Goal: Task Accomplishment & Management: Use online tool/utility

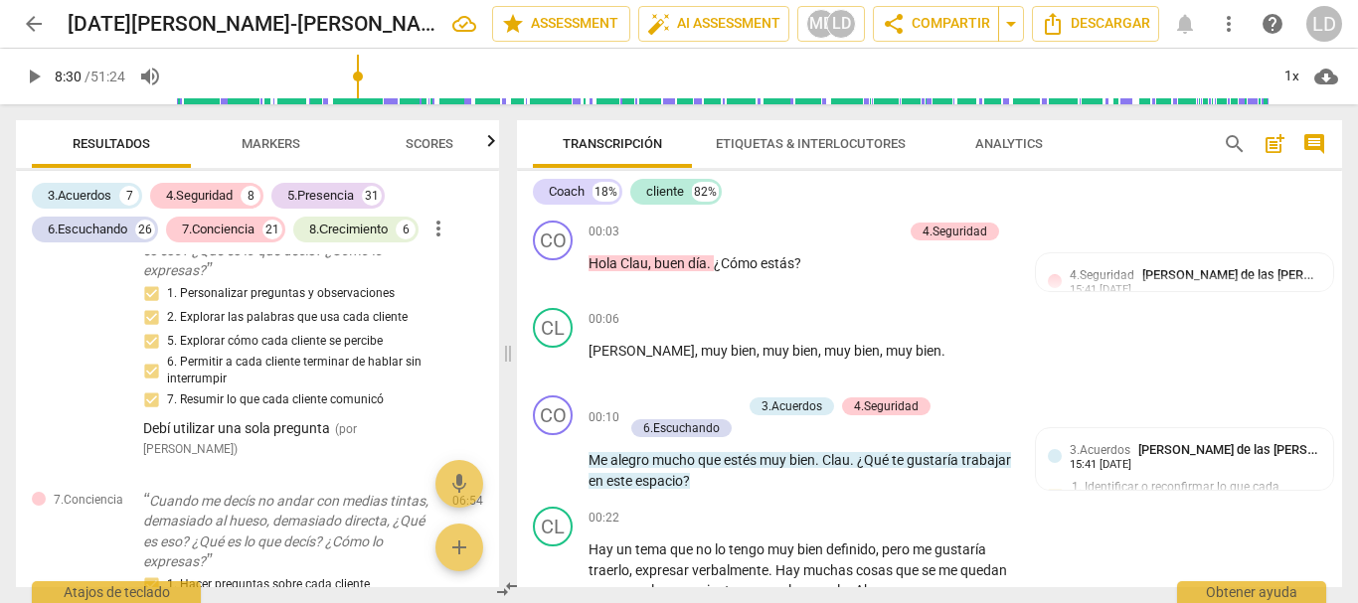
scroll to position [1847, 0]
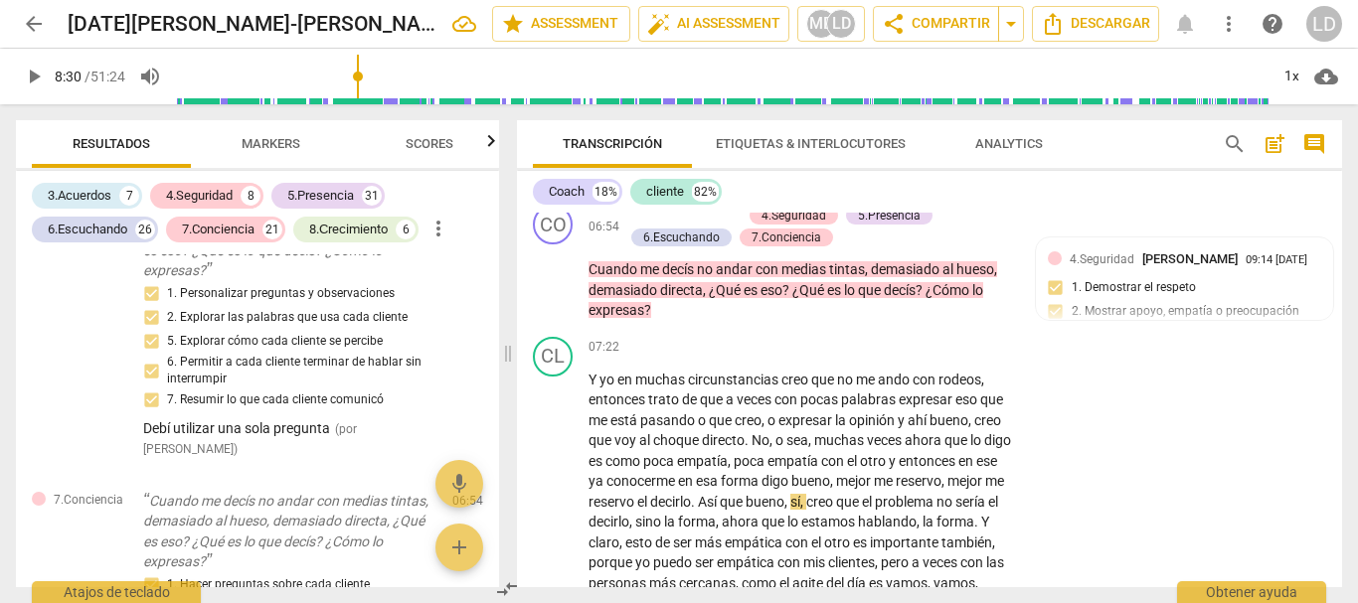
click at [26, 78] on span "play_arrow" at bounding box center [34, 77] width 24 height 24
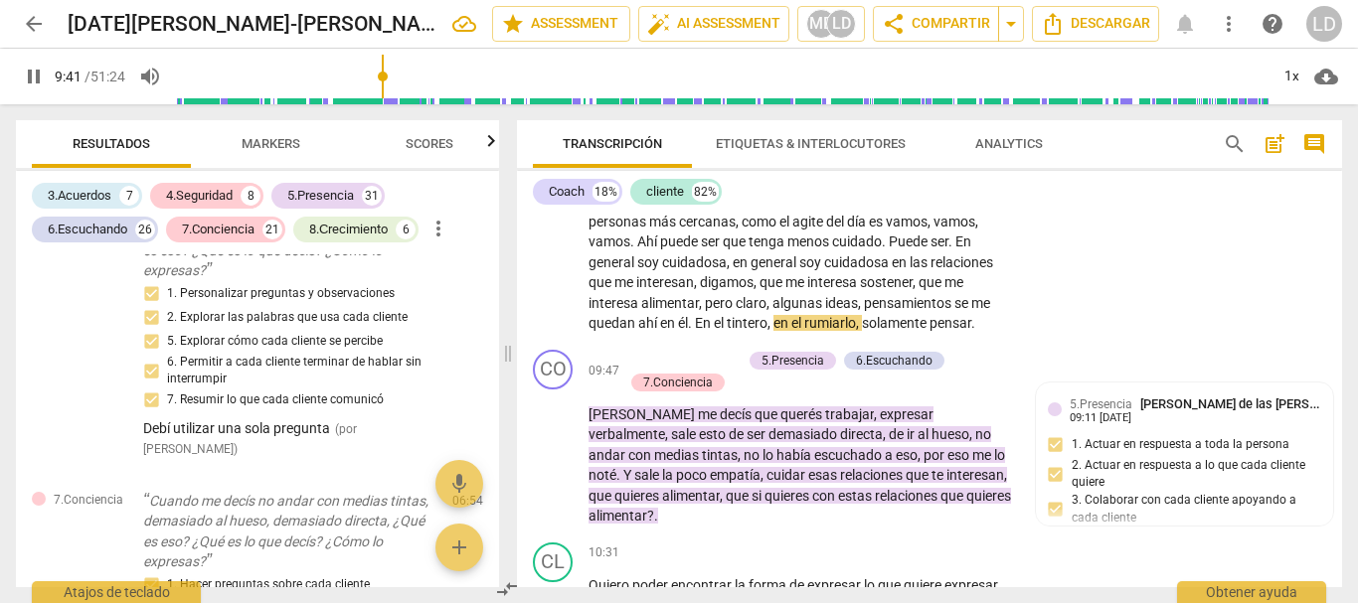
scroll to position [2244, 0]
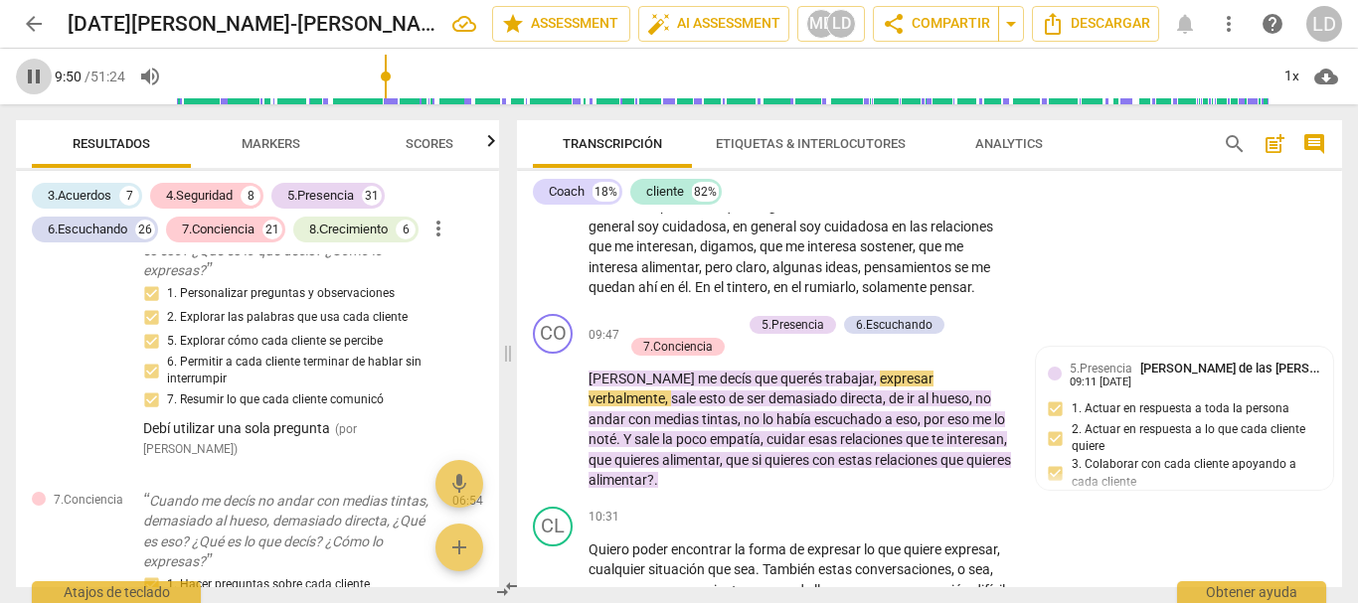
click at [27, 76] on span "pause" at bounding box center [34, 77] width 24 height 24
type input "590"
click at [590, 387] on span "[PERSON_NAME]" at bounding box center [642, 379] width 109 height 16
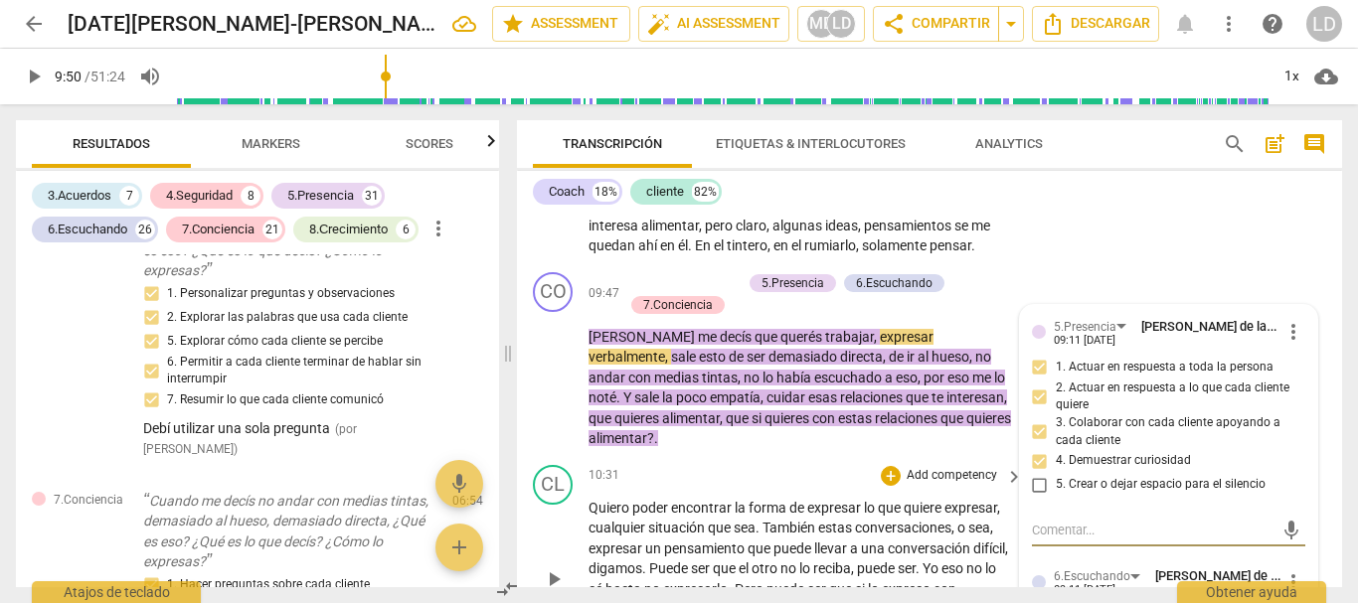
scroll to position [2259, 0]
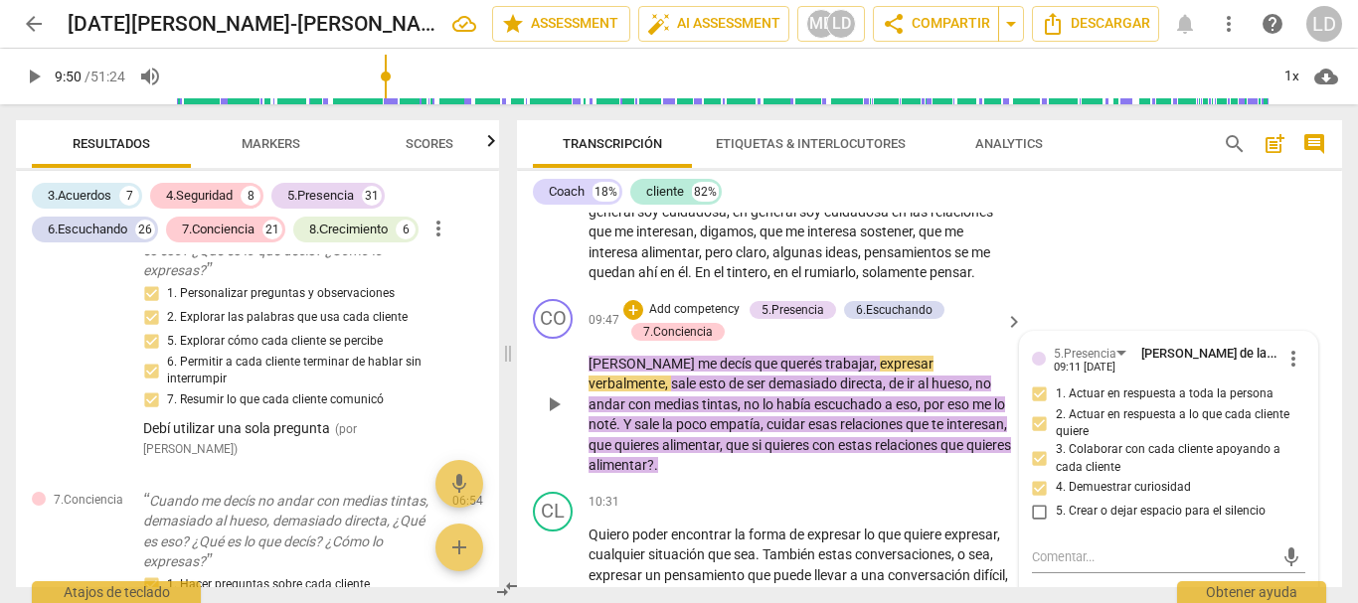
click at [588, 372] on span "[PERSON_NAME]" at bounding box center [642, 364] width 109 height 16
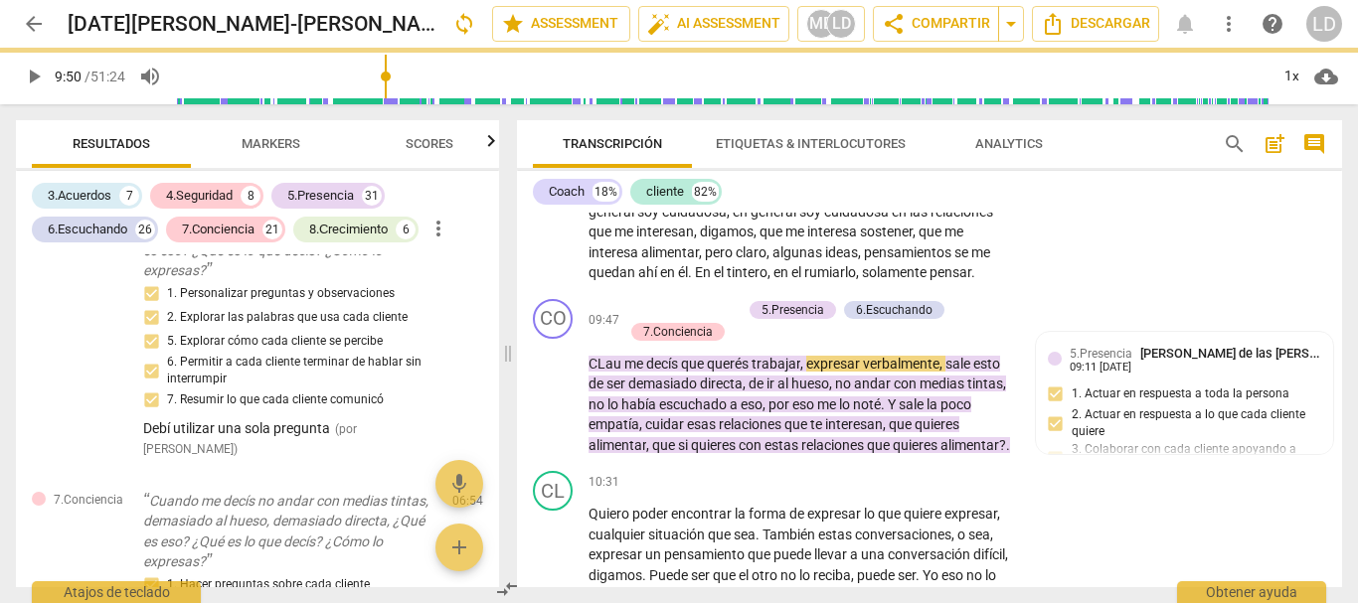
drag, startPoint x: 1080, startPoint y: 294, endPoint x: 1080, endPoint y: 324, distance: 29.8
click at [1078, 291] on div "CL play_arrow pause 07:22 + Add competency keyboard_arrow_right Y yo en muchas …" at bounding box center [929, 104] width 825 height 375
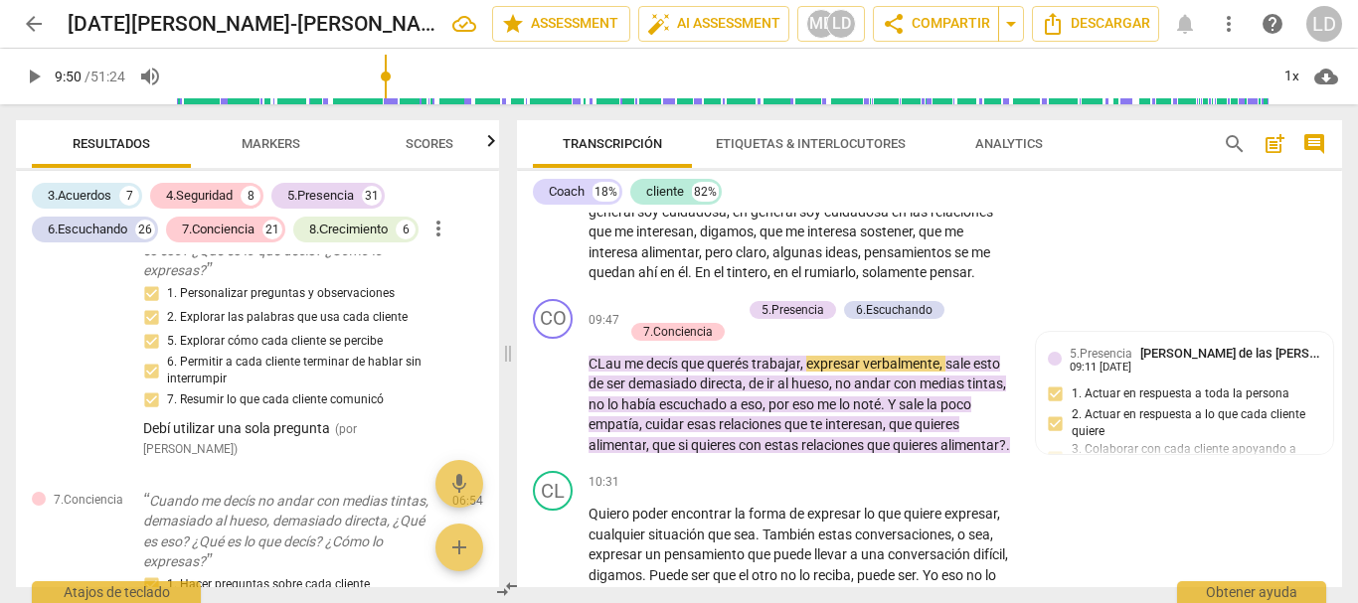
click at [28, 77] on span "play_arrow" at bounding box center [34, 77] width 24 height 24
click at [22, 67] on span "pause" at bounding box center [34, 77] width 24 height 24
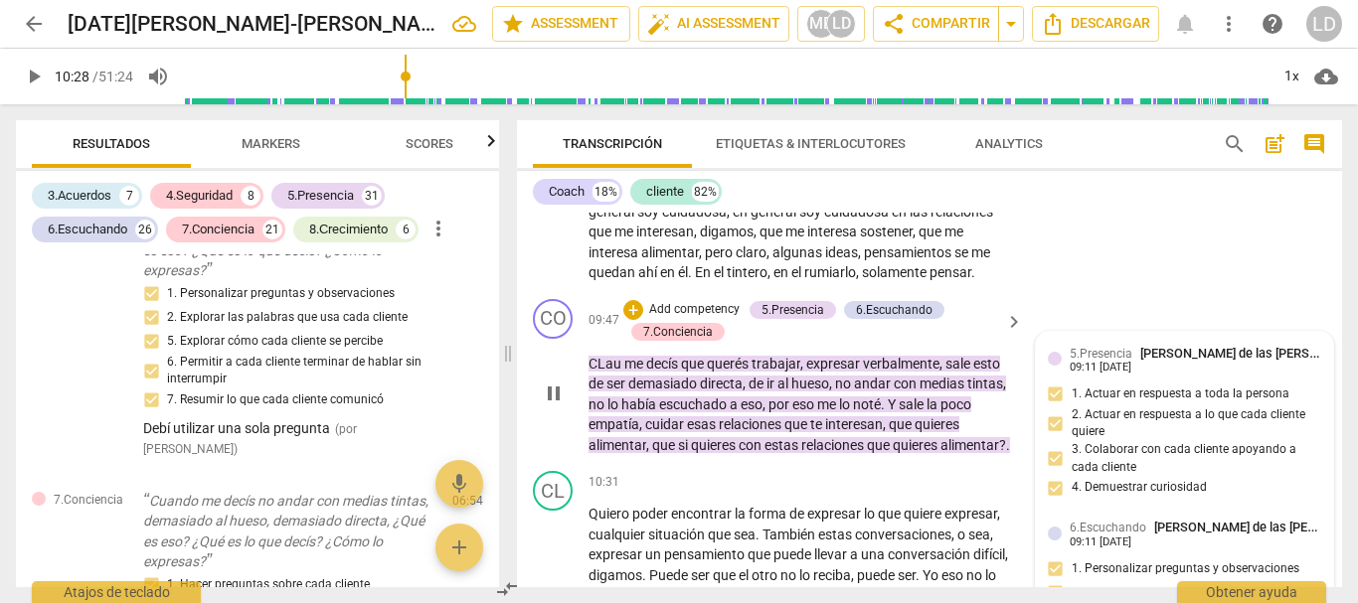
type input "628"
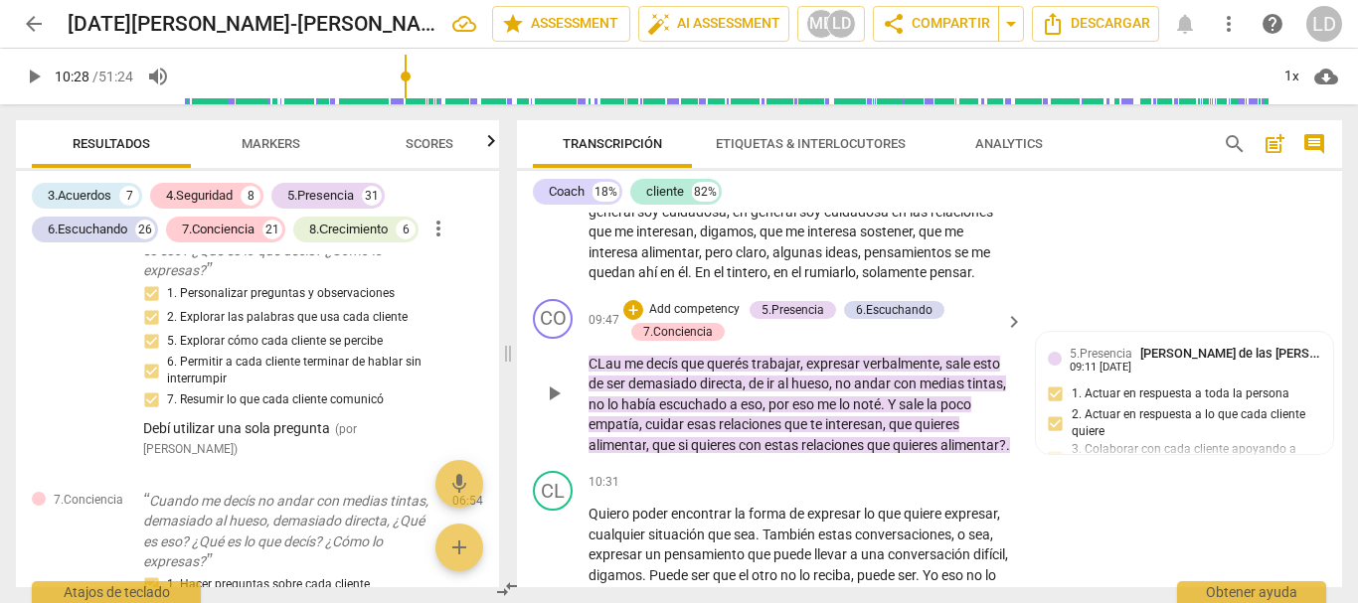
click at [703, 319] on p "Add competency" at bounding box center [694, 310] width 94 height 18
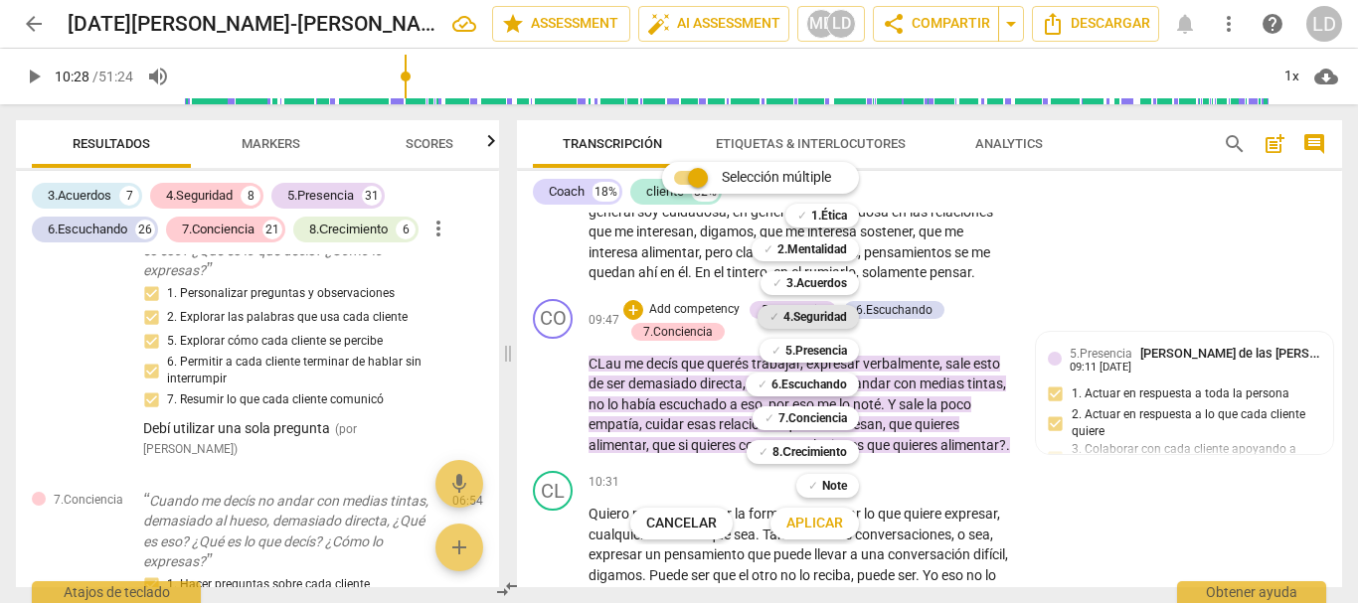
click at [815, 312] on b "4.Seguridad" at bounding box center [815, 317] width 64 height 24
drag, startPoint x: 815, startPoint y: 351, endPoint x: 812, endPoint y: 405, distance: 53.8
click at [814, 352] on b "5.Presencia" at bounding box center [816, 351] width 62 height 24
click at [811, 386] on b "6.Escuchando" at bounding box center [809, 385] width 76 height 24
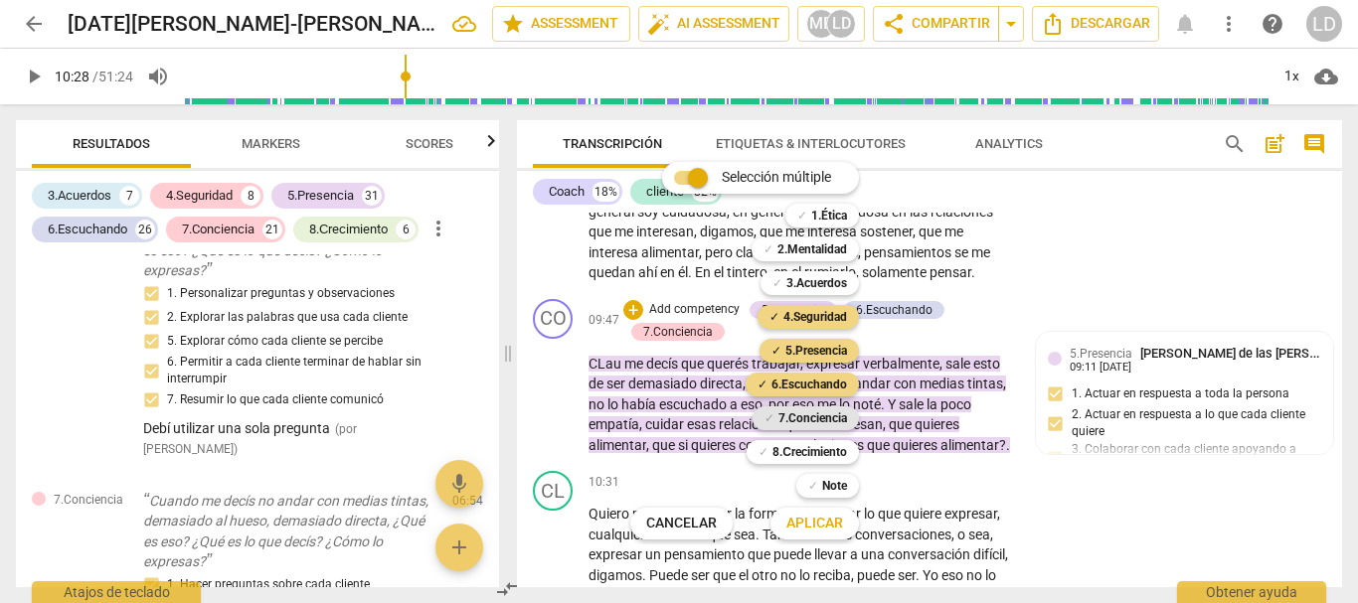
click at [817, 422] on b "7.Conciencia" at bounding box center [812, 418] width 69 height 24
click at [831, 520] on span "Aplicar" at bounding box center [814, 524] width 57 height 20
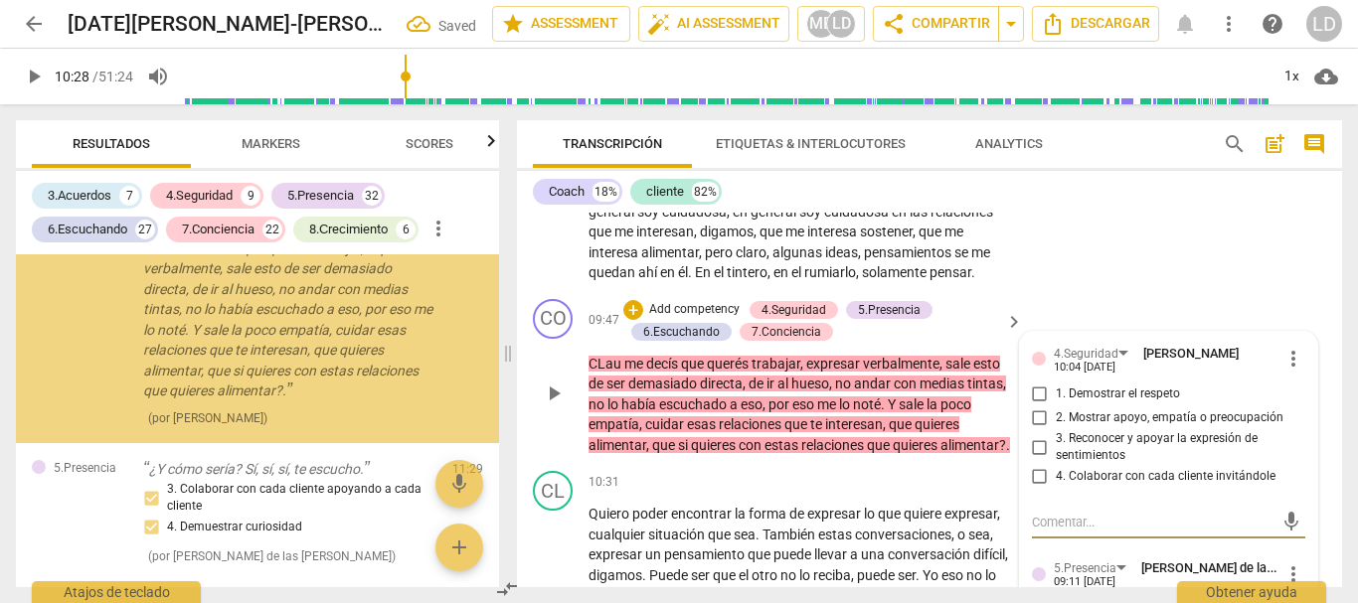
scroll to position [9943, 0]
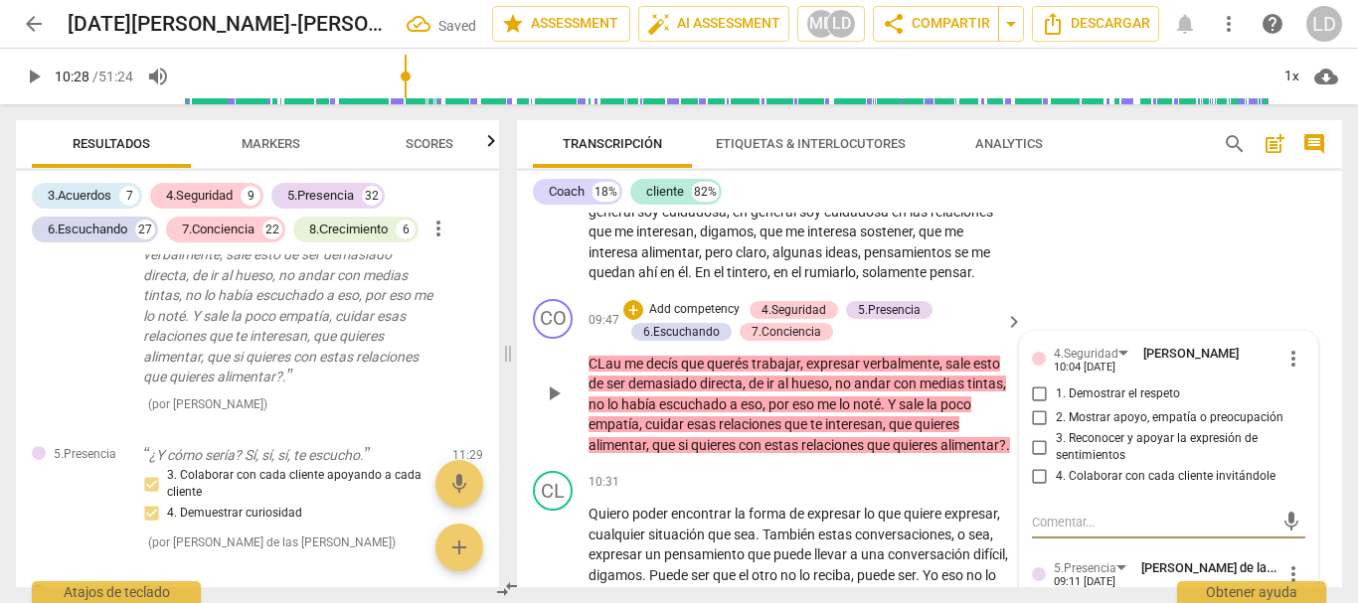
click at [1037, 406] on input "1. Demostrar el respeto" at bounding box center [1040, 395] width 32 height 24
checkbox input "true"
click at [1037, 430] on input "2. Mostrar apoyo, empatía o preocupación" at bounding box center [1040, 418] width 32 height 24
checkbox input "true"
click at [1035, 459] on input "3. Reconocer y apoyar la expresión de sentimientos" at bounding box center [1040, 447] width 32 height 24
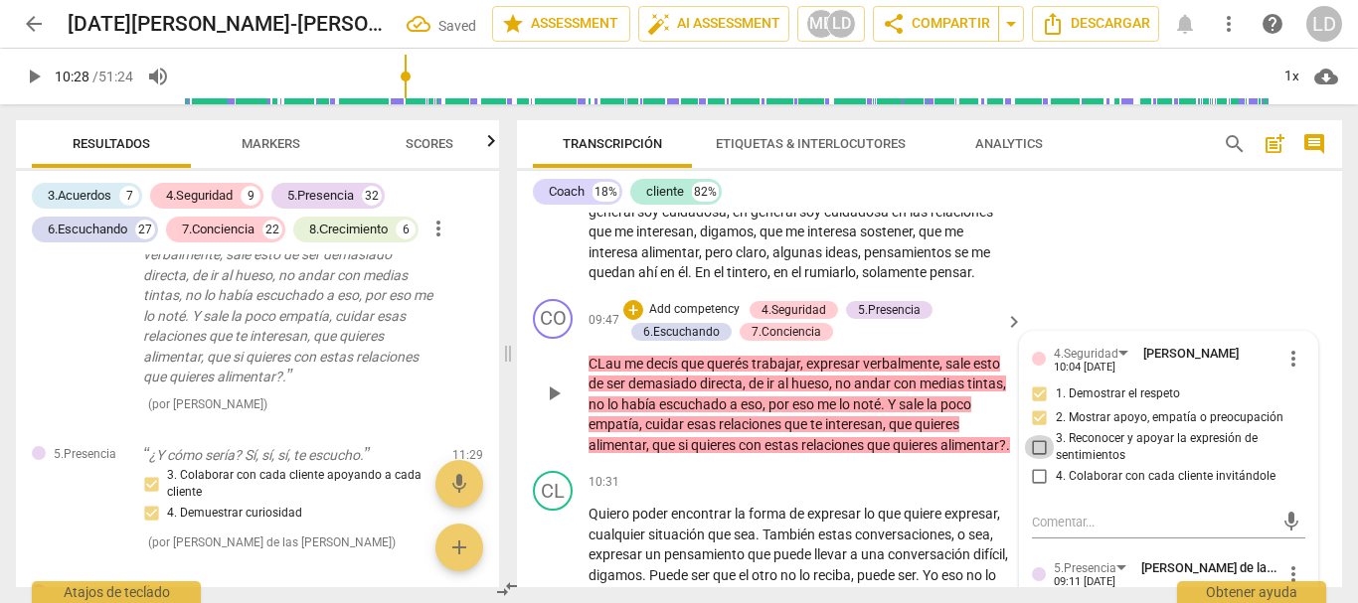
checkbox input "true"
drag, startPoint x: 1037, startPoint y: 513, endPoint x: 1156, endPoint y: 564, distance: 129.6
click at [1036, 489] on input "4. Colaborar con cada cliente invitándole" at bounding box center [1040, 477] width 32 height 24
checkbox input "true"
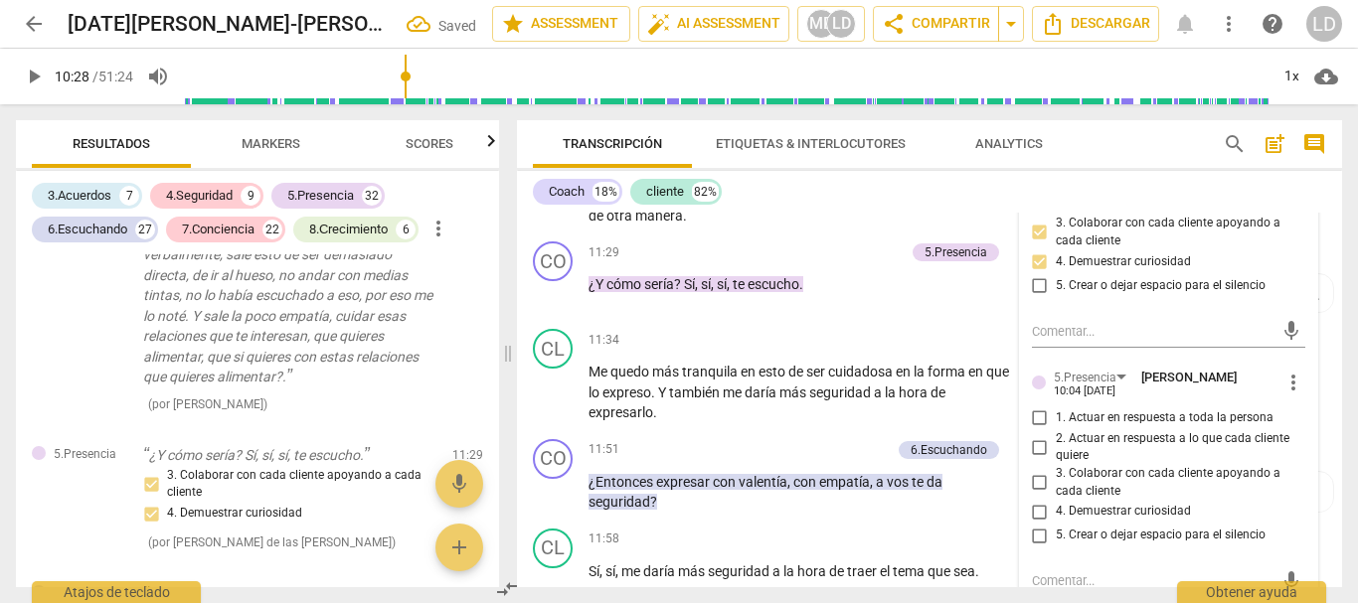
scroll to position [2756, 0]
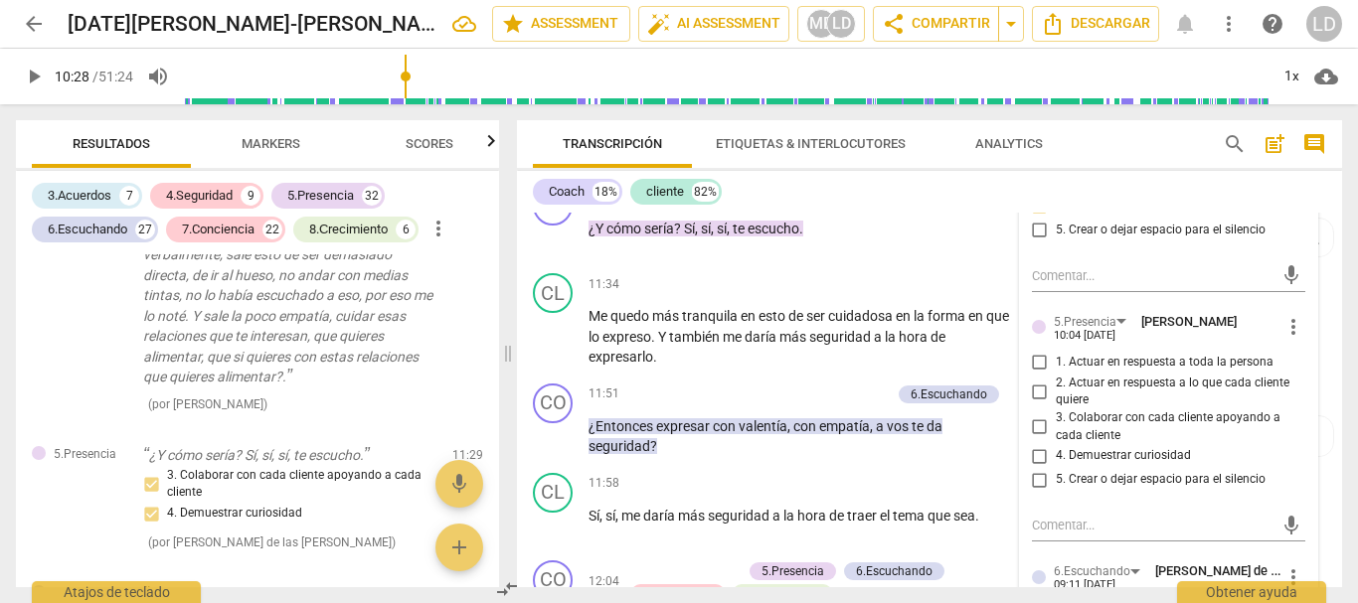
click at [1032, 388] on div "5.[PERSON_NAME] 10:04 [DATE] more_vert 1. Actuar en respuesta a toda la persona…" at bounding box center [1169, 407] width 274 height 191
click at [1032, 375] on input "1. Actuar en respuesta a toda la persona" at bounding box center [1040, 363] width 32 height 24
checkbox input "true"
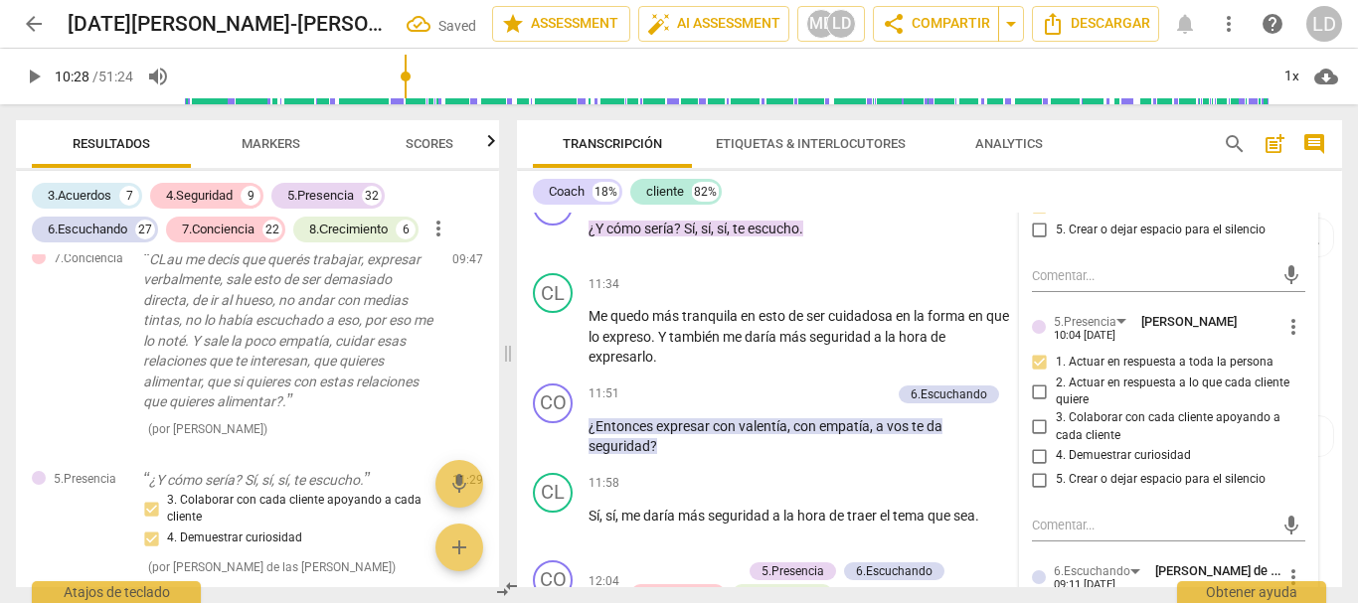
scroll to position [10075, 0]
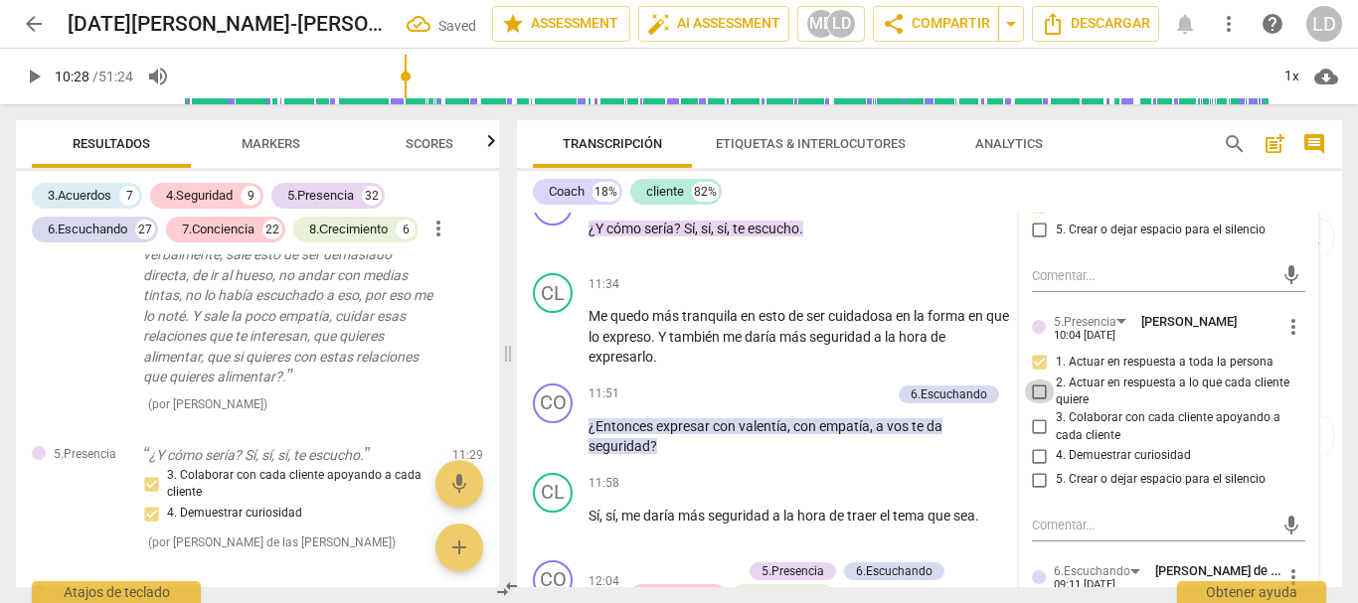
click at [1031, 404] on input "2. Actuar en respuesta a lo que cada cliente quiere" at bounding box center [1040, 392] width 32 height 24
checkbox input "true"
click at [1039, 439] on input "3. Colaborar con cada cliente apoyando a cada cliente" at bounding box center [1040, 427] width 32 height 24
checkbox input "true"
click at [1039, 468] on input "4. Demuestrar curiosidad" at bounding box center [1040, 456] width 32 height 24
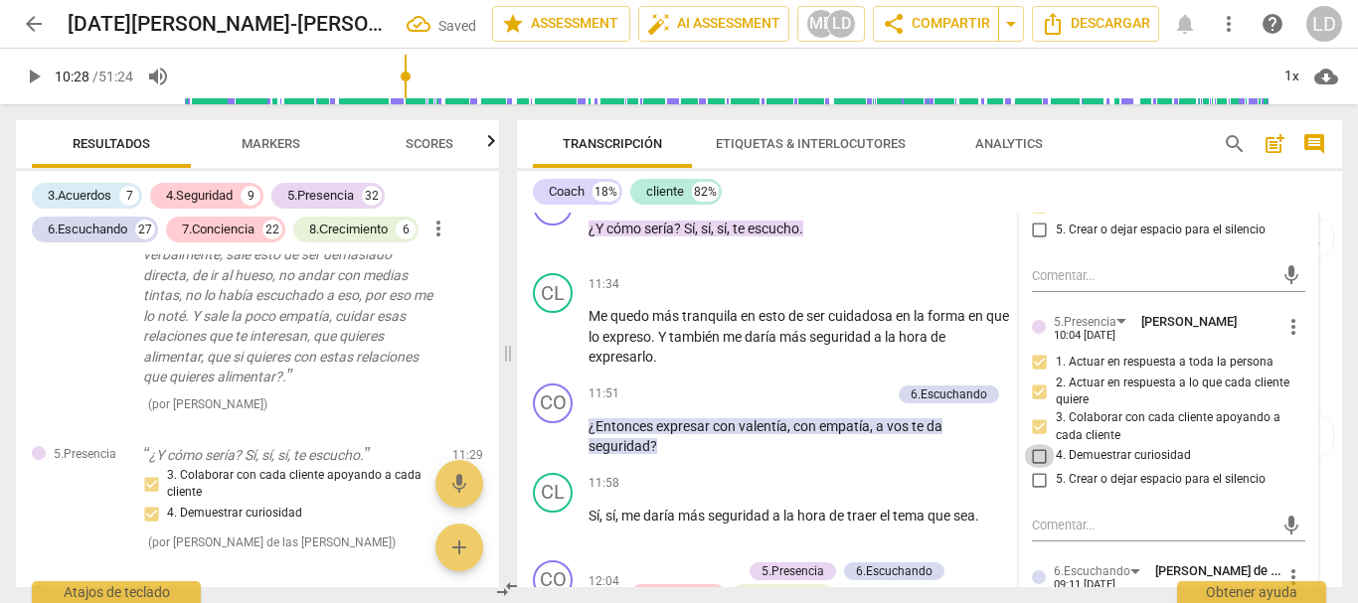
checkbox input "true"
click at [1032, 492] on input "5. Crear o dejar espacio para el silencio" at bounding box center [1040, 480] width 32 height 24
checkbox input "true"
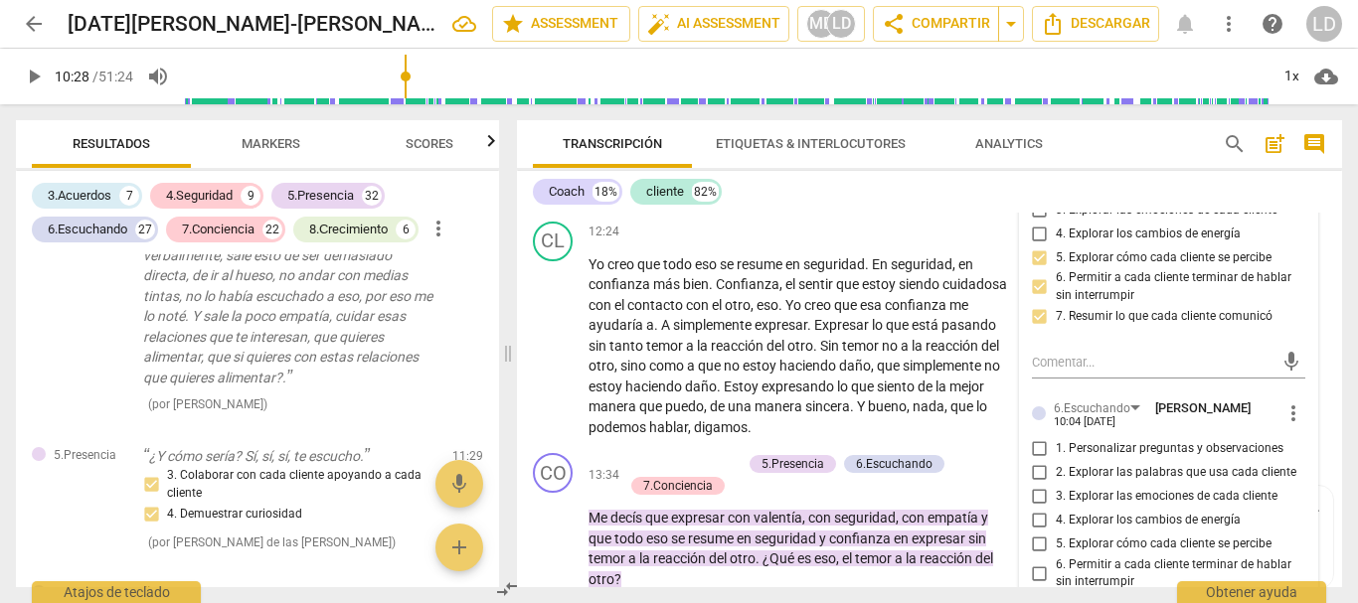
scroll to position [3253, 0]
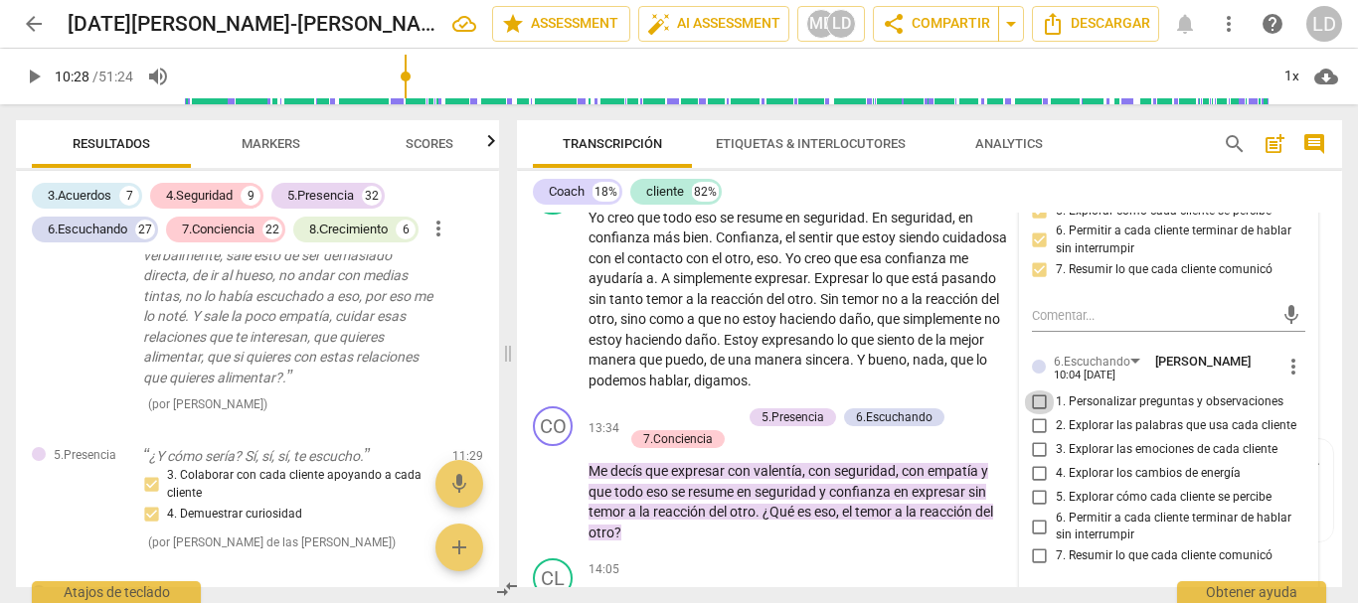
click at [1035, 414] on input "1. Personalizar preguntas y observaciones" at bounding box center [1040, 403] width 32 height 24
checkbox input "true"
click at [1040, 438] on input "2. Explorar las palabras que usa cada cliente" at bounding box center [1040, 426] width 32 height 24
checkbox input "true"
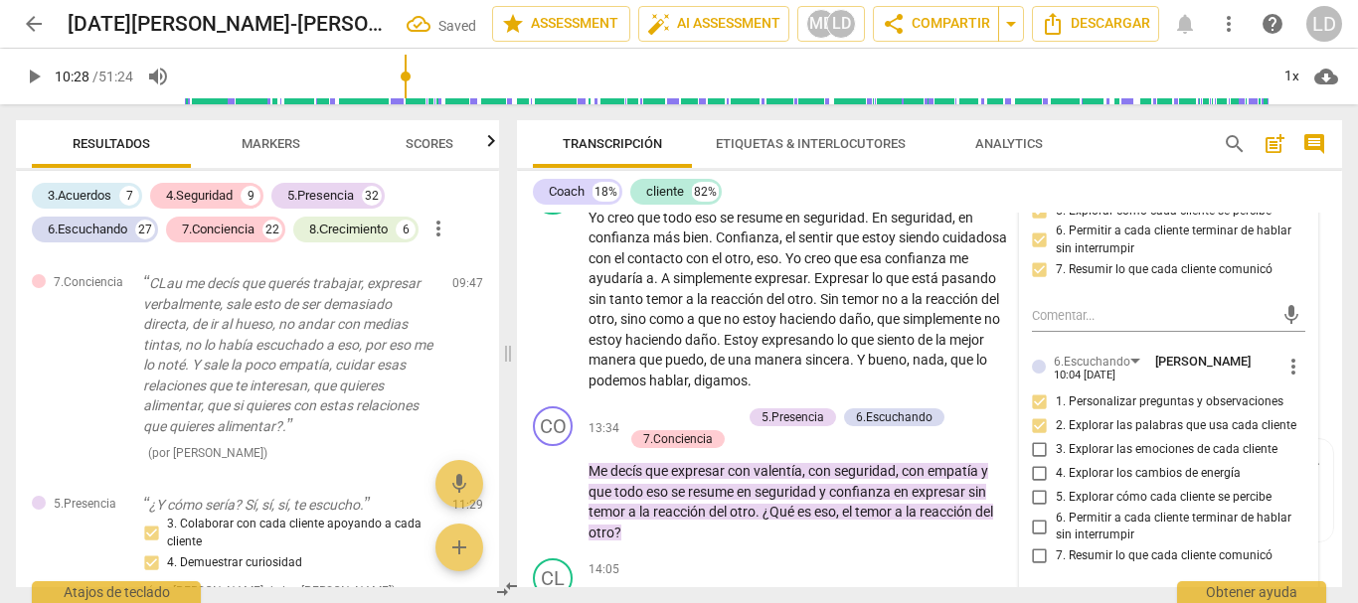
scroll to position [3352, 0]
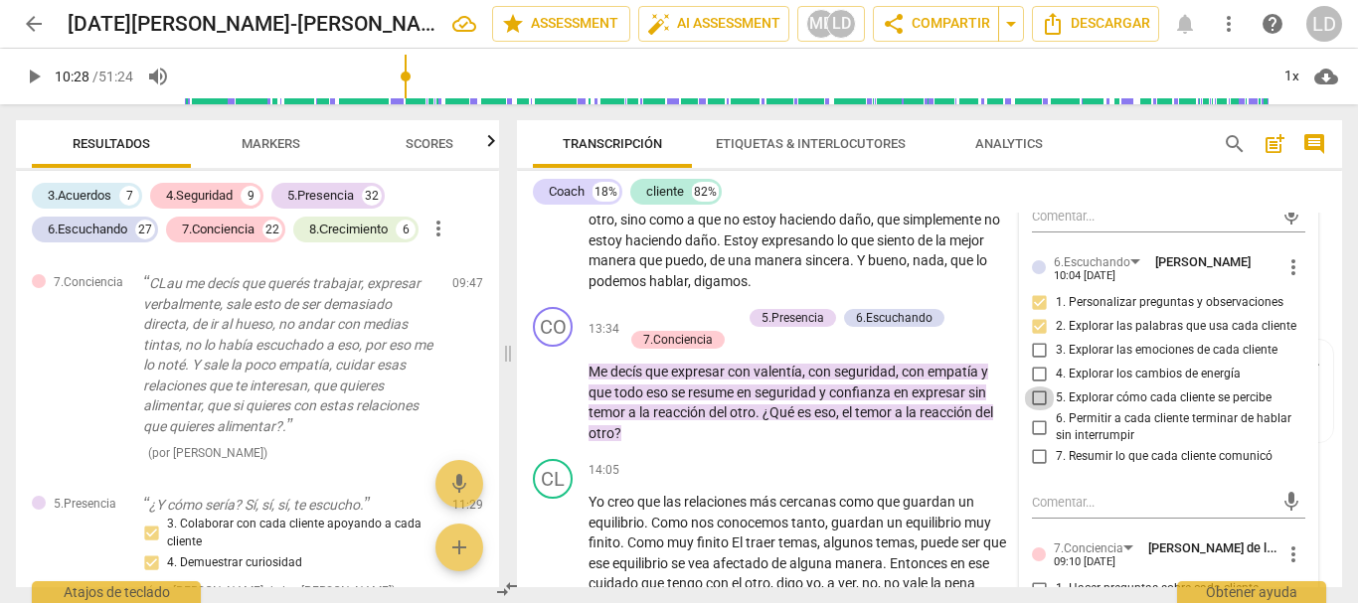
click at [1038, 410] on input "5. Explorar cómo cada cliente se percibe" at bounding box center [1040, 399] width 32 height 24
checkbox input "true"
click at [1037, 439] on input "6. Permitir a cada cliente terminar de hablar sin interrumpir" at bounding box center [1040, 427] width 32 height 24
checkbox input "true"
click at [1037, 469] on input "7. Resumir lo que cada cliente comunicó" at bounding box center [1040, 457] width 32 height 24
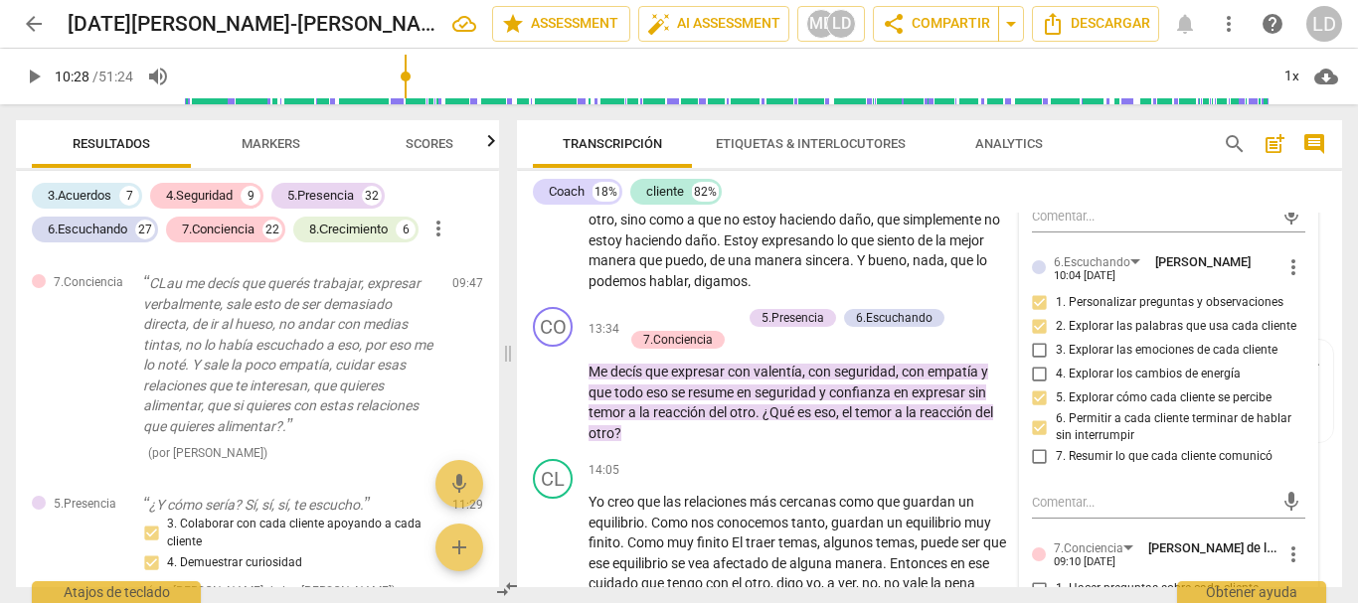
checkbox input "true"
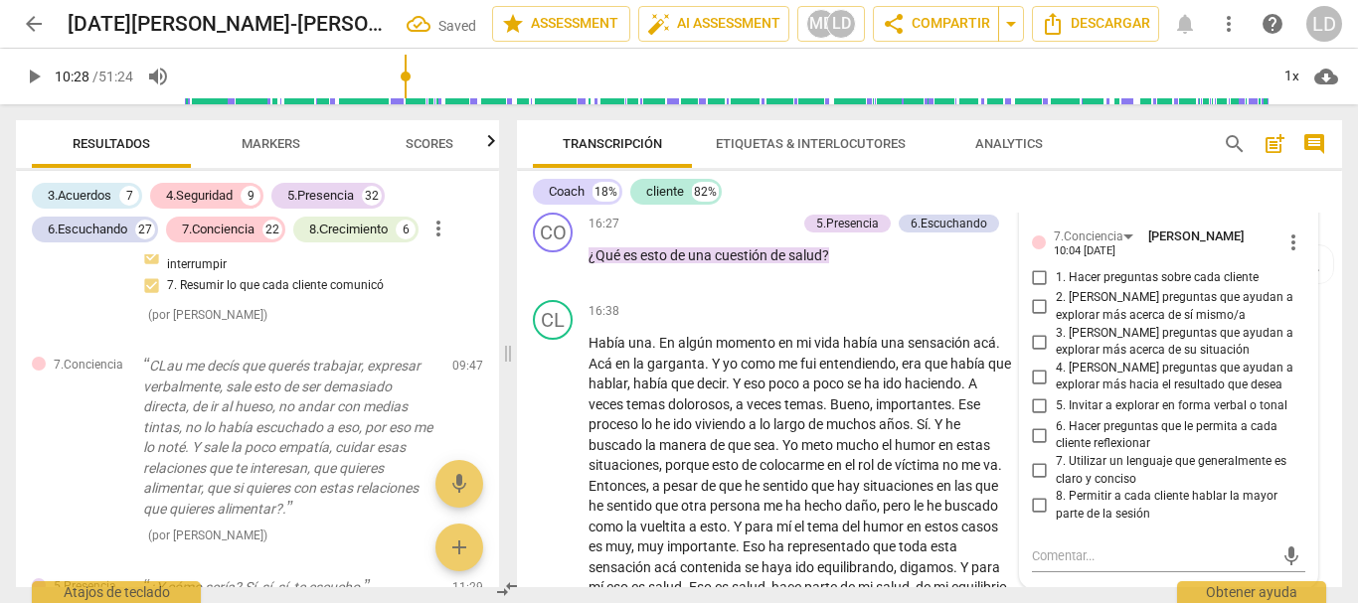
scroll to position [4048, 0]
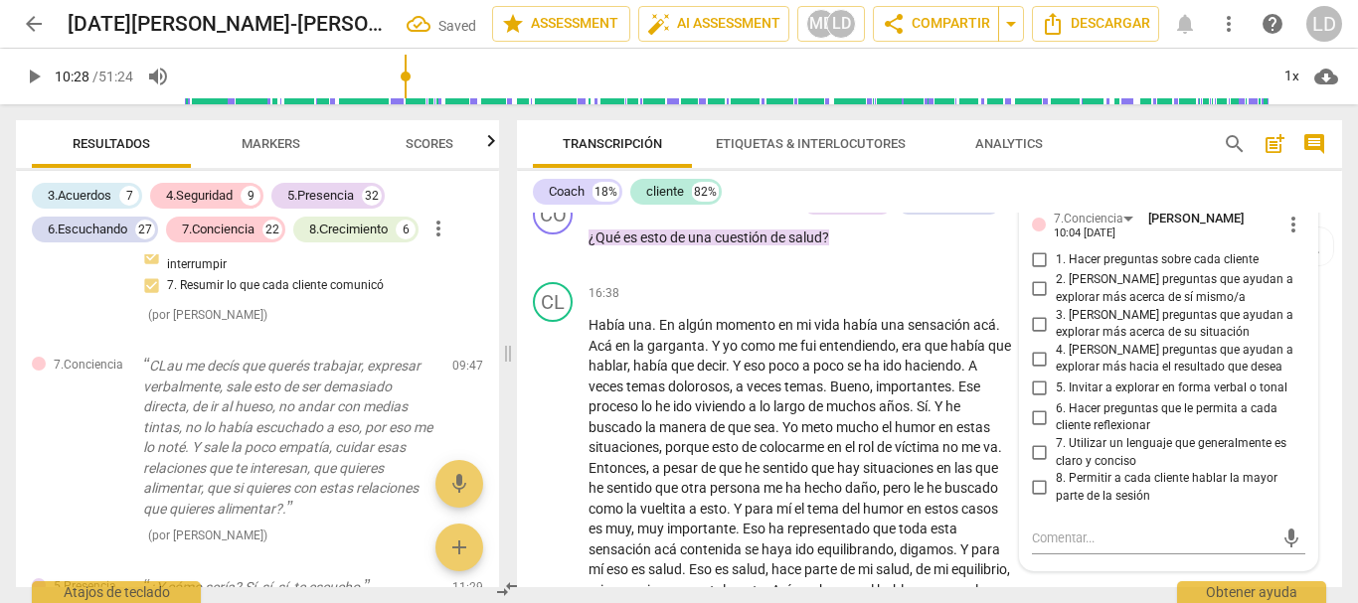
click at [1032, 271] on input "1. Hacer preguntas sobre cada cliente" at bounding box center [1040, 259] width 32 height 24
checkbox input "true"
click at [1032, 301] on input "2. [PERSON_NAME] preguntas que ayudan a explorar más acerca de sí mismo/a" at bounding box center [1040, 289] width 32 height 24
checkbox input "true"
click at [1038, 336] on input "3. [PERSON_NAME] preguntas que ayudan a explorar más acerca de su situación" at bounding box center [1040, 324] width 32 height 24
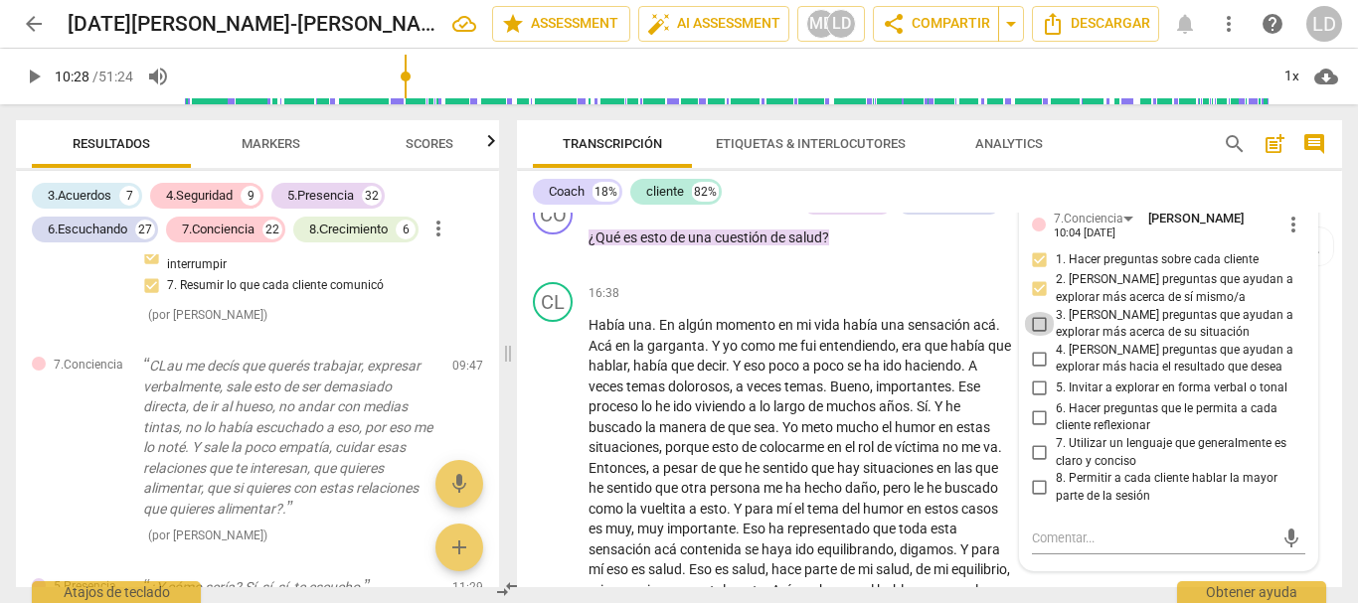
checkbox input "true"
click at [1036, 371] on input "4. [PERSON_NAME] preguntas que ayudan a explorar más hacia el resultado que des…" at bounding box center [1040, 359] width 32 height 24
checkbox input "true"
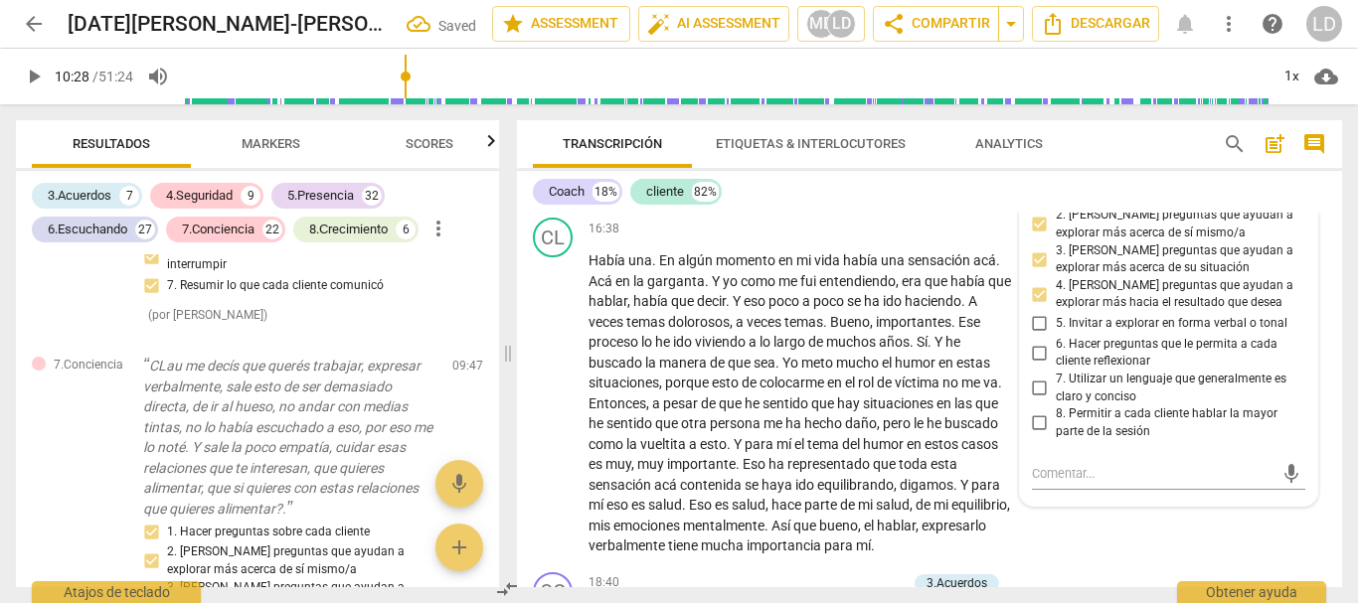
scroll to position [4147, 0]
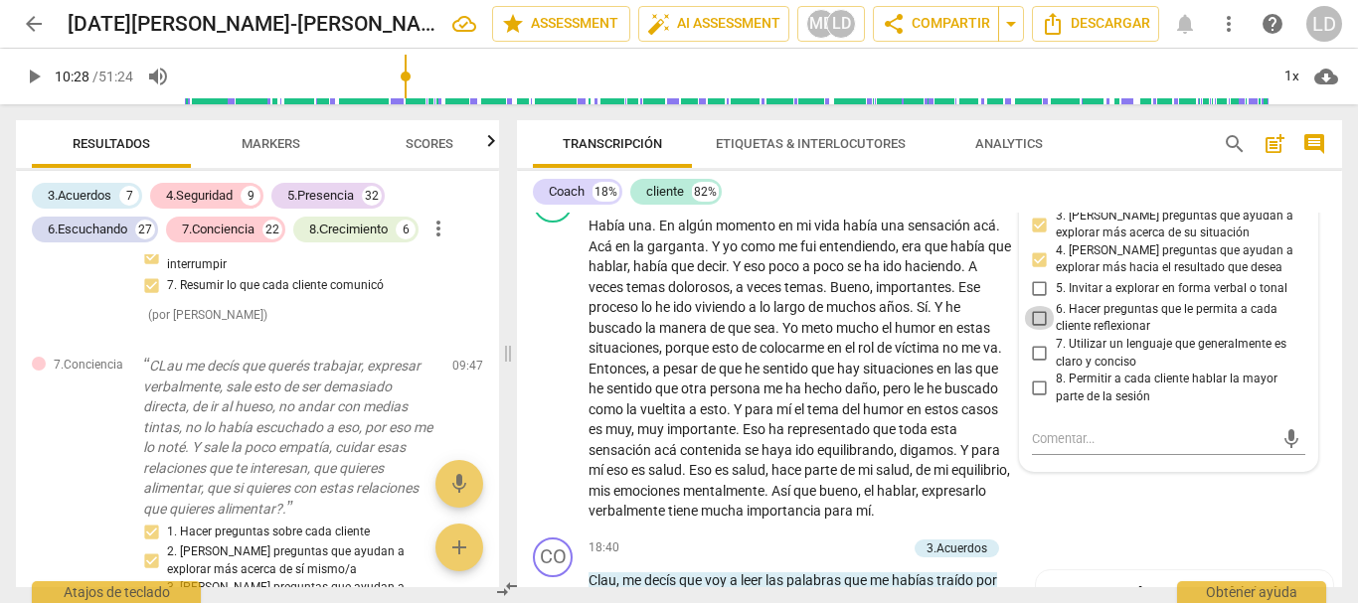
click at [1033, 330] on input "6. Hacer preguntas que le permita a cada cliente reflexionar" at bounding box center [1040, 318] width 32 height 24
checkbox input "true"
click at [1035, 366] on input "7. Utilizar un lenguaje que generalmente es claro y conciso" at bounding box center [1040, 354] width 32 height 24
checkbox input "true"
click at [1035, 401] on input "8. Permitir a cada cliente hablar la mayor parte de la sesión" at bounding box center [1040, 389] width 32 height 24
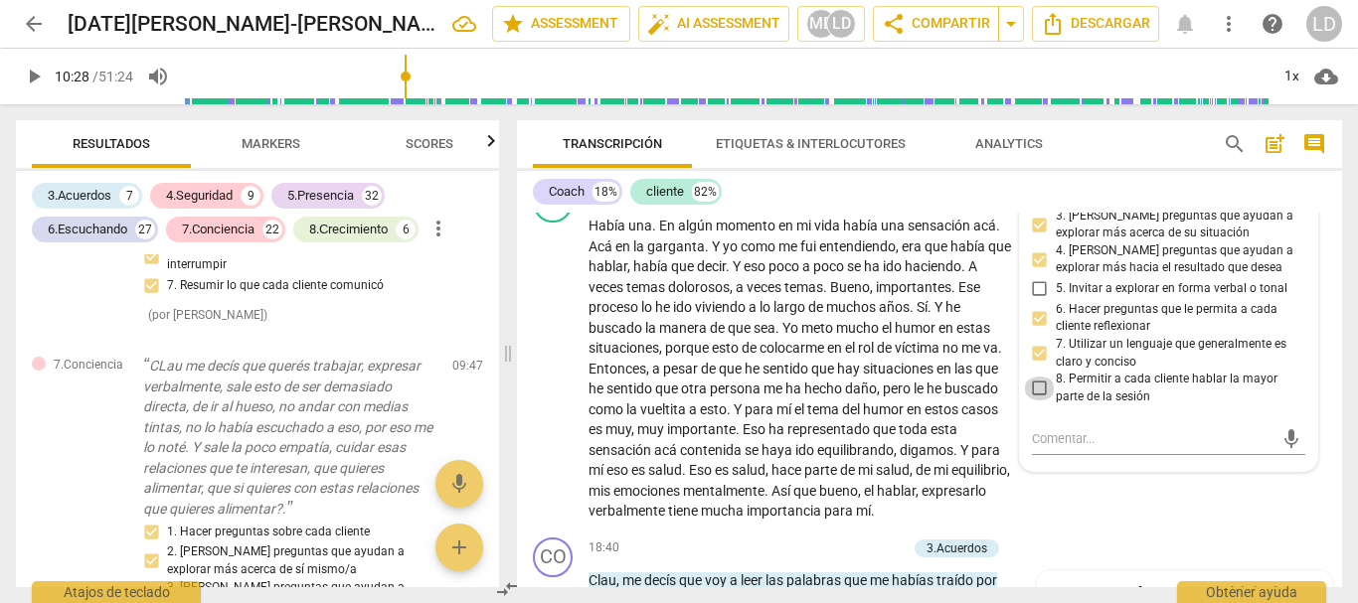
checkbox input "true"
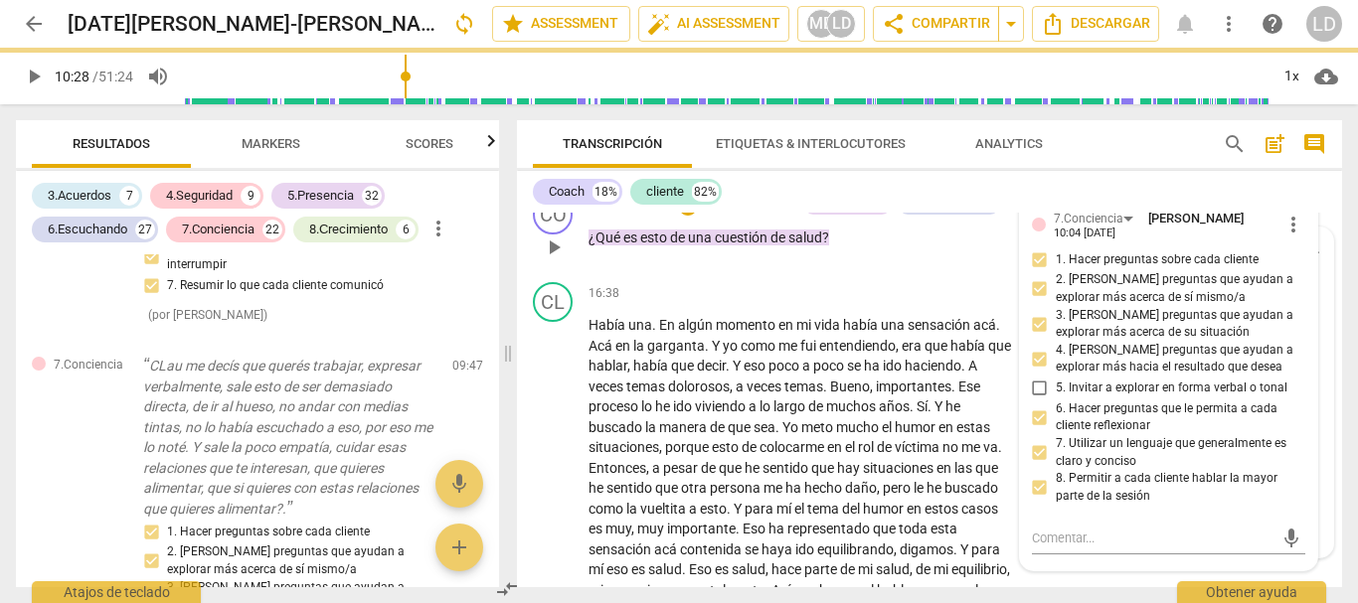
click at [1319, 298] on div "5.Presencia [PERSON_NAME] de las [PERSON_NAME] 09:25 [DATE] 2. Actuar en respue…" at bounding box center [1185, 393] width 298 height 330
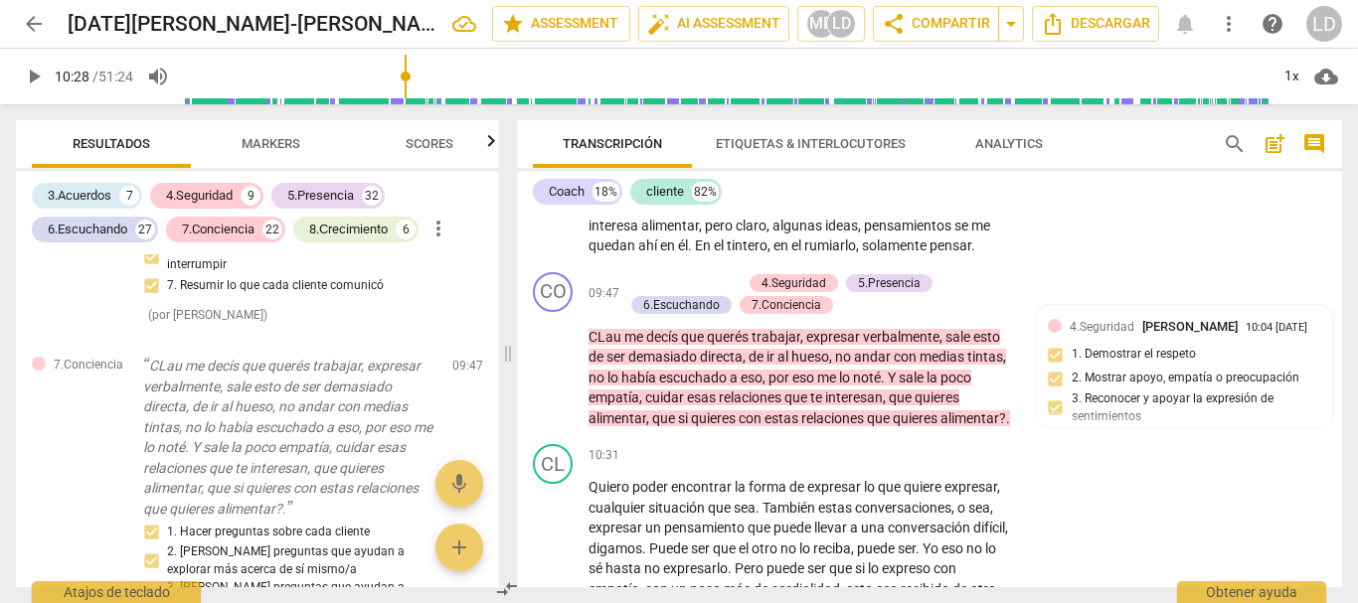
scroll to position [2259, 0]
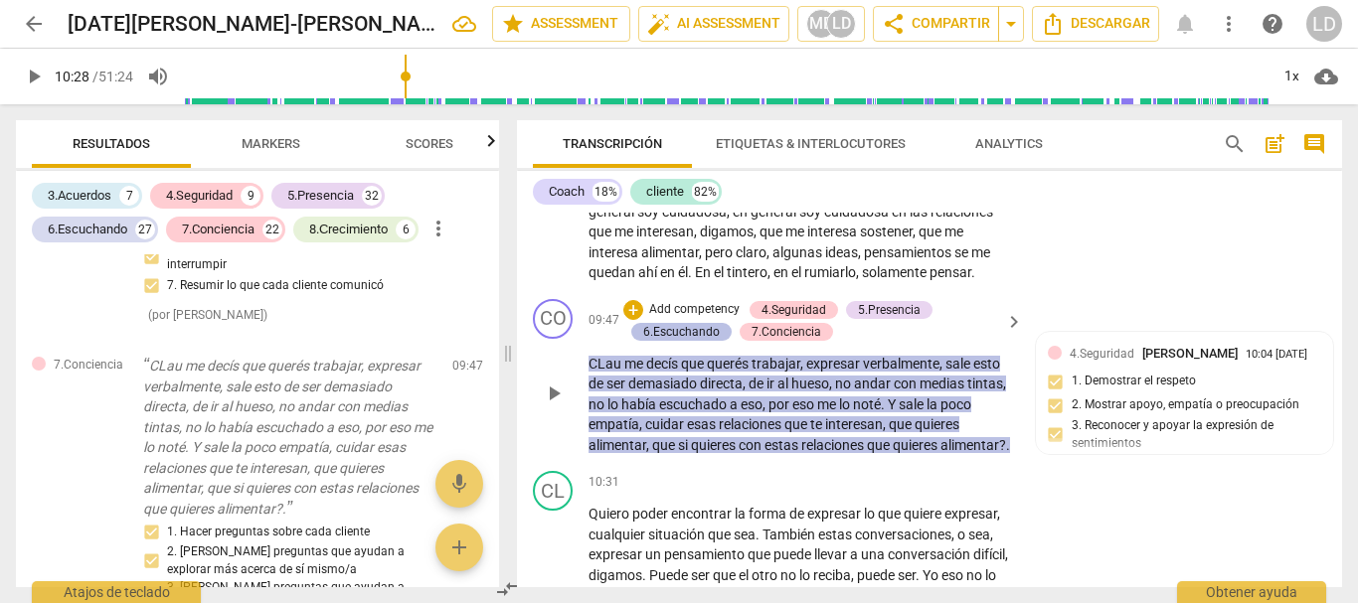
click at [697, 341] on div "6.Escuchando" at bounding box center [681, 332] width 77 height 18
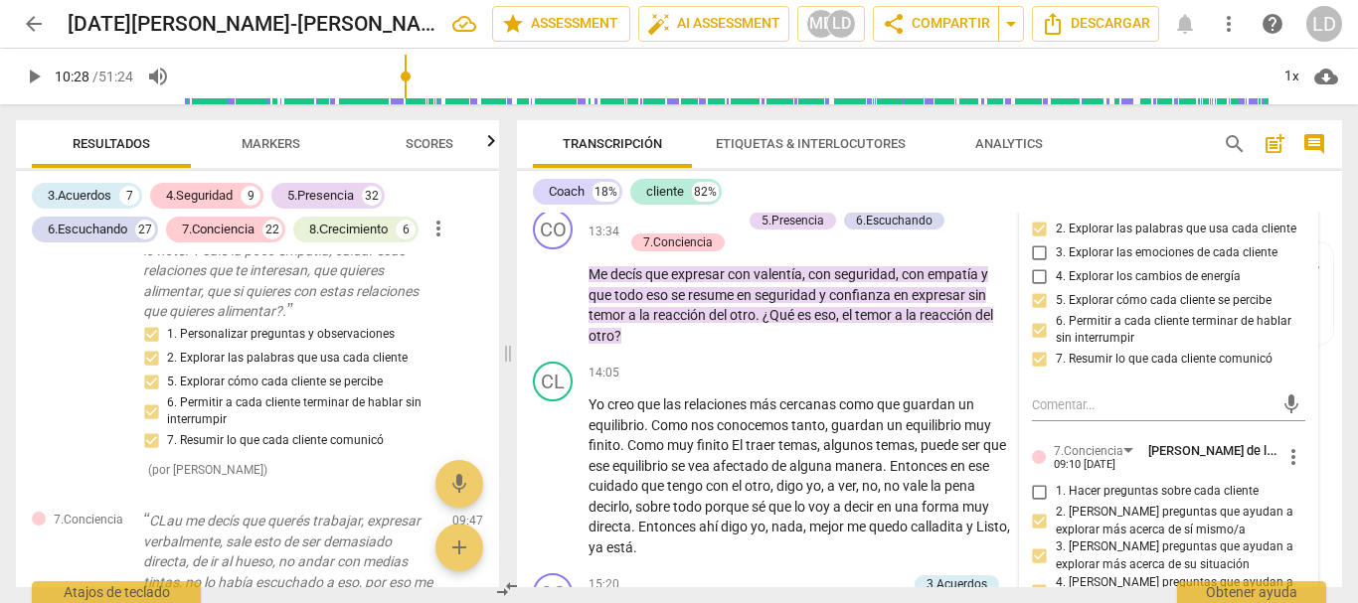
scroll to position [3452, 0]
click at [1093, 412] on textarea at bounding box center [1153, 403] width 243 height 19
type textarea "d"
type textarea "dE"
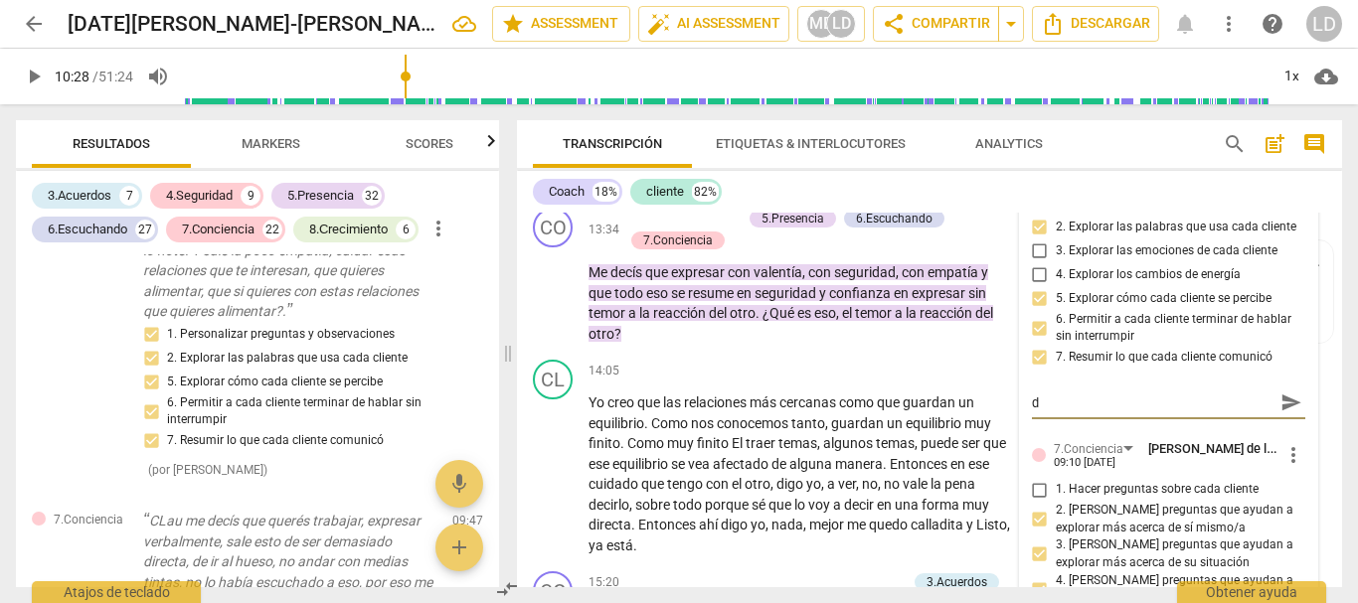
type textarea "dE"
type textarea "d"
type textarea "D"
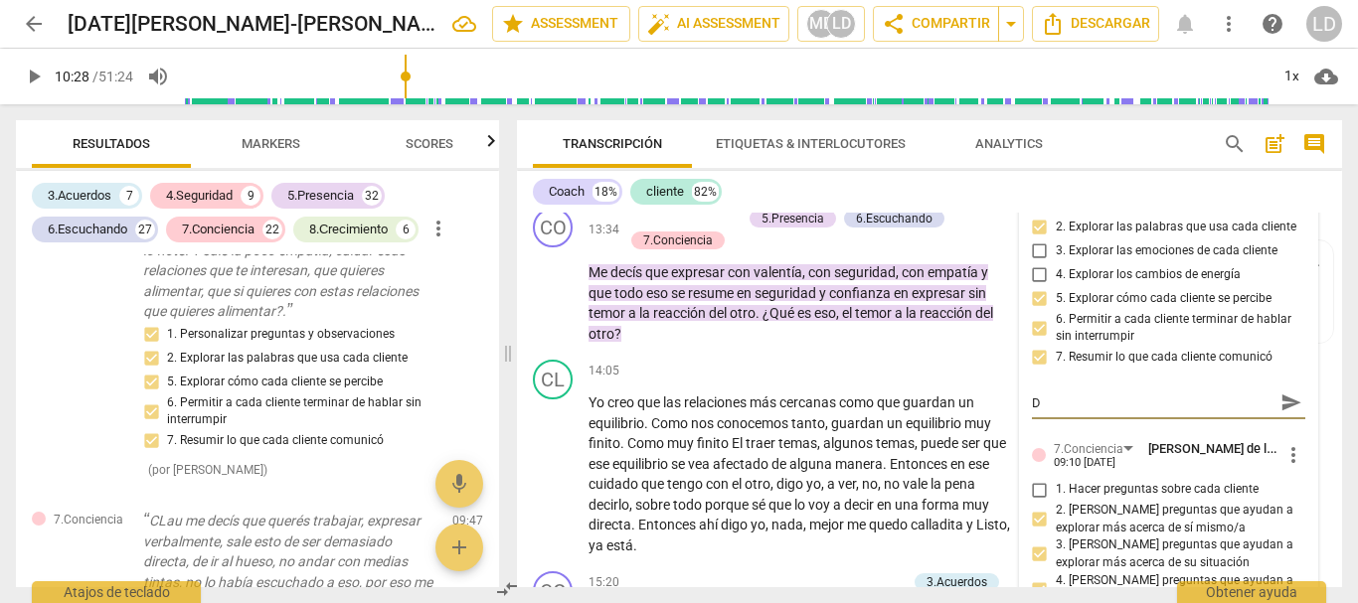
type textarea "De"
type textarea "Deb"
type textarea "Debí"
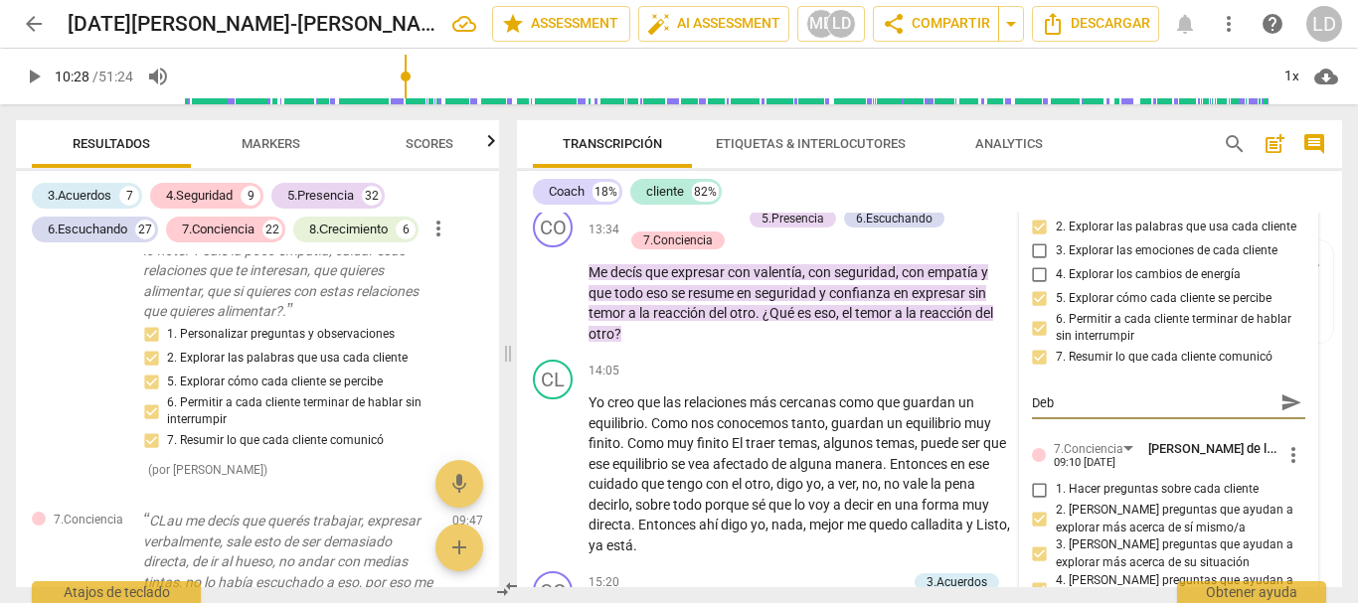
type textarea "Debí"
type textarea "Debí p"
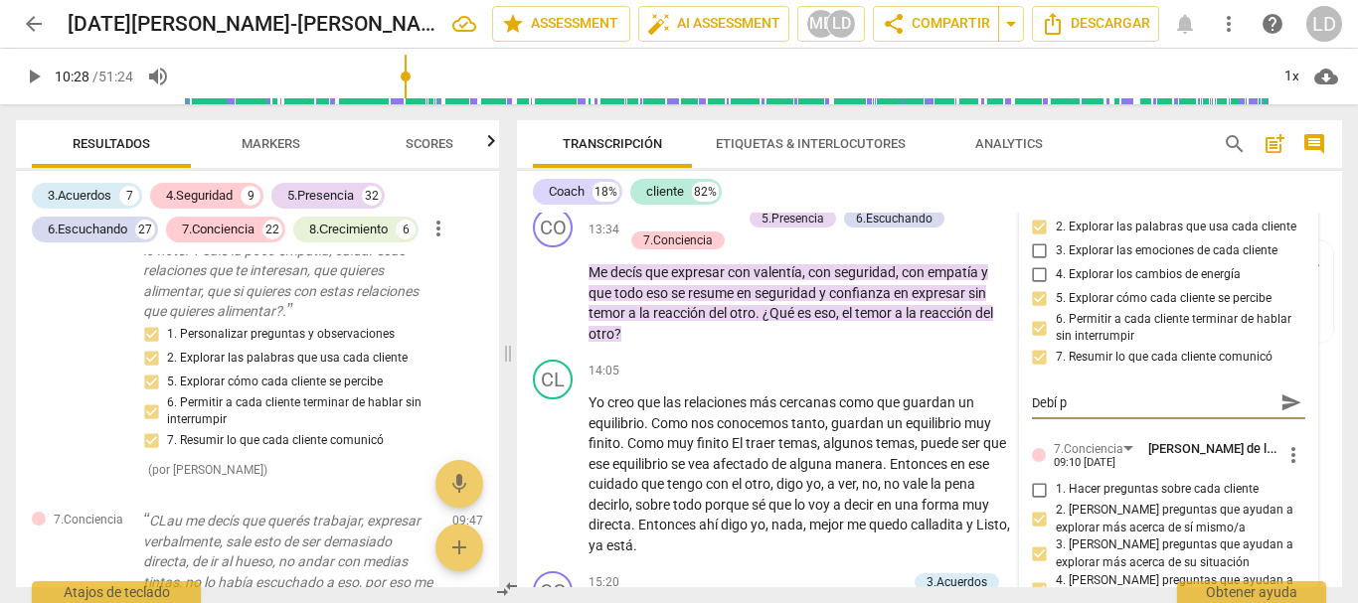
type textarea "Debí pr"
type textarea "Debí pre"
type textarea "Debí preg"
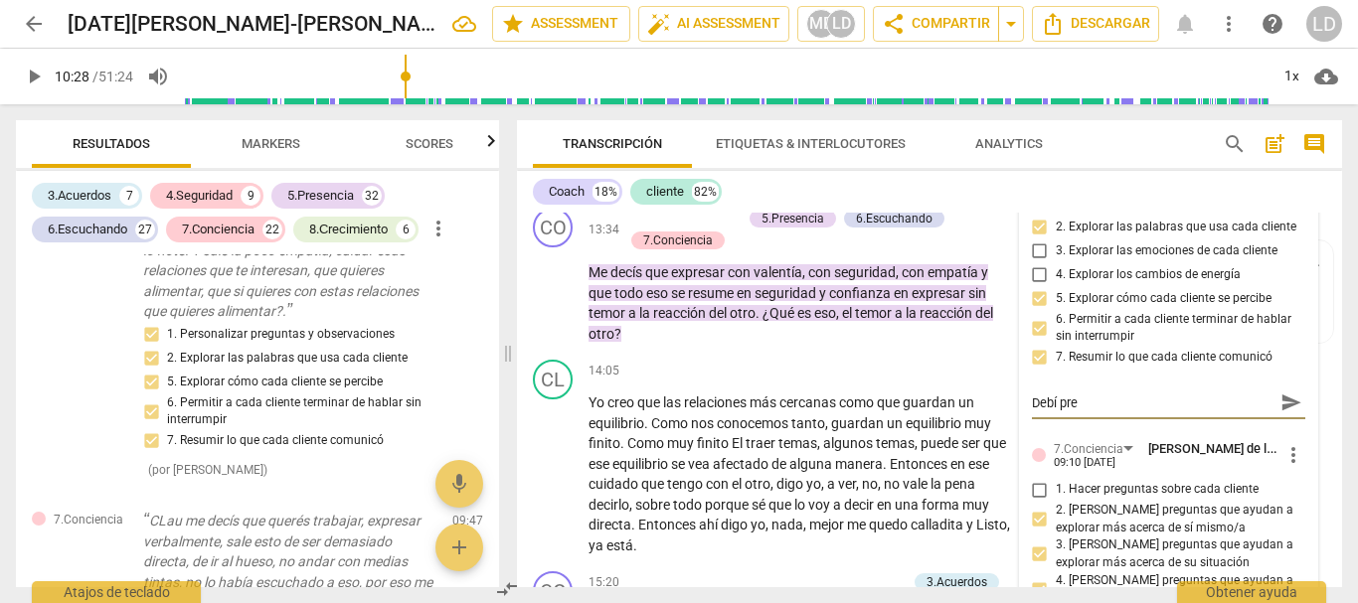
type textarea "Debí preg"
type textarea "Debí pregu"
type textarea "Debí pregun"
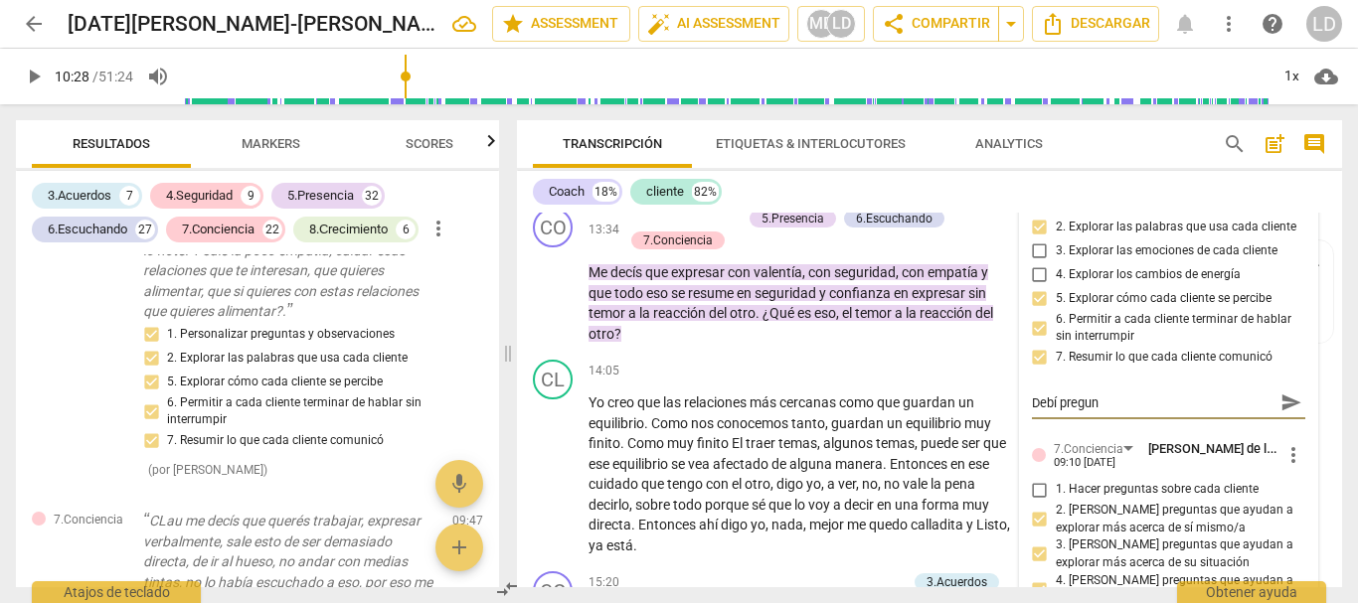
type textarea "Debí pregunt"
type textarea "Debí pregunta"
type textarea "Debí preguntar"
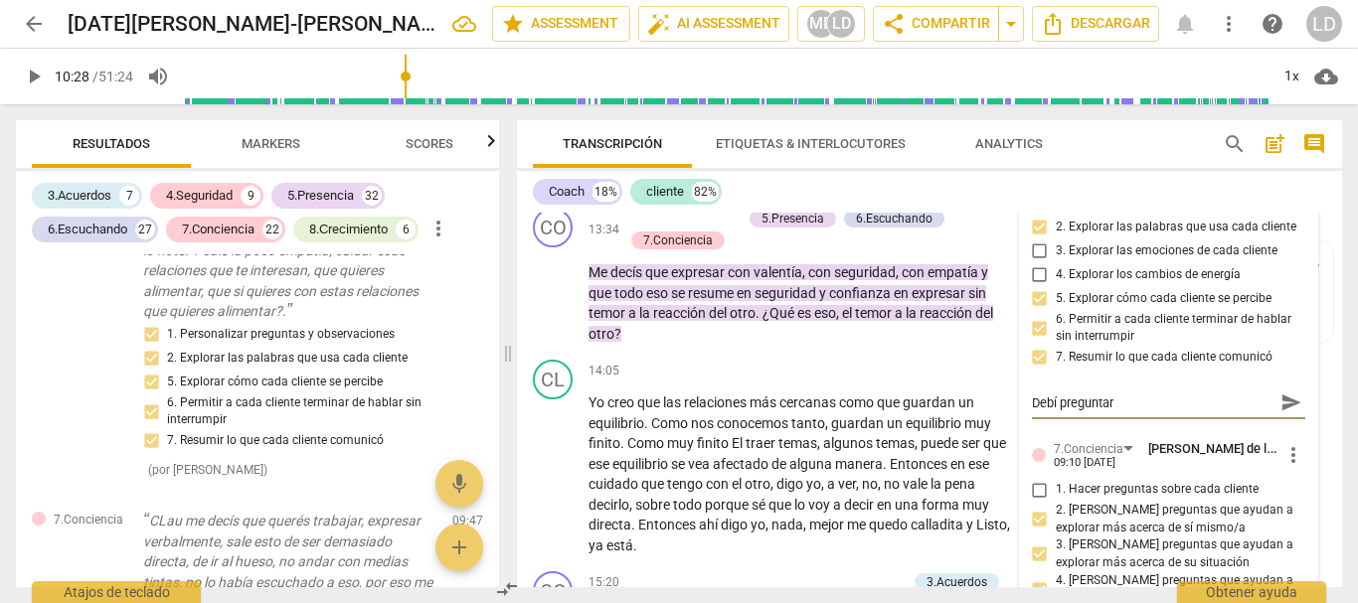
type textarea "Debí preguntar"
type textarea "Debí preguntar q"
type textarea "Debí preguntar qu"
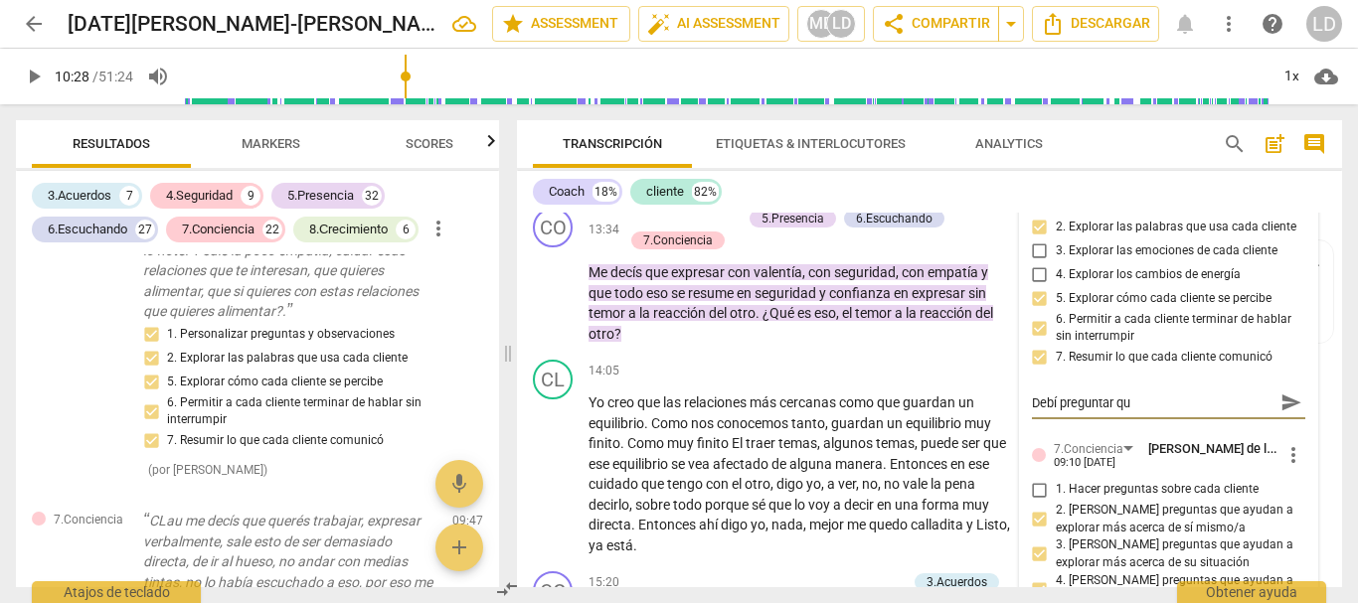
type textarea "Debí preguntar que"
type textarea "[PERSON_NAME] preguntar que e"
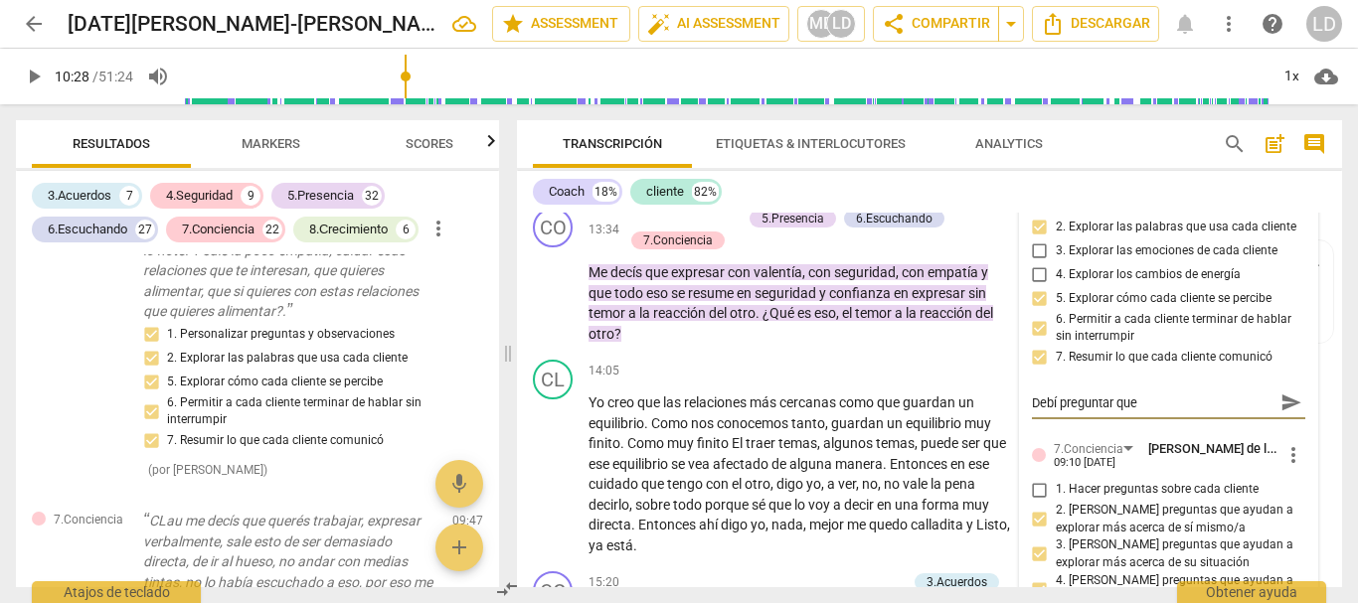
type textarea "[PERSON_NAME] preguntar que e"
type textarea "[PERSON_NAME] preguntar que es"
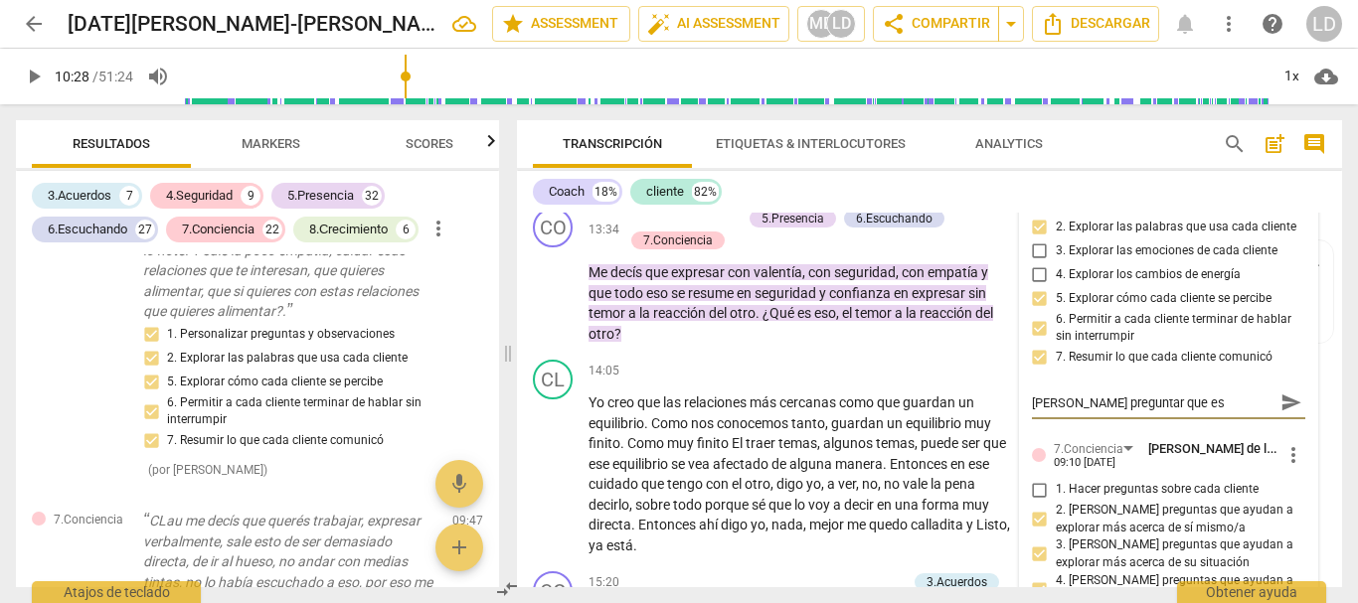
type textarea "Debí preguntar que es l"
type textarea "[PERSON_NAME] preguntar que es la"
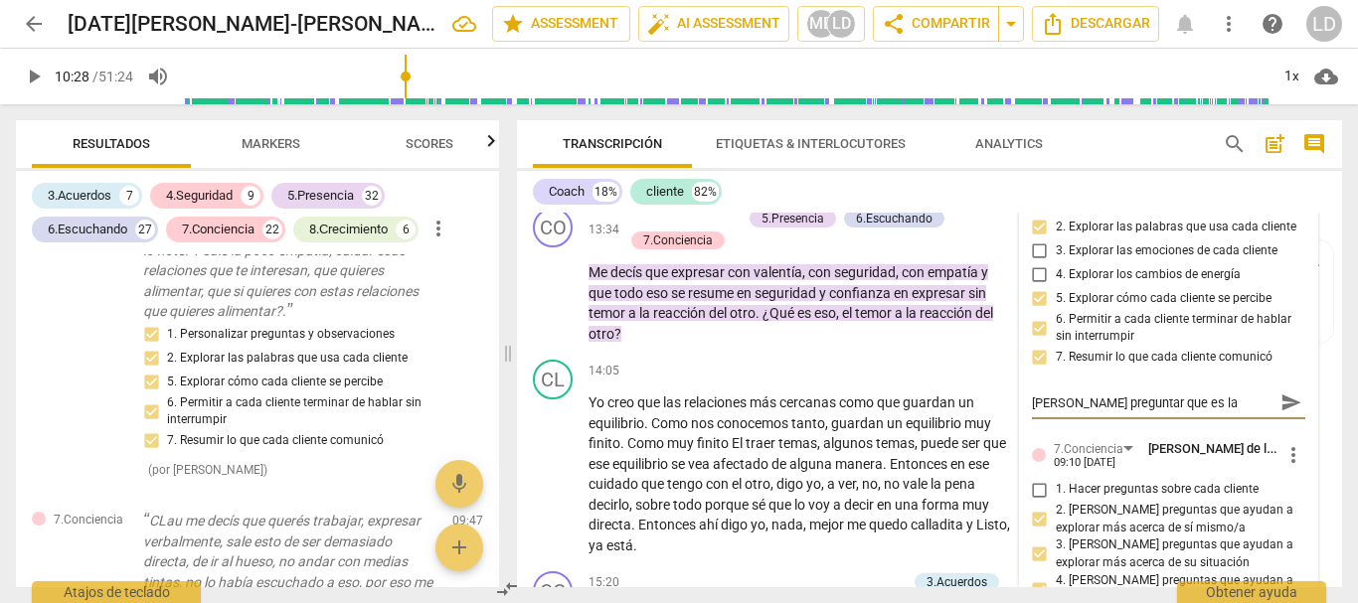
type textarea "[PERSON_NAME] preguntar que es la"
type textarea "[PERSON_NAME] preguntar que es la e"
type textarea "[PERSON_NAME] preguntar que es la em"
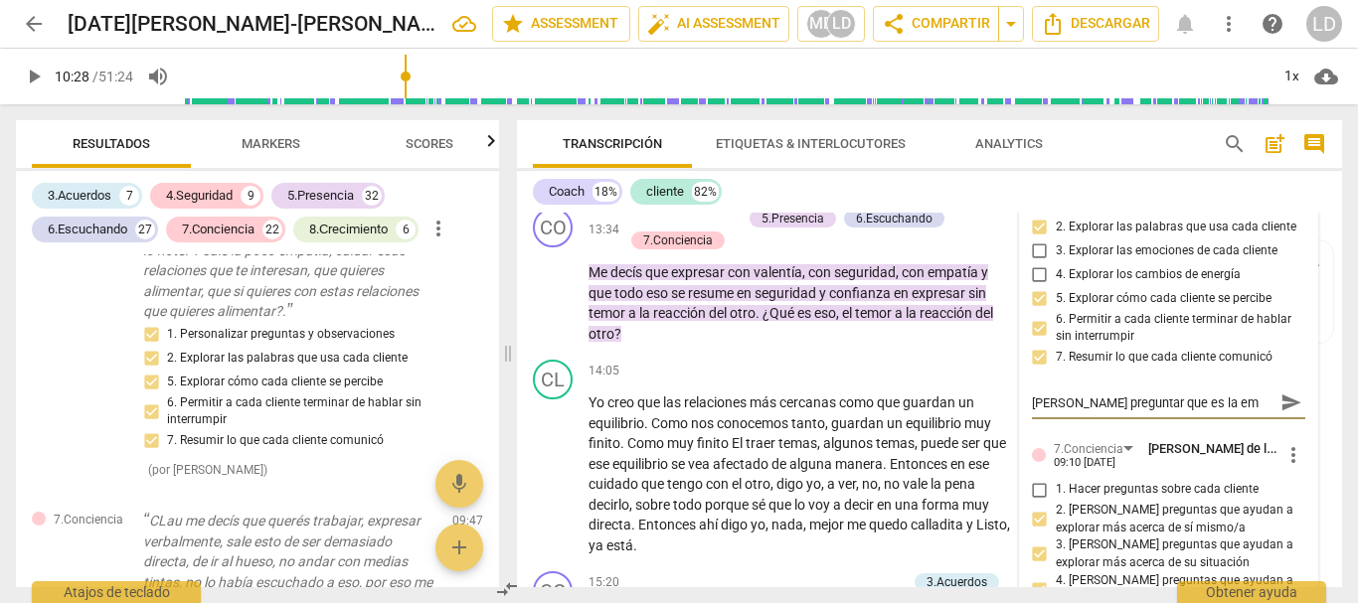
type textarea "[PERSON_NAME] preguntar que es la emp"
type textarea "[PERSON_NAME] preguntar que es la empa"
type textarea "[PERSON_NAME] preguntar que es la empat"
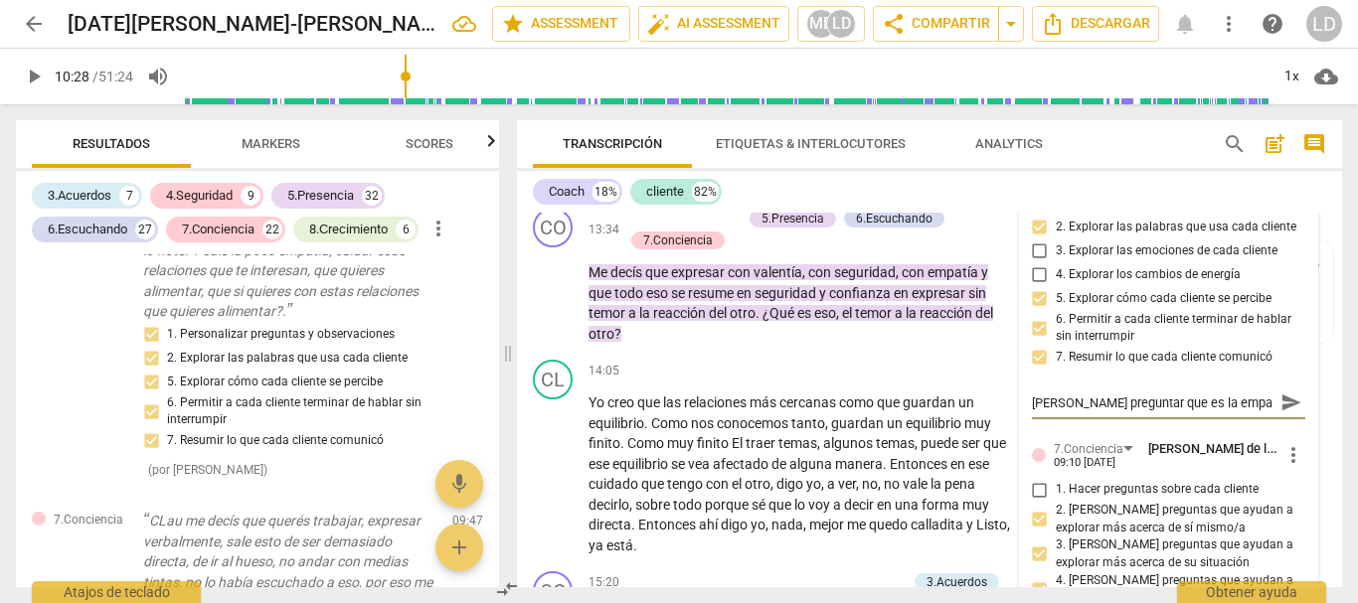
type textarea "[PERSON_NAME] preguntar que es la empat"
type textarea "[PERSON_NAME] preguntar que es la empatí"
type textarea "[PERSON_NAME] preguntar que es la empatía"
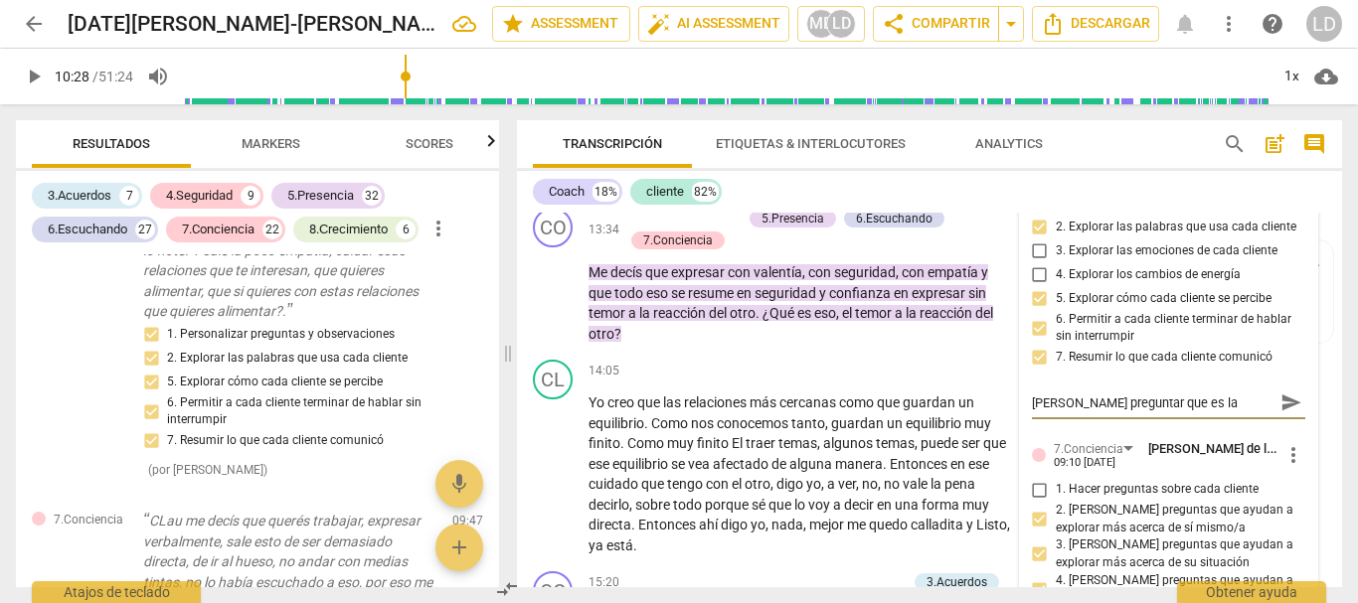
type textarea "[PERSON_NAME] preguntar que es la empatía"
type textarea "[PERSON_NAME] preguntar que es la empatía p"
type textarea "[PERSON_NAME] preguntar que es la empatía pa"
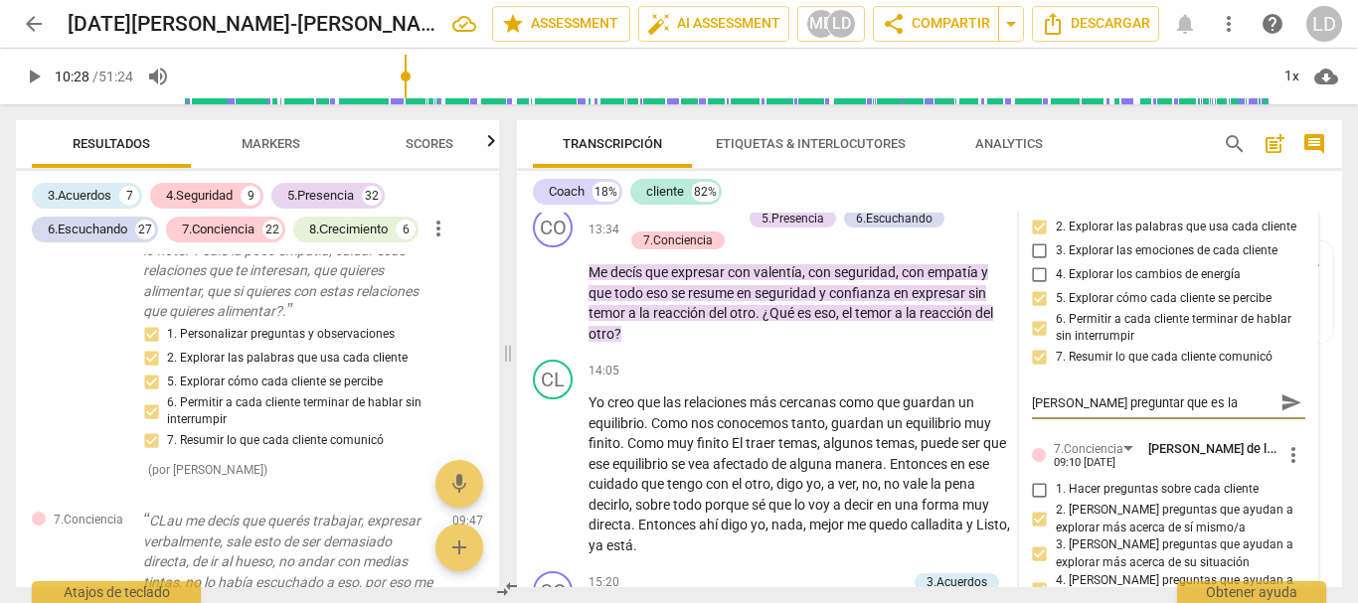
type textarea "[PERSON_NAME] preguntar que es la empatía pa"
type textarea "[PERSON_NAME] preguntar que es la empatía par"
type textarea "[PERSON_NAME] preguntar que es la empatía para"
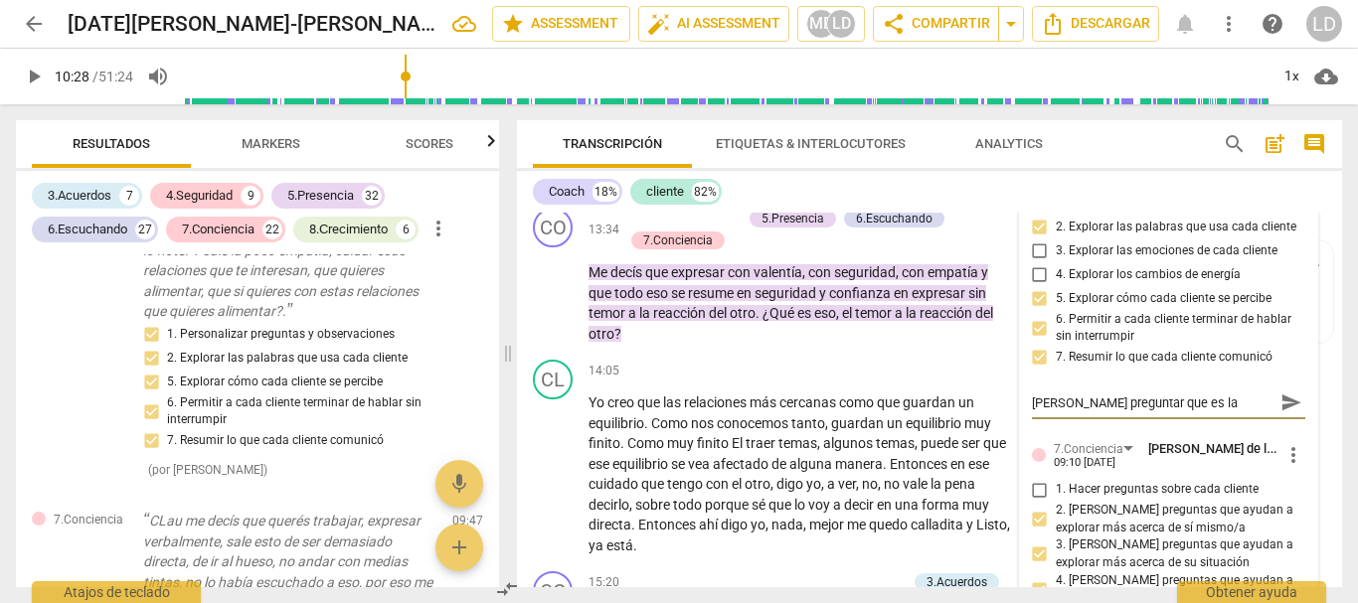
type textarea "[PERSON_NAME] preguntar que es la empatía para"
type textarea "[PERSON_NAME] preguntar que es la empatía para l"
type textarea "[PERSON_NAME] preguntar que es la empatía para la"
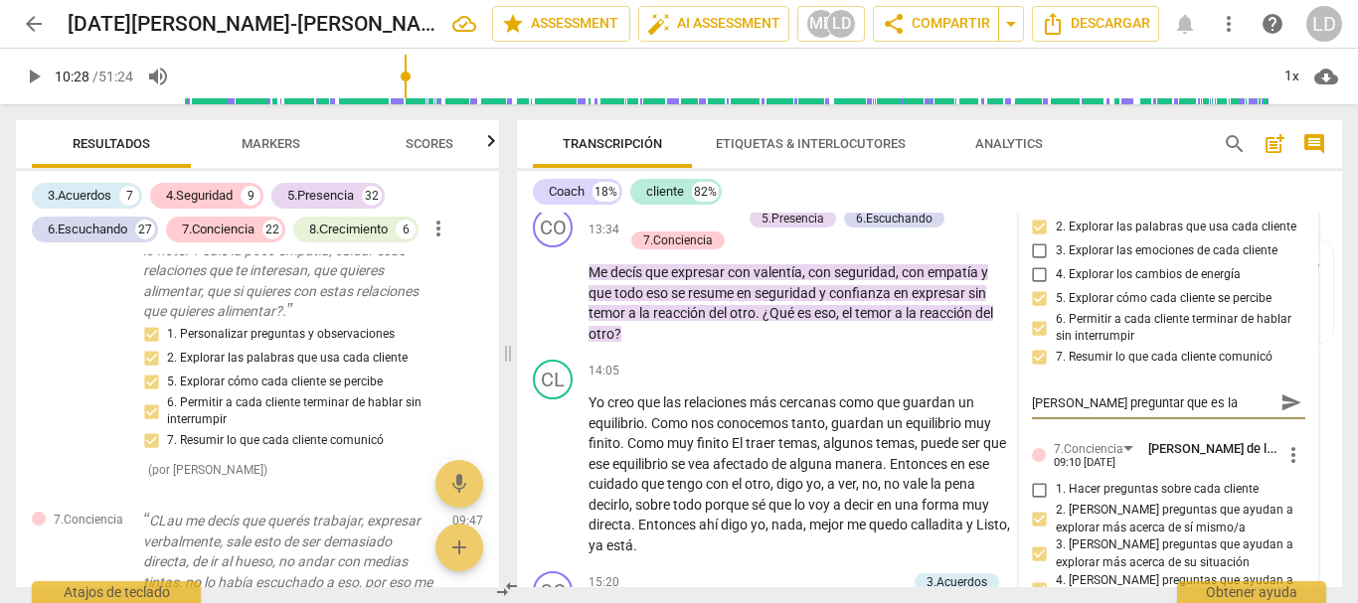
type textarea "[PERSON_NAME] preguntar que es la empatía para la"
type textarea "[PERSON_NAME] preguntar que es la empatía para la c"
type textarea "[PERSON_NAME] preguntar que es la empatía para la cl"
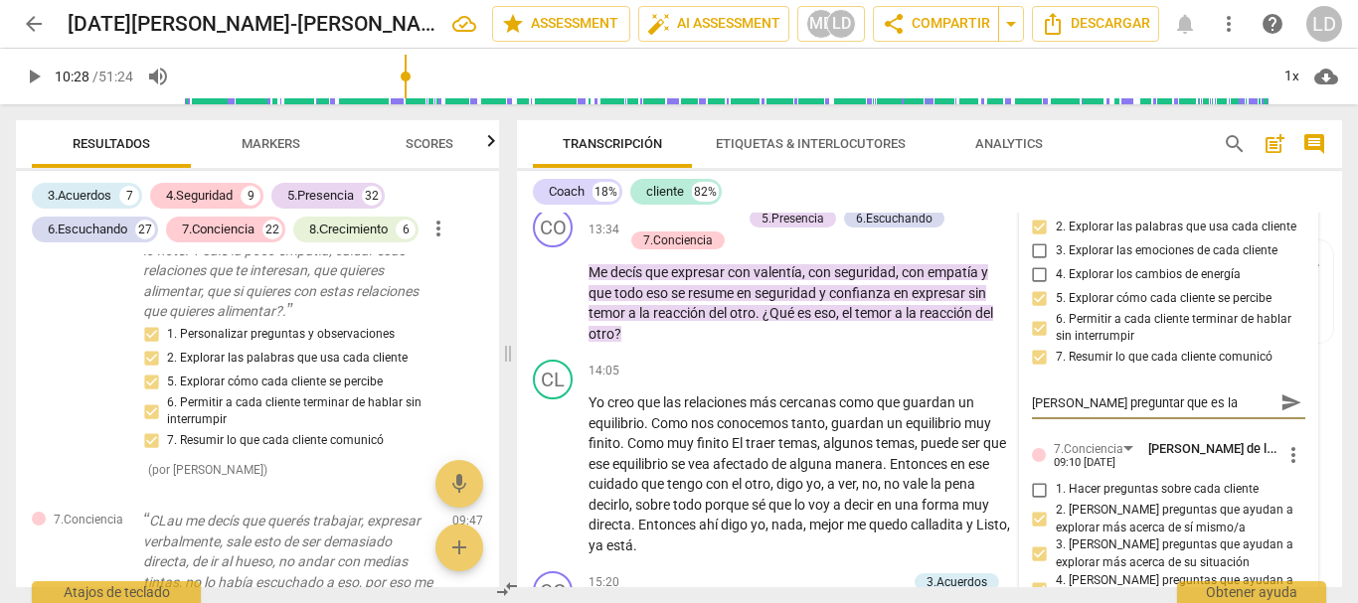
scroll to position [17, 0]
type textarea "[PERSON_NAME] preguntar que es la empatía para la cli"
type textarea "[PERSON_NAME] preguntar que es la empatía para la clie"
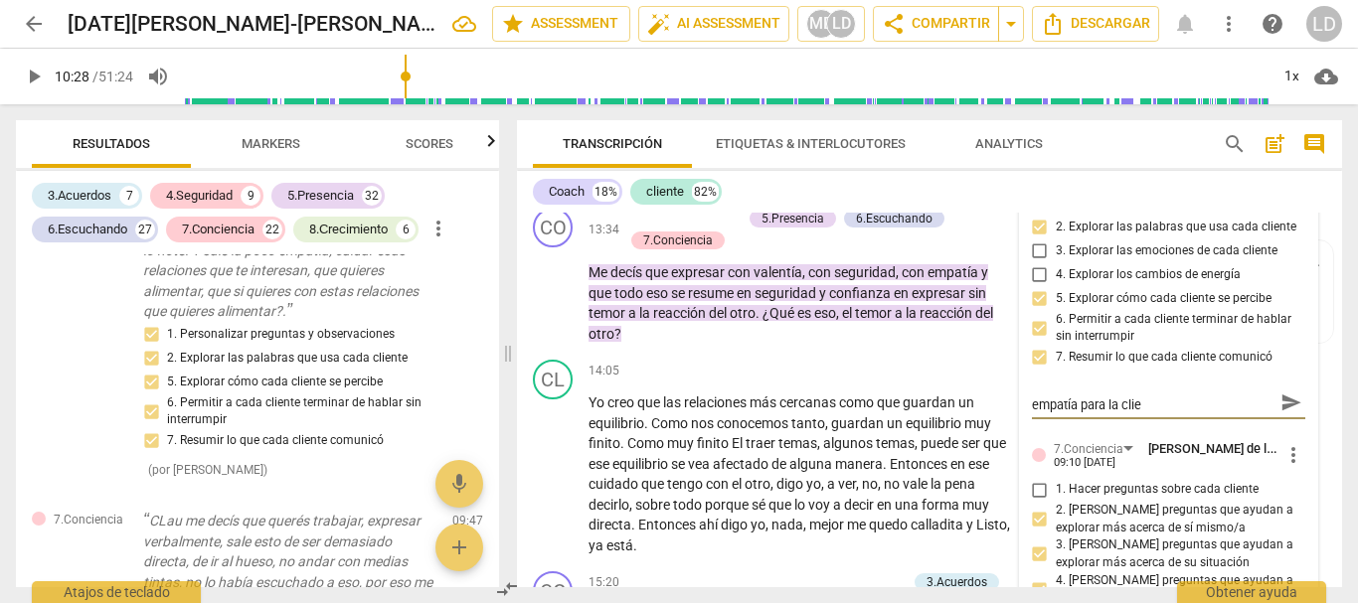
type textarea "[PERSON_NAME] preguntar que es la empatía para la clien"
type textarea "[PERSON_NAME] preguntar que es la empatía para la client"
type textarea "[PERSON_NAME] preguntar que es la empatía para la cliente"
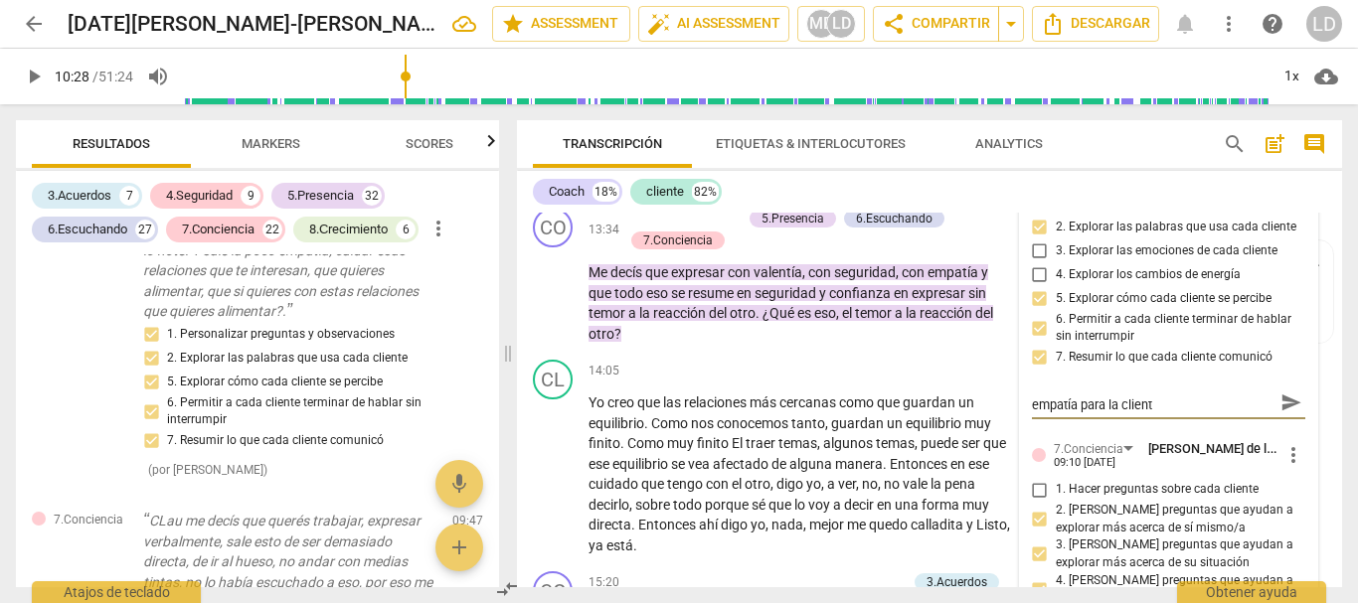
type textarea "[PERSON_NAME] preguntar que es la empatía para la cliente"
type textarea "[PERSON_NAME] preguntar que es la empatía para la cliente y"
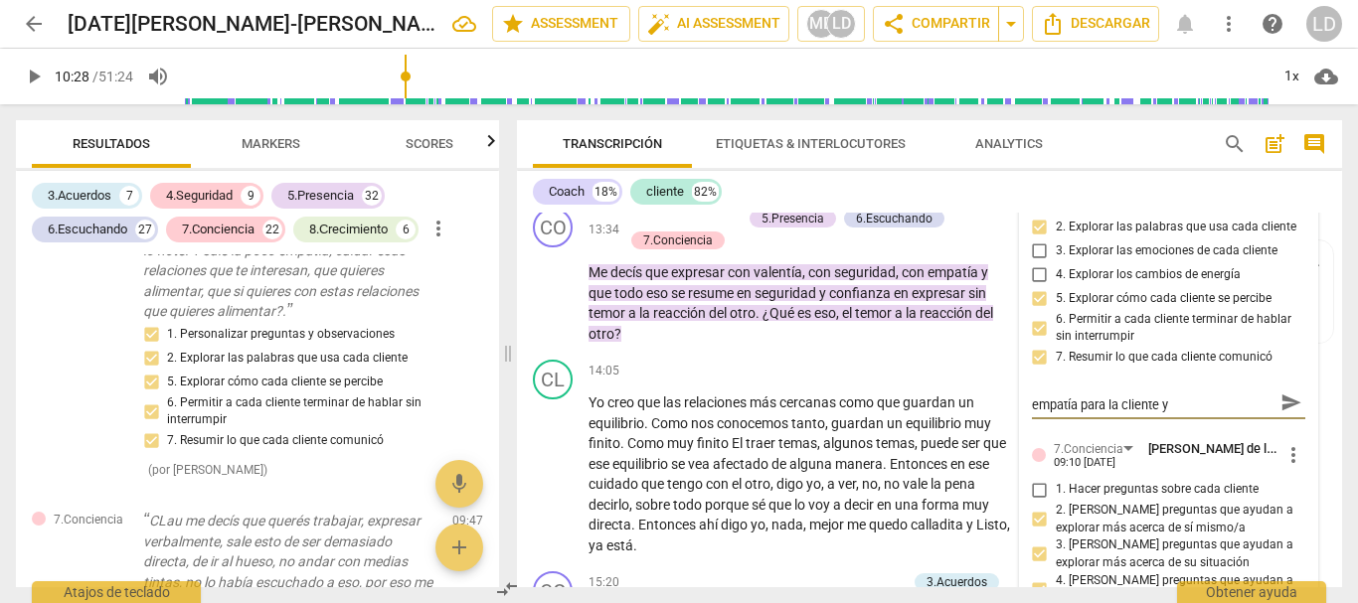
scroll to position [0, 0]
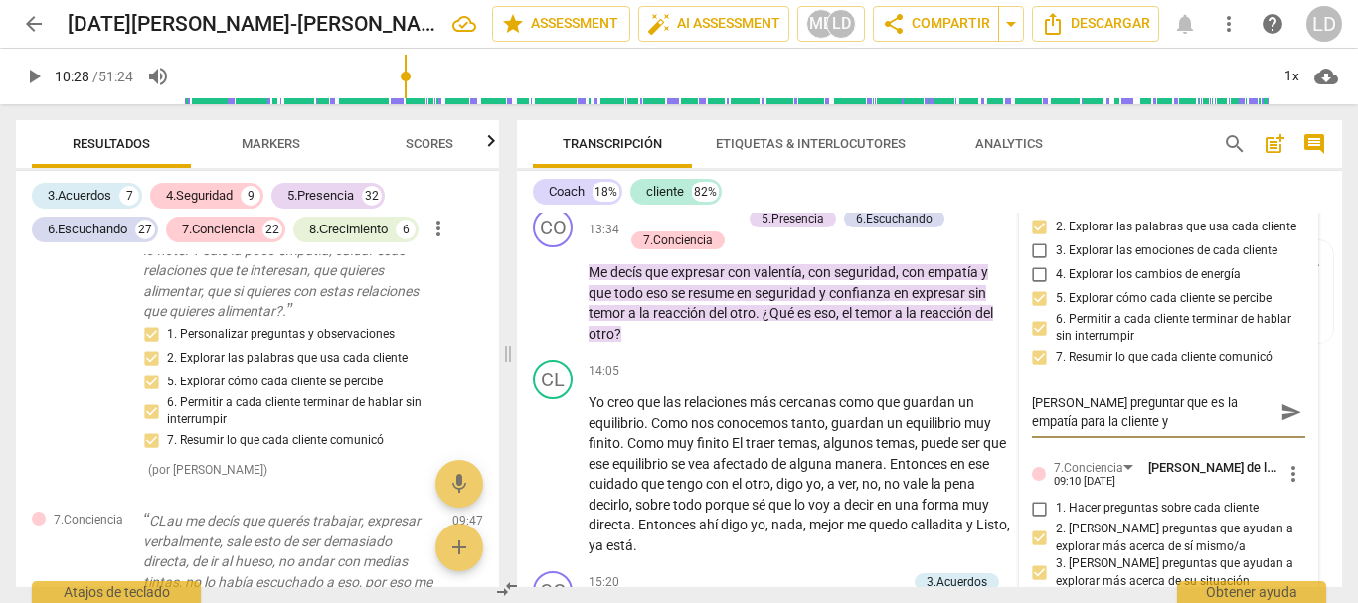
type textarea "[PERSON_NAME] preguntar que es la empatía para la cliente y"
type textarea "[PERSON_NAME] preguntar que es la empatía para la cliente y c"
type textarea "[PERSON_NAME] preguntar que es la empatía para la cliente y co"
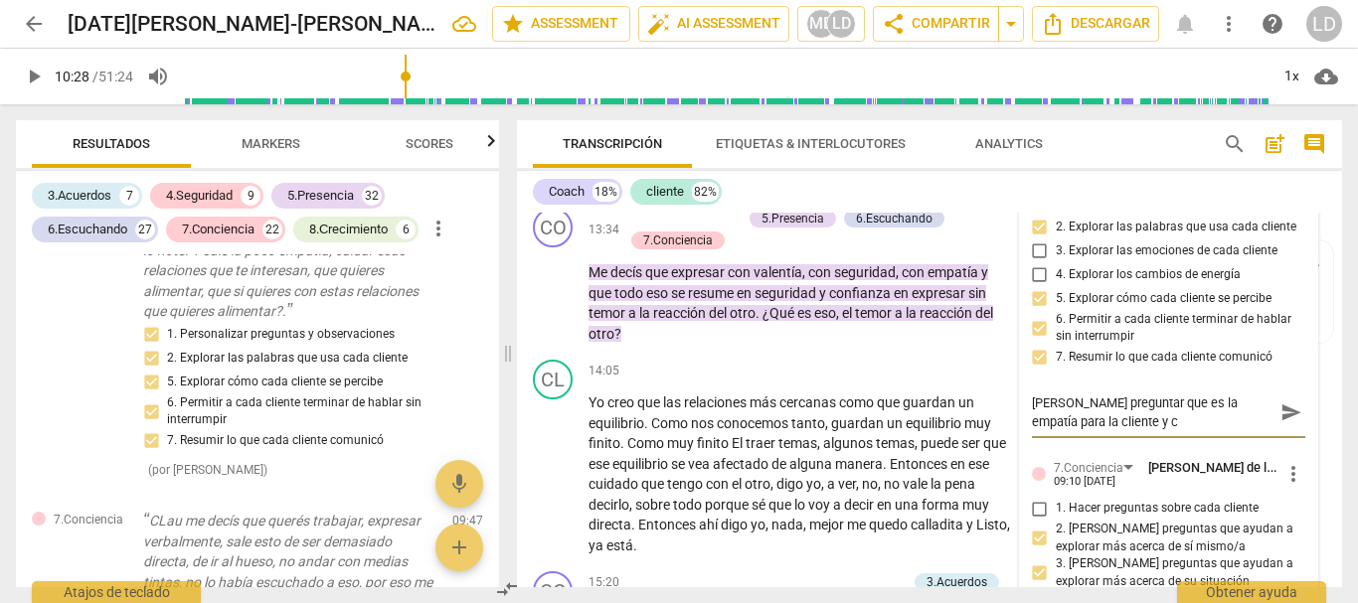
type textarea "[PERSON_NAME] preguntar que es la empatía para la cliente y co"
type textarea "[PERSON_NAME] preguntar que es la empatía para la cliente y com"
type textarea "[PERSON_NAME] preguntar que es la empatía para la cliente y como"
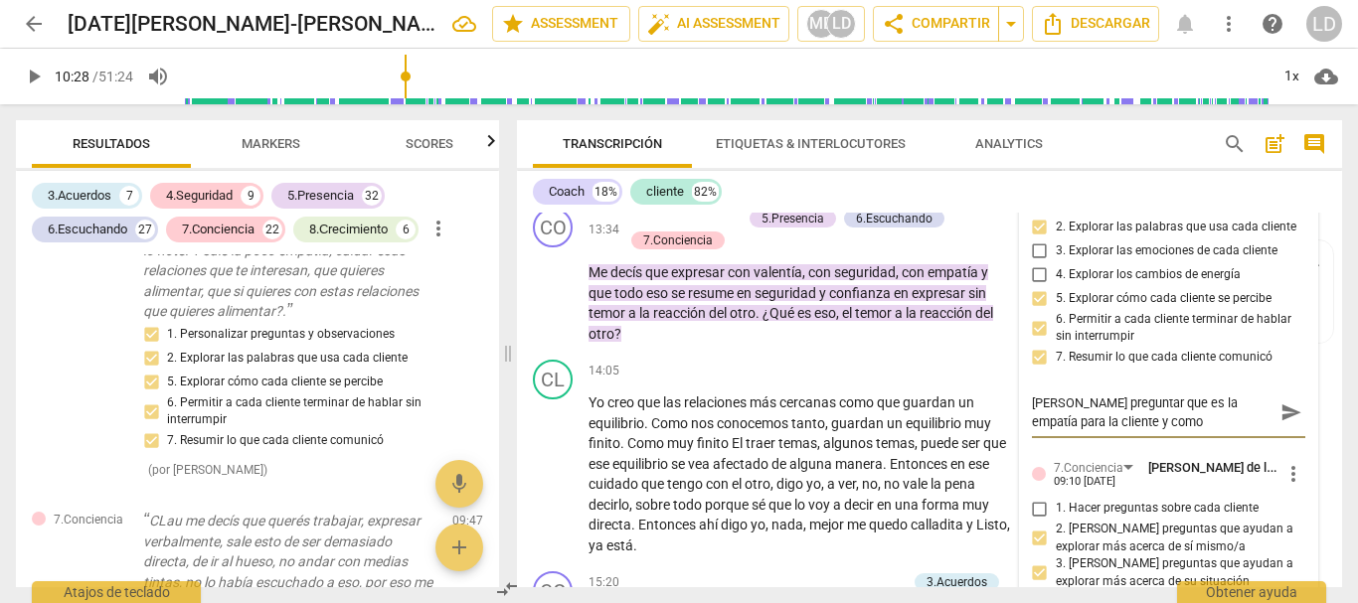
type textarea "[PERSON_NAME] preguntar que es la empatía para la cliente y como"
type textarea "[PERSON_NAME] preguntar que es la empatía para la cliente y como l"
type textarea "[PERSON_NAME] preguntar que es la empatía para la cliente y como la"
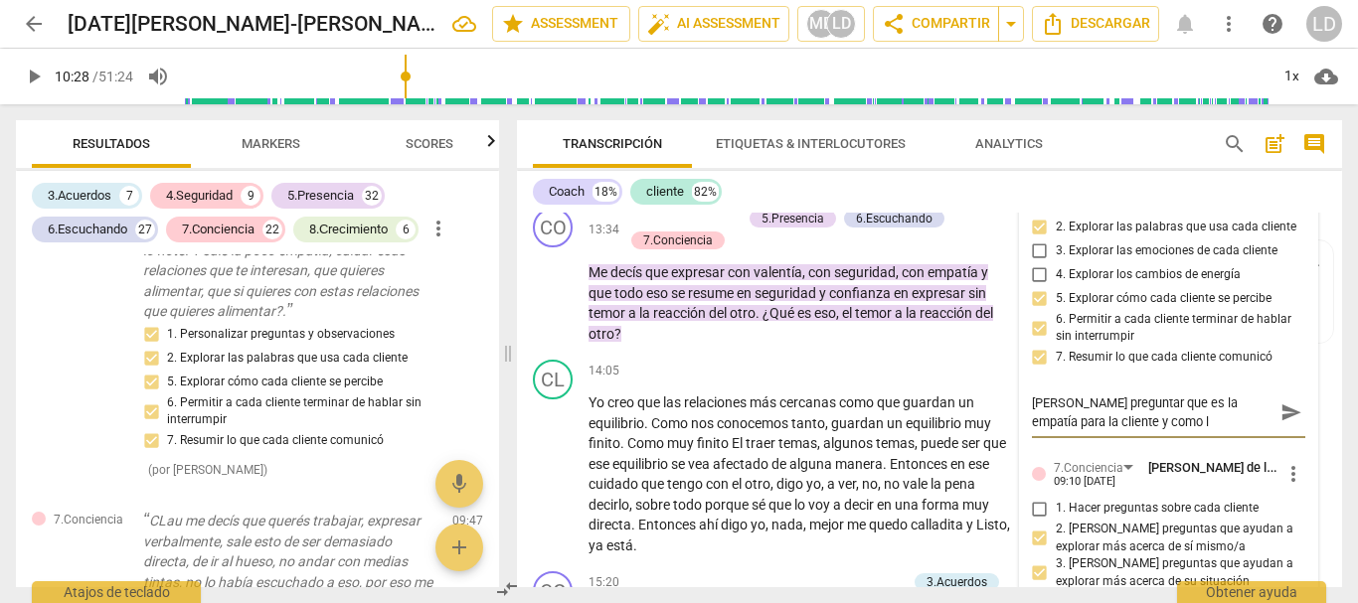
type textarea "[PERSON_NAME] preguntar que es la empatía para la cliente y como la"
type textarea "[PERSON_NAME] preguntar que es la empatía para la cliente y como la u"
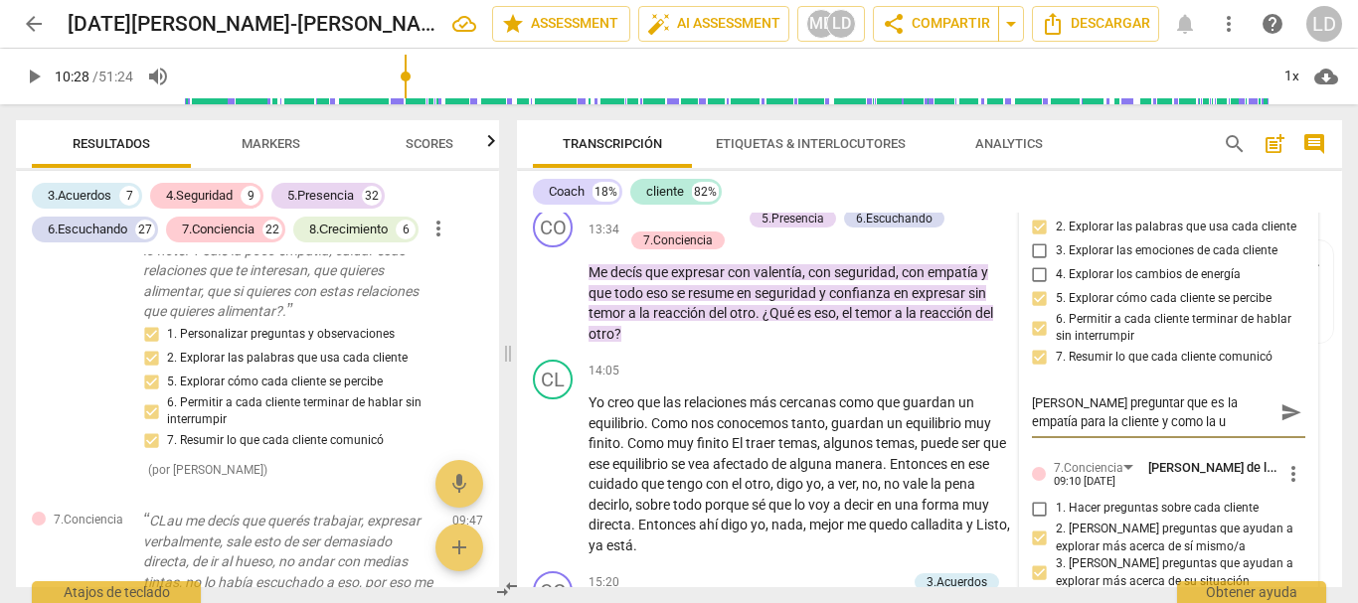
type textarea "[PERSON_NAME] preguntar que es la empatía para la cliente y como la ut"
type textarea "[PERSON_NAME] preguntar que es la empatía para la cliente y como la uti"
type textarea "[PERSON_NAME] preguntar que es la empatía para la cliente y como la util"
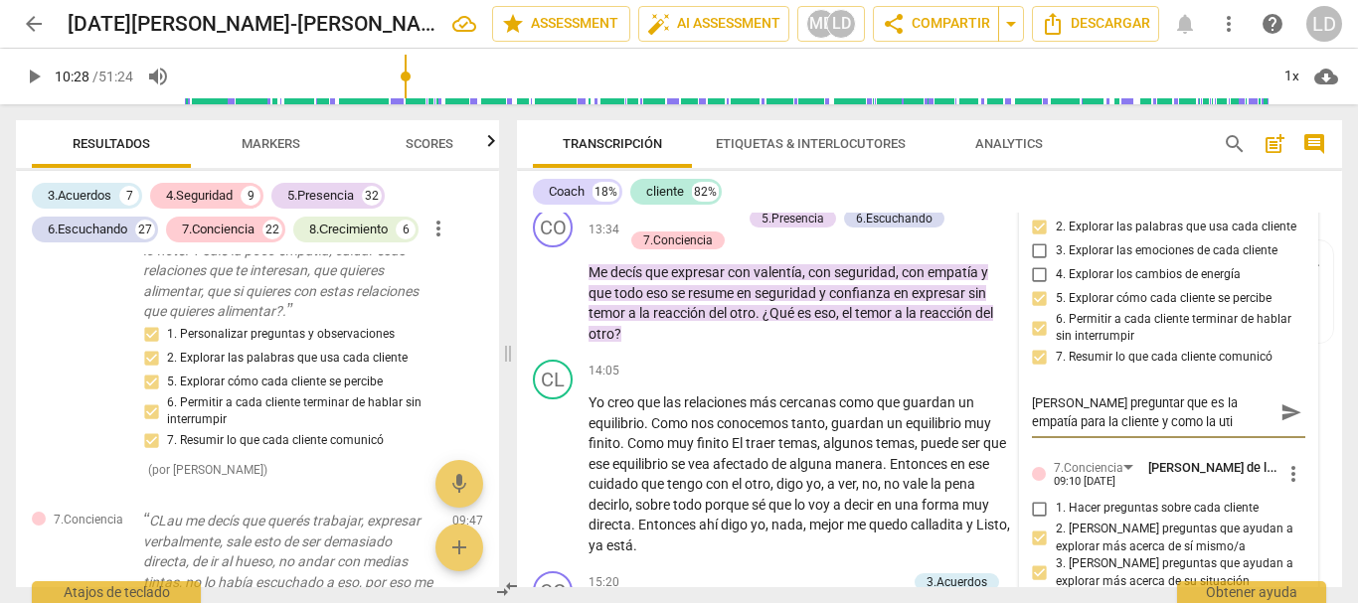
type textarea "[PERSON_NAME] preguntar que es la empatía para la cliente y como la util"
type textarea "[PERSON_NAME] preguntar que es la empatía para la cliente y como la utili"
type textarea "[PERSON_NAME] preguntar que es la empatía para la cliente y como la utiliz"
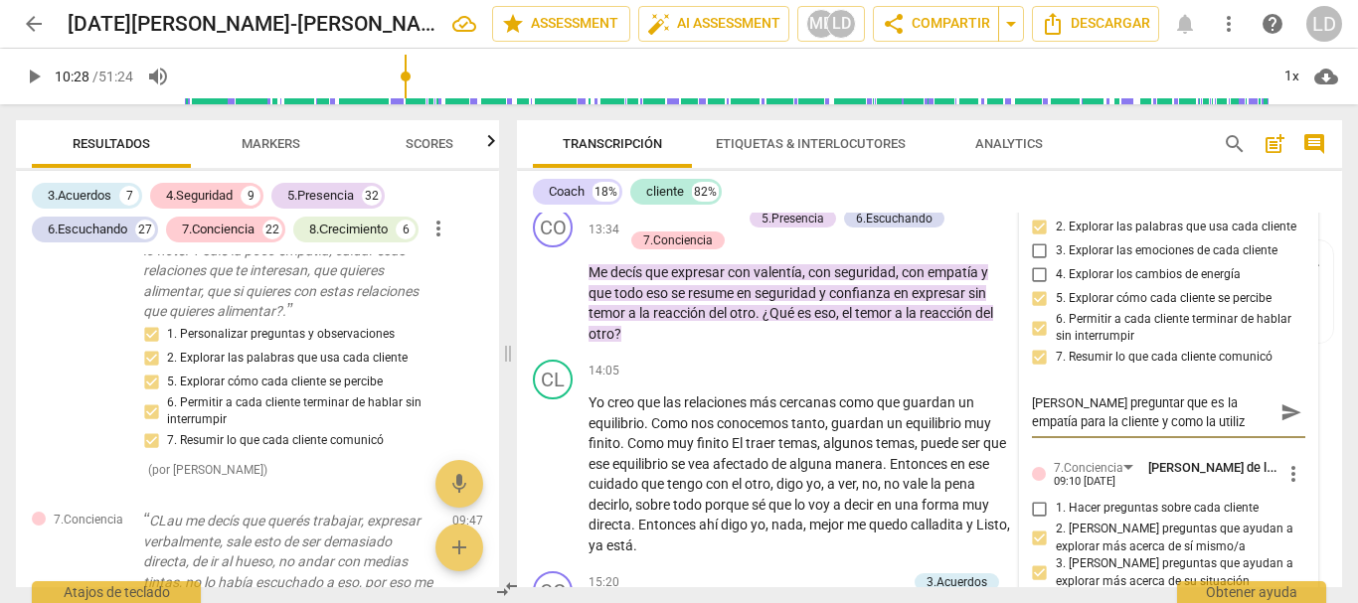
type textarea "[PERSON_NAME] preguntar que es la empatía para la cliente y como la utiliza"
type textarea "[PERSON_NAME] preguntar que es la empatía para la cliente y como la utiliza c"
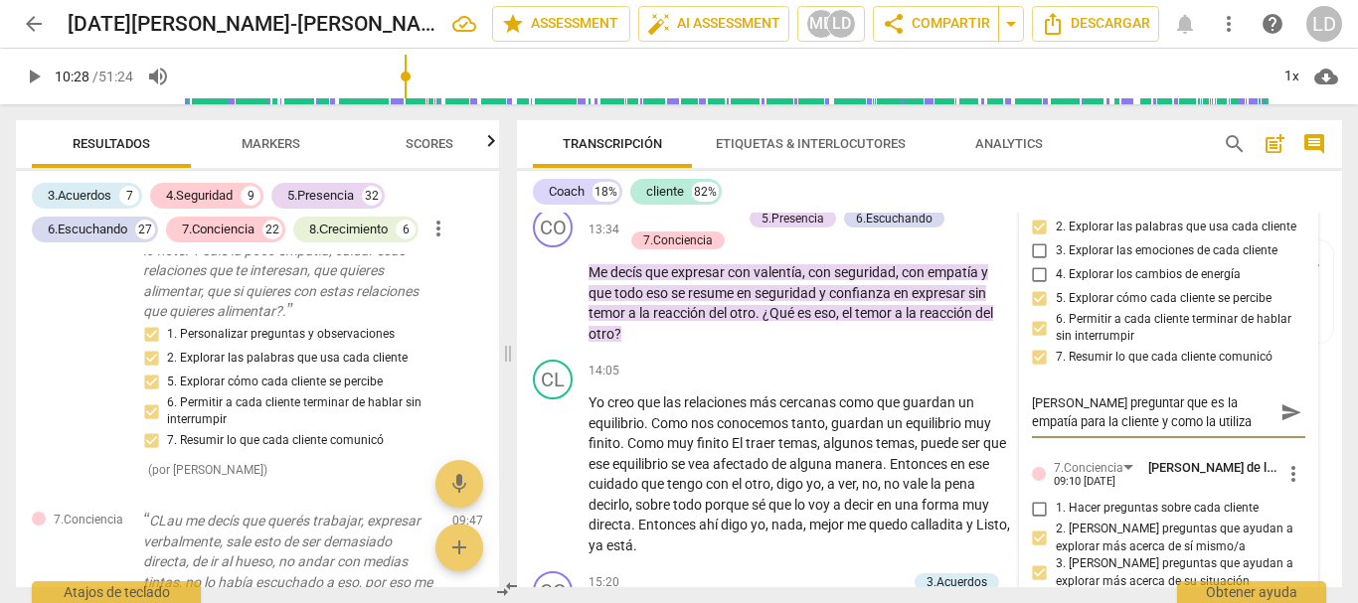
type textarea "[PERSON_NAME] preguntar que es la empatía para la cliente y como la utiliza c"
type textarea "[PERSON_NAME] preguntar que es la empatía para la cliente y como la utiliza co"
type textarea "[PERSON_NAME] preguntar que es la empatía para la cliente y como la utiliza con"
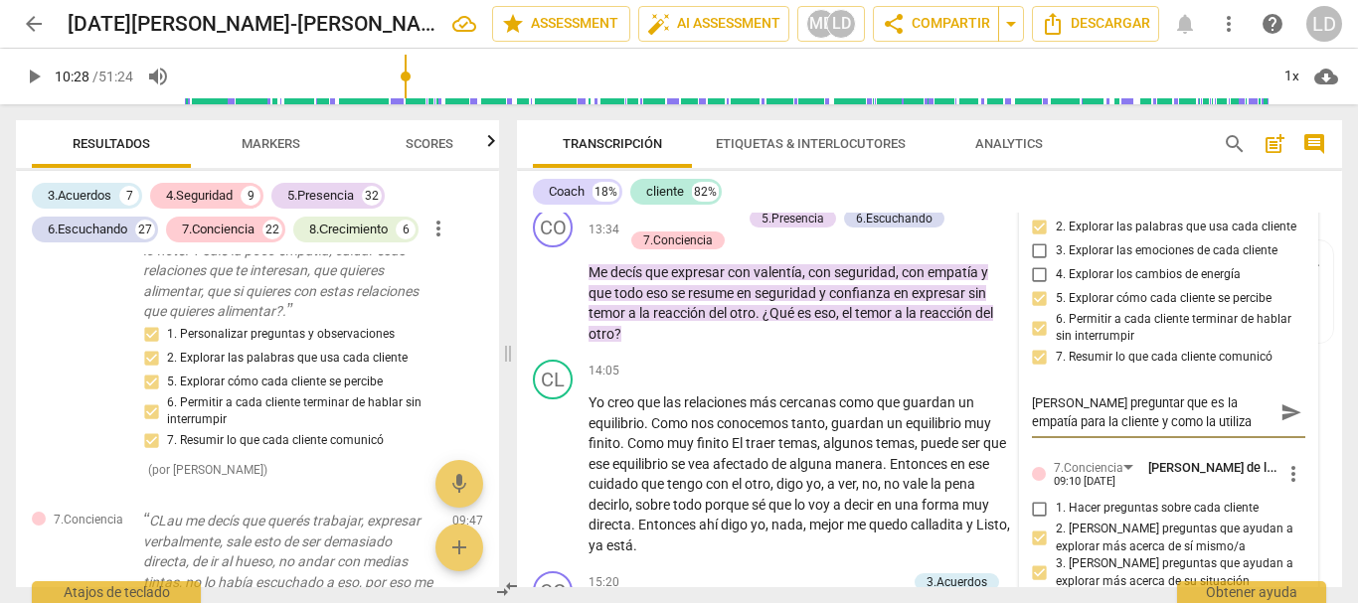
type textarea "[PERSON_NAME] preguntar que es la empatía para la cliente y como la utiliza con"
type textarea "[PERSON_NAME] preguntar que es la empatía para la cliente y como la utiliza con…"
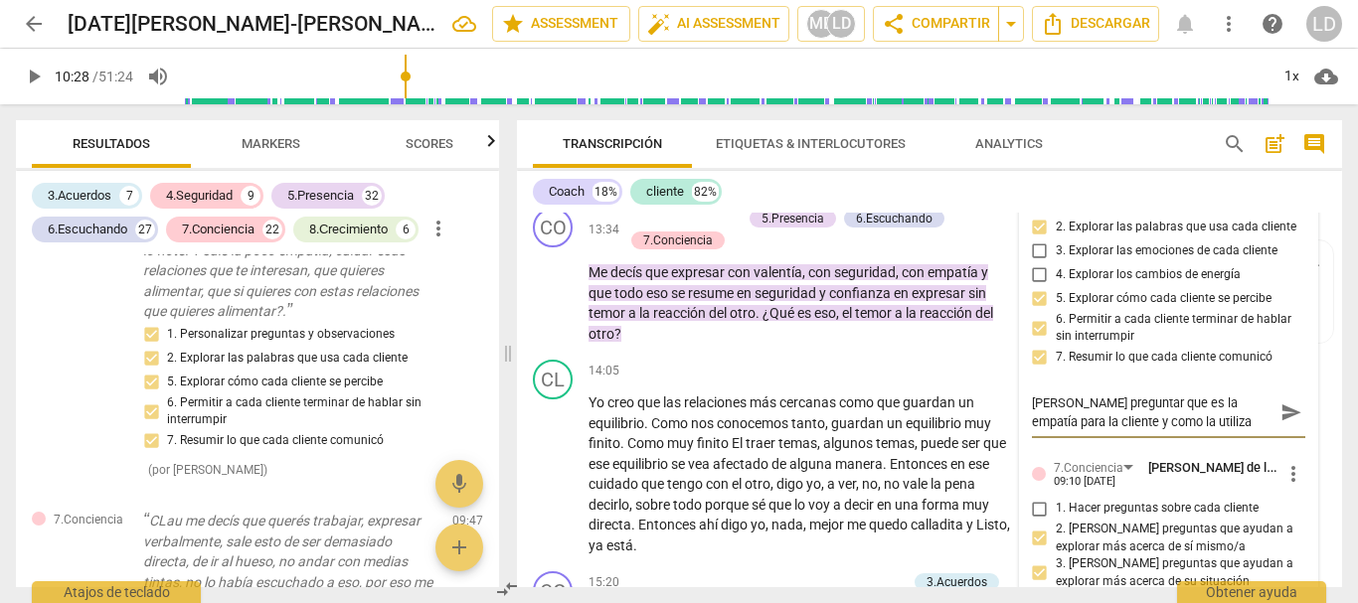
type textarea "[PERSON_NAME] preguntar que es la empatía para la cliente y como la utiliza con…"
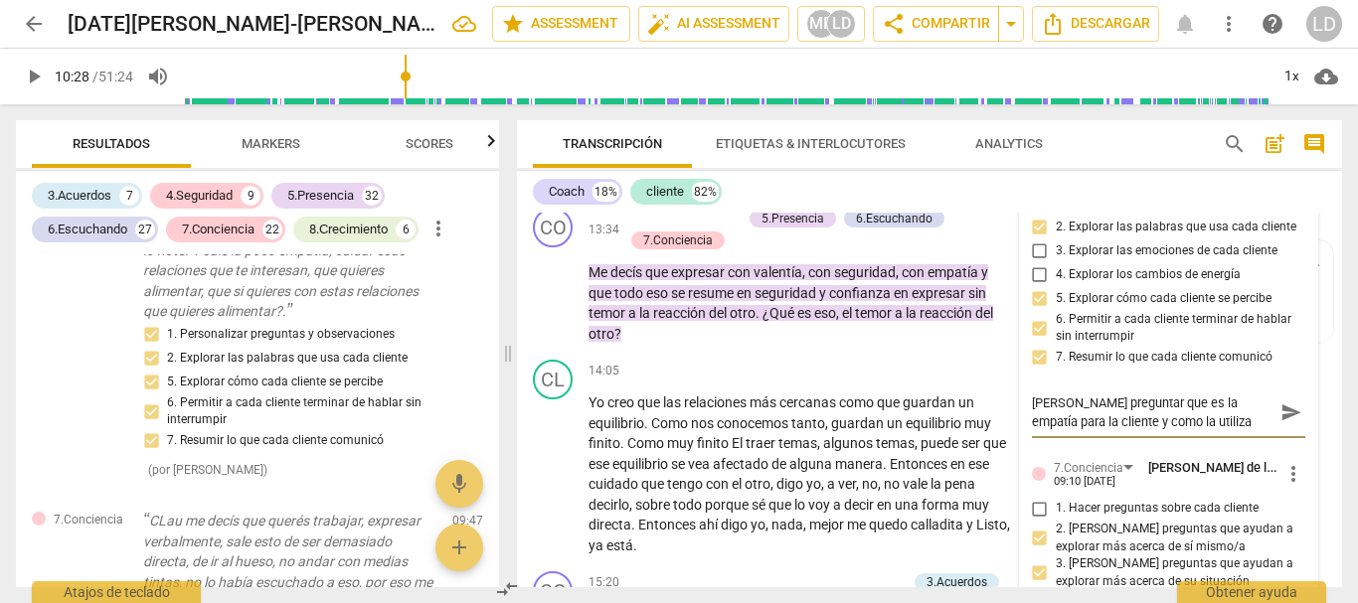
type textarea "[PERSON_NAME] preguntar que es la empatía para la cliente y como la utiliza con…"
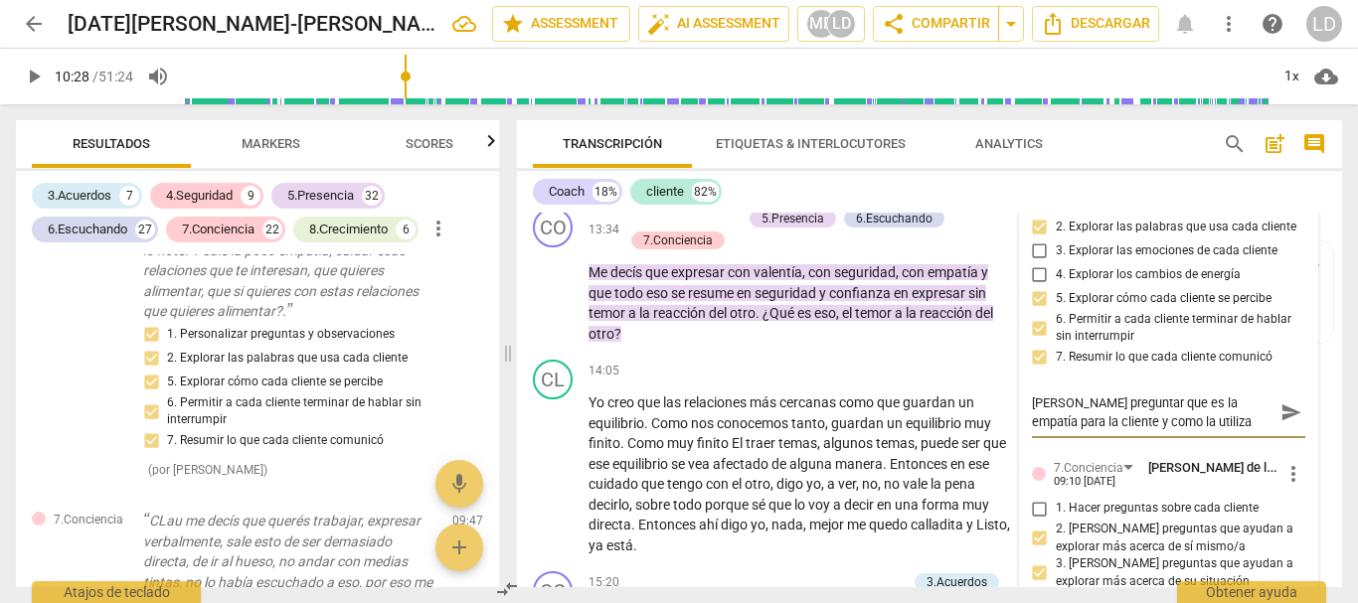
type textarea "[PERSON_NAME] preguntar que es la empatía para la cliente y como la utiliza con…"
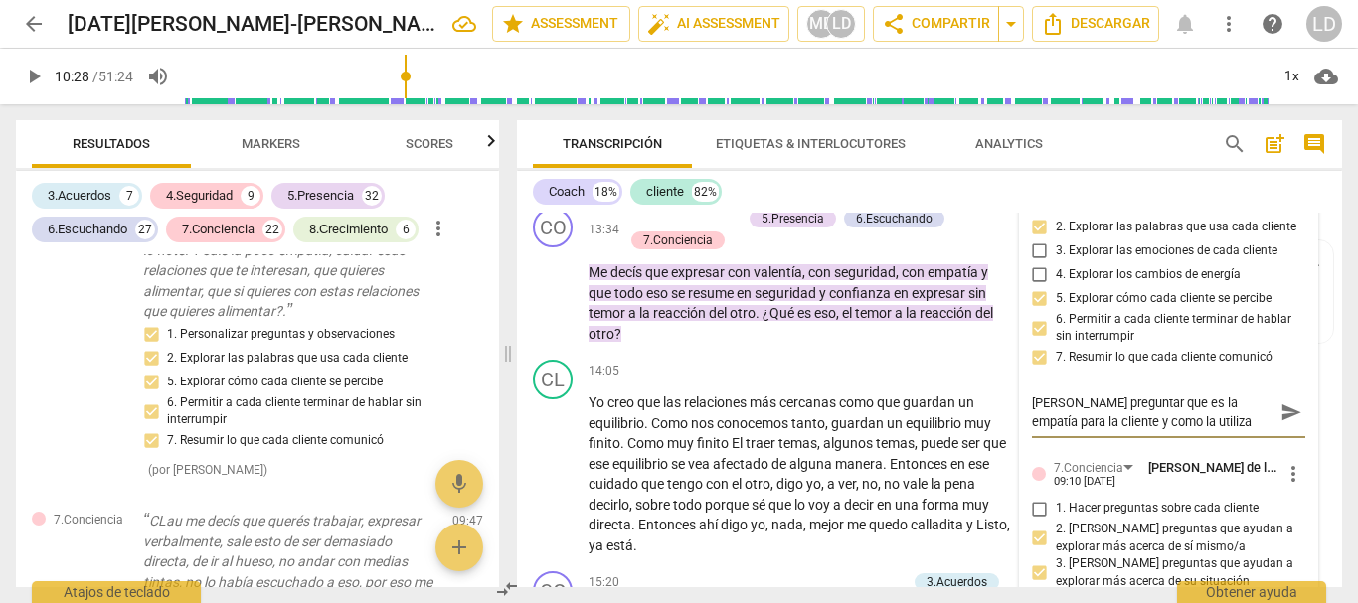
type textarea "[PERSON_NAME] preguntar que es la empatía para la cliente y como la utiliza con…"
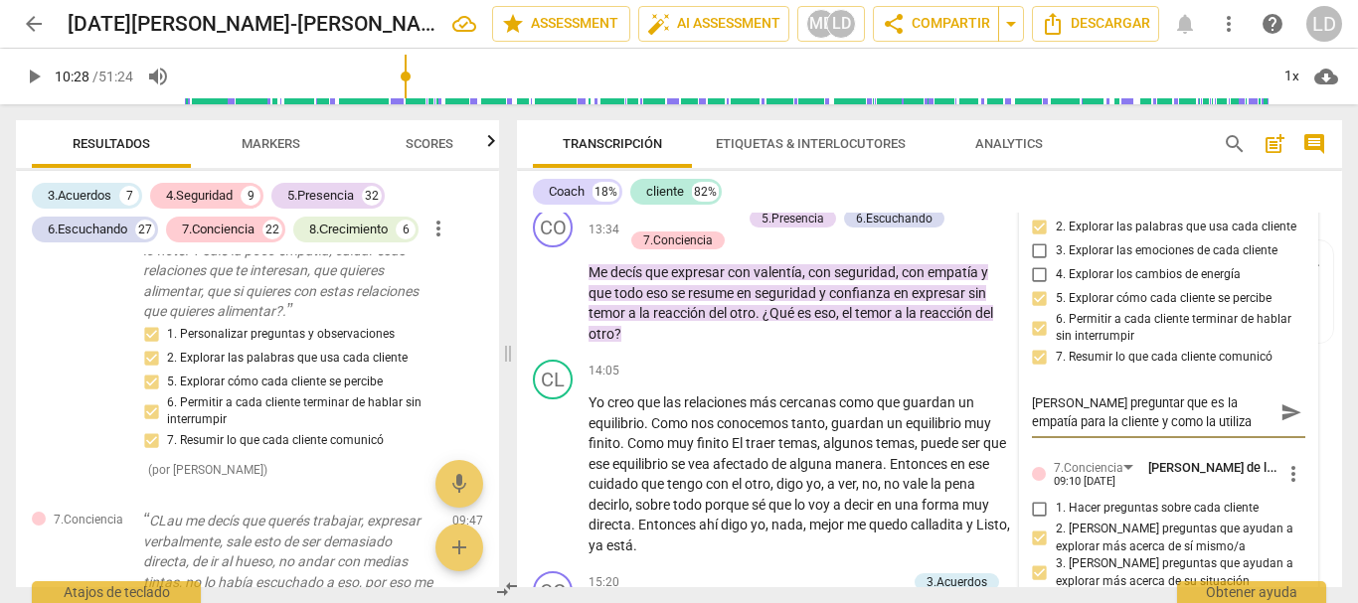
type textarea "[PERSON_NAME] preguntar que es la empatía para la cliente y como la utiliza con…"
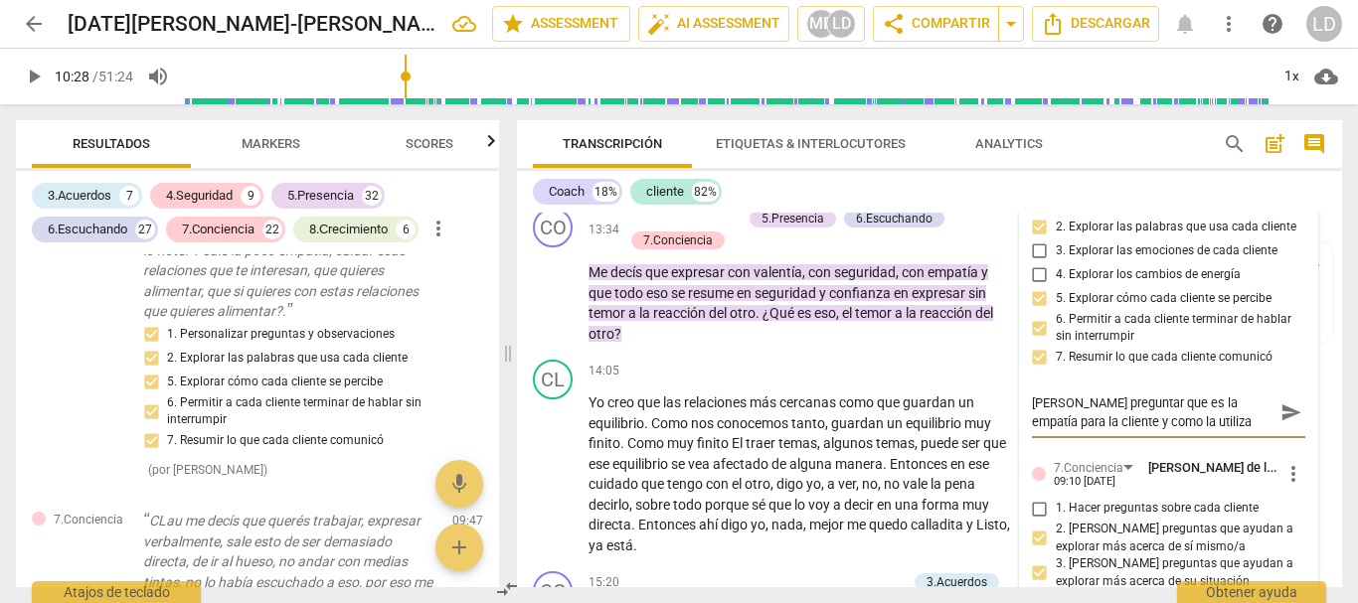
type textarea "[PERSON_NAME] preguntar que es la empatía para la cliente y como la utiliza con…"
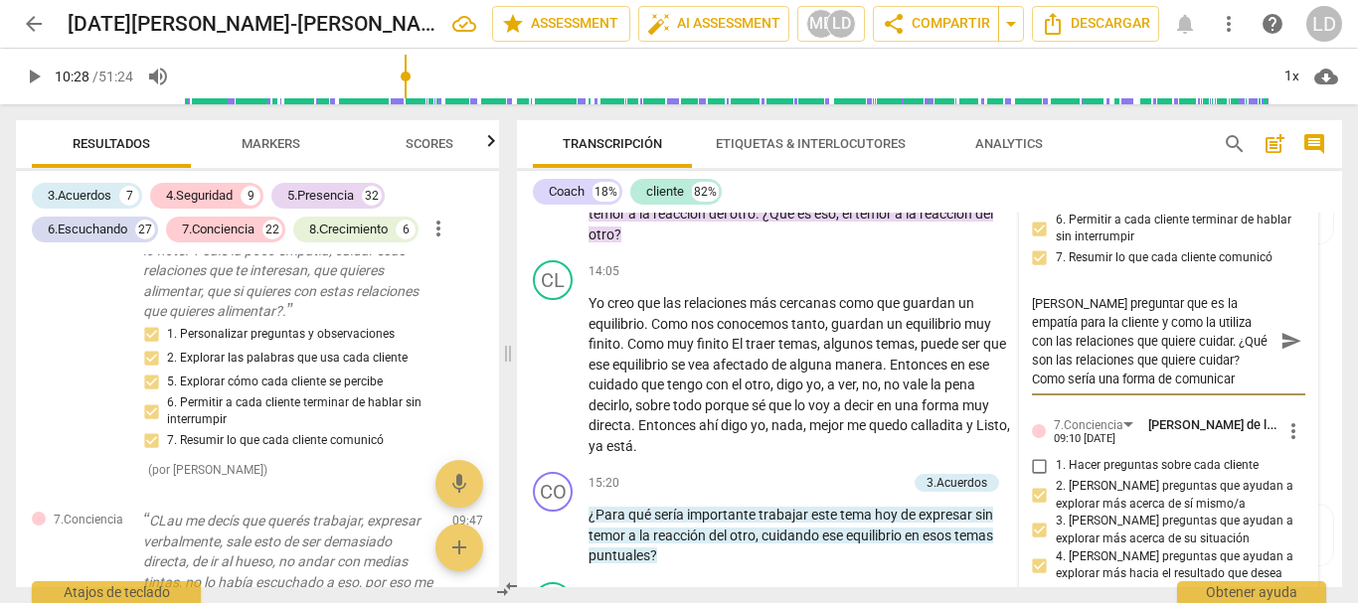
click at [1134, 389] on textarea "[PERSON_NAME] preguntar que es la empatía para la cliente y como la utiliza con…" at bounding box center [1153, 341] width 243 height 94
click at [1284, 353] on span "send" at bounding box center [1291, 342] width 22 height 22
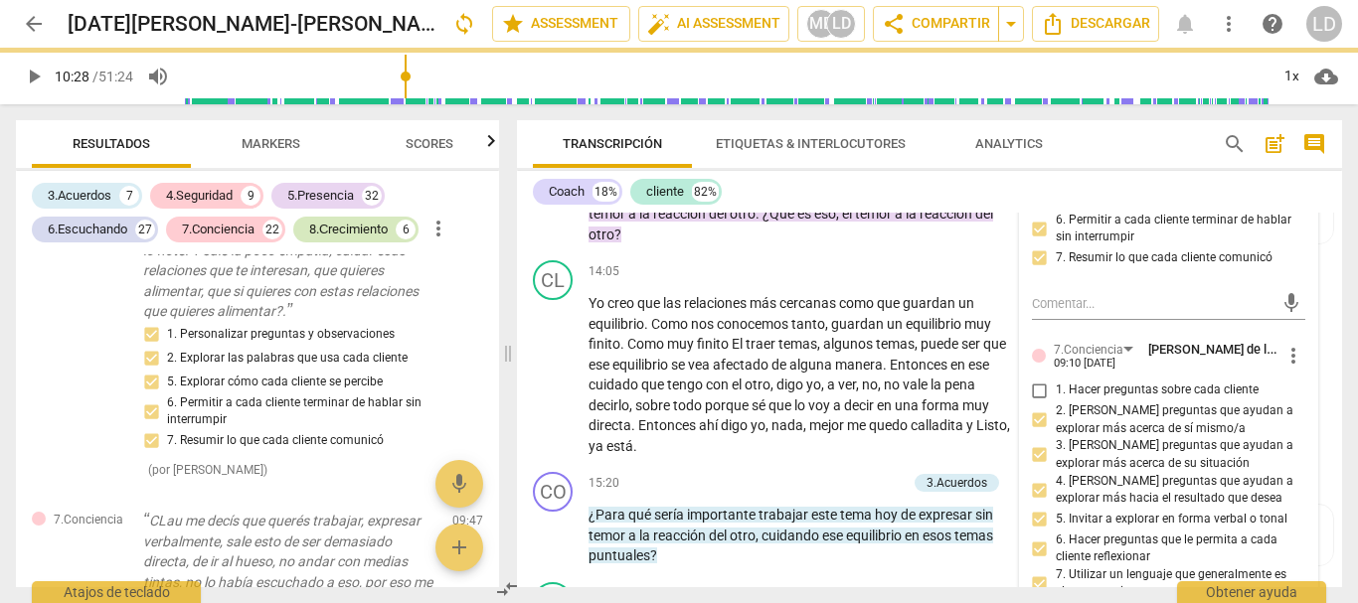
click at [30, 74] on span "play_arrow" at bounding box center [34, 77] width 24 height 24
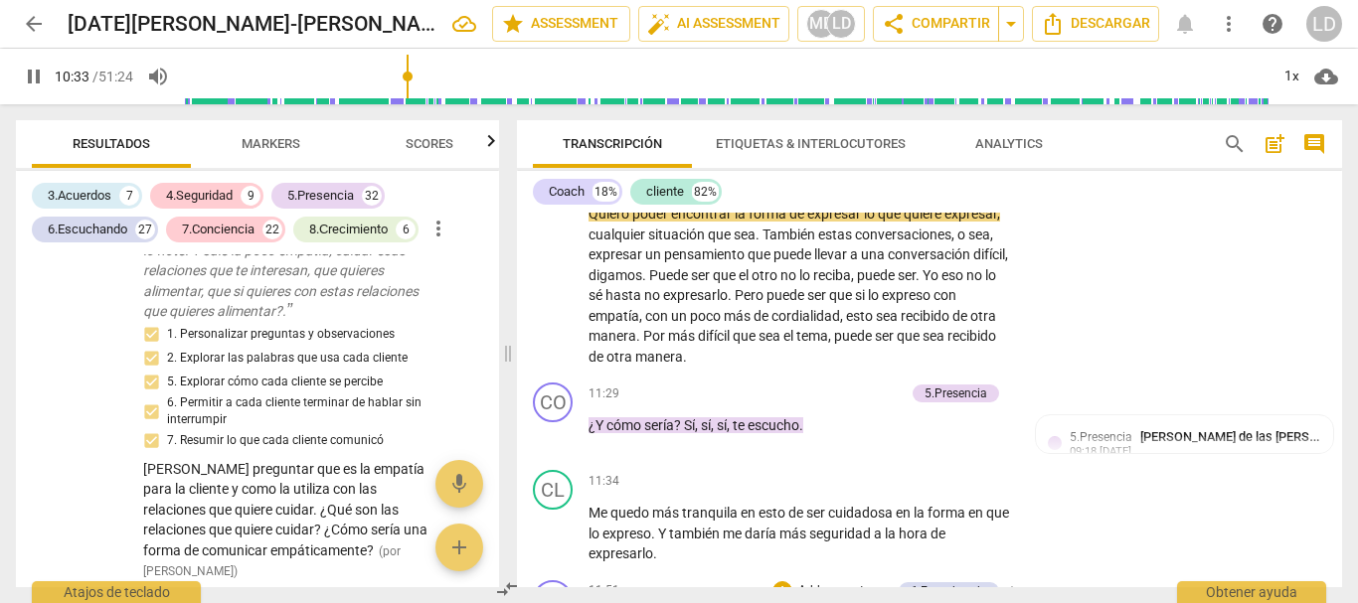
scroll to position [2557, 0]
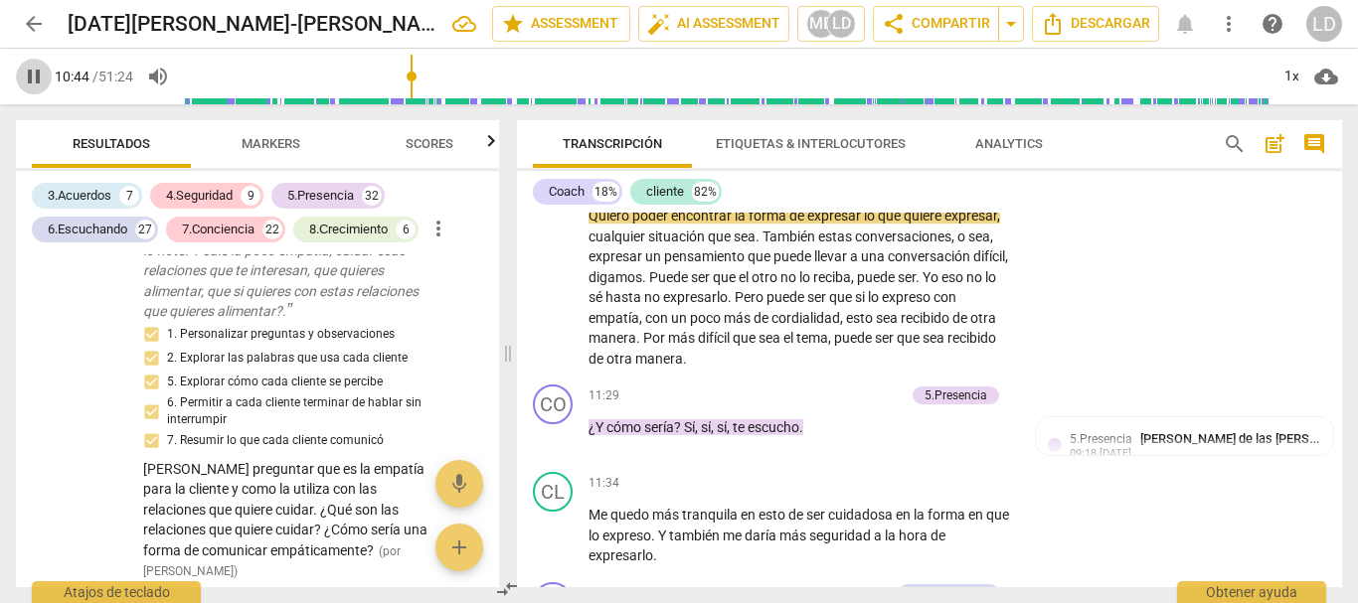
click at [24, 80] on span "pause" at bounding box center [34, 77] width 24 height 24
drag, startPoint x: 26, startPoint y: 64, endPoint x: 148, endPoint y: 119, distance: 134.3
click at [26, 65] on button "play_arrow" at bounding box center [34, 77] width 36 height 36
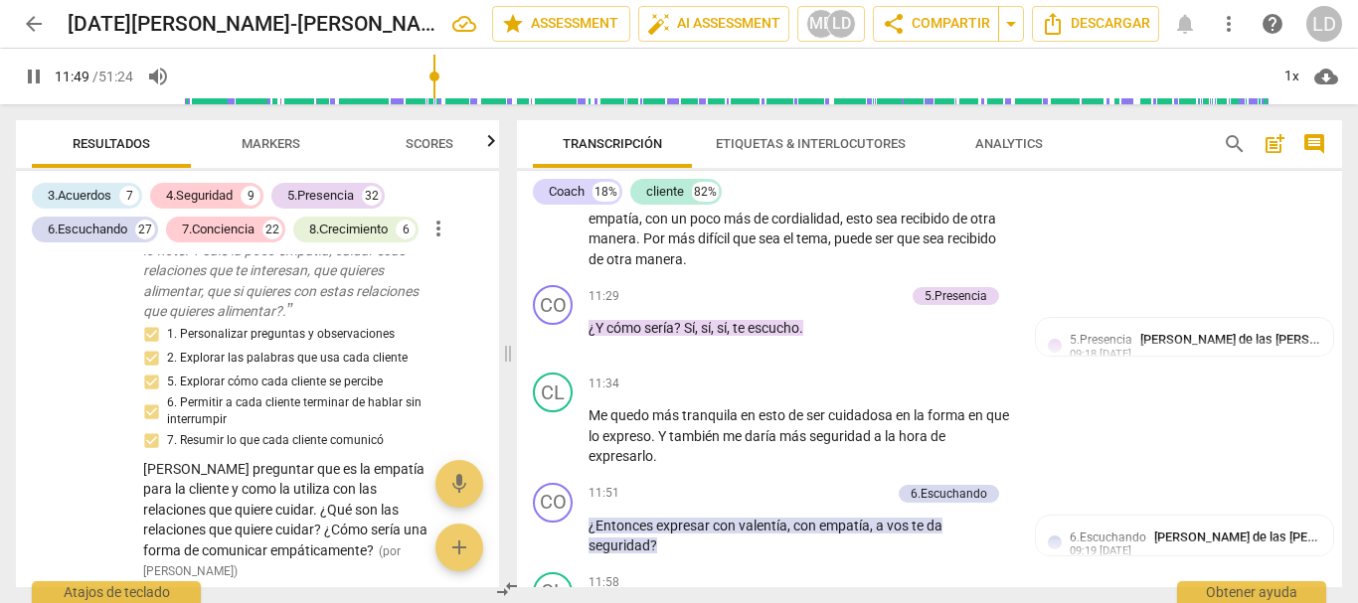
scroll to position [2756, 0]
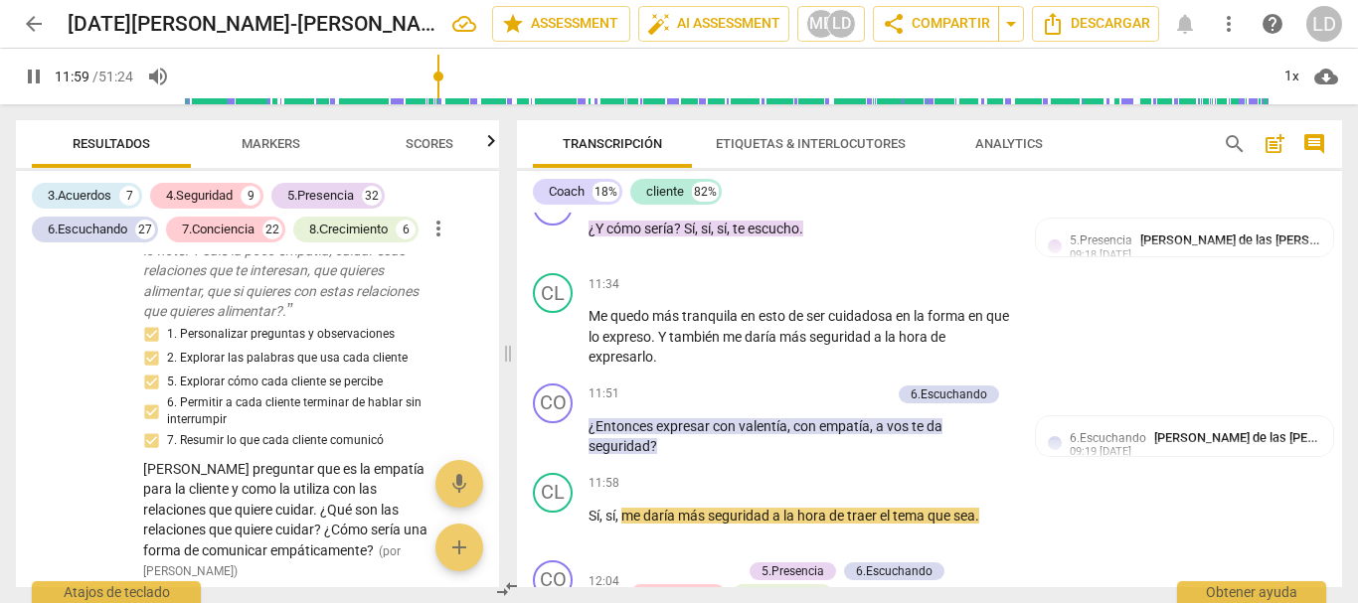
click at [32, 75] on span "pause" at bounding box center [34, 77] width 24 height 24
click at [852, 404] on p "Add competency" at bounding box center [843, 395] width 94 height 18
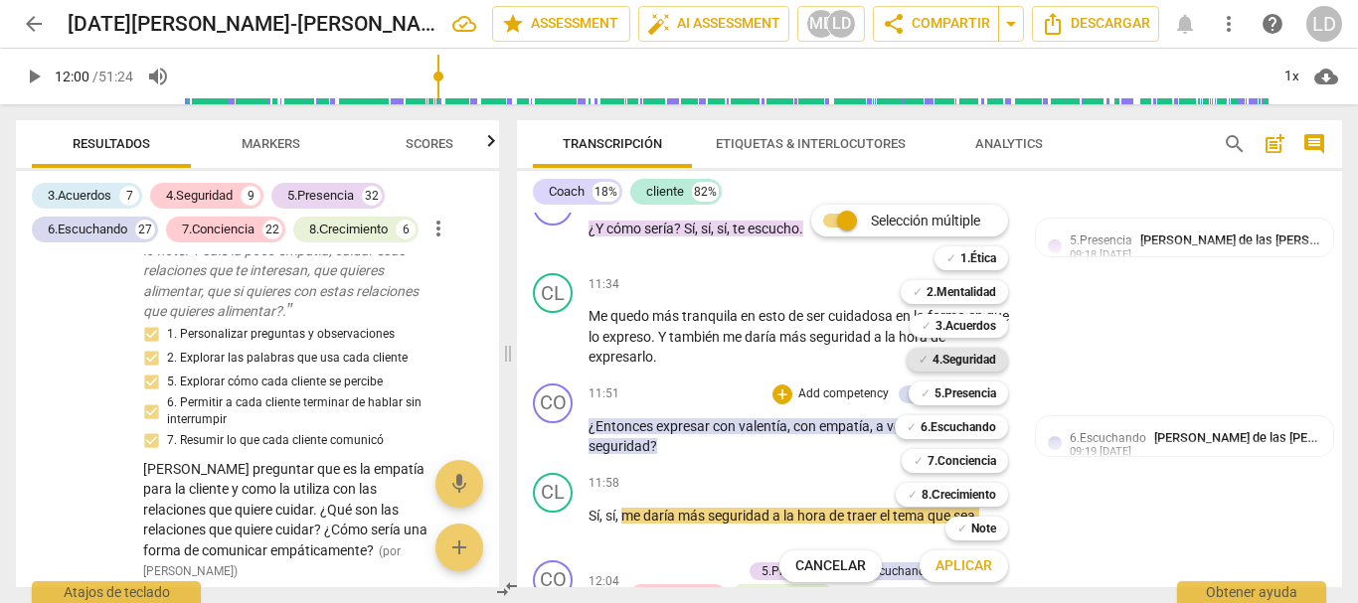
click at [953, 361] on b "4.Seguridad" at bounding box center [964, 360] width 64 height 24
click at [953, 397] on b "5.Presencia" at bounding box center [965, 394] width 62 height 24
click at [955, 435] on b "6.Escuchando" at bounding box center [958, 427] width 76 height 24
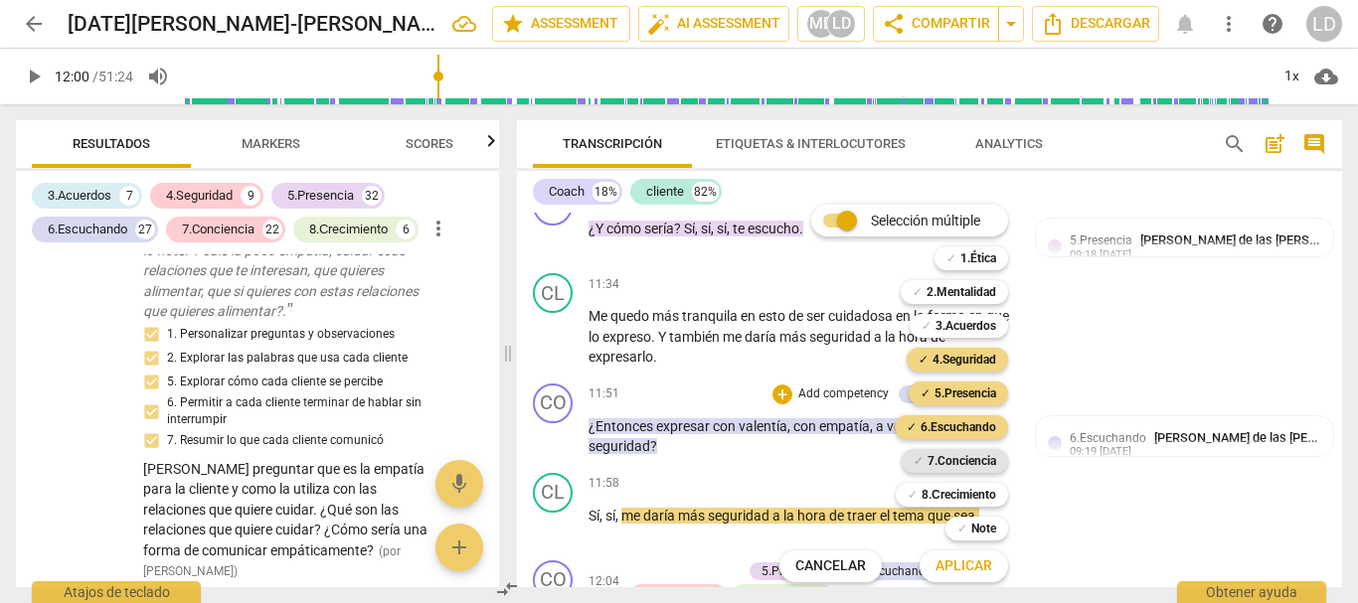
click at [959, 470] on b "7.Conciencia" at bounding box center [961, 461] width 69 height 24
click at [972, 559] on span "Aplicar" at bounding box center [963, 567] width 57 height 20
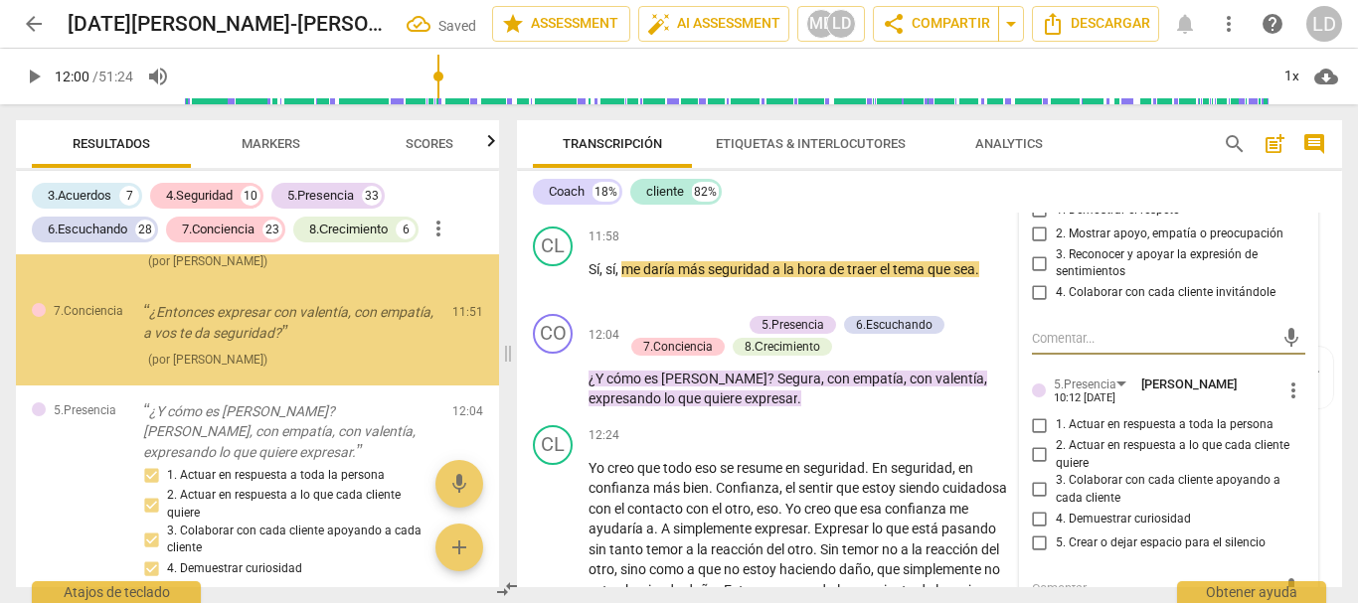
scroll to position [11451, 0]
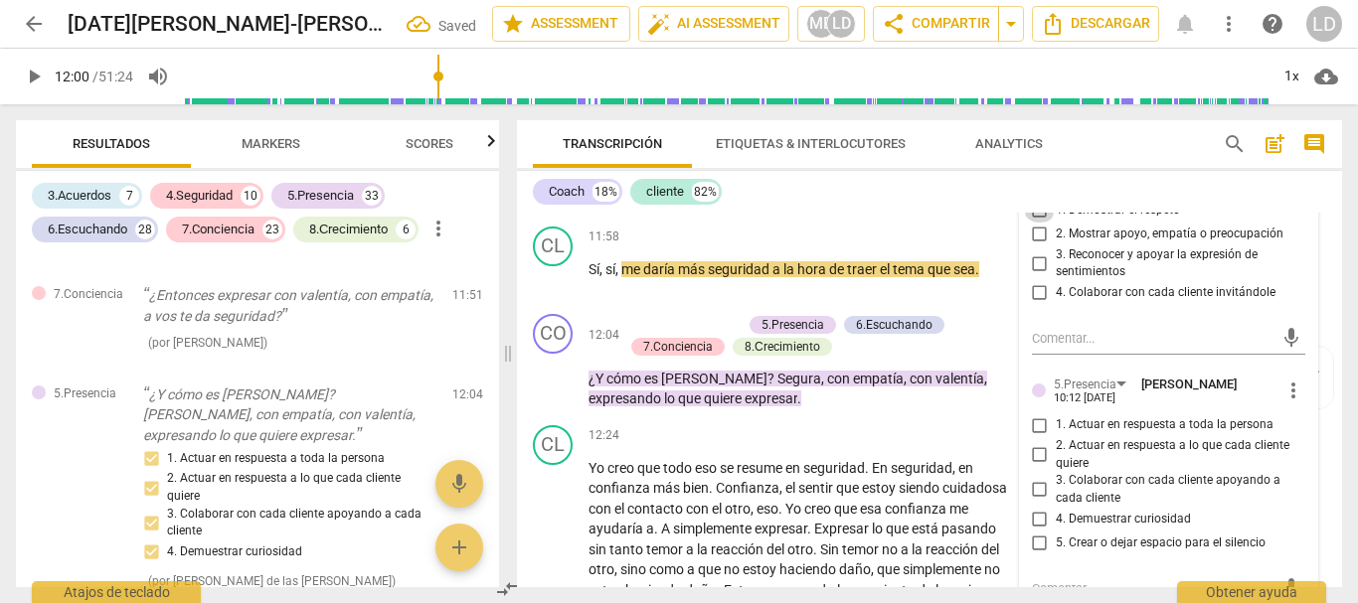
click at [1032, 223] on input "1. Demostrar el respeto" at bounding box center [1040, 211] width 32 height 24
click at [1032, 246] on input "2. Mostrar apoyo, empatía o preocupación" at bounding box center [1040, 235] width 32 height 24
click at [1031, 275] on input "3. Reconocer y apoyar la expresión de sentimientos" at bounding box center [1040, 263] width 32 height 24
click at [1044, 305] on input "4. Colaborar con cada cliente invitándole" at bounding box center [1040, 293] width 32 height 24
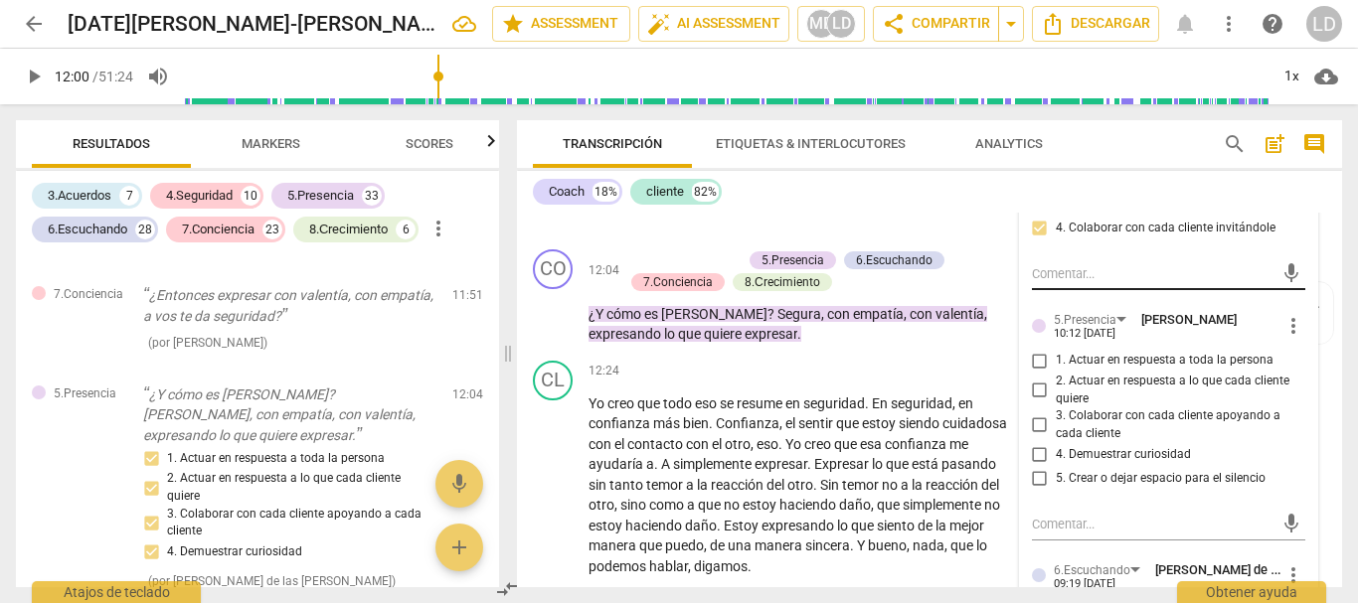
scroll to position [3124, 0]
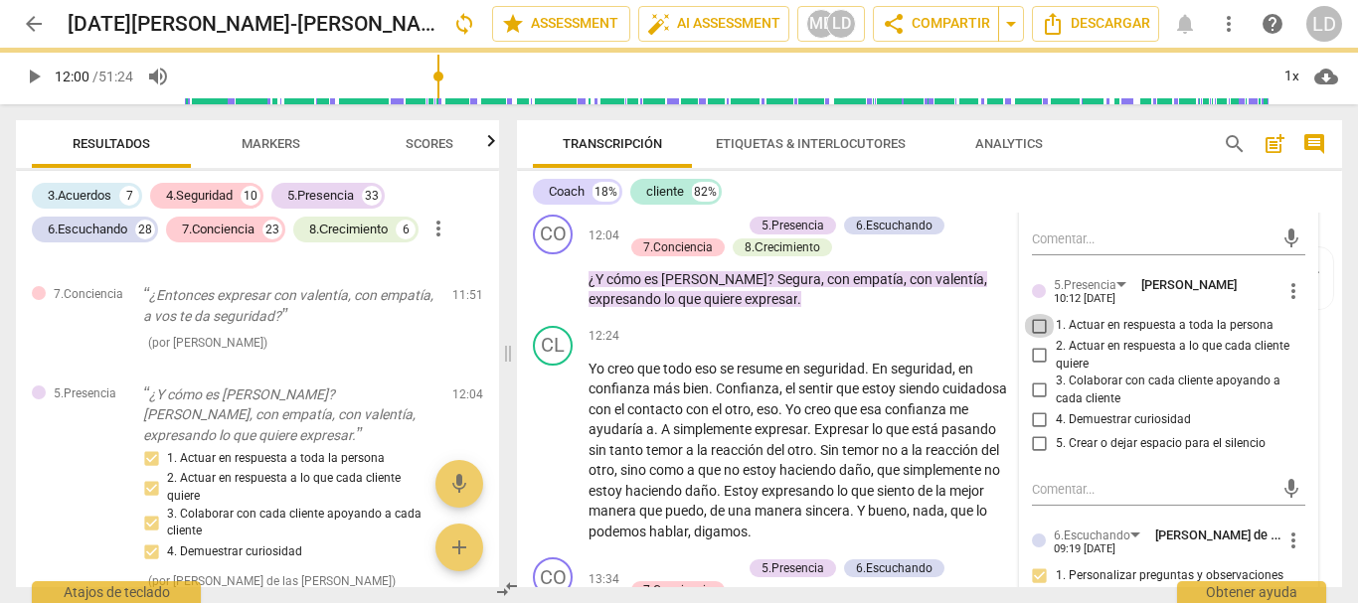
click at [1036, 338] on input "1. Actuar en respuesta a toda la persona" at bounding box center [1040, 326] width 32 height 24
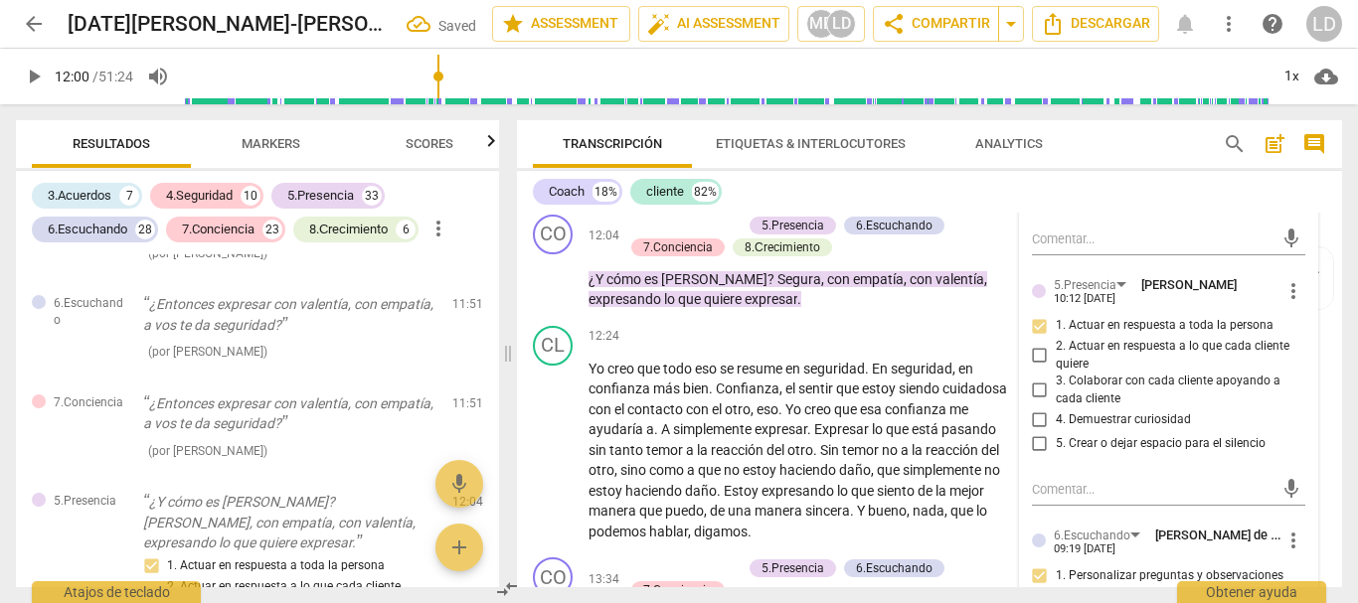
scroll to position [11558, 0]
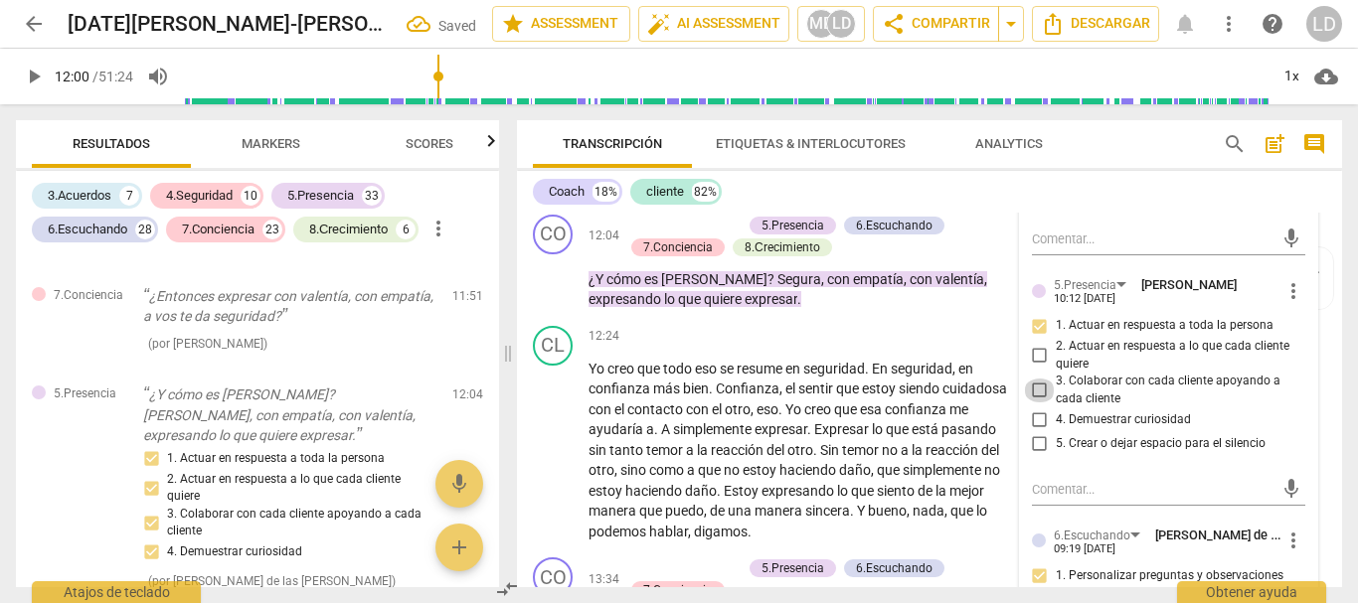
click at [1037, 403] on input "3. Colaborar con cada cliente apoyando a cada cliente" at bounding box center [1040, 391] width 32 height 24
click at [1037, 432] on input "4. Demuestrar curiosidad" at bounding box center [1040, 420] width 32 height 24
click at [1035, 456] on input "5. Crear o dejar espacio para el silencio" at bounding box center [1040, 444] width 32 height 24
click at [1029, 368] on input "2. Actuar en respuesta a lo que cada cliente quiere" at bounding box center [1040, 356] width 32 height 24
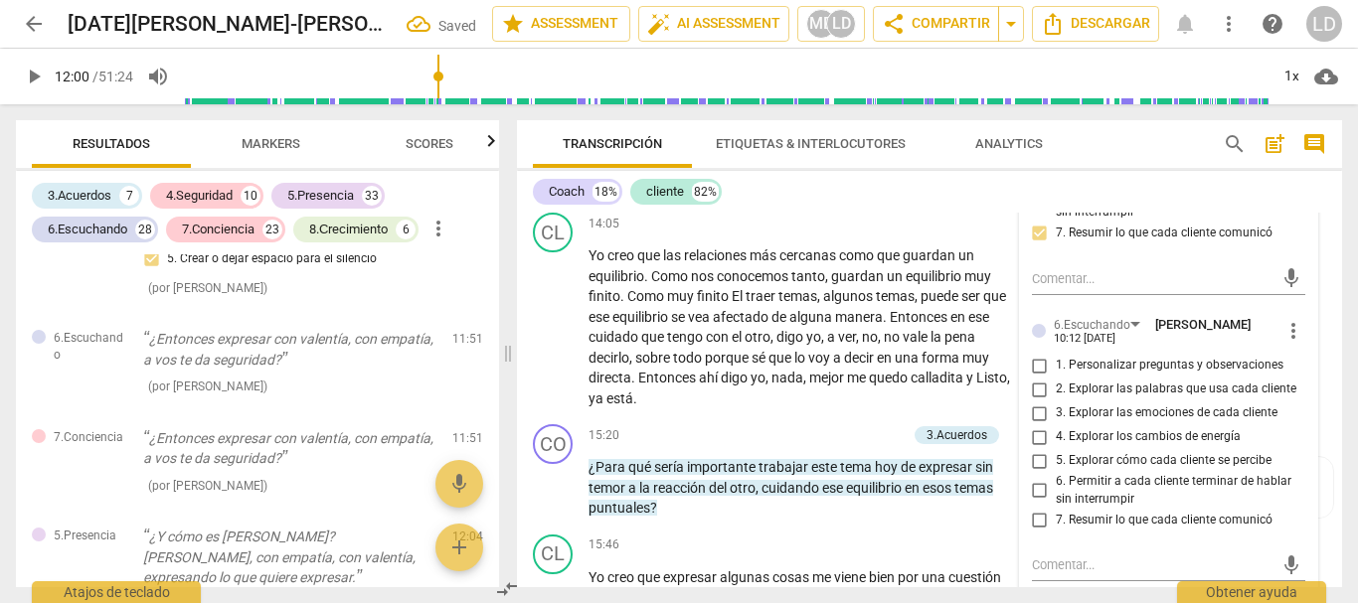
scroll to position [11553, 0]
click at [1034, 378] on input "1. Personalizar preguntas y observaciones" at bounding box center [1040, 366] width 32 height 24
click at [1038, 402] on input "2. Explorar las palabras que usa cada cliente" at bounding box center [1040, 390] width 32 height 24
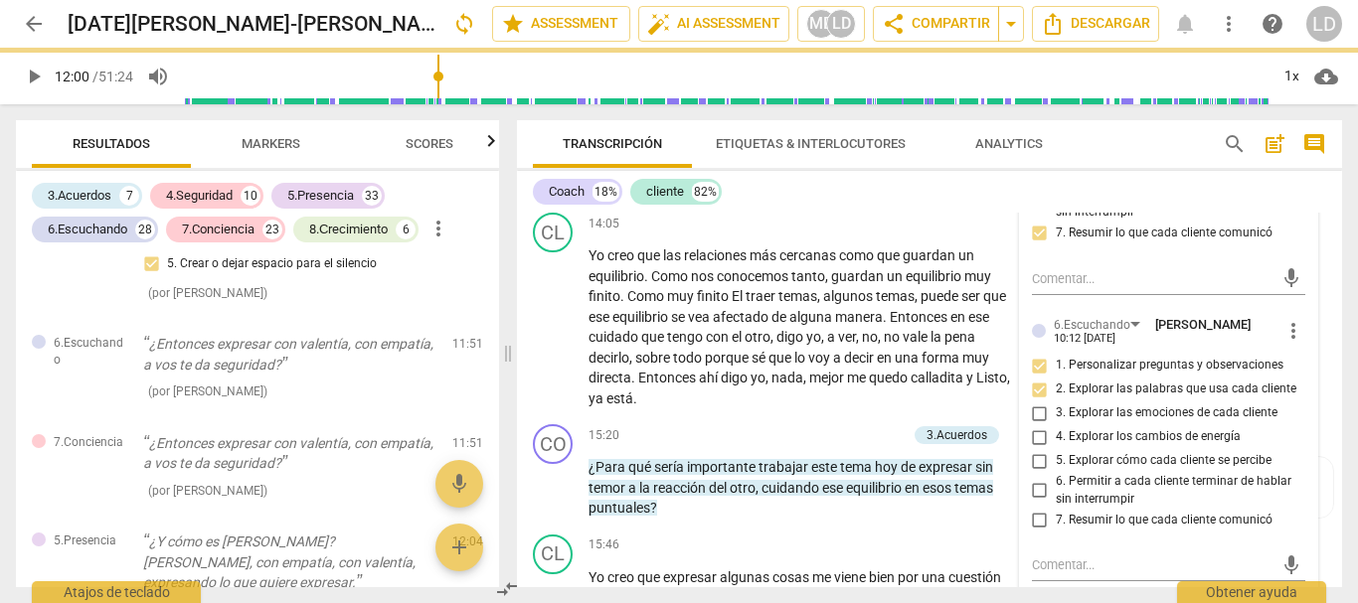
scroll to position [3720, 0]
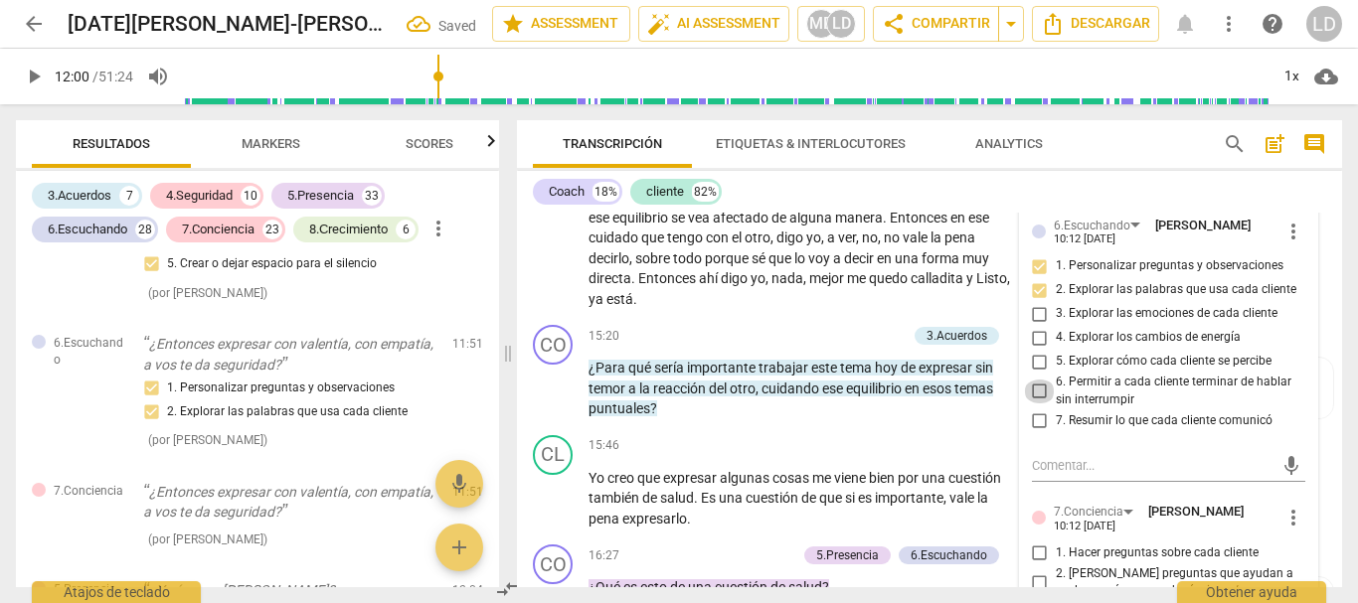
click at [1037, 404] on input "6. Permitir a cada cliente terminar de hablar sin interrumpir" at bounding box center [1040, 392] width 32 height 24
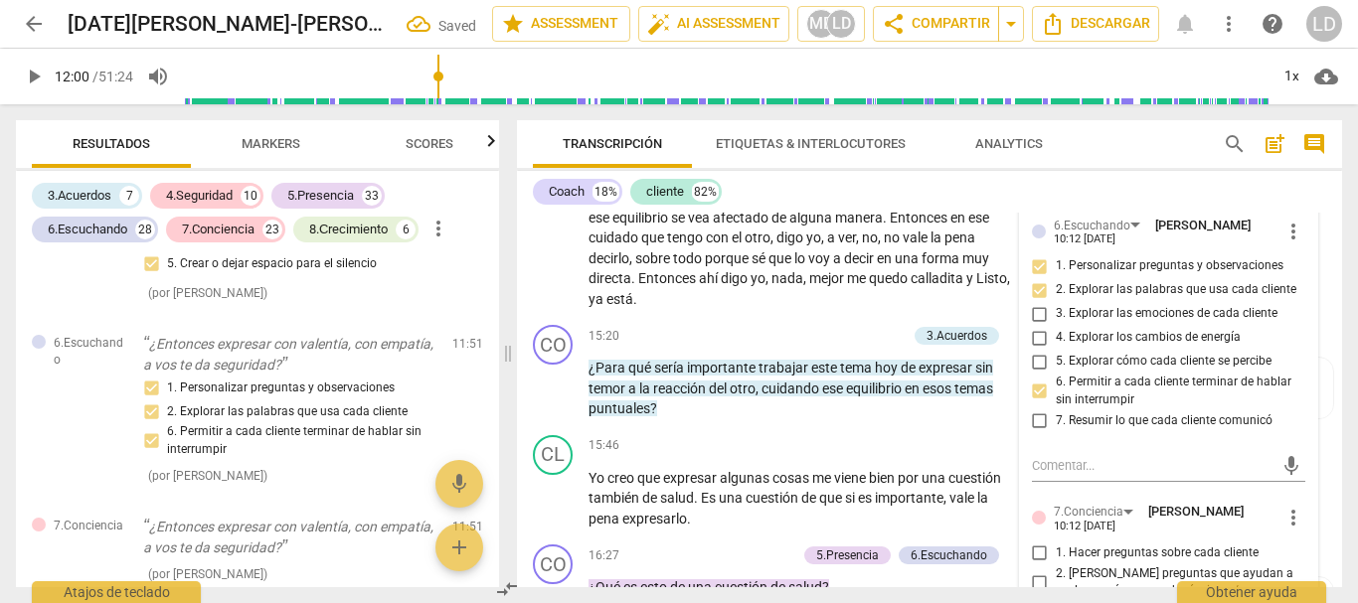
click at [1032, 404] on input "6. Permitir a cada cliente terminar de hablar sin interrumpir" at bounding box center [1040, 392] width 32 height 24
click at [1039, 404] on input "6. Permitir a cada cliente terminar de hablar sin interrumpir" at bounding box center [1040, 392] width 32 height 24
click at [1039, 432] on input "7. Resumir lo que cada cliente comunicó" at bounding box center [1040, 420] width 32 height 24
click at [1034, 374] on input "5. Explorar cómo cada cliente se percibe" at bounding box center [1040, 362] width 32 height 24
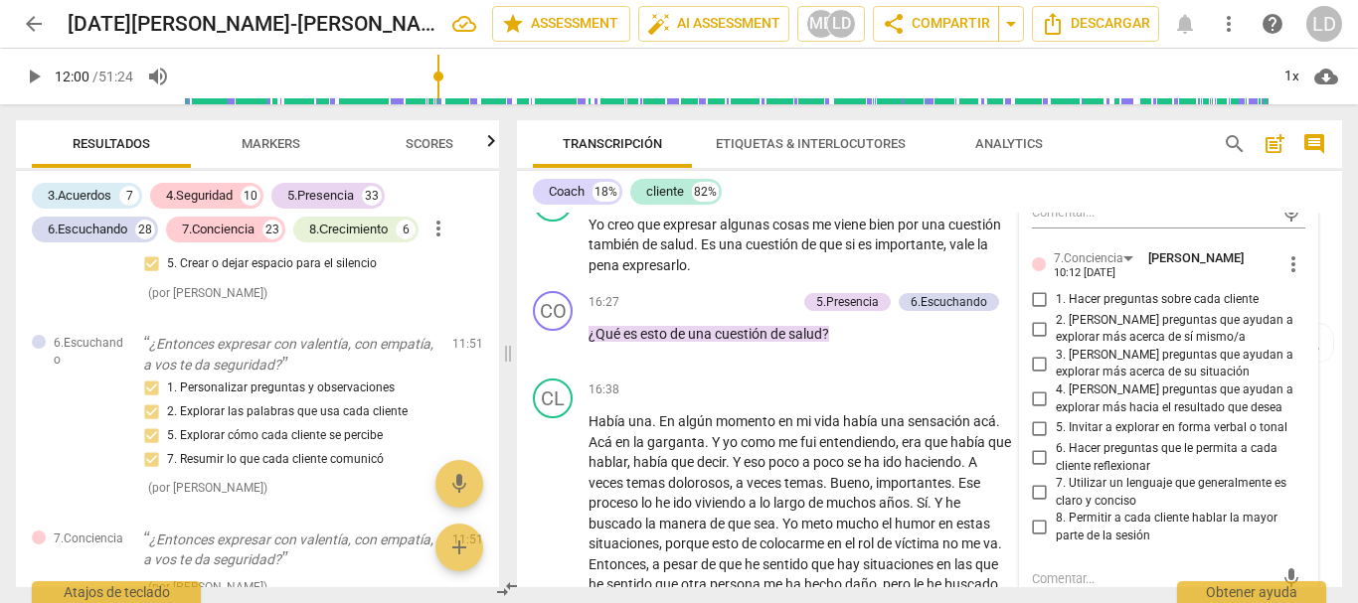
scroll to position [4018, 0]
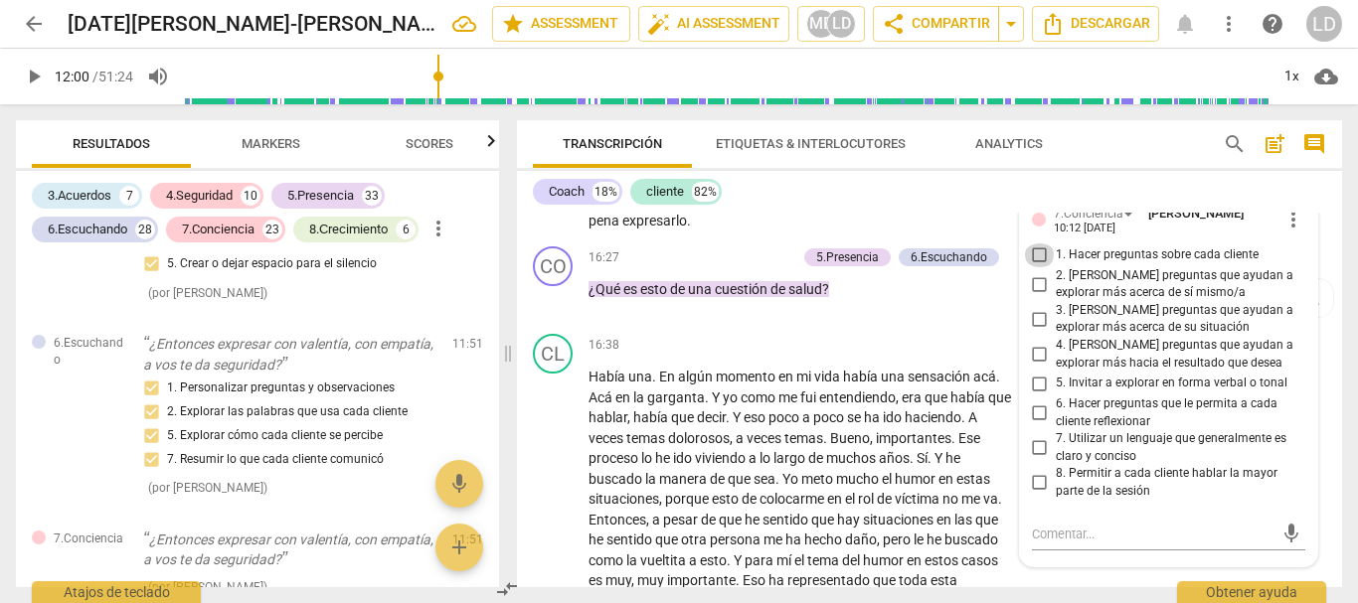
click at [1035, 267] on input "1. Hacer preguntas sobre cada cliente" at bounding box center [1040, 256] width 32 height 24
click at [1032, 296] on input "2. [PERSON_NAME] preguntas que ayudan a explorar más acerca de sí mismo/a" at bounding box center [1040, 284] width 32 height 24
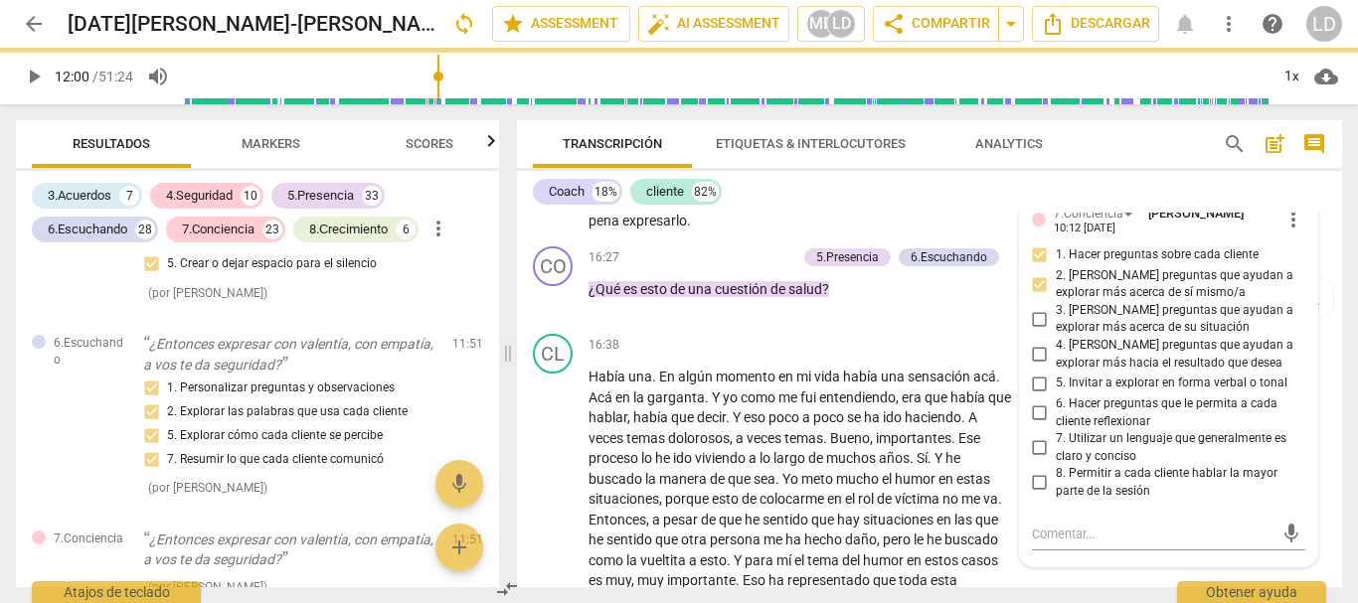
click at [1036, 331] on input "3. [PERSON_NAME] preguntas que ayudan a explorar más acerca de su situación" at bounding box center [1040, 319] width 32 height 24
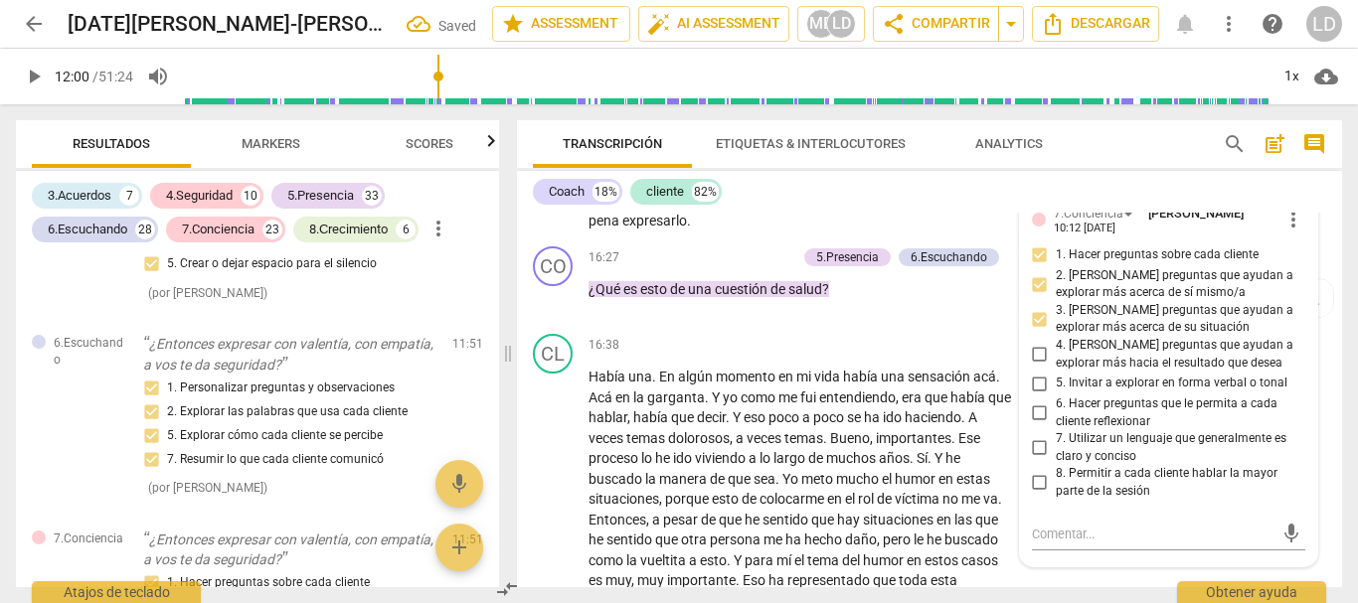
click at [1034, 367] on input "4. [PERSON_NAME] preguntas que ayudan a explorar más hacia el resultado que des…" at bounding box center [1040, 355] width 32 height 24
click at [1039, 425] on input "6. Hacer preguntas que le permita a cada cliente reflexionar" at bounding box center [1040, 414] width 32 height 24
click at [1037, 460] on input "7. Utilizar un lenguaje que generalmente es claro y conciso" at bounding box center [1040, 448] width 32 height 24
click at [1037, 495] on input "8. Permitir a cada cliente hablar la mayor parte de la sesión" at bounding box center [1040, 483] width 32 height 24
click at [1323, 240] on div "CL play_arrow pause 15:46 + Add competency keyboard_arrow_right Yo creo que exp…" at bounding box center [929, 184] width 825 height 110
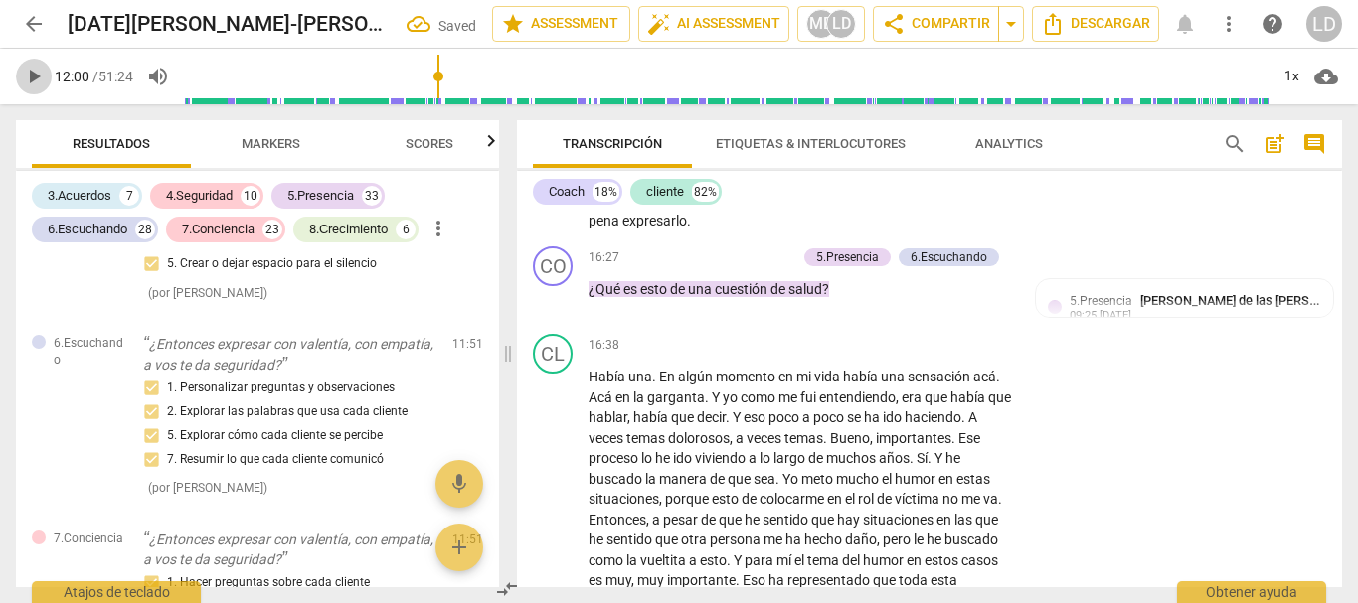
click at [31, 66] on span "play_arrow" at bounding box center [34, 77] width 24 height 24
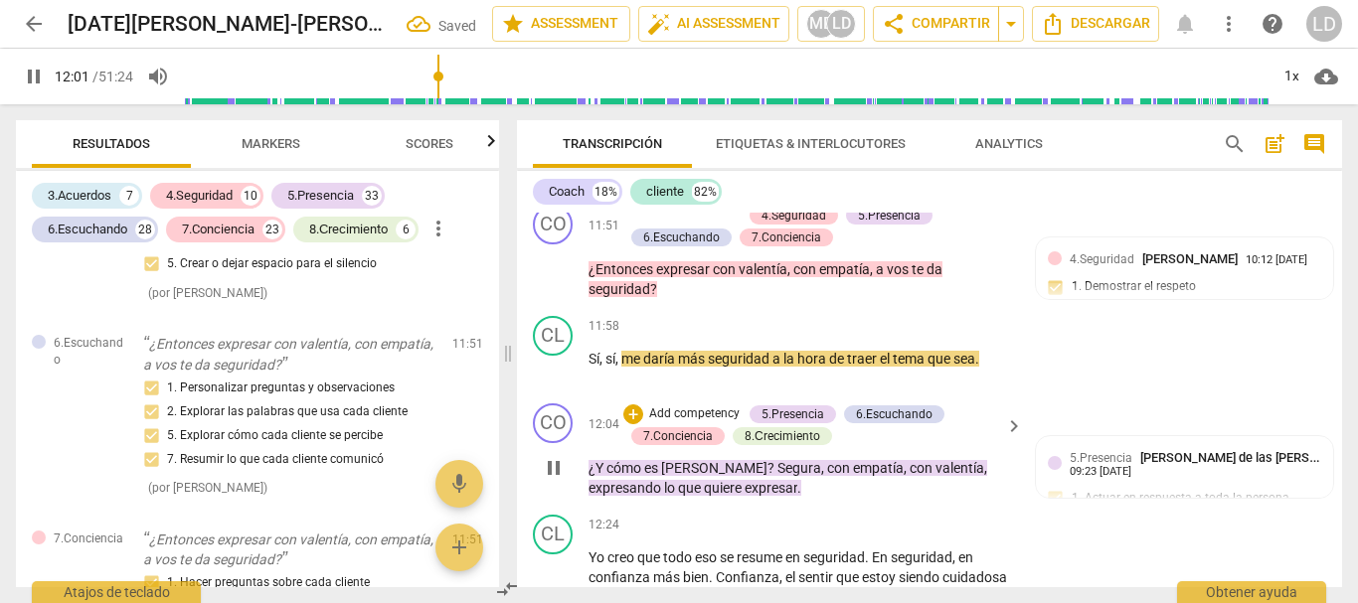
scroll to position [2934, 0]
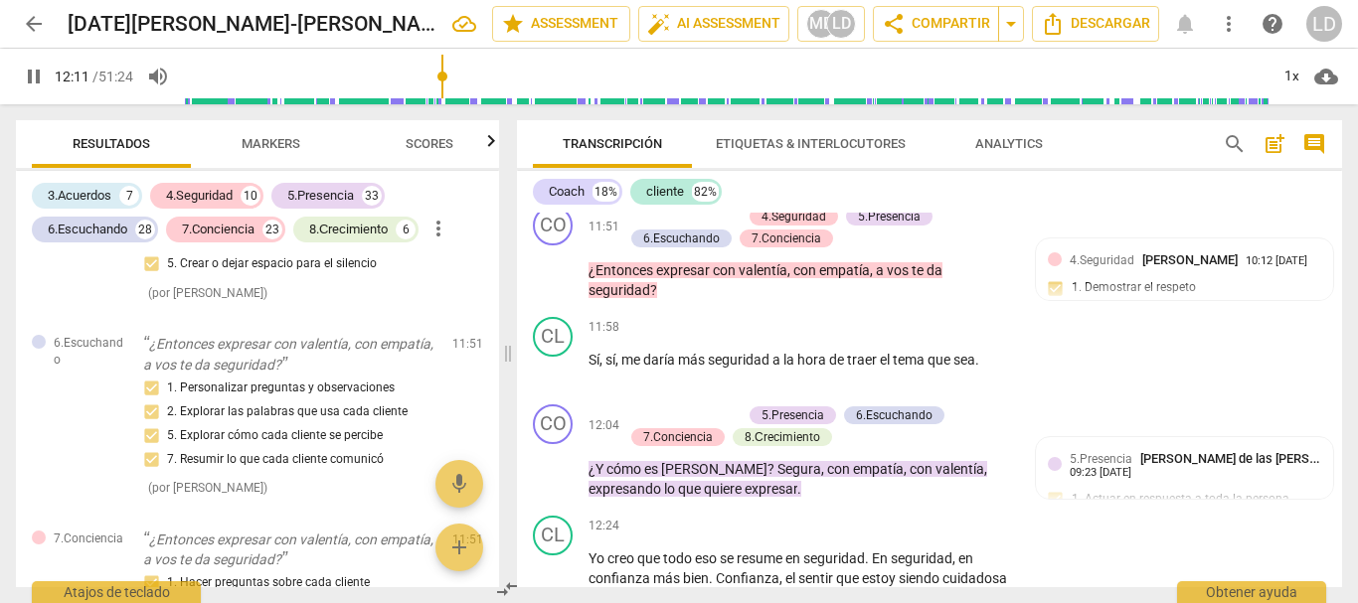
click at [33, 67] on span "pause" at bounding box center [34, 77] width 24 height 24
click at [706, 424] on p "Add competency" at bounding box center [694, 415] width 94 height 18
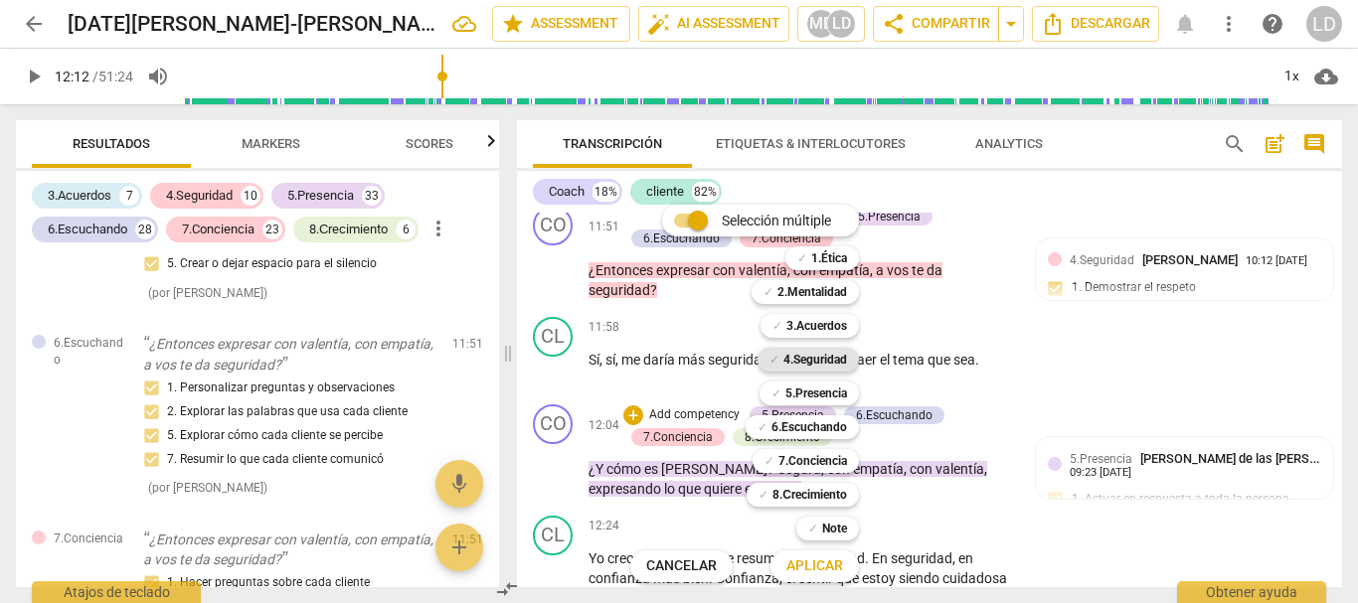
click at [822, 357] on b "4.Seguridad" at bounding box center [815, 360] width 64 height 24
click at [836, 389] on b "5.Presencia" at bounding box center [816, 394] width 62 height 24
click at [840, 431] on b "6.Escuchando" at bounding box center [809, 427] width 76 height 24
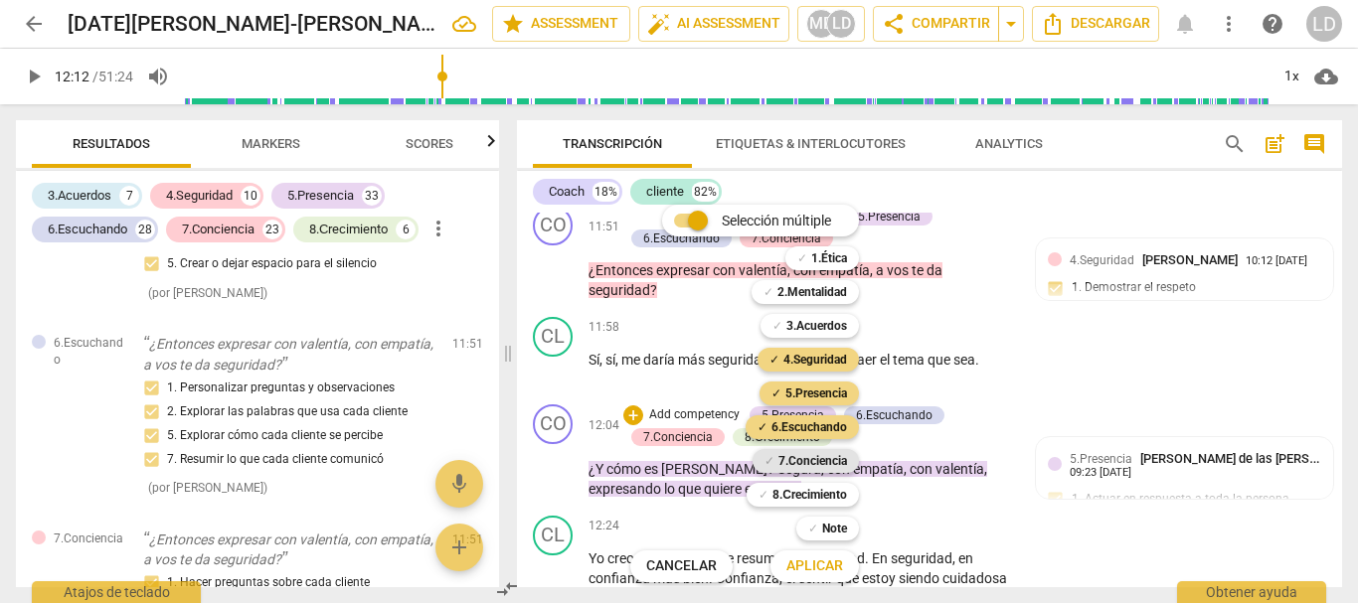
click at [838, 453] on b "7.Conciencia" at bounding box center [812, 461] width 69 height 24
click at [831, 294] on b "2.Mentalidad" at bounding box center [812, 292] width 70 height 24
click at [824, 565] on span "Aplicar" at bounding box center [814, 567] width 57 height 20
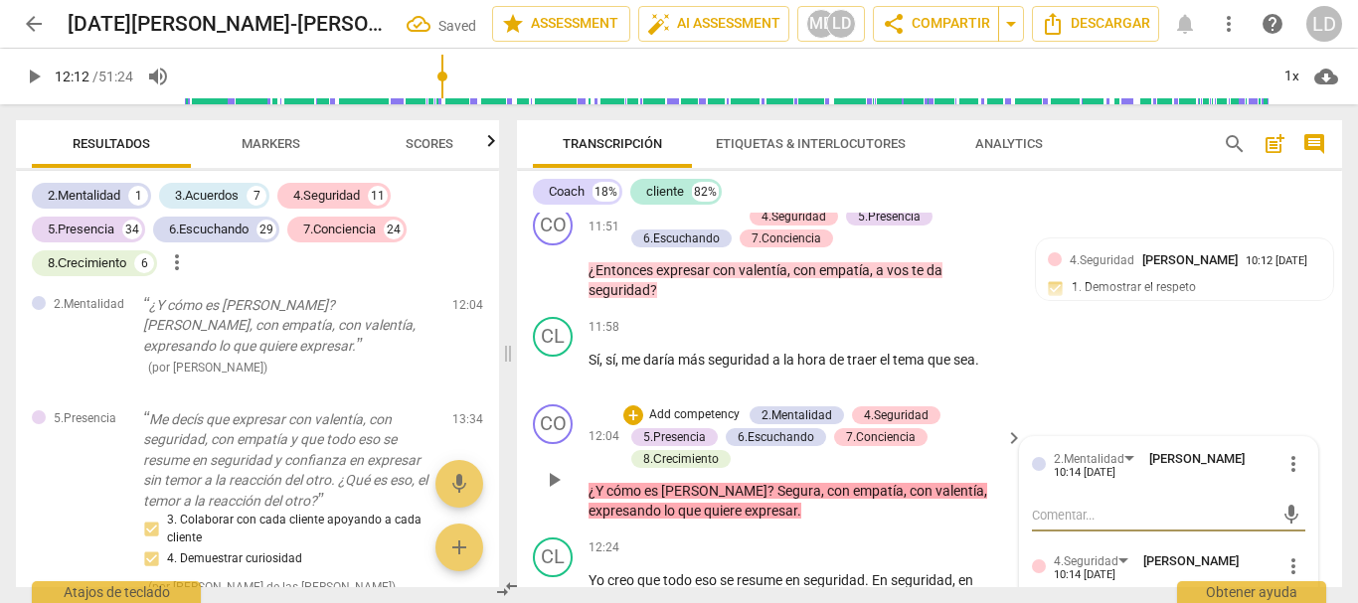
scroll to position [3033, 0]
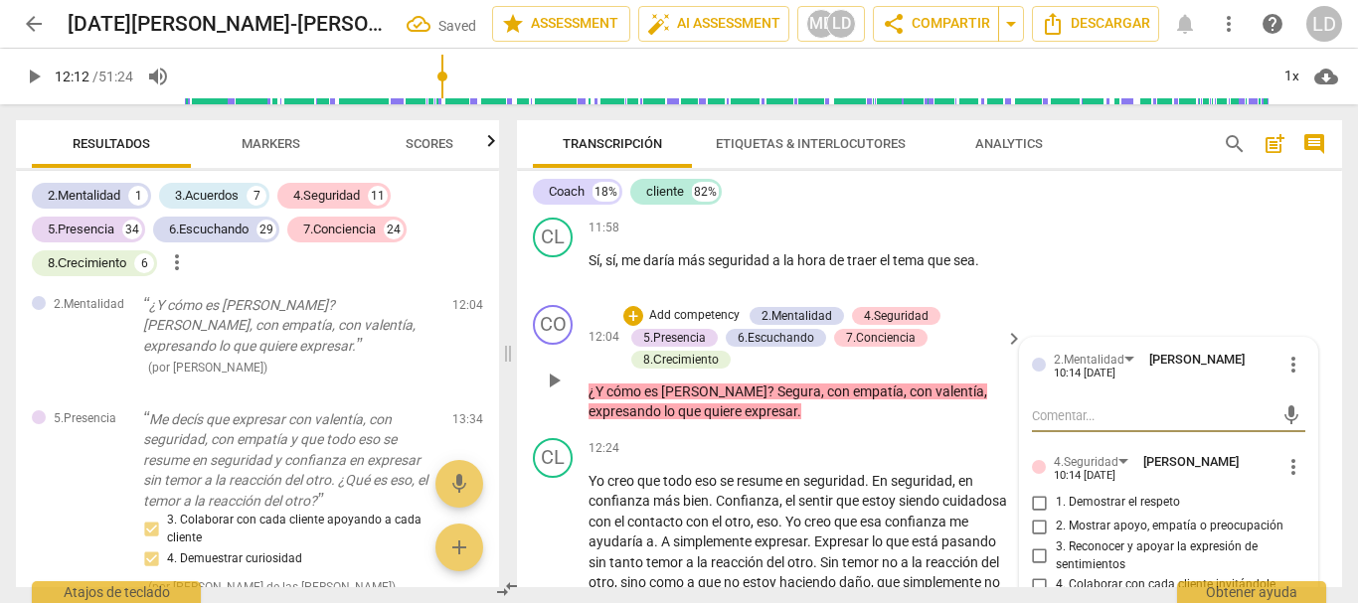
click at [1094, 425] on textarea at bounding box center [1153, 415] width 243 height 19
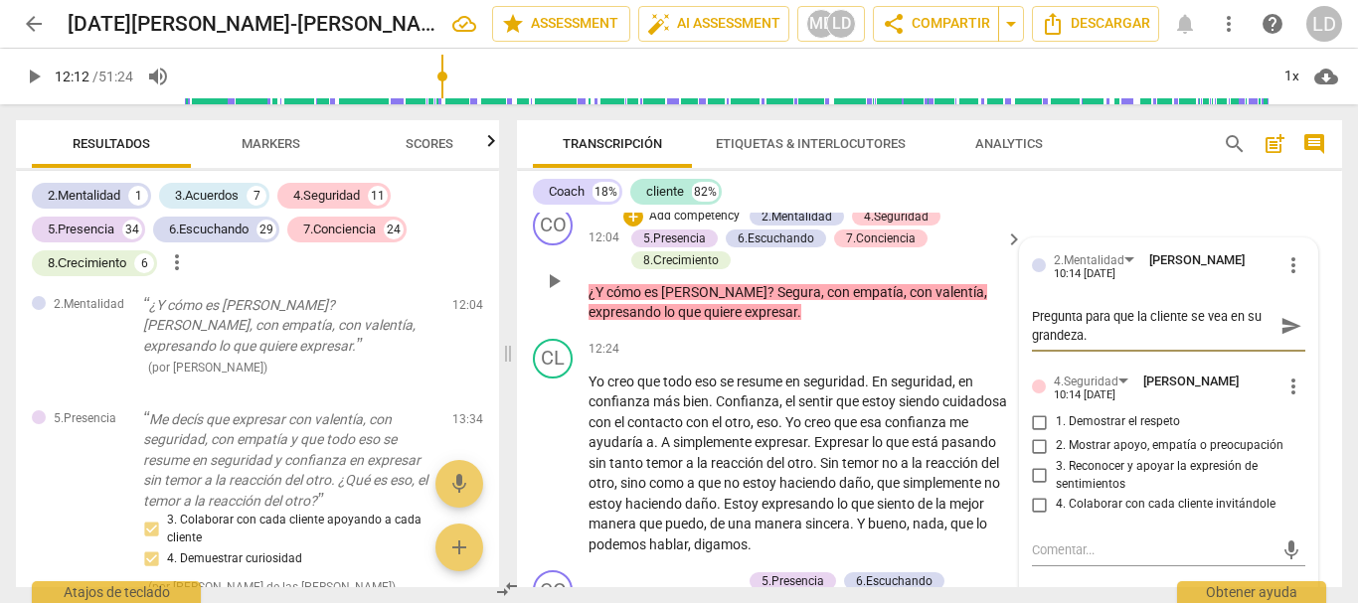
scroll to position [3232, 0]
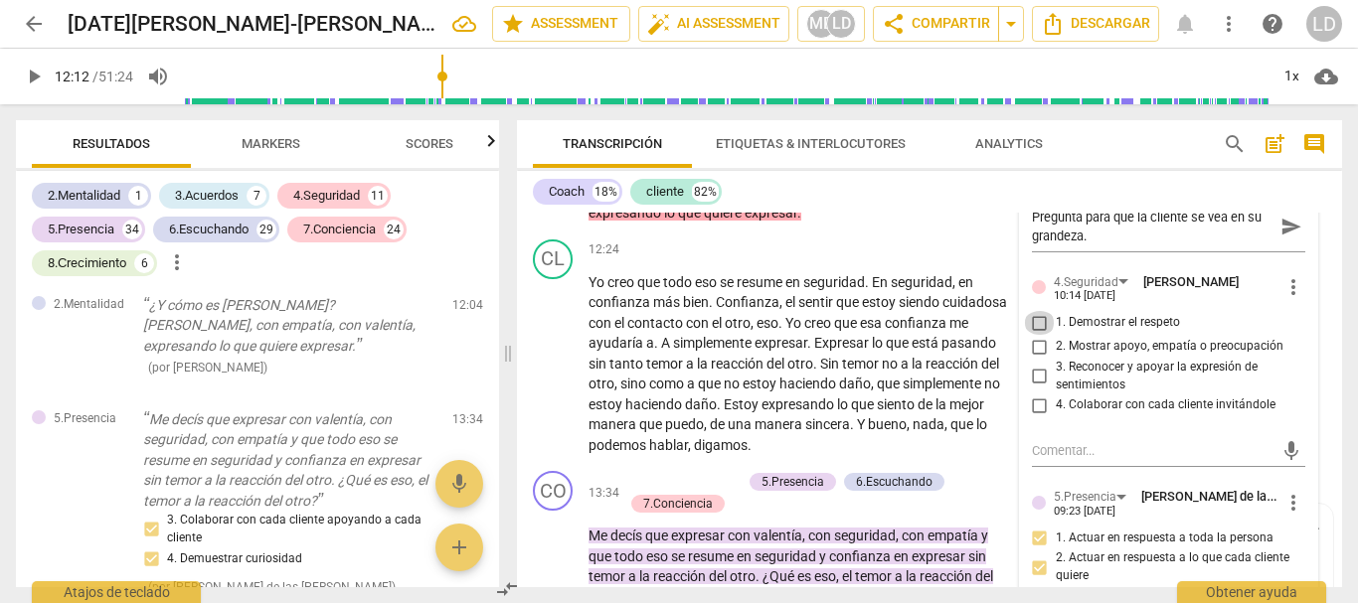
click at [1035, 335] on input "1. Demostrar el respeto" at bounding box center [1040, 323] width 32 height 24
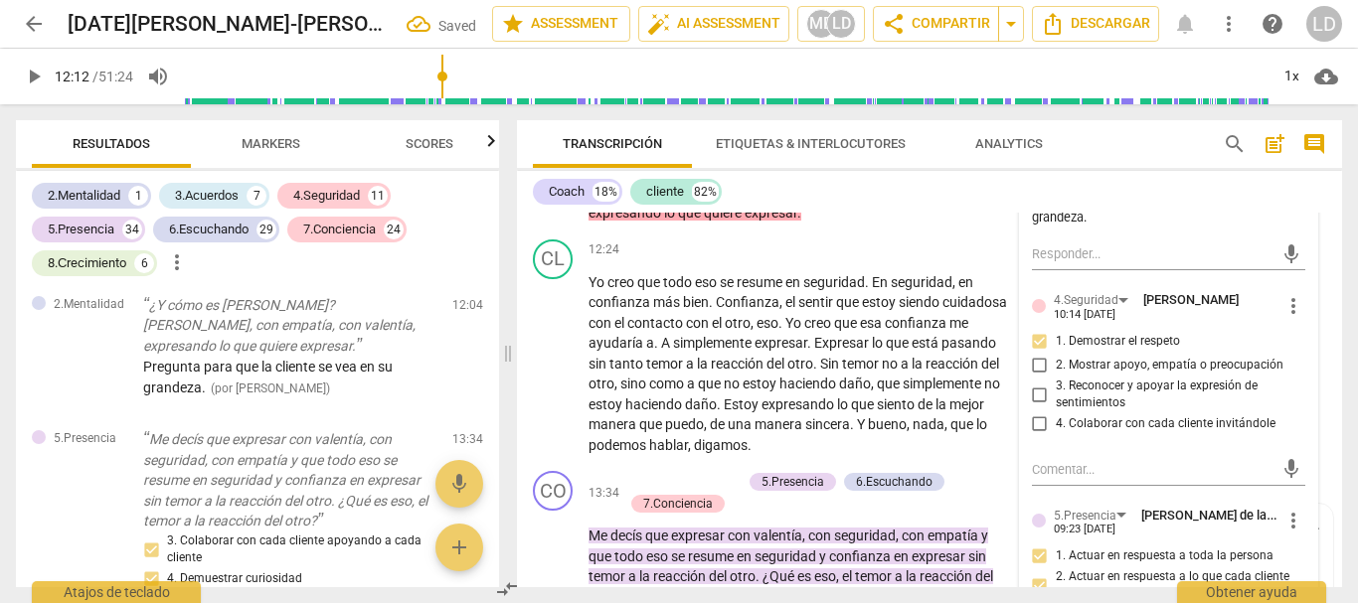
drag, startPoint x: 1032, startPoint y: 389, endPoint x: 1037, endPoint y: 414, distance: 26.3
click at [1032, 391] on div "4.Seguridad [PERSON_NAME] 10:14 [DATE] more_vert 1. Demostrar el respeto 2. Mos…" at bounding box center [1169, 367] width 274 height 155
click at [1031, 378] on input "2. Mostrar apoyo, empatía o preocupación" at bounding box center [1040, 366] width 32 height 24
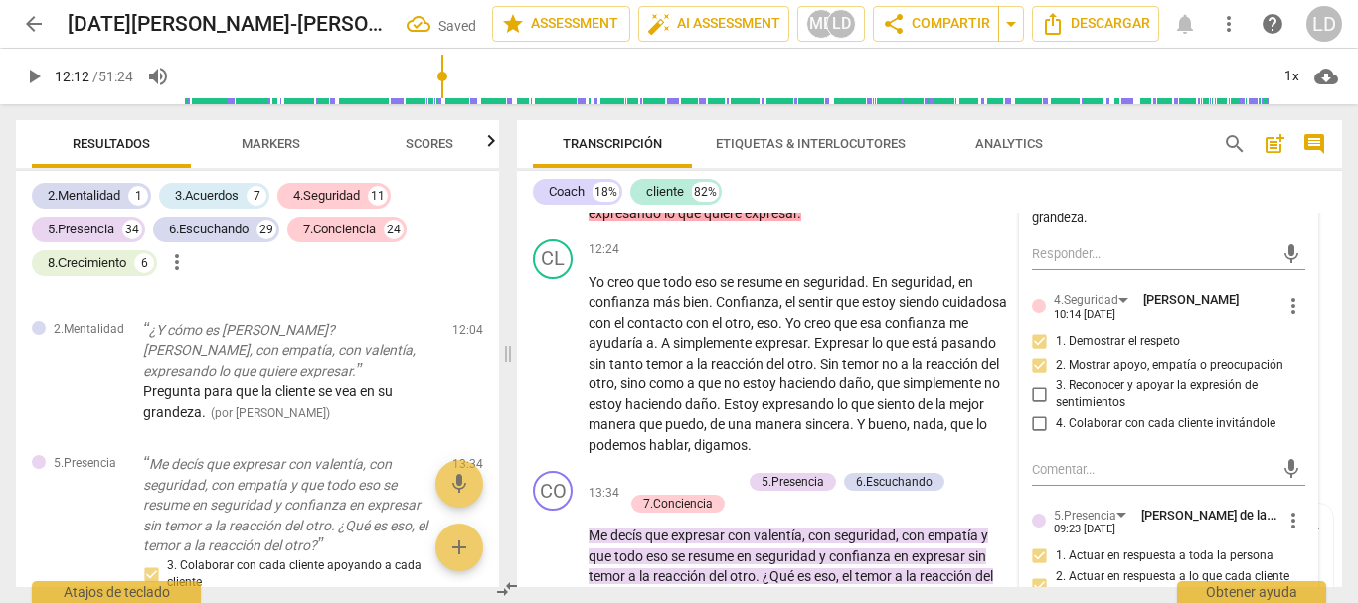
scroll to position [13643, 0]
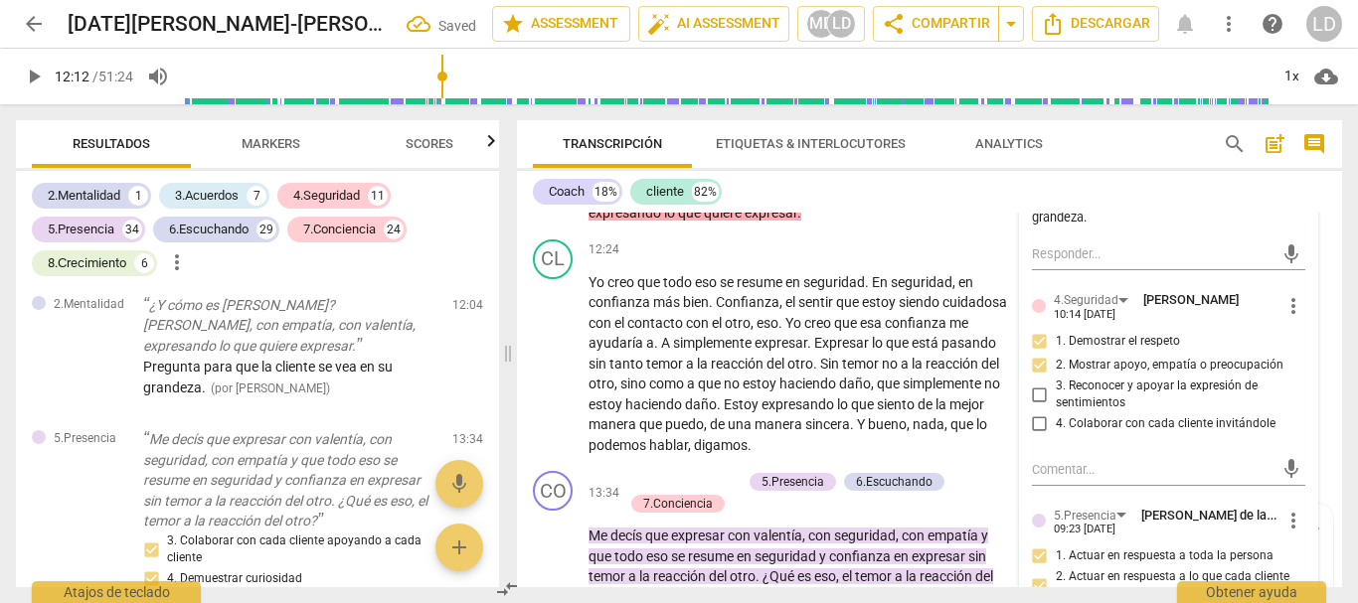
click at [1039, 406] on input "3. Reconocer y apoyar la expresión de sentimientos" at bounding box center [1040, 395] width 32 height 24
click at [1036, 436] on input "4. Colaborar con cada cliente invitándole" at bounding box center [1040, 424] width 32 height 24
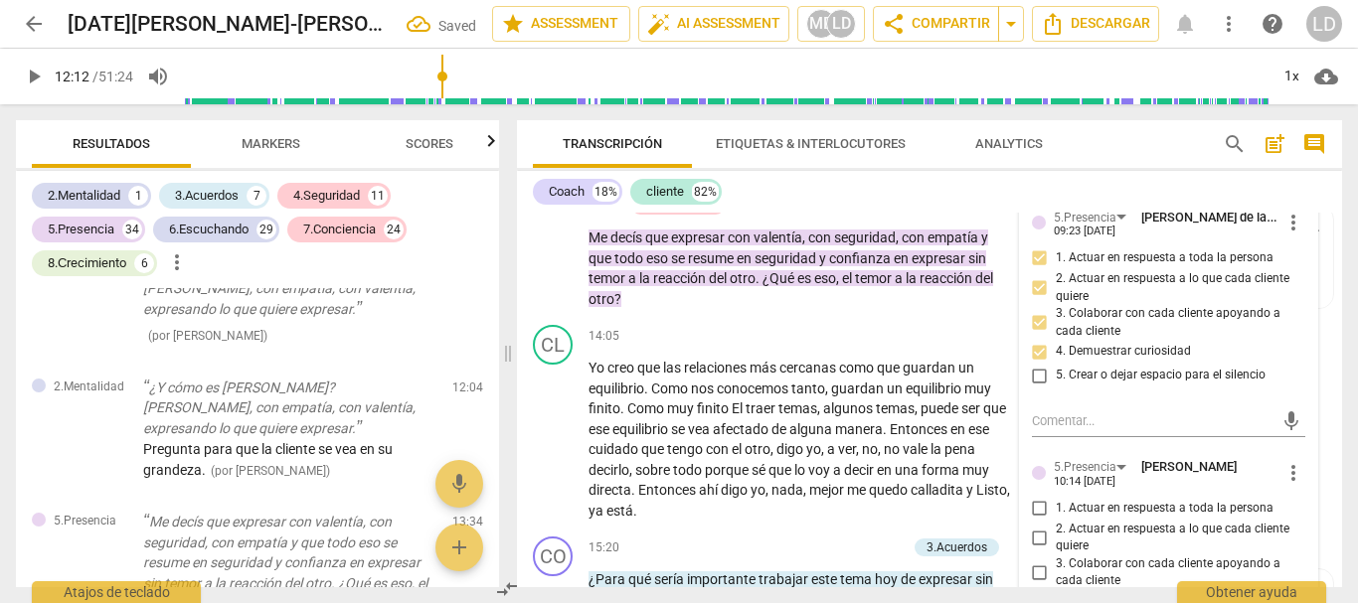
scroll to position [3729, 0]
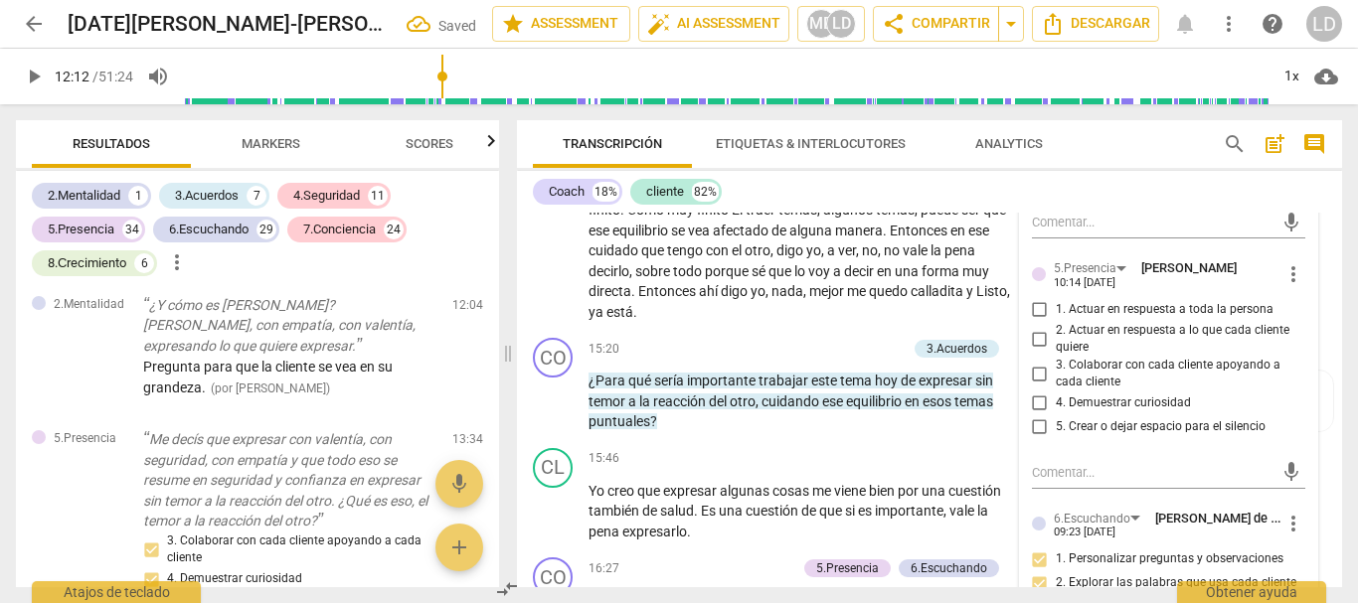
drag, startPoint x: 1036, startPoint y: 368, endPoint x: 1034, endPoint y: 381, distance: 13.1
click at [1035, 322] on input "1. Actuar en respuesta a toda la persona" at bounding box center [1040, 310] width 32 height 24
click at [1035, 351] on input "2. Actuar en respuesta a lo que cada cliente quiere" at bounding box center [1040, 339] width 32 height 24
click at [1038, 386] on input "3. Colaborar con cada cliente apoyando a cada cliente" at bounding box center [1040, 374] width 32 height 24
click at [1033, 415] on input "4. Demuestrar curiosidad" at bounding box center [1040, 404] width 32 height 24
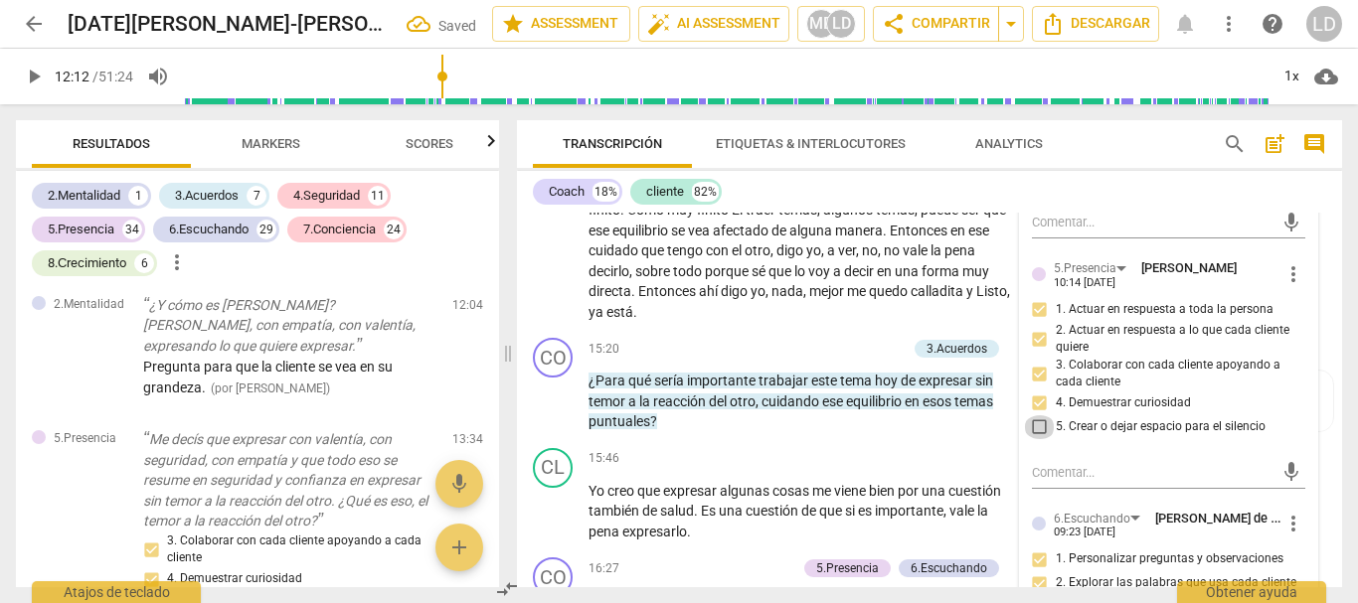
click at [1034, 439] on input "5. Crear o dejar espacio para el silencio" at bounding box center [1040, 427] width 32 height 24
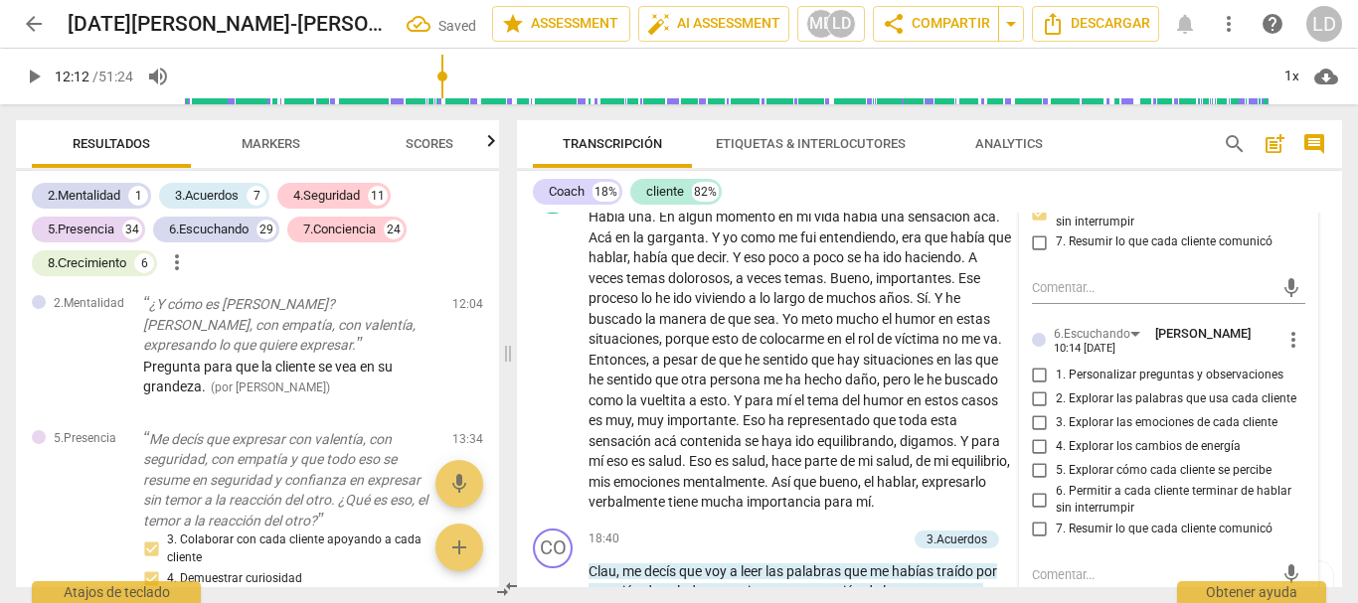
scroll to position [4226, 0]
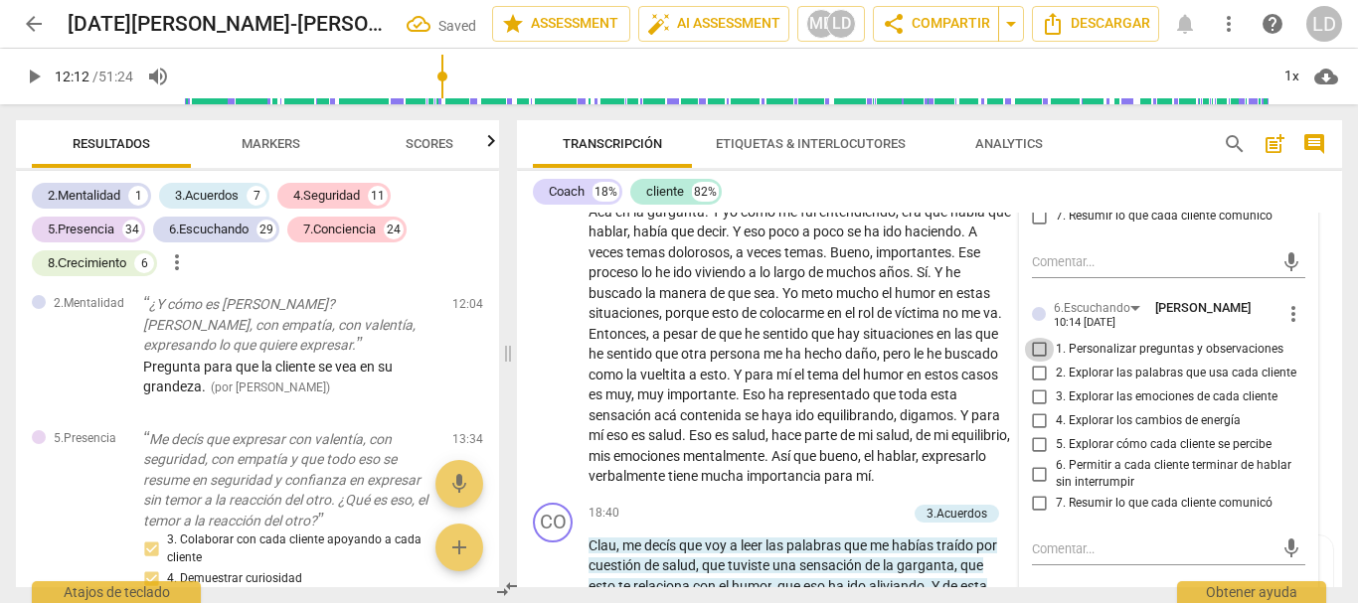
click at [1028, 362] on input "1. Personalizar preguntas y observaciones" at bounding box center [1040, 350] width 32 height 24
click at [1032, 386] on input "2. Explorar las palabras que usa cada cliente" at bounding box center [1040, 374] width 32 height 24
click at [1033, 457] on input "5. Explorar cómo cada cliente se percibe" at bounding box center [1040, 445] width 32 height 24
click at [1035, 486] on input "6. Permitir a cada cliente terminar de hablar sin interrumpir" at bounding box center [1040, 474] width 32 height 24
click at [1035, 516] on input "7. Resumir lo que cada cliente comunicó" at bounding box center [1040, 504] width 32 height 24
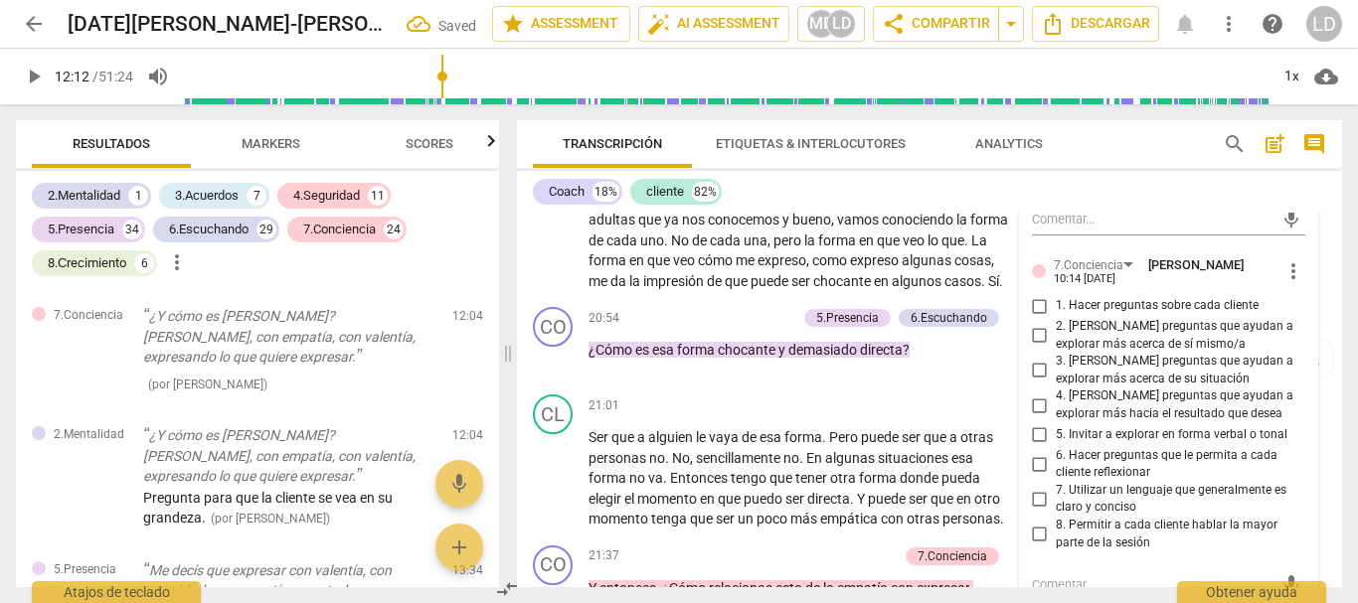
scroll to position [14000, 0]
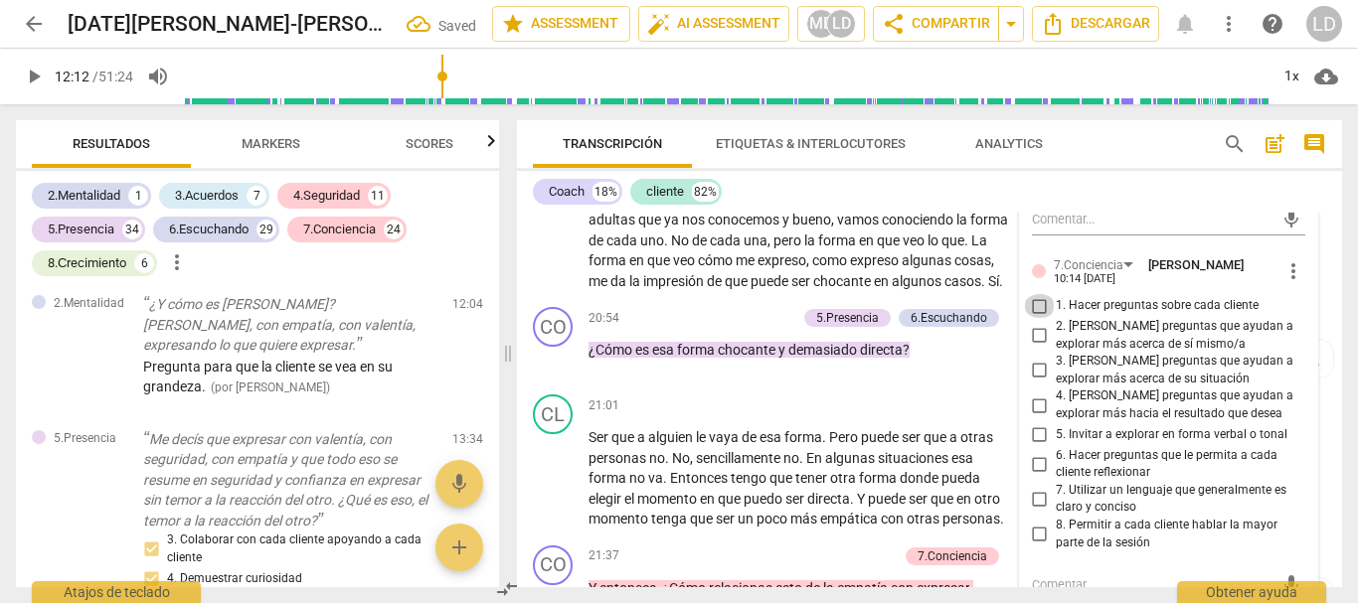
click at [1028, 318] on input "1. Hacer preguntas sobre cada cliente" at bounding box center [1040, 306] width 32 height 24
click at [1032, 348] on input "2. [PERSON_NAME] preguntas que ayudan a explorar más acerca de sí mismo/a" at bounding box center [1040, 336] width 32 height 24
click at [1037, 383] on input "3. [PERSON_NAME] preguntas que ayudan a explorar más acerca de su situación" at bounding box center [1040, 371] width 32 height 24
click at [1030, 417] on input "4. [PERSON_NAME] preguntas que ayudan a explorar más hacia el resultado que des…" at bounding box center [1040, 406] width 32 height 24
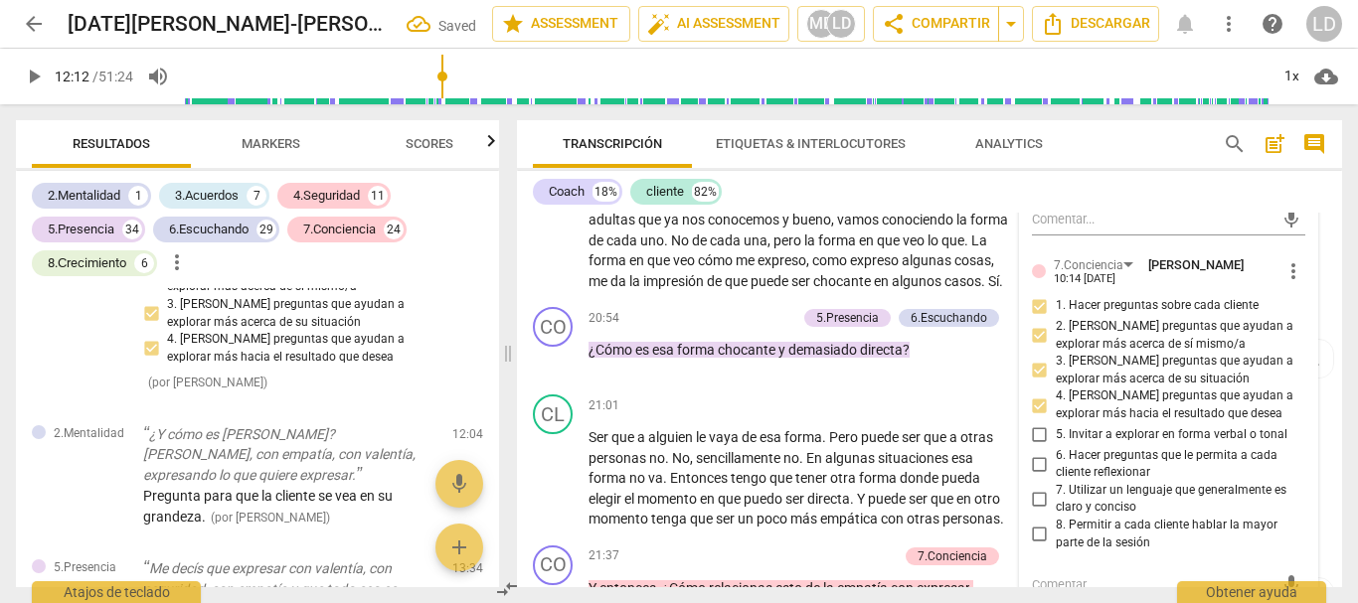
click at [1037, 447] on input "5. Invitar a explorar en forma verbal o tonal" at bounding box center [1040, 435] width 32 height 24
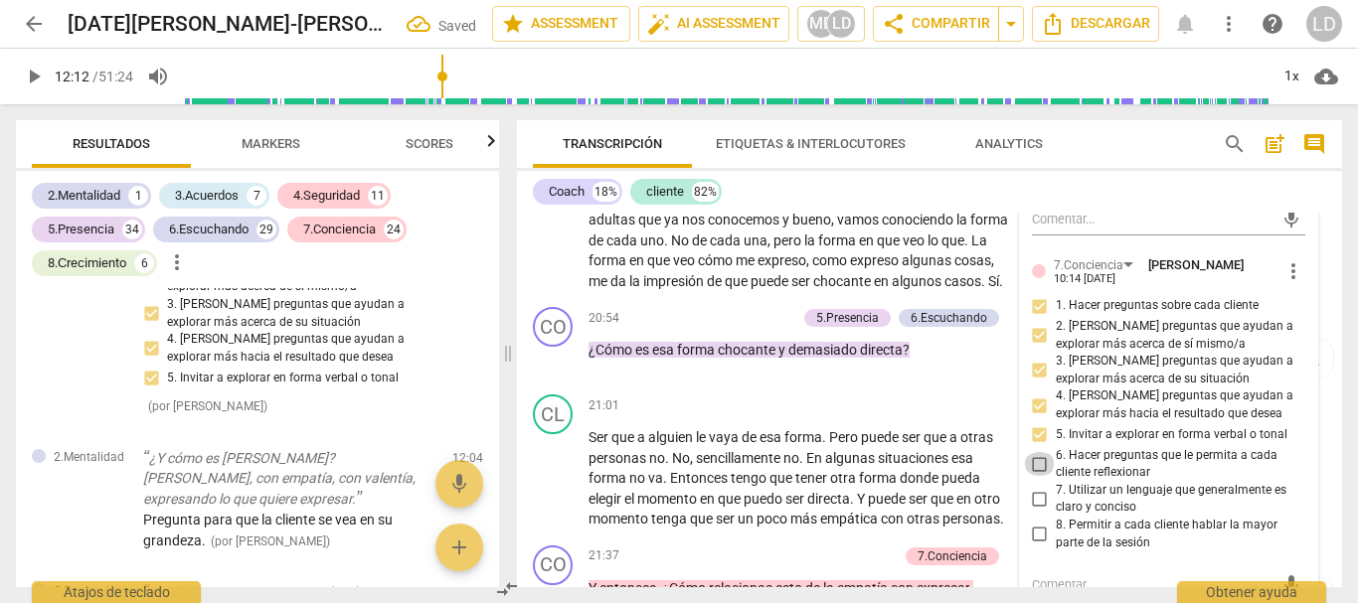
click at [1035, 476] on input "6. Hacer preguntas que le permita a cada cliente reflexionar" at bounding box center [1040, 464] width 32 height 24
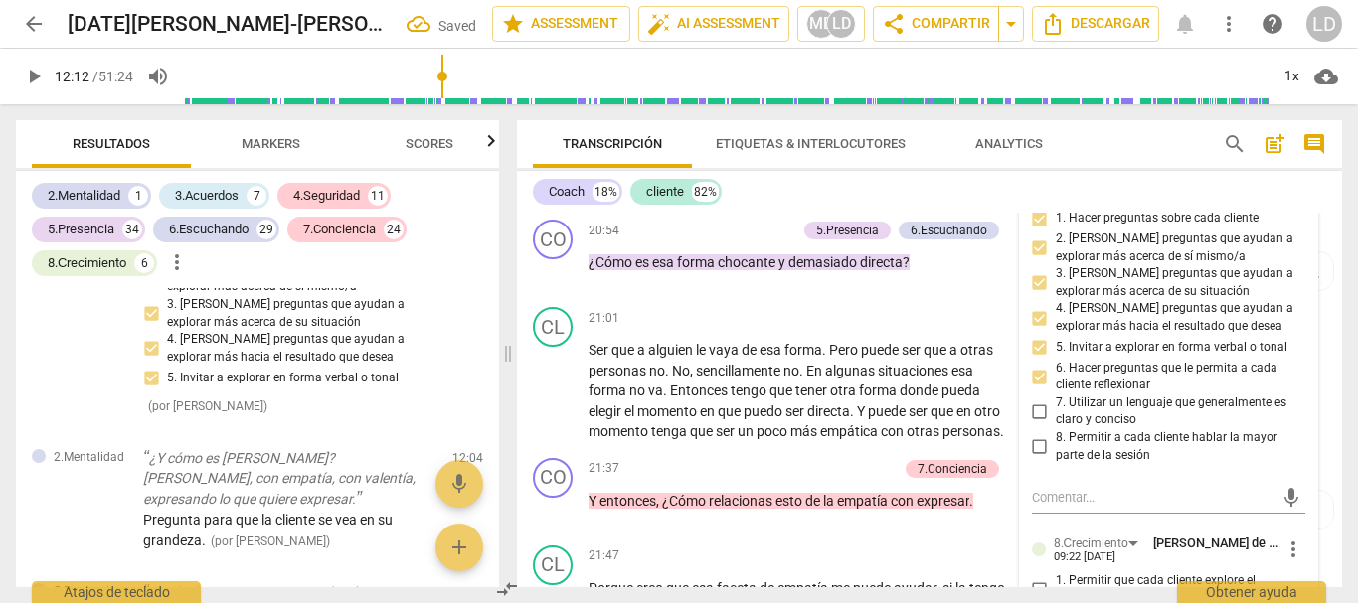
scroll to position [5021, 0]
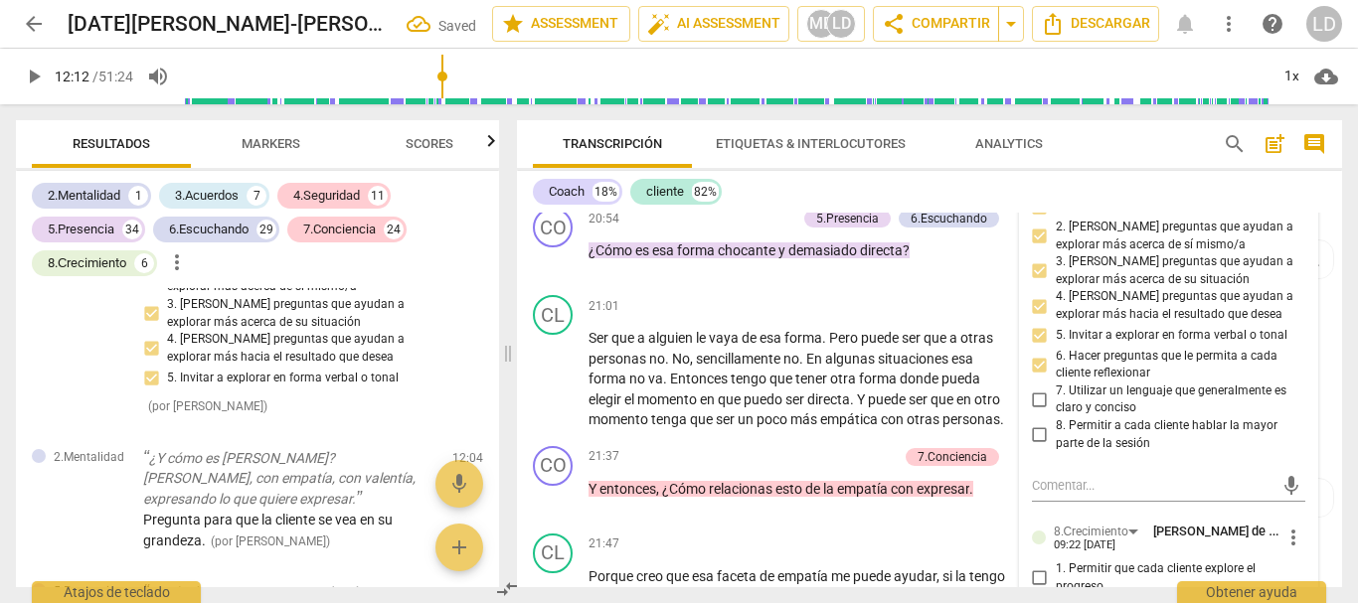
click at [1038, 411] on input "7. Utilizar un lenguaje que generalmente es claro y conciso" at bounding box center [1040, 400] width 32 height 24
click at [1038, 447] on input "8. Permitir a cada cliente hablar la mayor parte de la sesión" at bounding box center [1040, 435] width 32 height 24
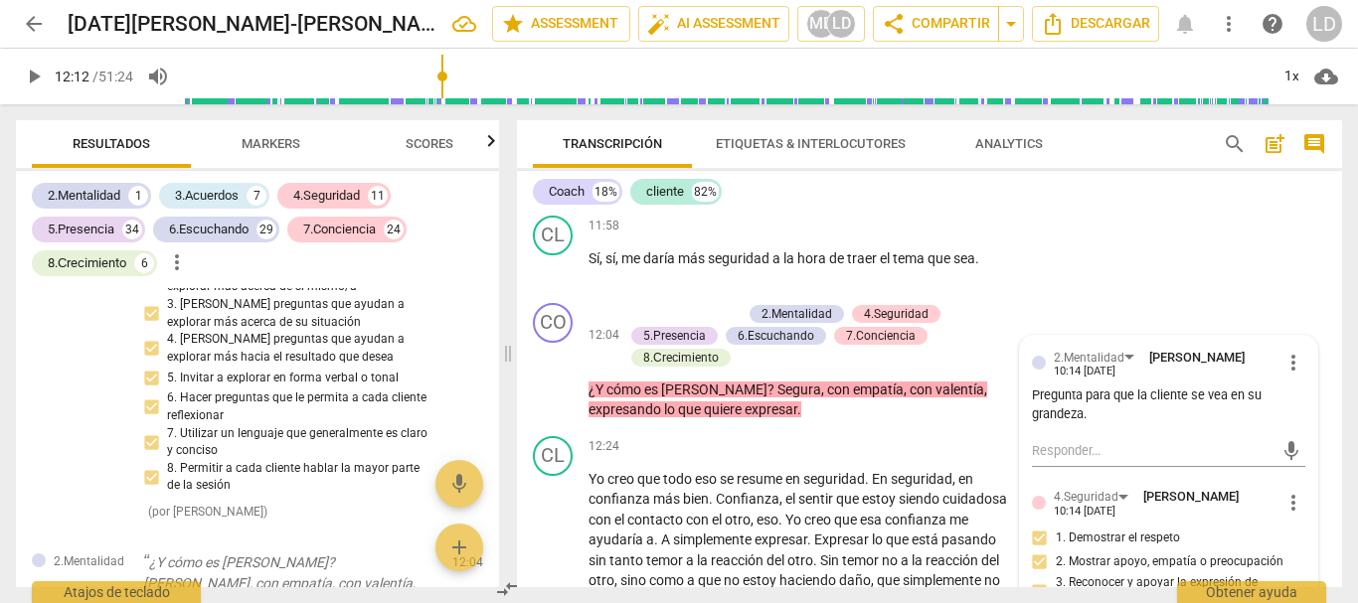
scroll to position [3033, 0]
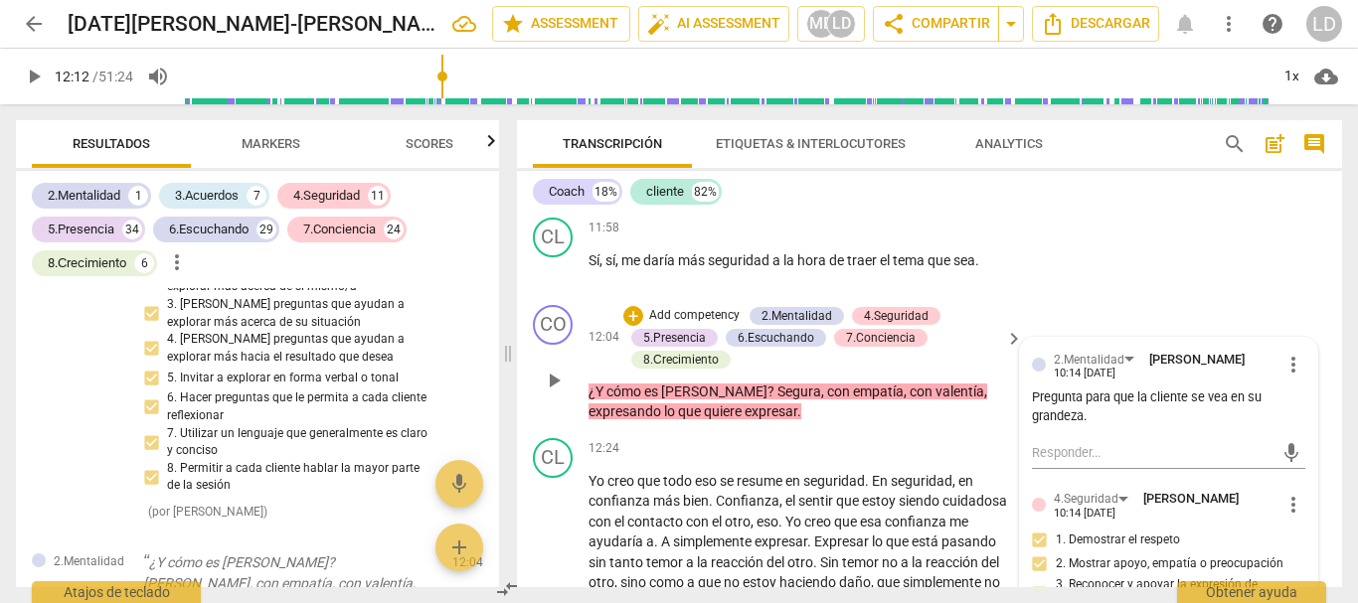
click at [708, 325] on p "Add competency" at bounding box center [694, 316] width 94 height 18
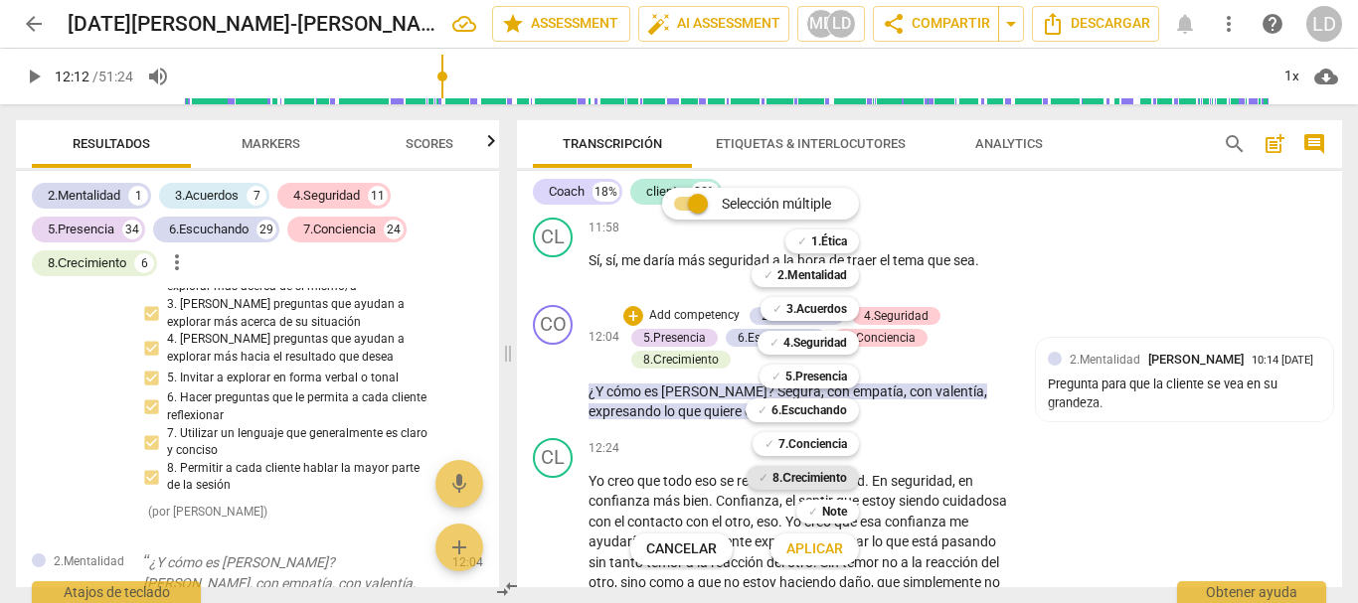
click at [812, 475] on b "8.Сrecimiento" at bounding box center [809, 478] width 75 height 24
click at [824, 545] on span "Aplicar" at bounding box center [814, 550] width 57 height 20
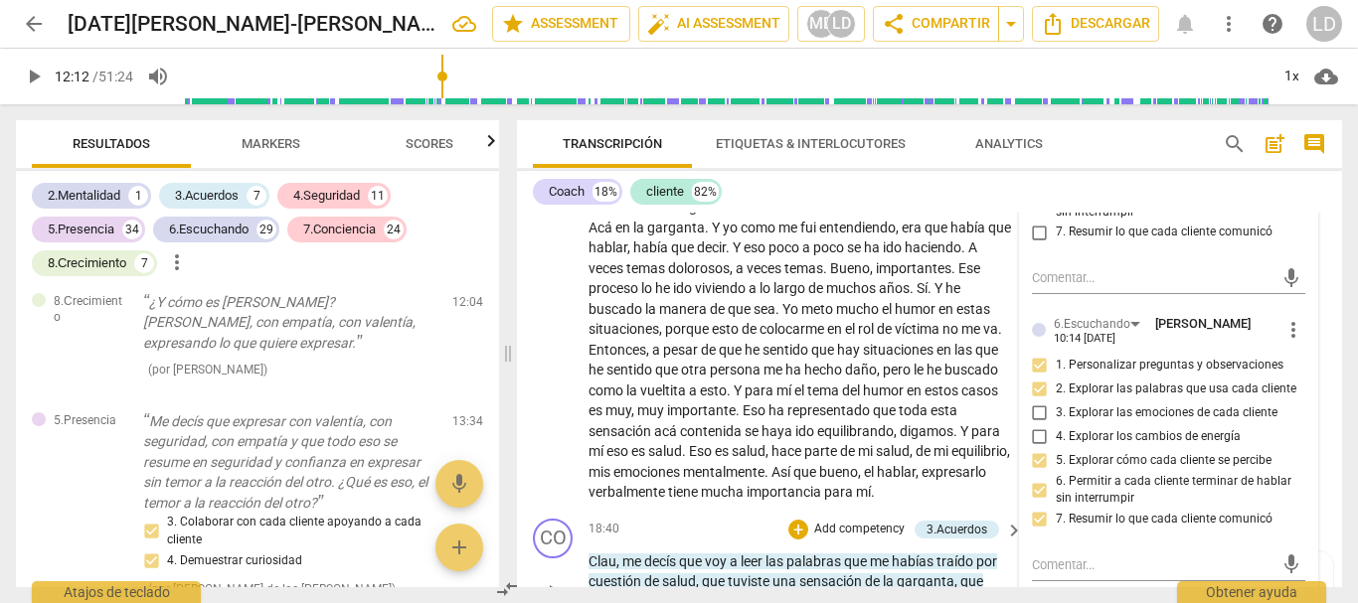
scroll to position [4127, 0]
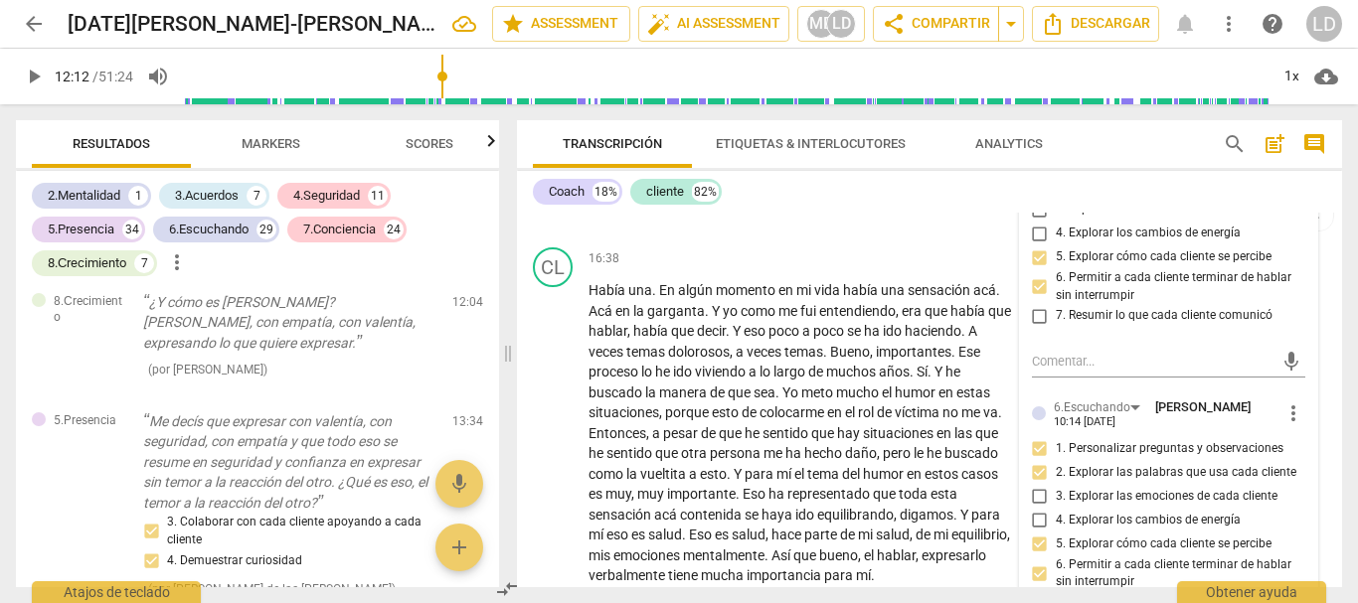
click at [1319, 192] on div "Coach 18% cliente 82%" at bounding box center [929, 192] width 793 height 34
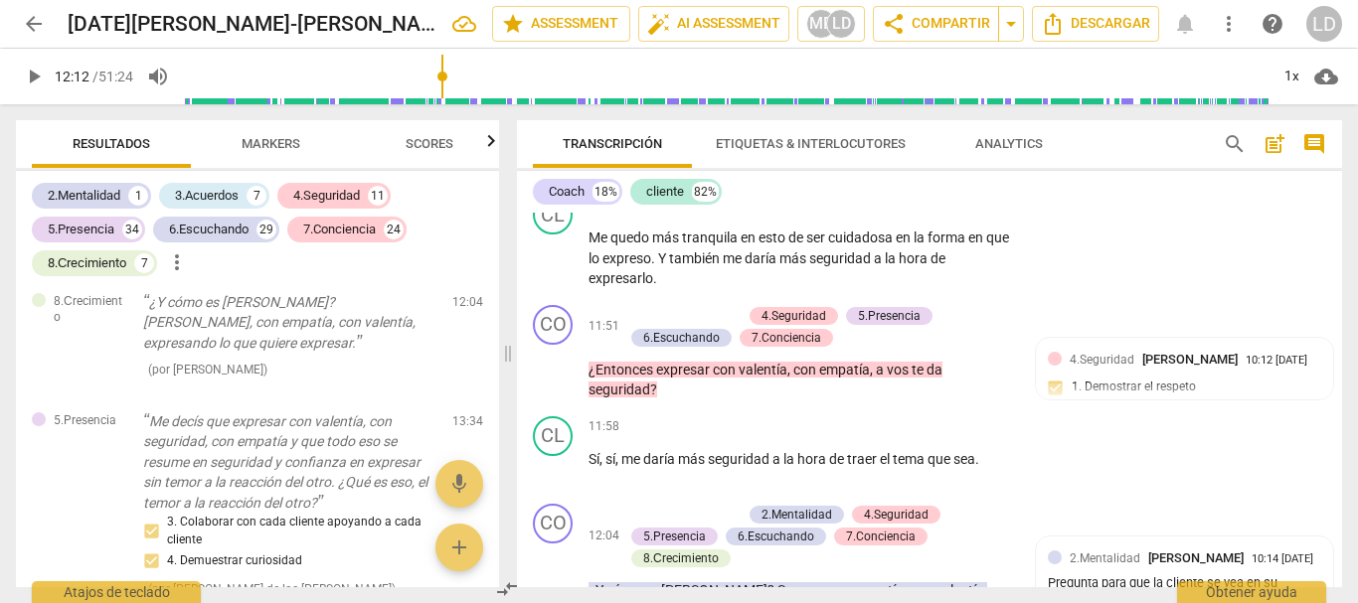
scroll to position [2934, 0]
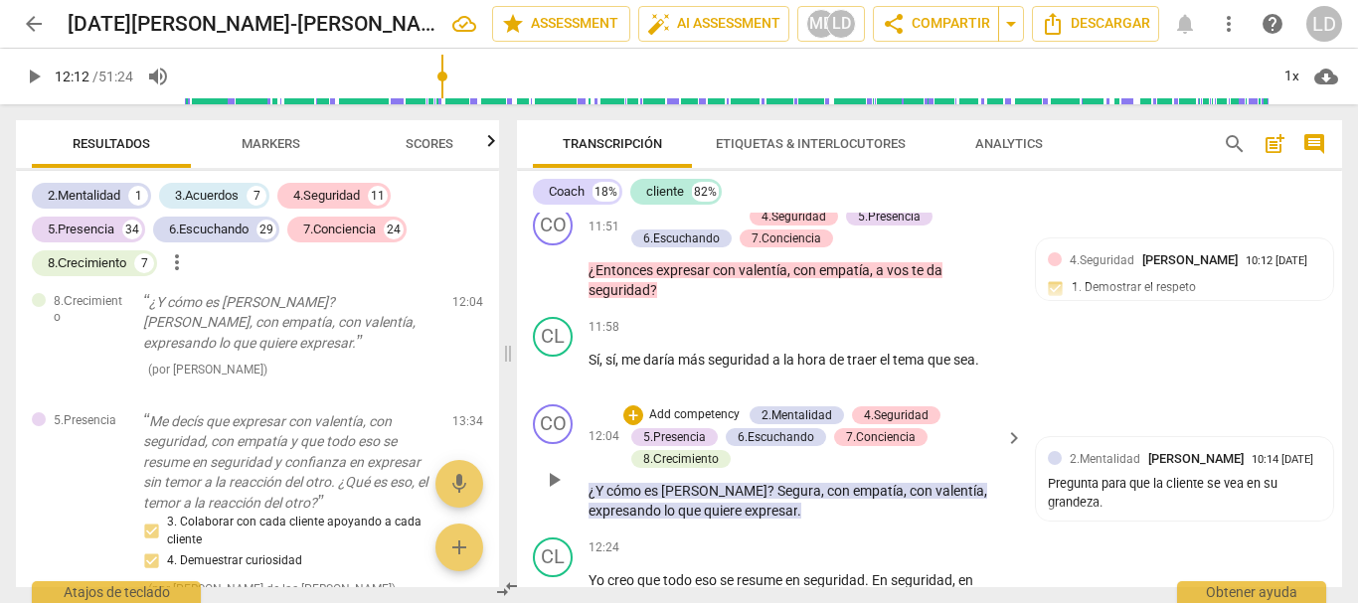
click at [712, 424] on p "Add competency" at bounding box center [694, 415] width 94 height 18
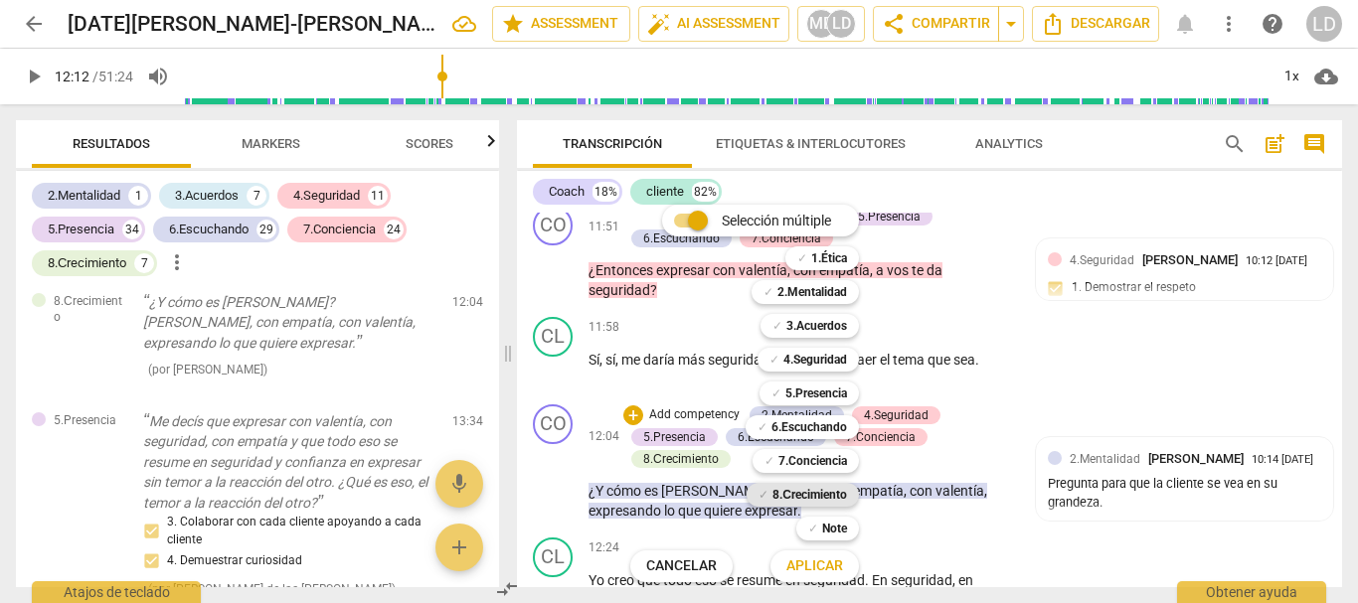
click at [786, 491] on b "8.Сrecimiento" at bounding box center [809, 495] width 75 height 24
drag, startPoint x: 806, startPoint y: 569, endPoint x: 816, endPoint y: 567, distance: 10.1
click at [807, 569] on span "Aplicar" at bounding box center [814, 567] width 57 height 20
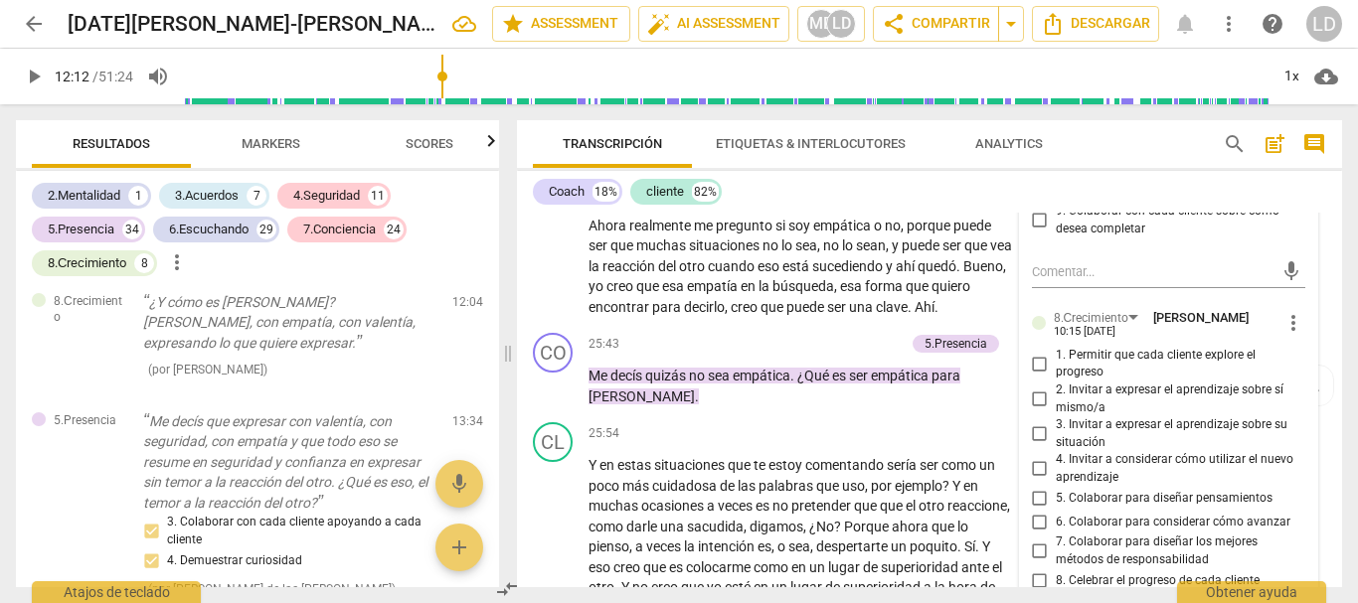
scroll to position [6114, 0]
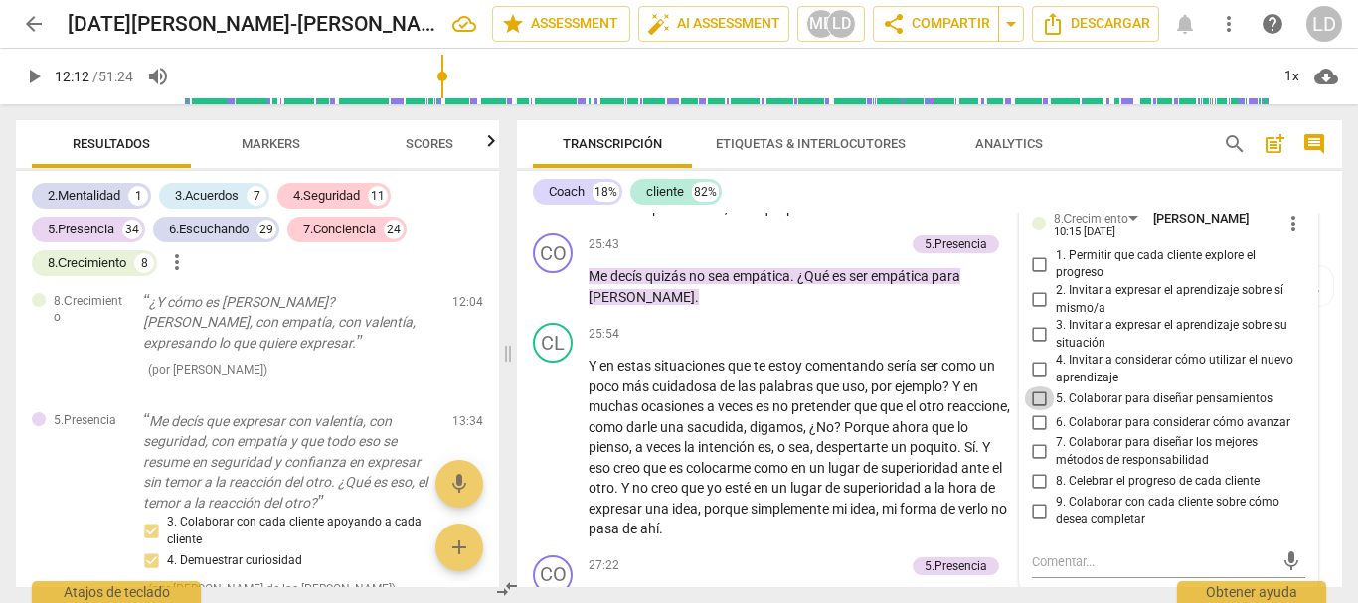
click at [1036, 410] on input "5. Colaborar para diseñar pensamientos" at bounding box center [1040, 399] width 32 height 24
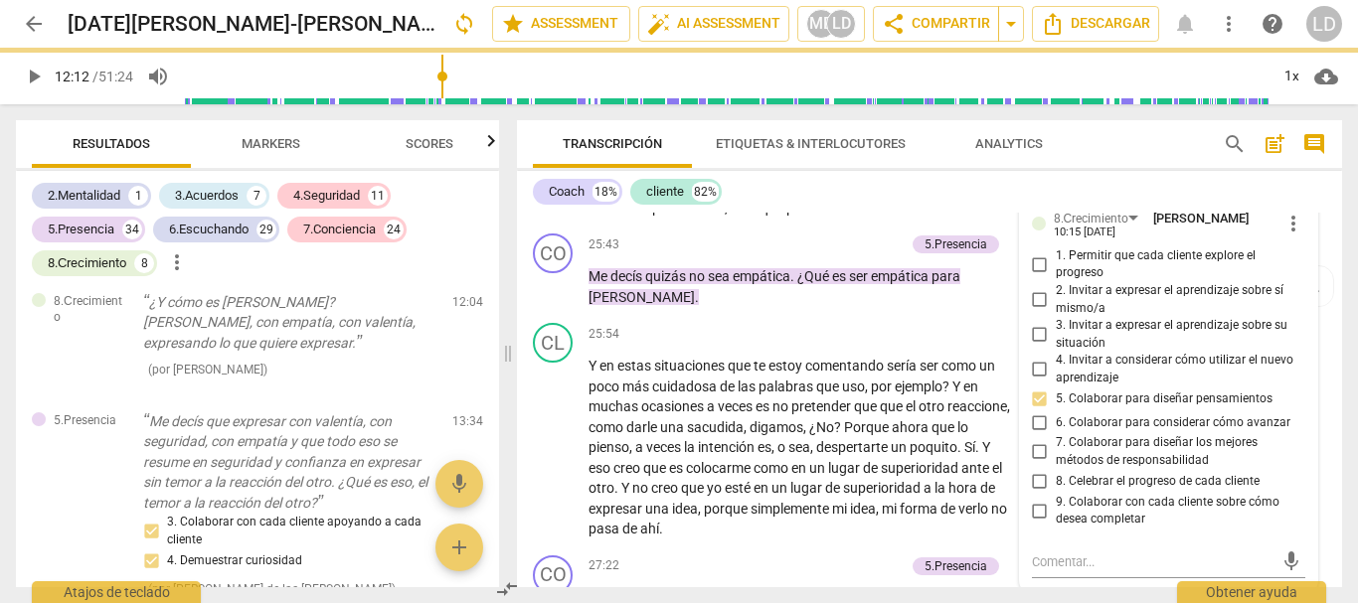
click at [1036, 464] on input "7. Colaborar para diseñar los mejores métodos de responsabilidad" at bounding box center [1040, 452] width 32 height 24
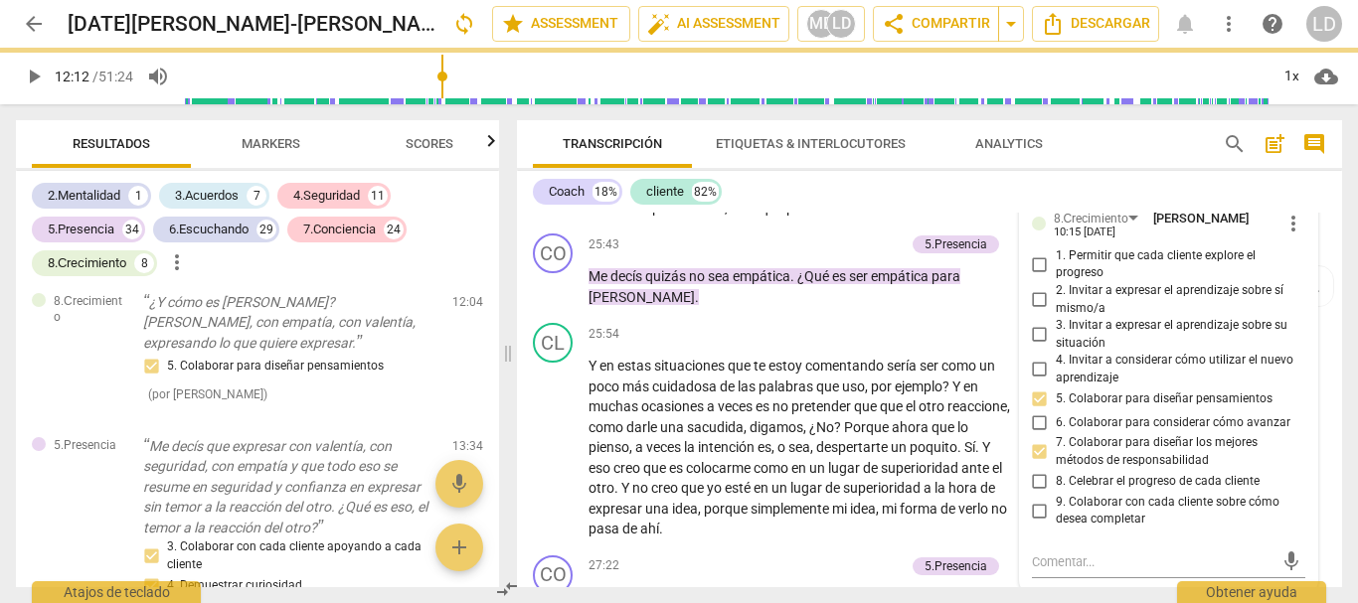
scroll to position [6214, 0]
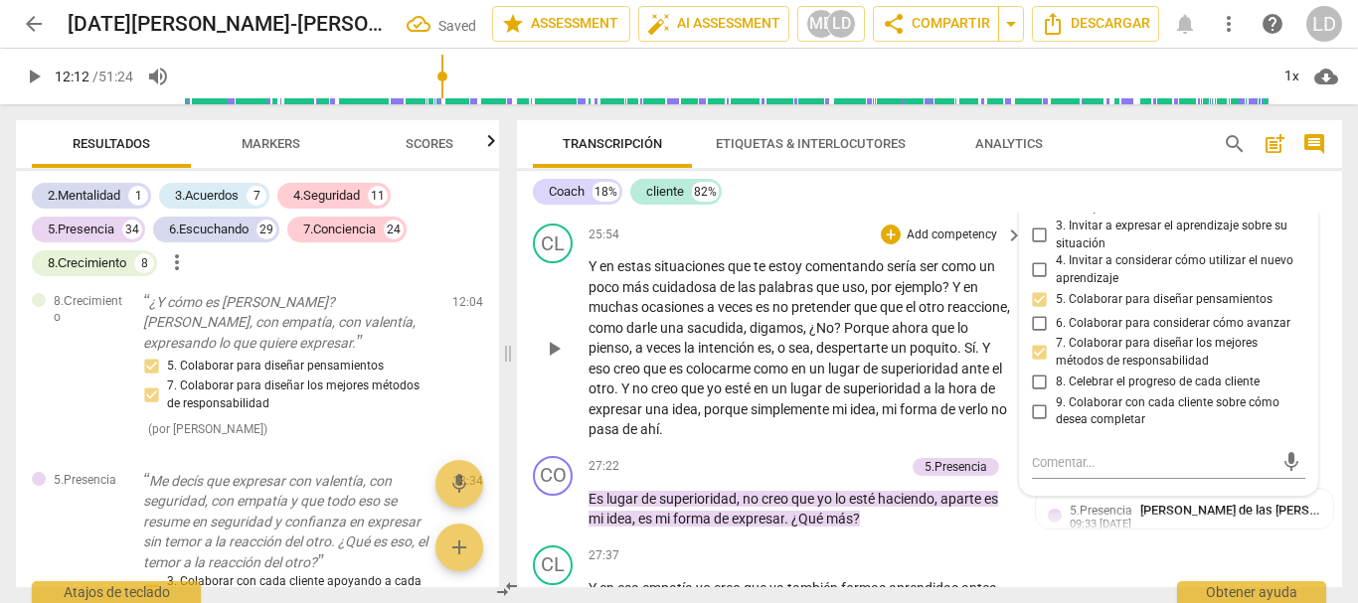
click at [1328, 353] on div "CL play_arrow pause 25:54 + Add competency keyboard_arrow_right Y en estas situ…" at bounding box center [929, 332] width 825 height 233
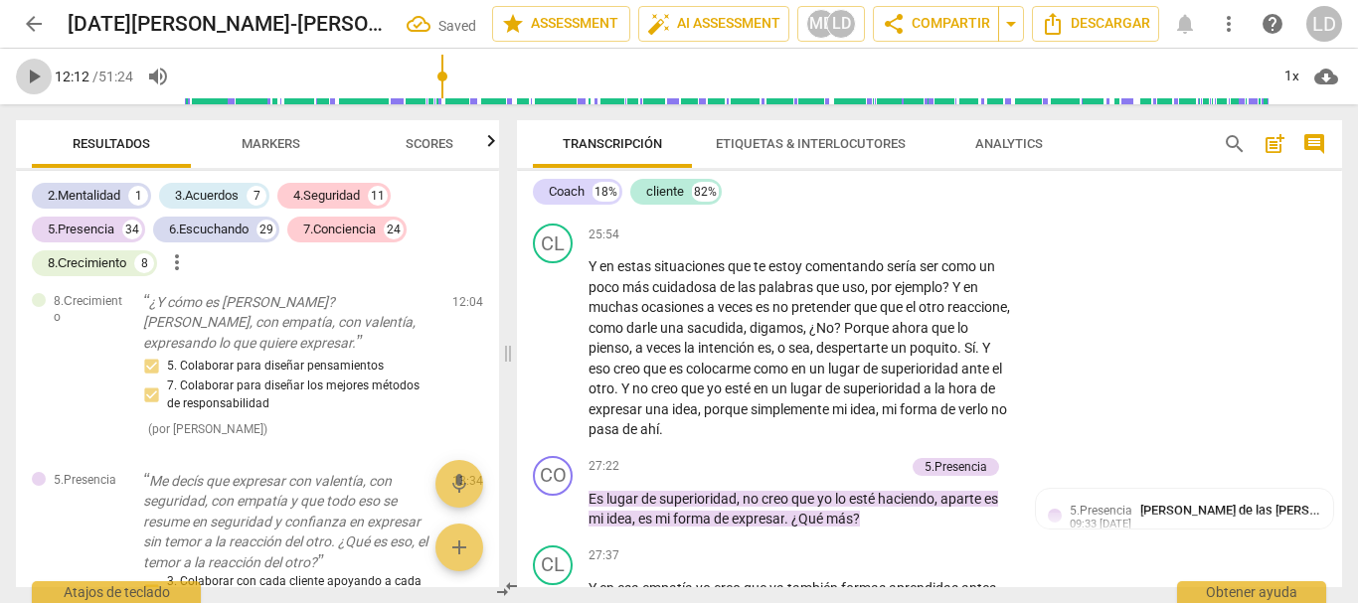
click at [30, 74] on span "play_arrow" at bounding box center [34, 77] width 24 height 24
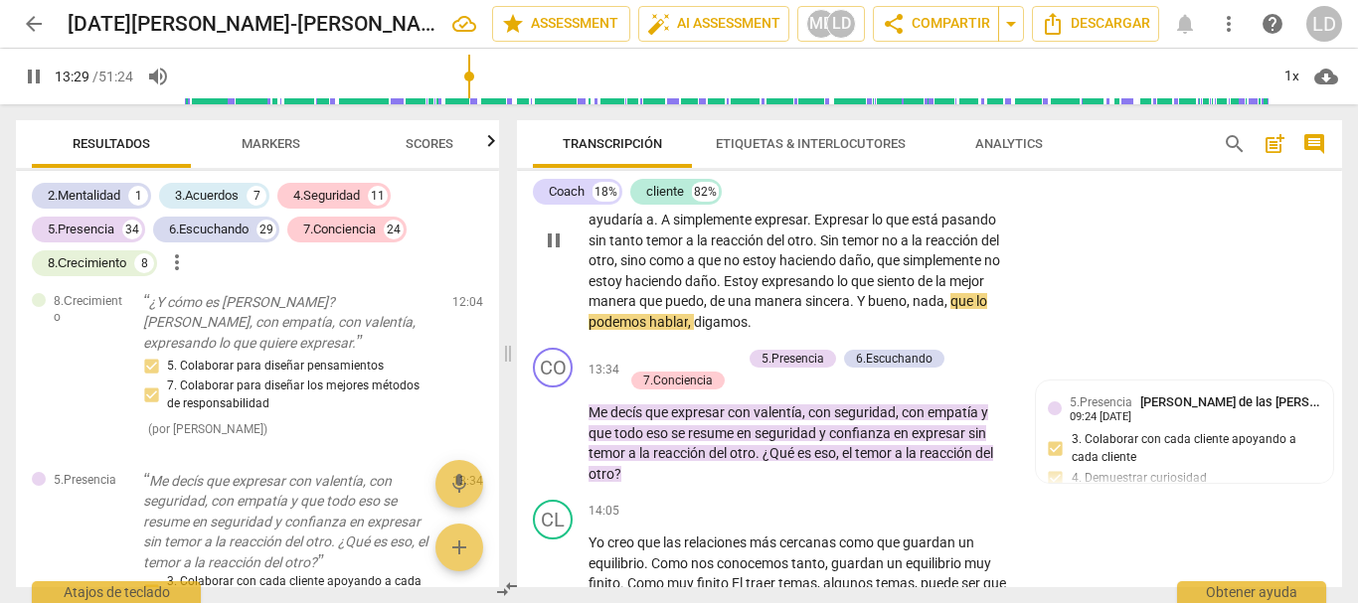
scroll to position [3431, 0]
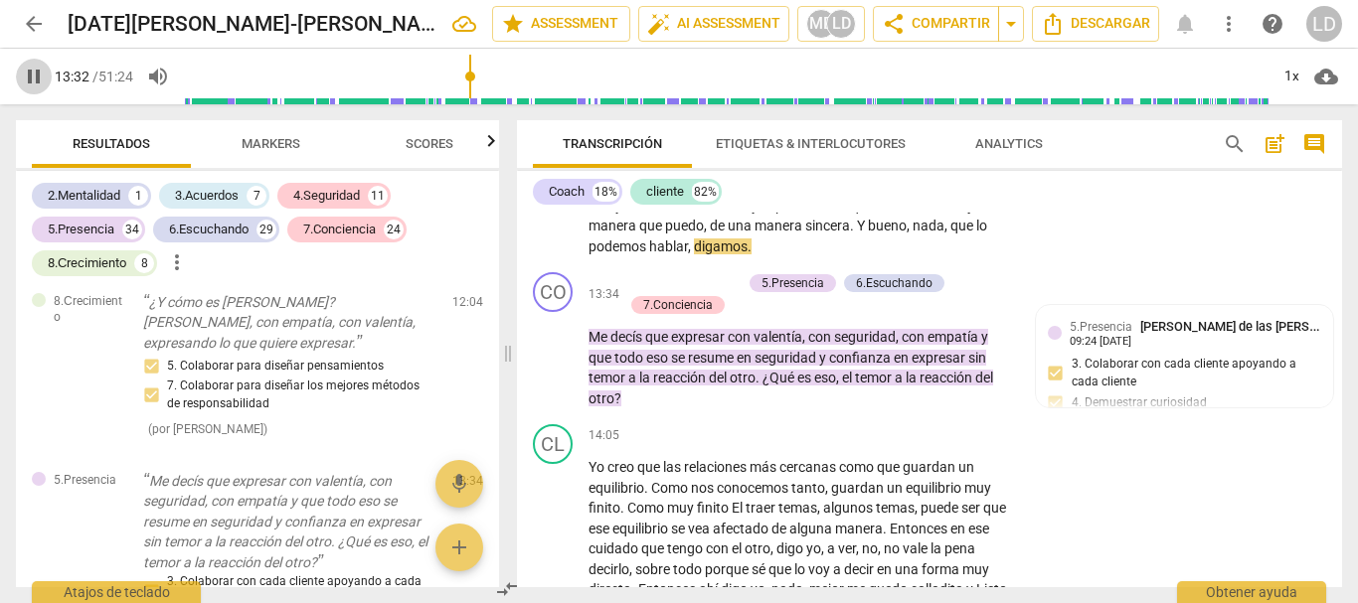
click at [36, 67] on span "pause" at bounding box center [34, 77] width 24 height 24
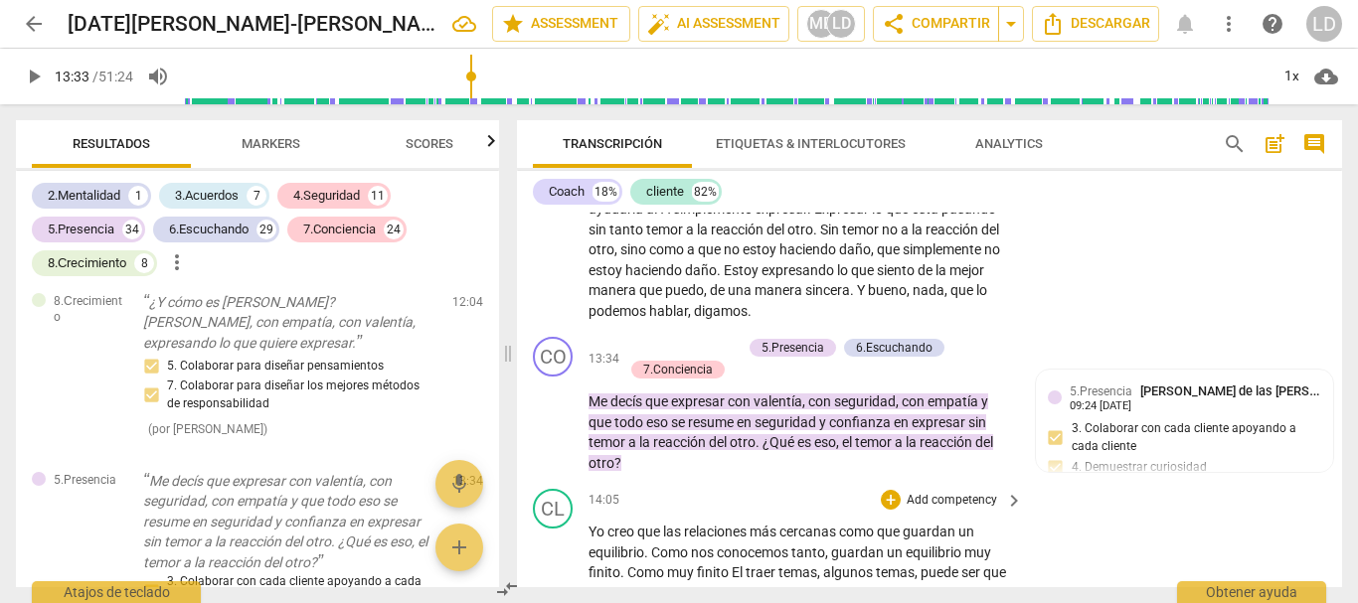
scroll to position [3332, 0]
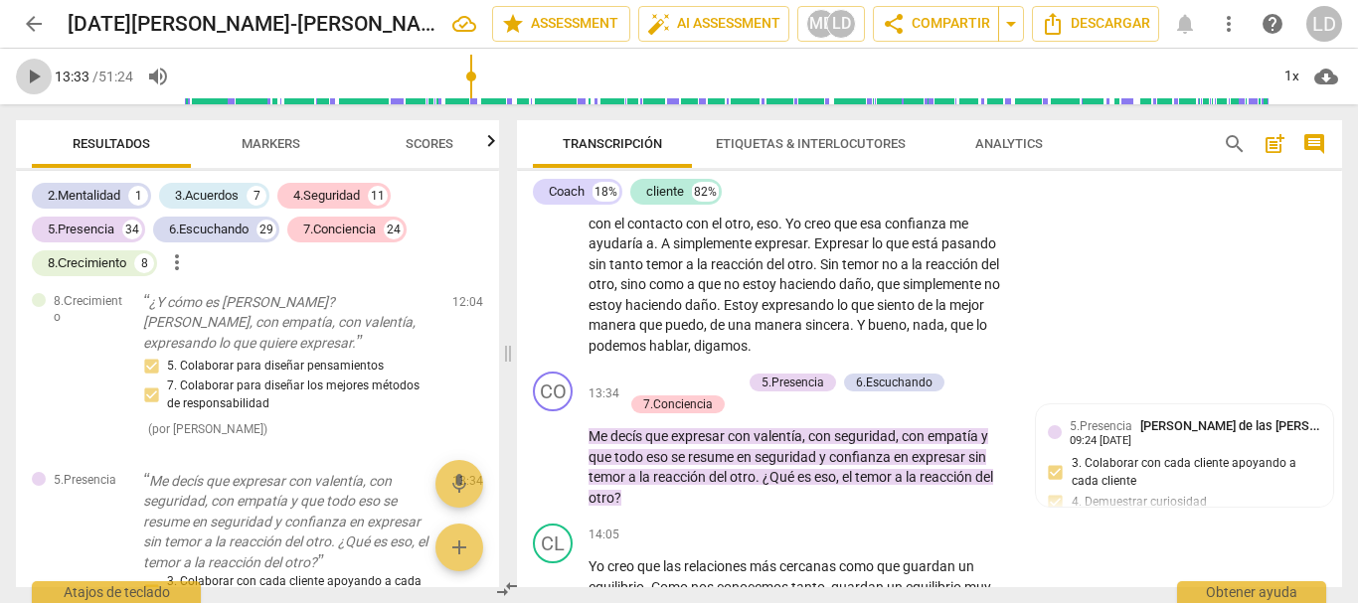
click at [42, 70] on span "play_arrow" at bounding box center [34, 77] width 24 height 24
click at [31, 71] on span "pause" at bounding box center [34, 77] width 24 height 24
click at [722, 393] on p "Add competency" at bounding box center [694, 384] width 94 height 18
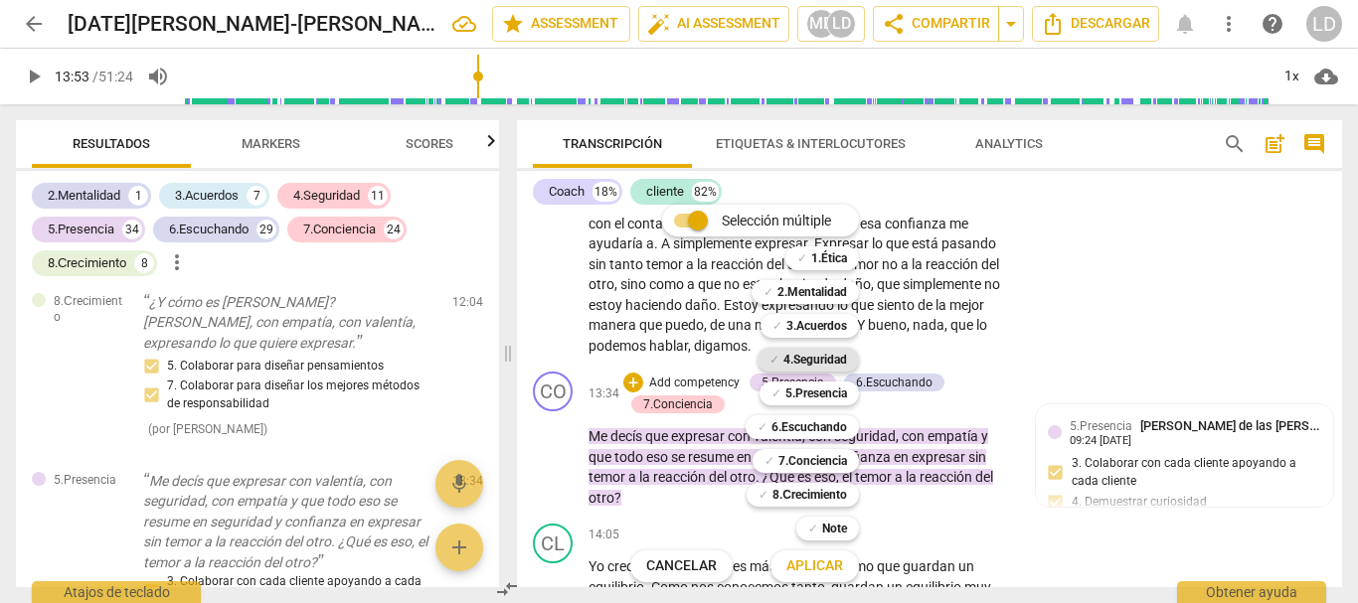
click at [836, 349] on b "4.Seguridad" at bounding box center [815, 360] width 64 height 24
click at [821, 400] on b "5.Presencia" at bounding box center [816, 394] width 62 height 24
click at [817, 429] on b "6.Escuchando" at bounding box center [809, 427] width 76 height 24
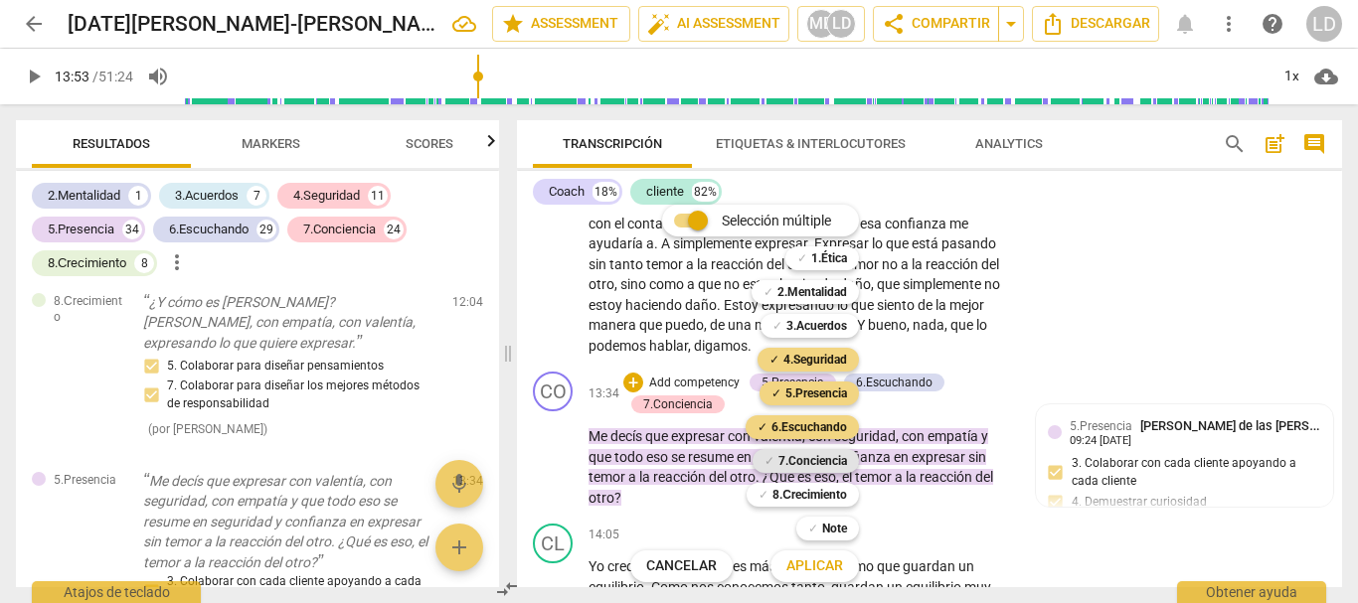
click at [820, 460] on b "7.Conciencia" at bounding box center [812, 461] width 69 height 24
click at [818, 492] on b "8.Сrecimiento" at bounding box center [809, 495] width 75 height 24
click at [830, 564] on span "Aplicar" at bounding box center [814, 567] width 57 height 20
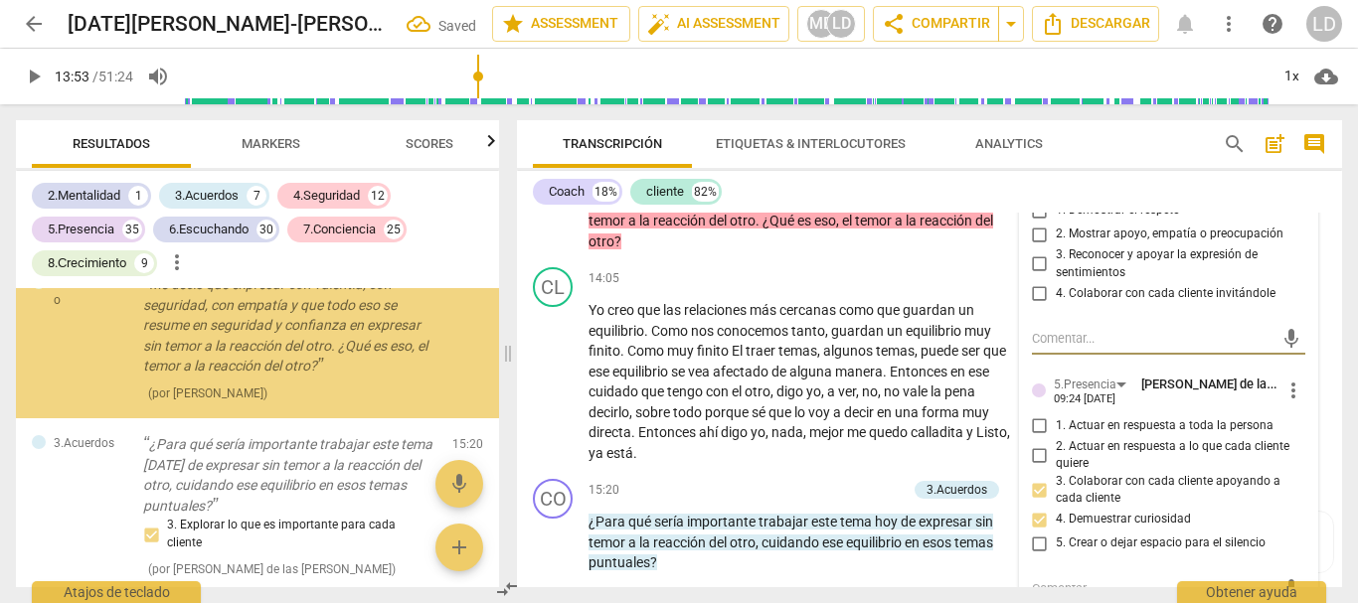
scroll to position [16037, 0]
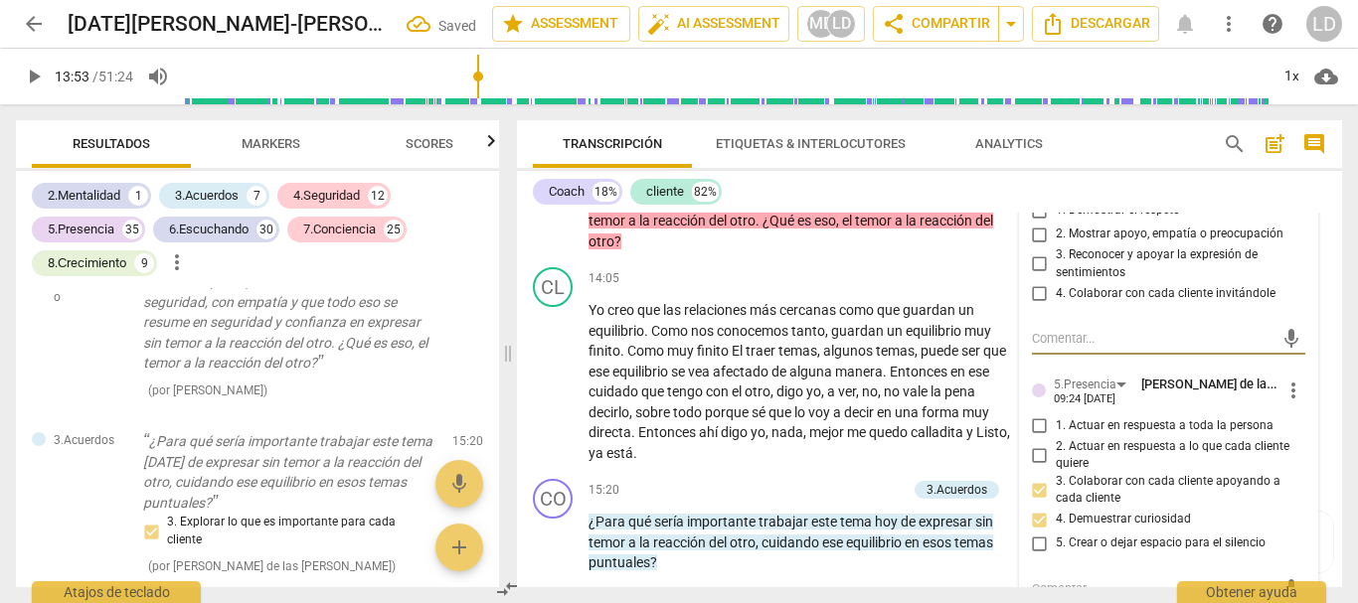
click at [1032, 223] on input "1. Demostrar el respeto" at bounding box center [1040, 211] width 32 height 24
click at [1040, 246] on input "2. Mostrar apoyo, empatía o preocupación" at bounding box center [1040, 235] width 32 height 24
click at [1036, 276] on input "3. Reconocer y apoyar la expresión de sentimientos" at bounding box center [1040, 264] width 32 height 24
click at [1036, 305] on input "4. Colaborar con cada cliente invitándole" at bounding box center [1040, 293] width 32 height 24
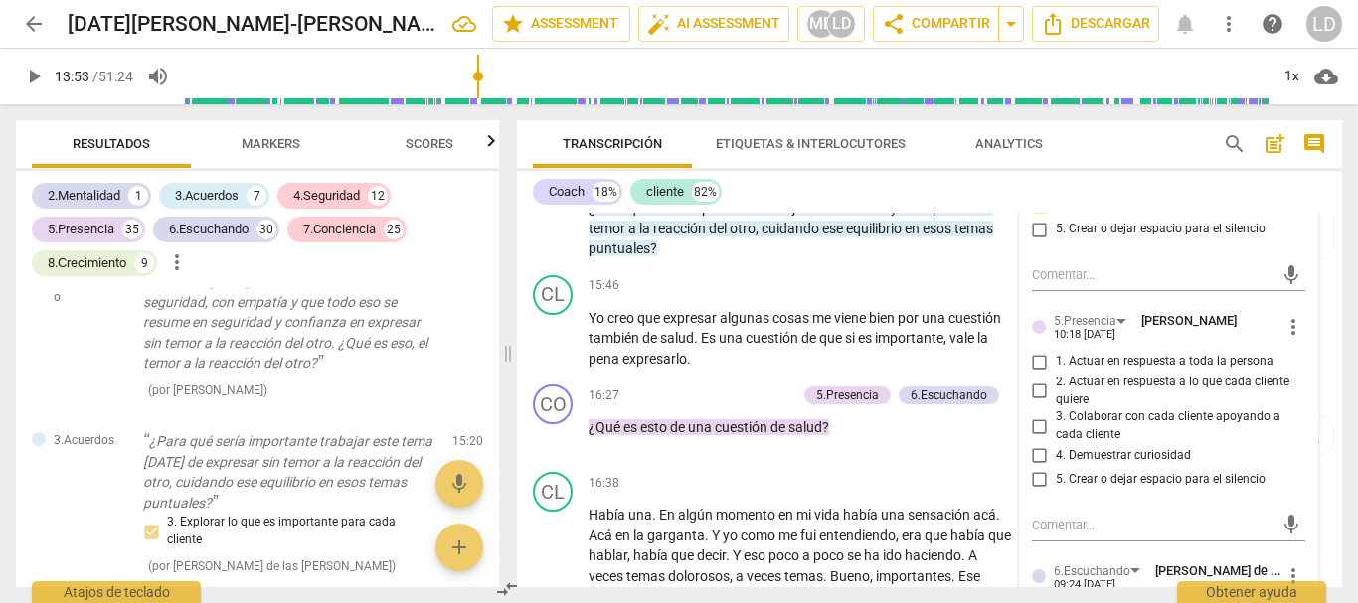
scroll to position [3985, 0]
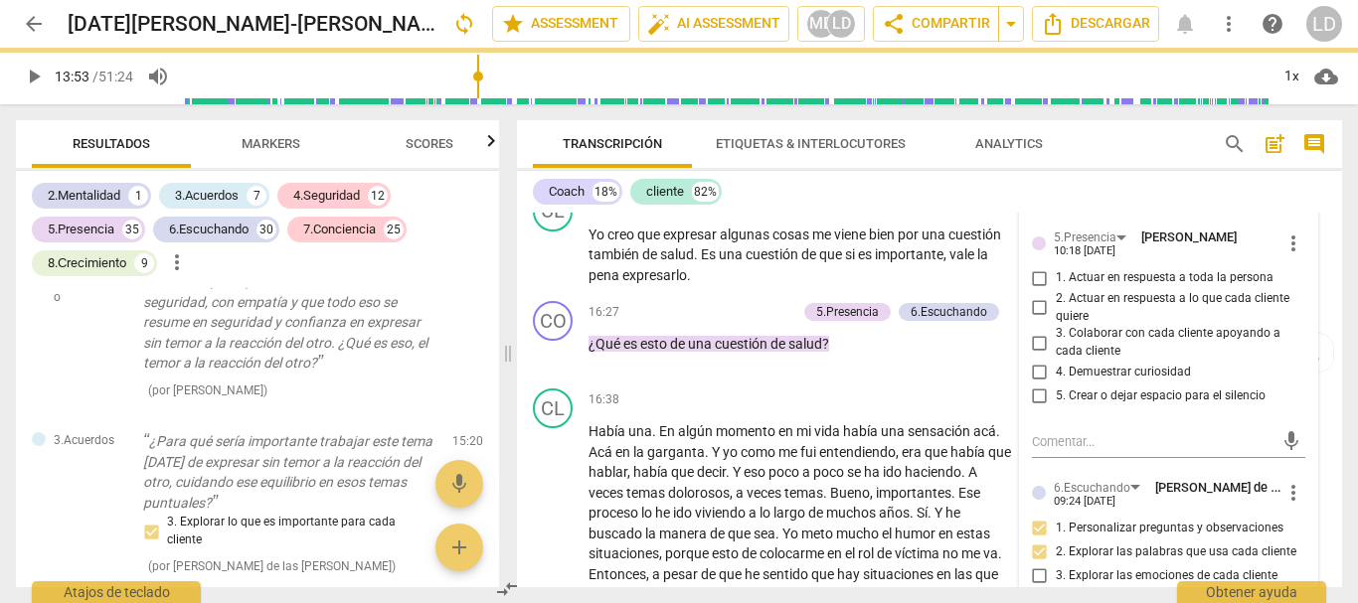
drag, startPoint x: 1038, startPoint y: 338, endPoint x: 1038, endPoint y: 359, distance: 20.9
click at [1038, 290] on input "1. Actuar en respuesta a toda la persona" at bounding box center [1040, 278] width 32 height 24
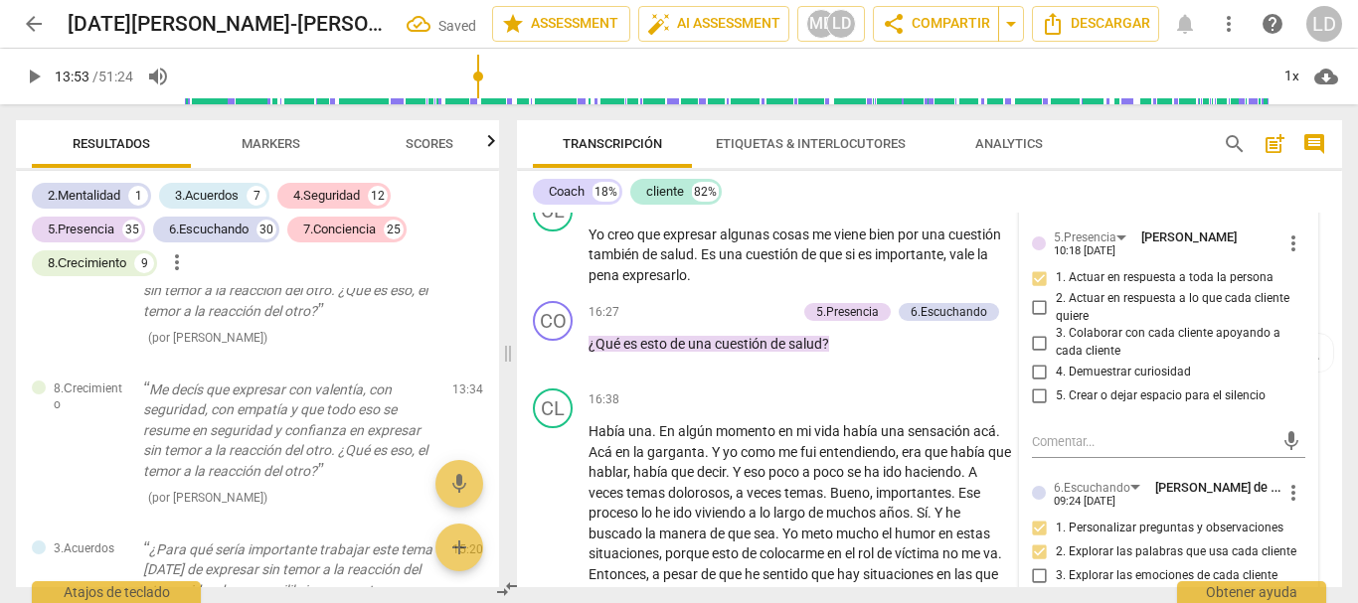
scroll to position [16145, 0]
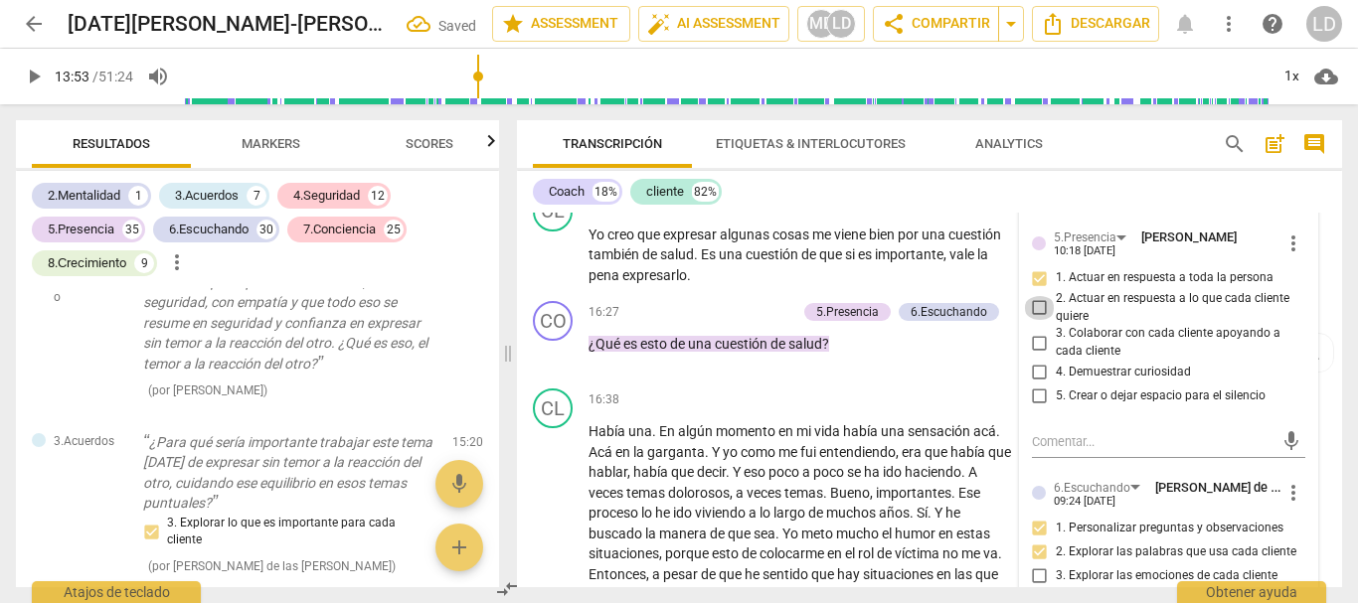
click at [1036, 320] on input "2. Actuar en respuesta a lo que cada cliente quiere" at bounding box center [1040, 308] width 32 height 24
click at [1033, 355] on input "3. Colaborar con cada cliente apoyando a cada cliente" at bounding box center [1040, 343] width 32 height 24
click at [1037, 385] on input "4. Demuestrar curiosidad" at bounding box center [1040, 373] width 32 height 24
click at [1038, 408] on input "5. Crear o dejar espacio para el silencio" at bounding box center [1040, 397] width 32 height 24
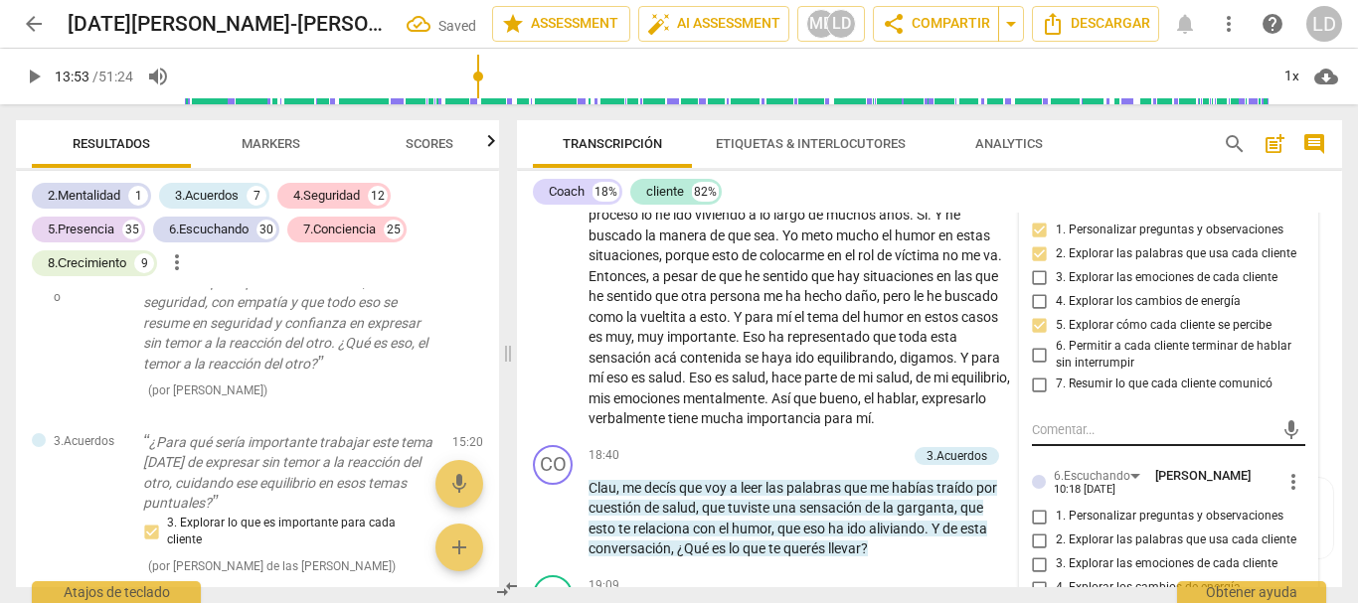
scroll to position [4582, 0]
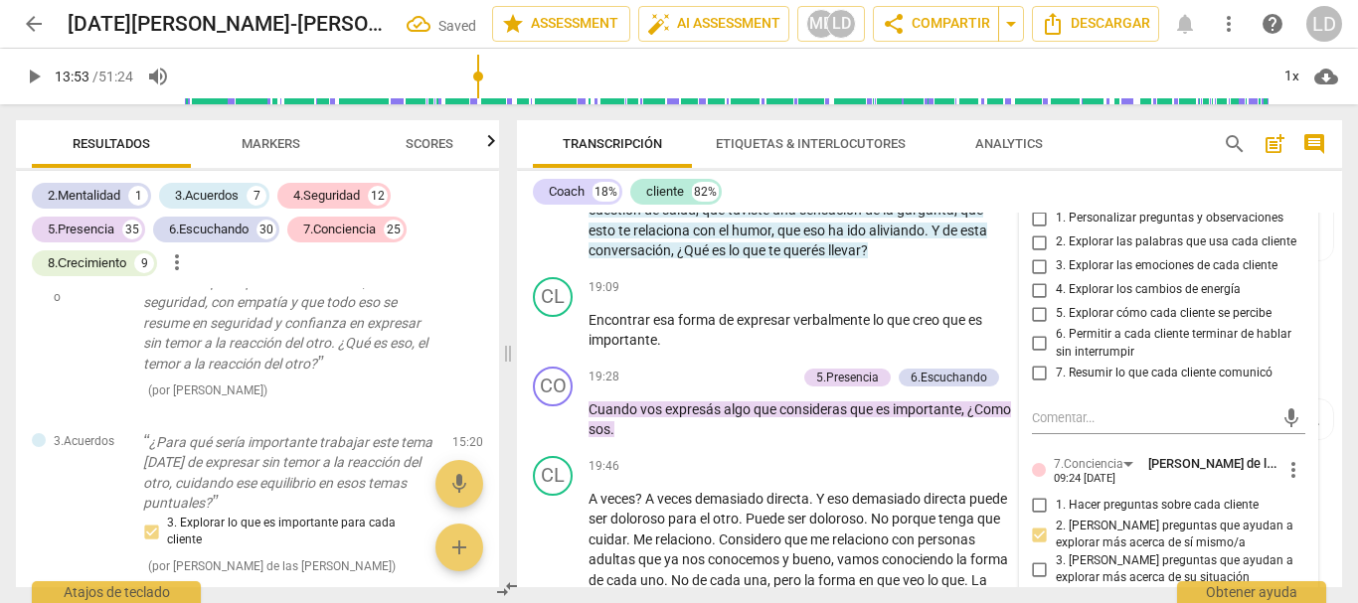
click at [1028, 231] on input "1. Personalizar preguntas y observaciones" at bounding box center [1040, 219] width 32 height 24
click at [1033, 254] on input "2. Explorar las palabras que usa cada cliente" at bounding box center [1040, 243] width 32 height 24
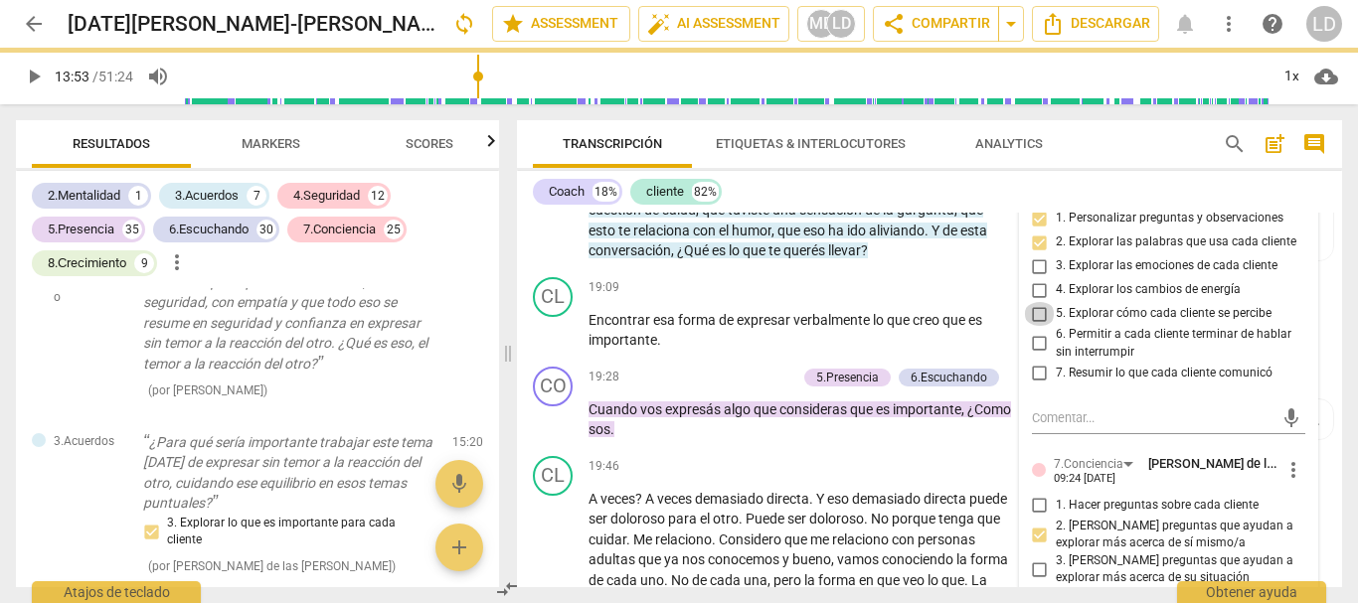
click at [1037, 326] on input "5. Explorar cómo cada cliente se percibe" at bounding box center [1040, 314] width 32 height 24
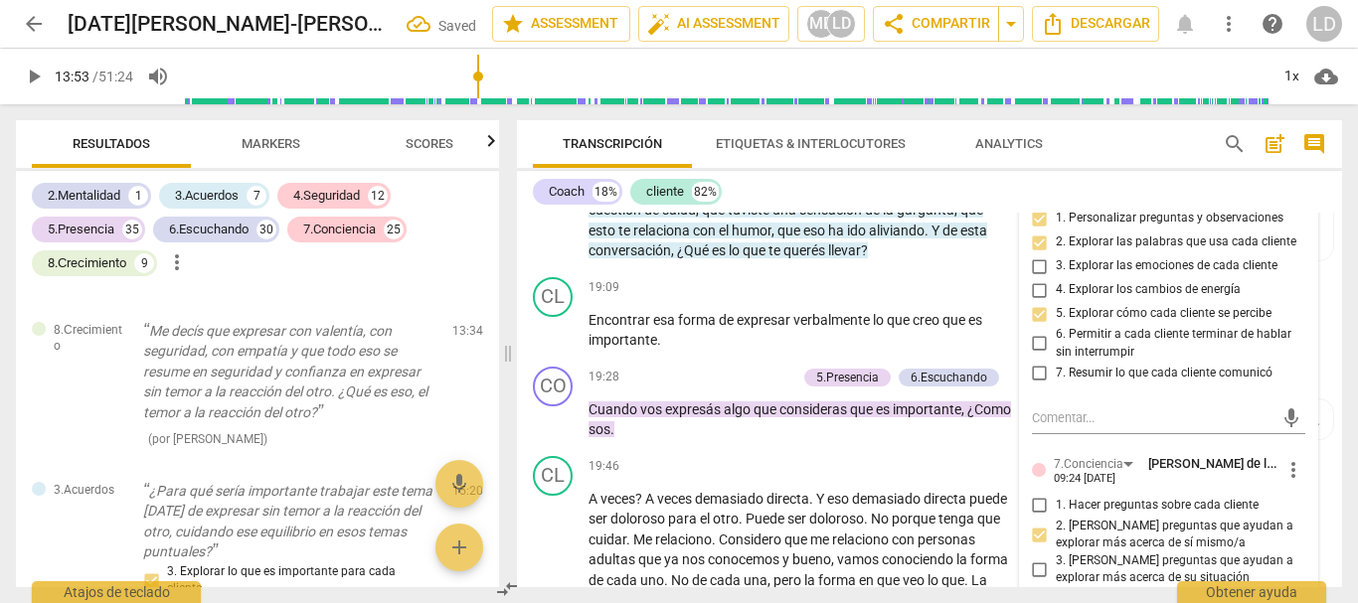
scroll to position [16335, 0]
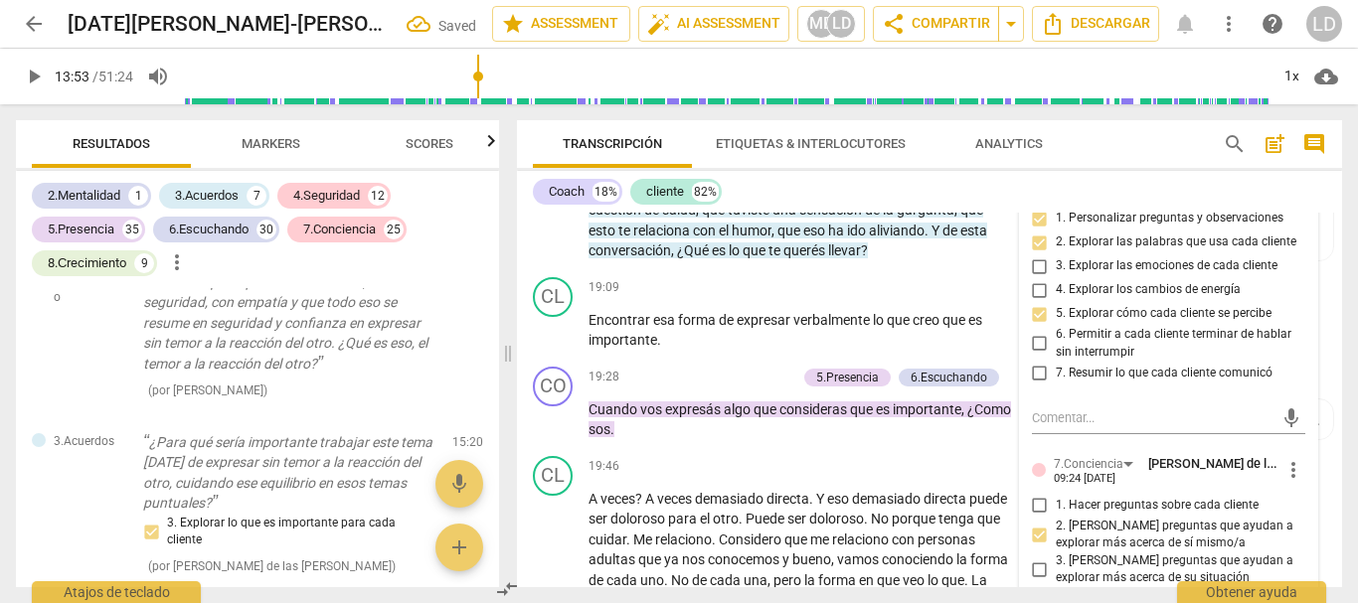
click at [1038, 356] on input "6. Permitir a cada cliente terminar de hablar sin interrumpir" at bounding box center [1040, 344] width 32 height 24
click at [1032, 385] on input "7. Resumir lo que cada cliente comunicó" at bounding box center [1040, 373] width 32 height 24
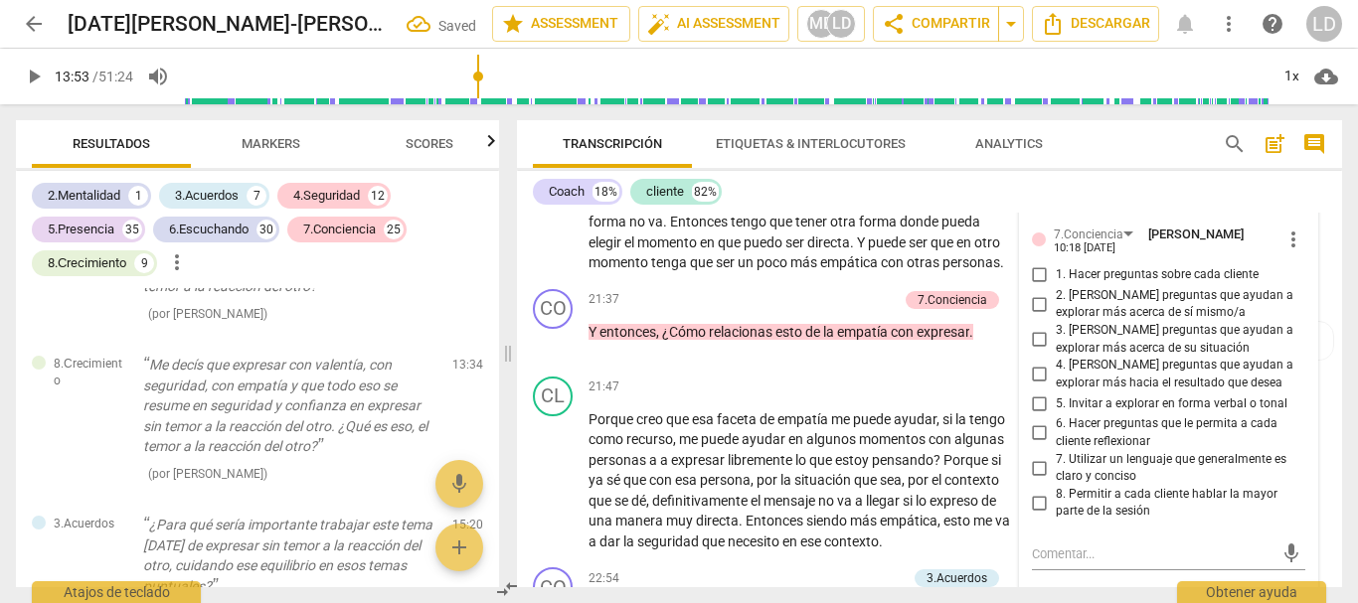
scroll to position [16419, 0]
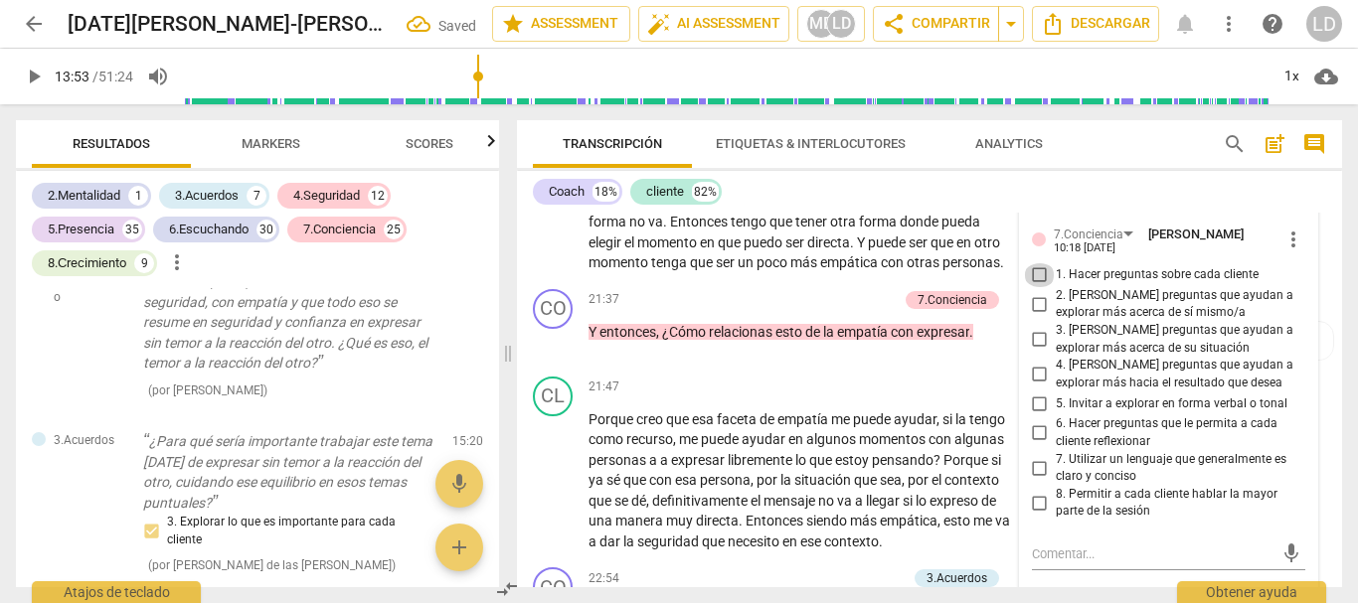
click at [1040, 287] on input "1. Hacer preguntas sobre cada cliente" at bounding box center [1040, 275] width 32 height 24
click at [1036, 316] on input "2. [PERSON_NAME] preguntas que ayudan a explorar más acerca de sí mismo/a" at bounding box center [1040, 304] width 32 height 24
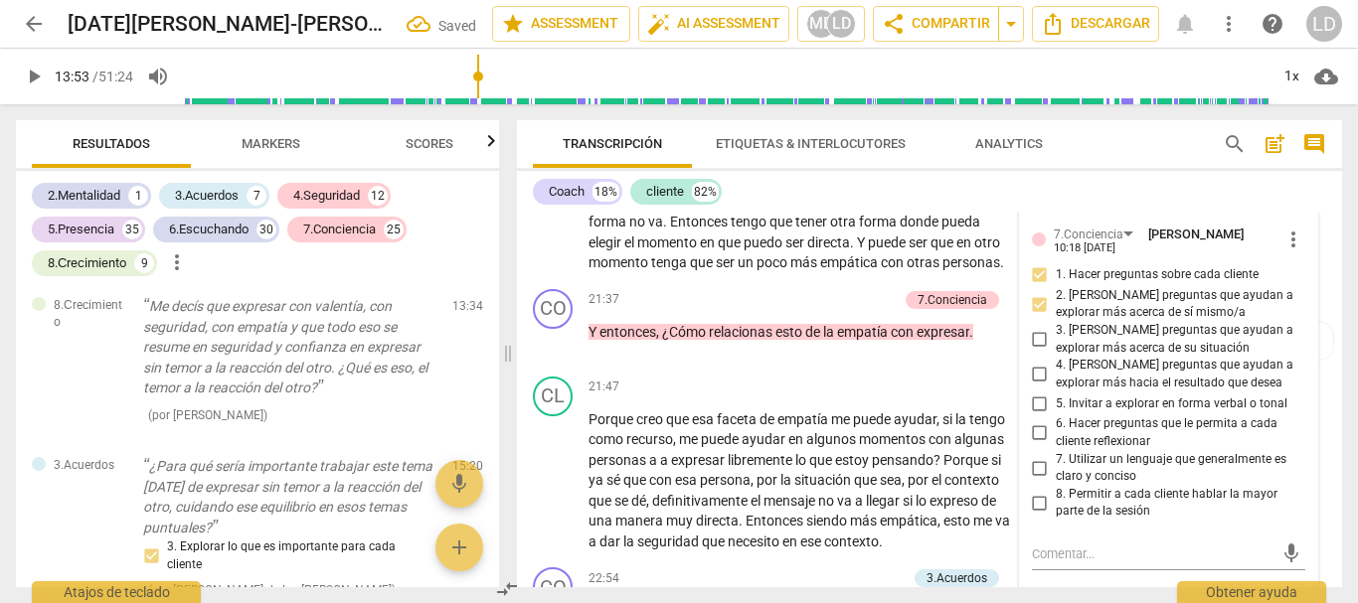
click at [1039, 352] on input "3. [PERSON_NAME] preguntas que ayudan a explorar más acerca de su situación" at bounding box center [1040, 340] width 32 height 24
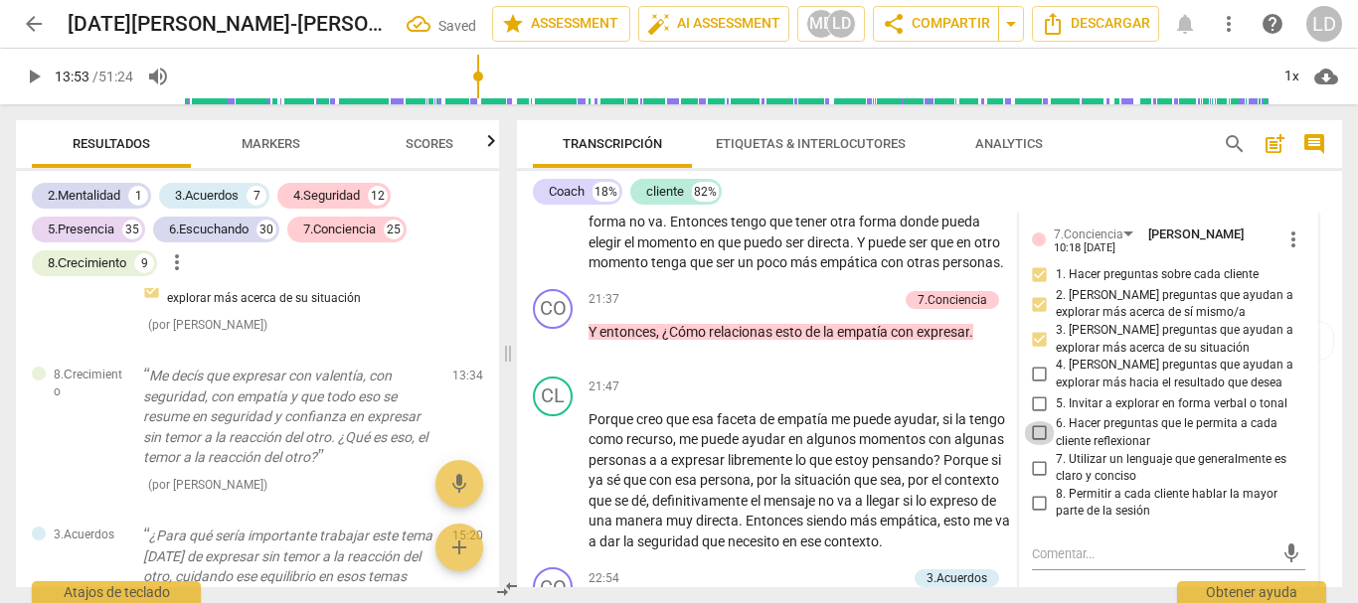
drag, startPoint x: 1037, startPoint y: 491, endPoint x: 1034, endPoint y: 478, distance: 13.3
click at [1036, 445] on input "6. Hacer preguntas que le permita a cada cliente reflexionar" at bounding box center [1040, 433] width 32 height 24
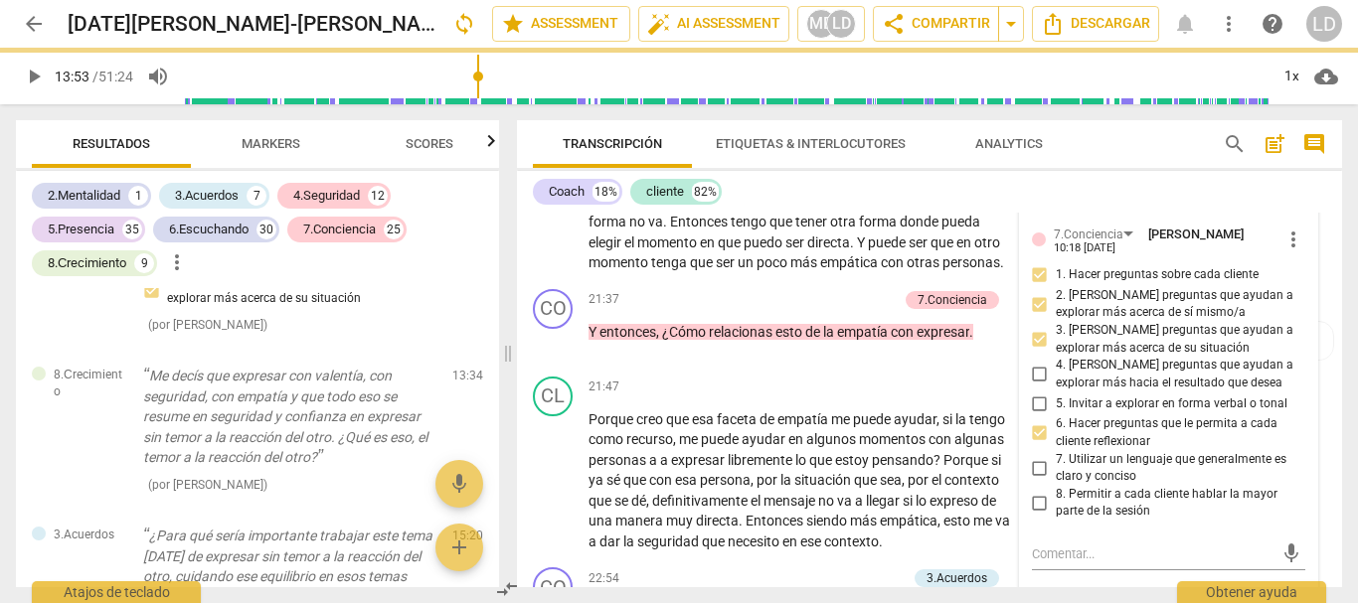
click at [1039, 480] on input "7. Utilizar un lenguaje que generalmente es claro y conciso" at bounding box center [1040, 468] width 32 height 24
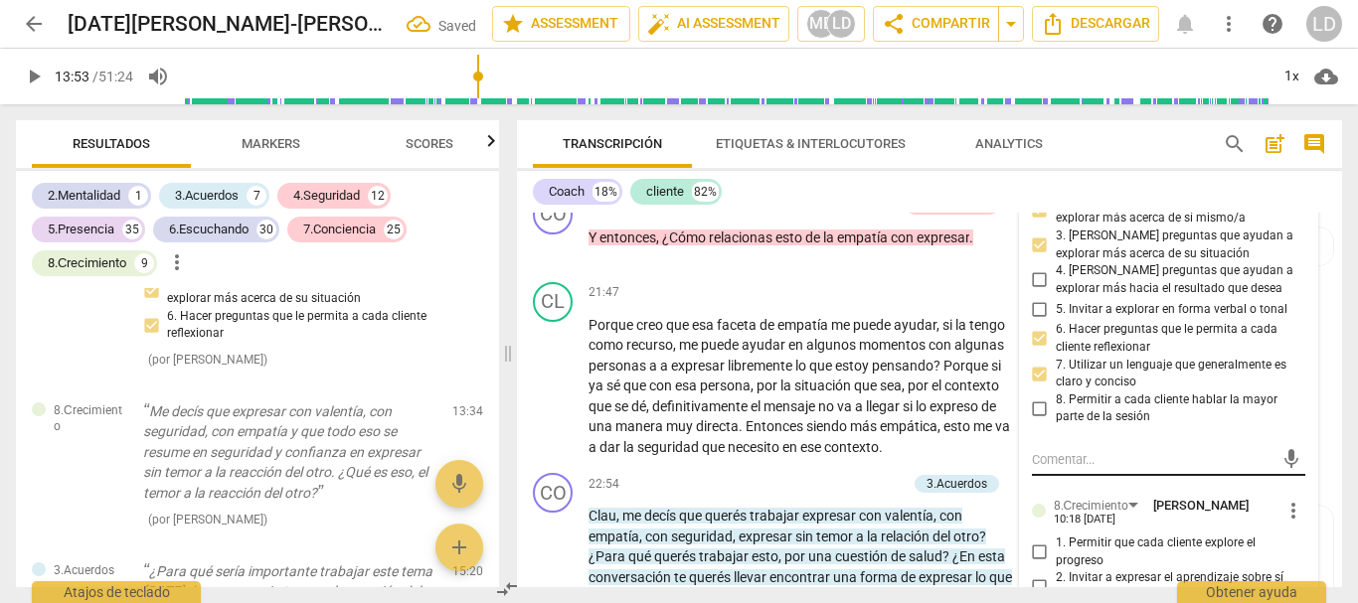
scroll to position [5278, 0]
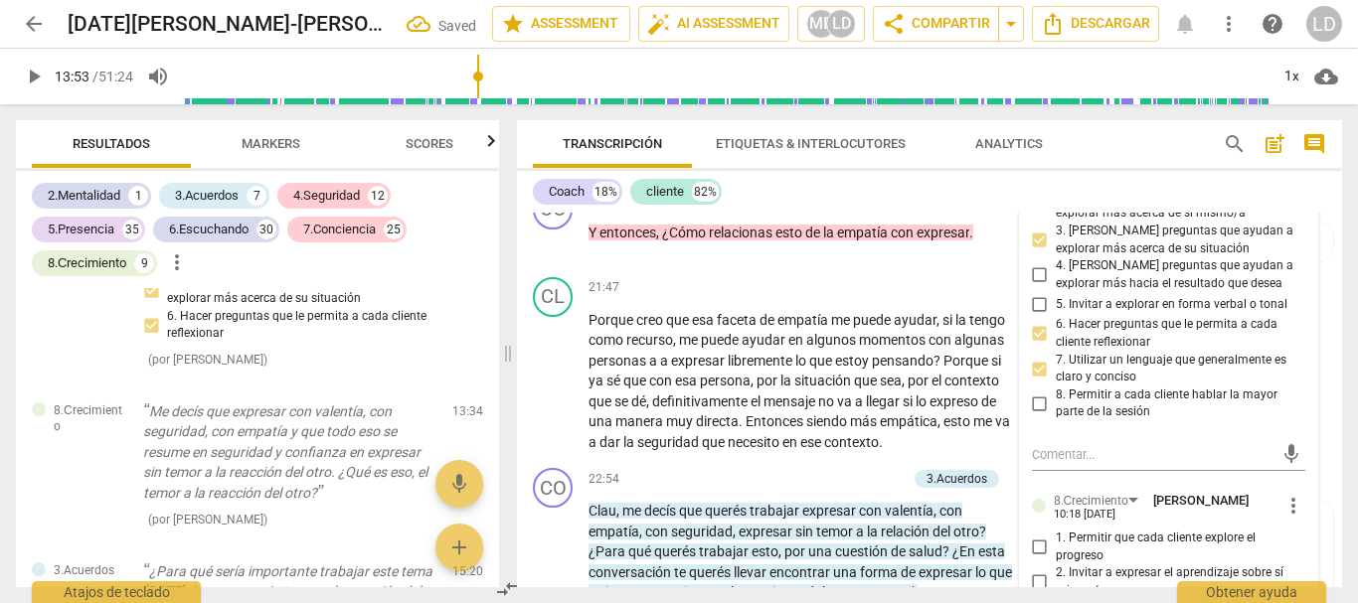
click at [1039, 415] on input "8. Permitir a cada cliente hablar la mayor parte de la sesión" at bounding box center [1040, 404] width 32 height 24
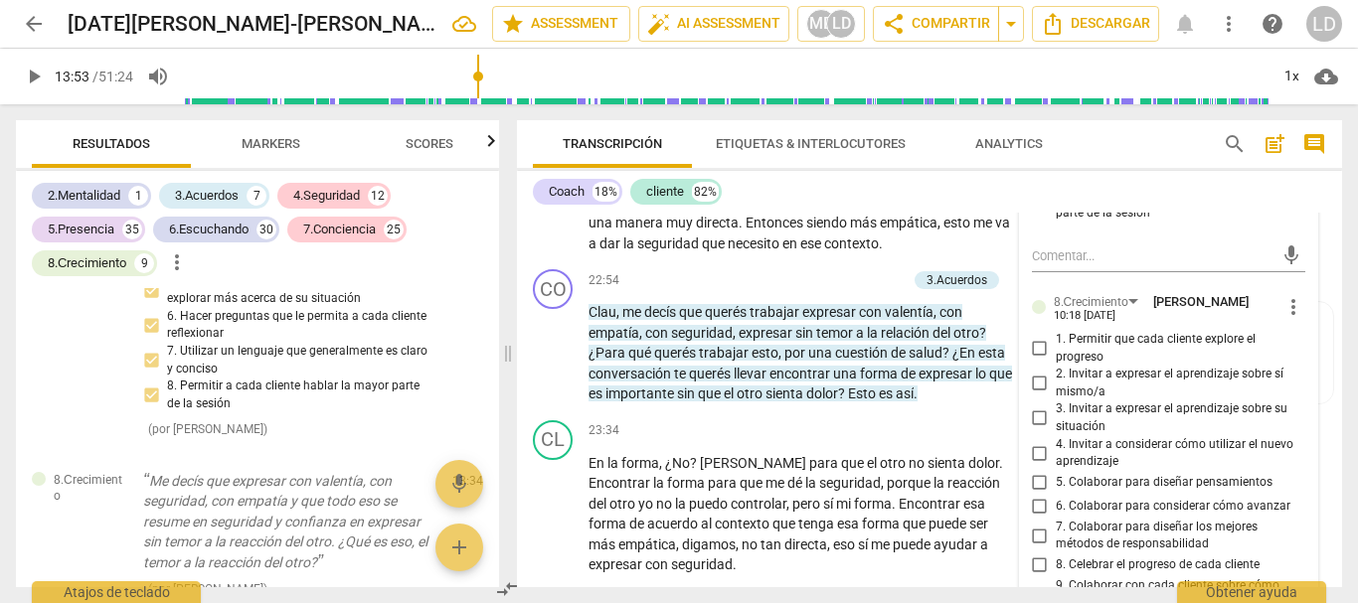
scroll to position [5477, 0]
click at [1033, 360] on input "1. Permitir que cada cliente explore el progreso" at bounding box center [1040, 348] width 32 height 24
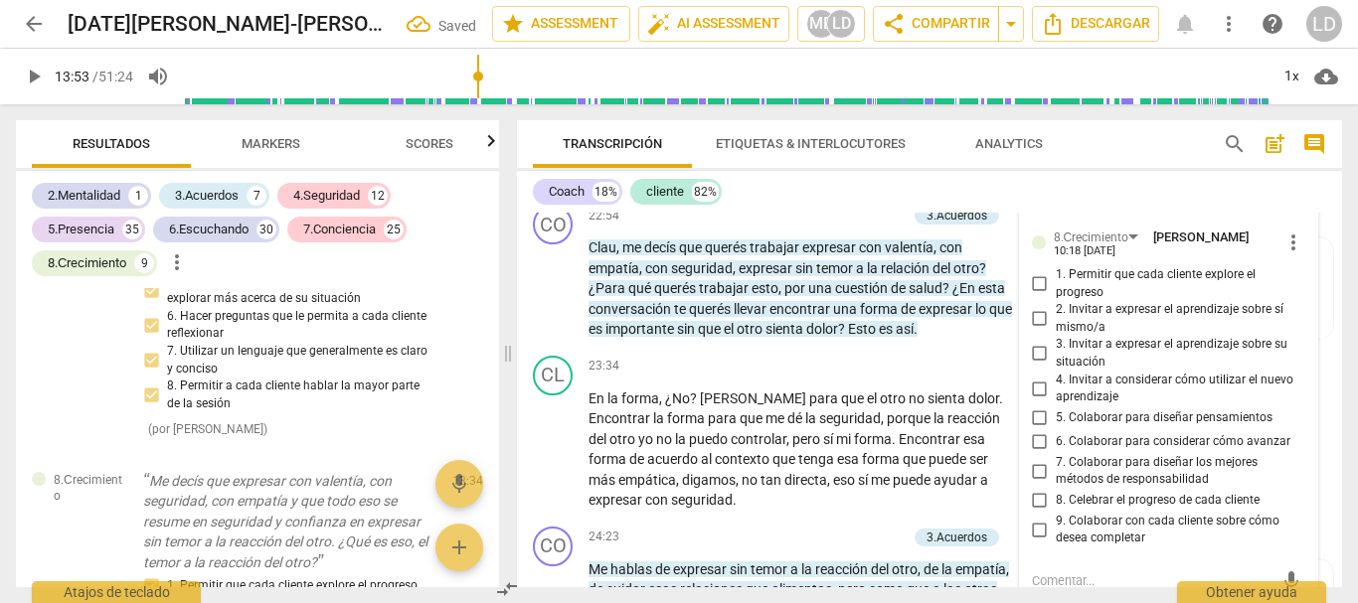
scroll to position [5577, 0]
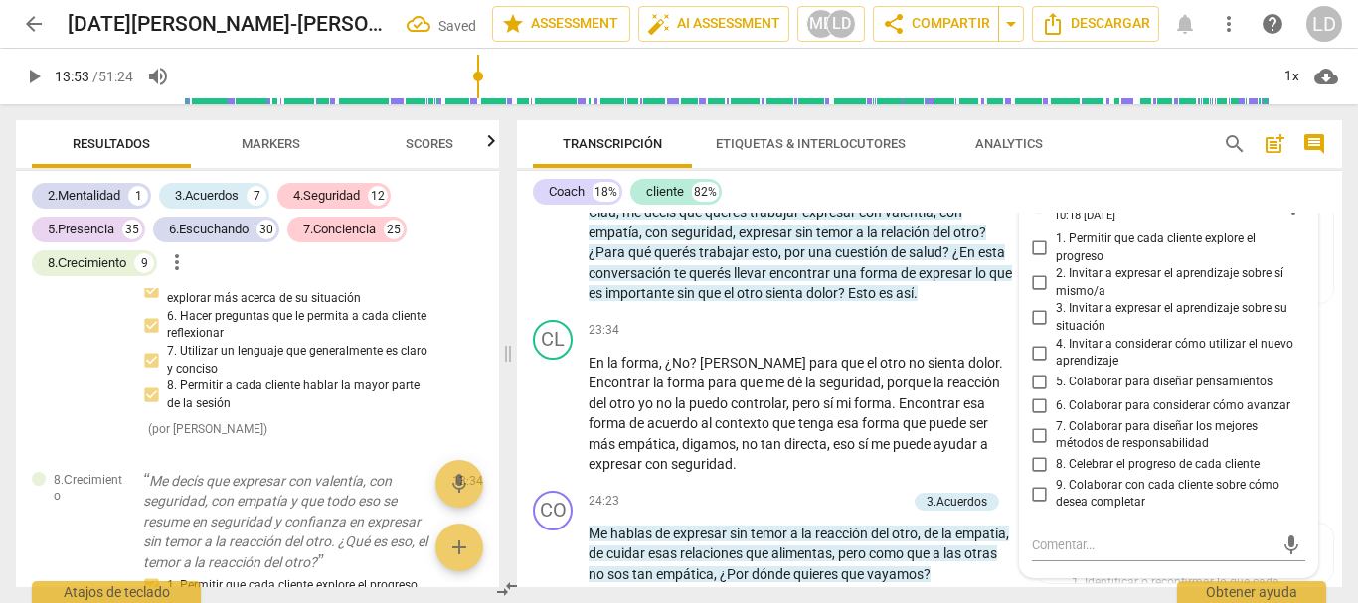
click at [1044, 395] on input "5. Colaborar para diseñar pensamientos" at bounding box center [1040, 383] width 32 height 24
drag, startPoint x: 1328, startPoint y: 489, endPoint x: 1318, endPoint y: 477, distance: 15.5
click at [1327, 483] on div "CL play_arrow pause 23:34 + Add competency keyboard_arrow_right En la forma , ¿…" at bounding box center [929, 397] width 825 height 171
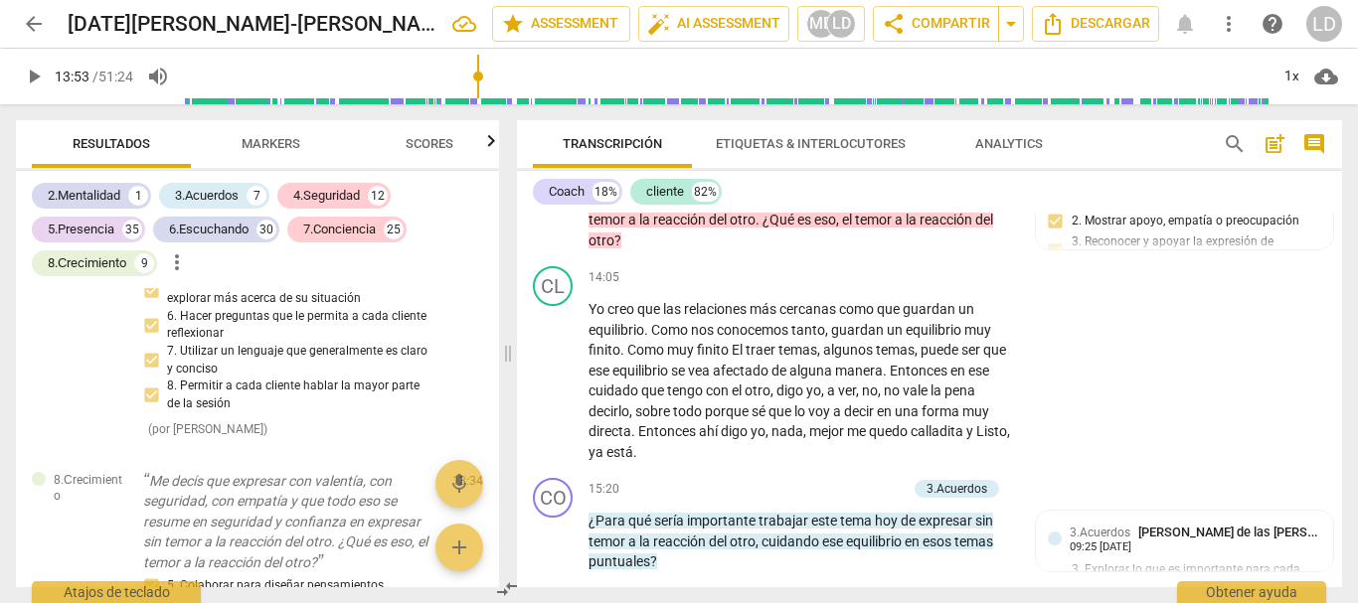
scroll to position [3490, 0]
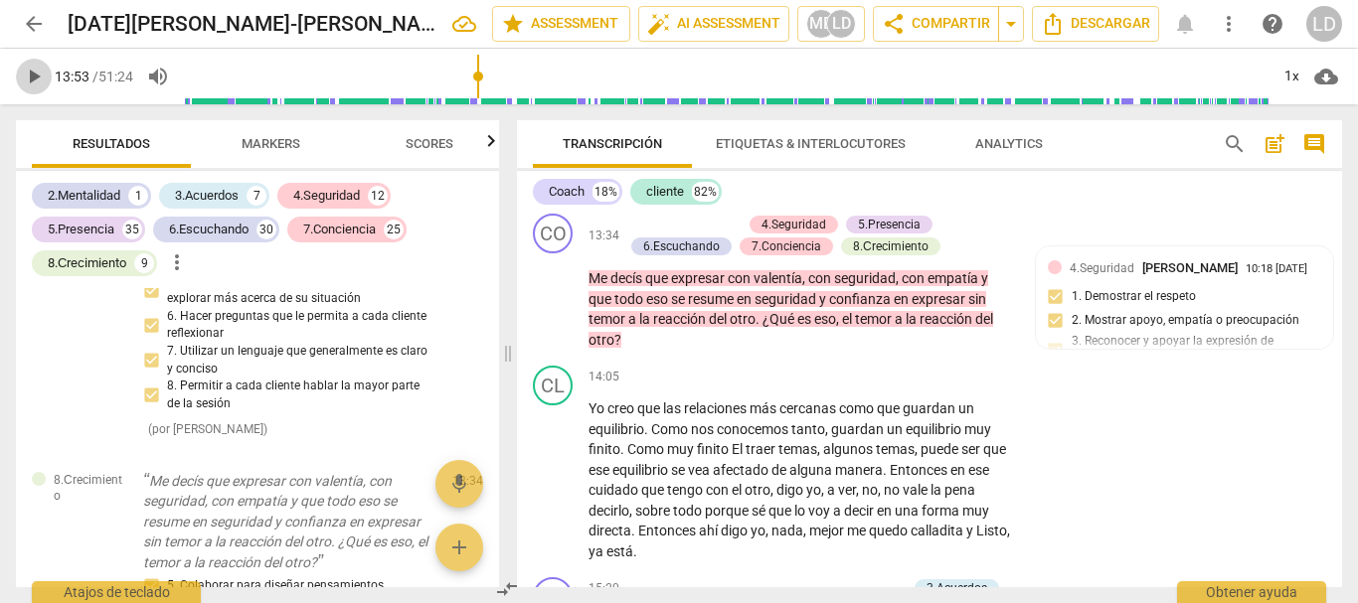
click at [38, 71] on span "play_arrow" at bounding box center [34, 77] width 24 height 24
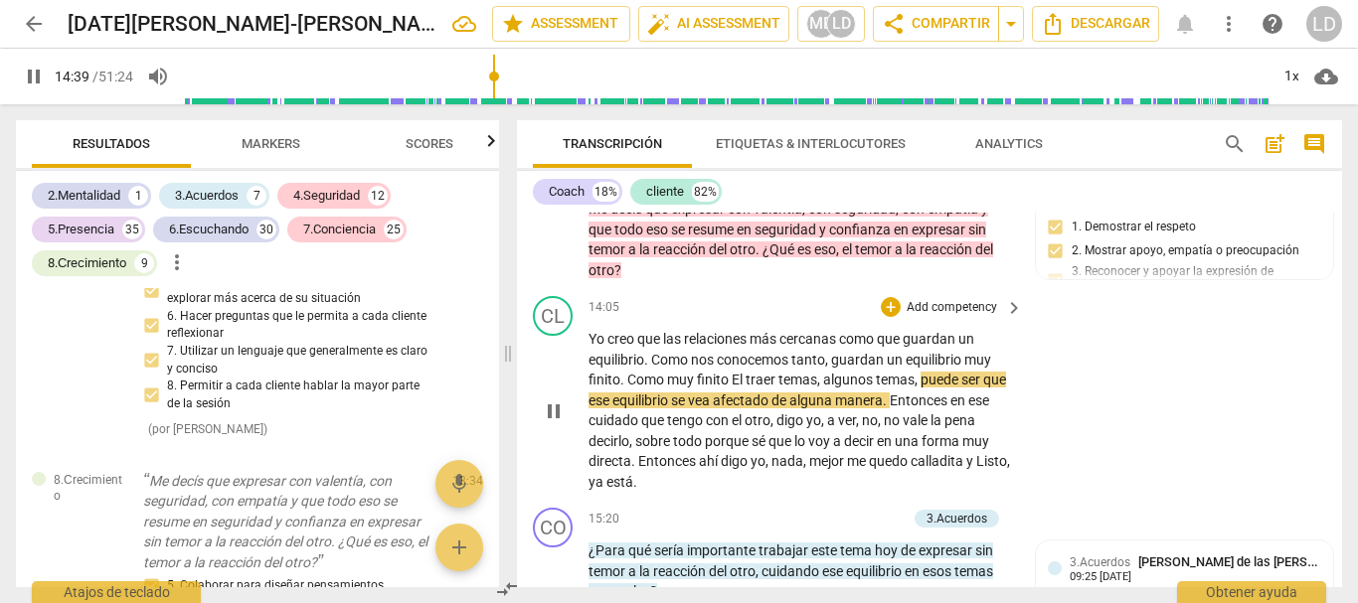
scroll to position [3589, 0]
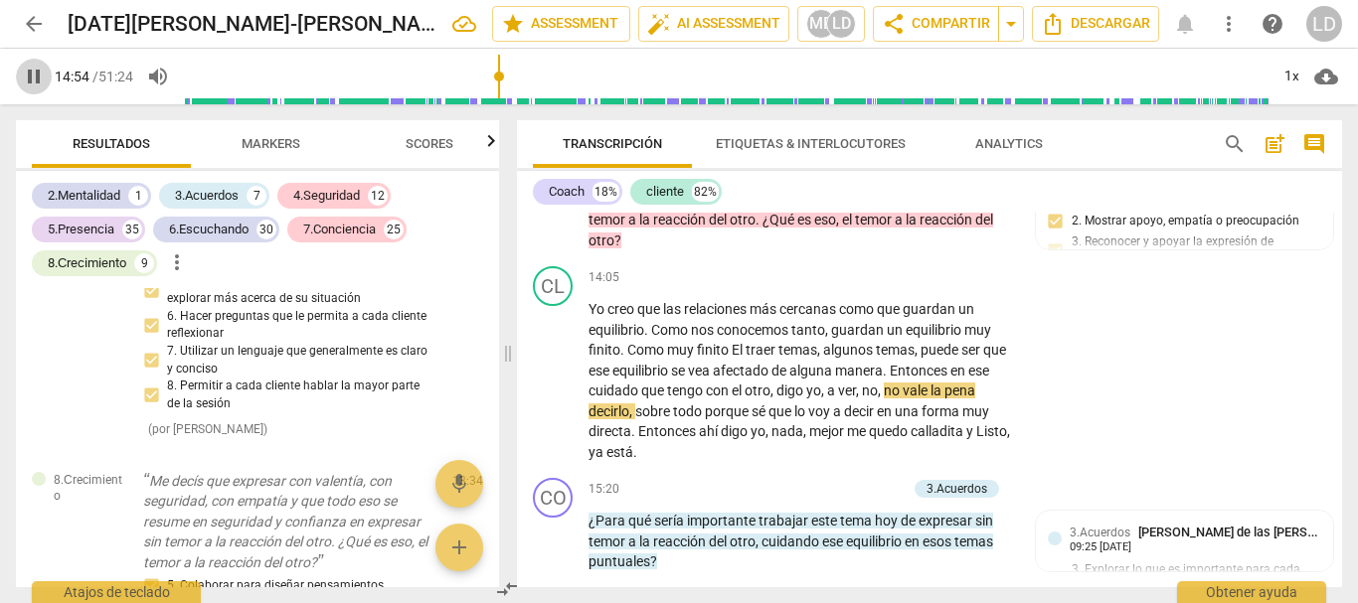
click at [29, 75] on span "pause" at bounding box center [34, 77] width 24 height 24
click at [31, 80] on span "play_arrow" at bounding box center [34, 77] width 24 height 24
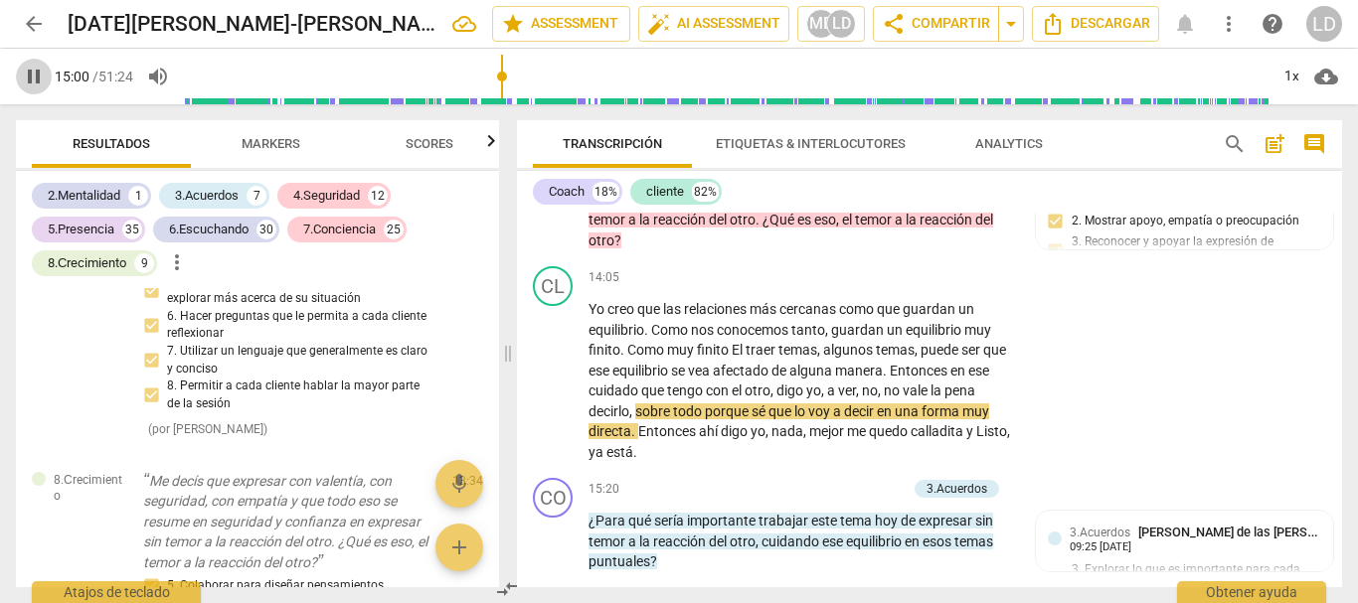
click at [28, 77] on span "pause" at bounding box center [34, 77] width 24 height 24
click at [27, 77] on span "play_arrow" at bounding box center [34, 77] width 24 height 24
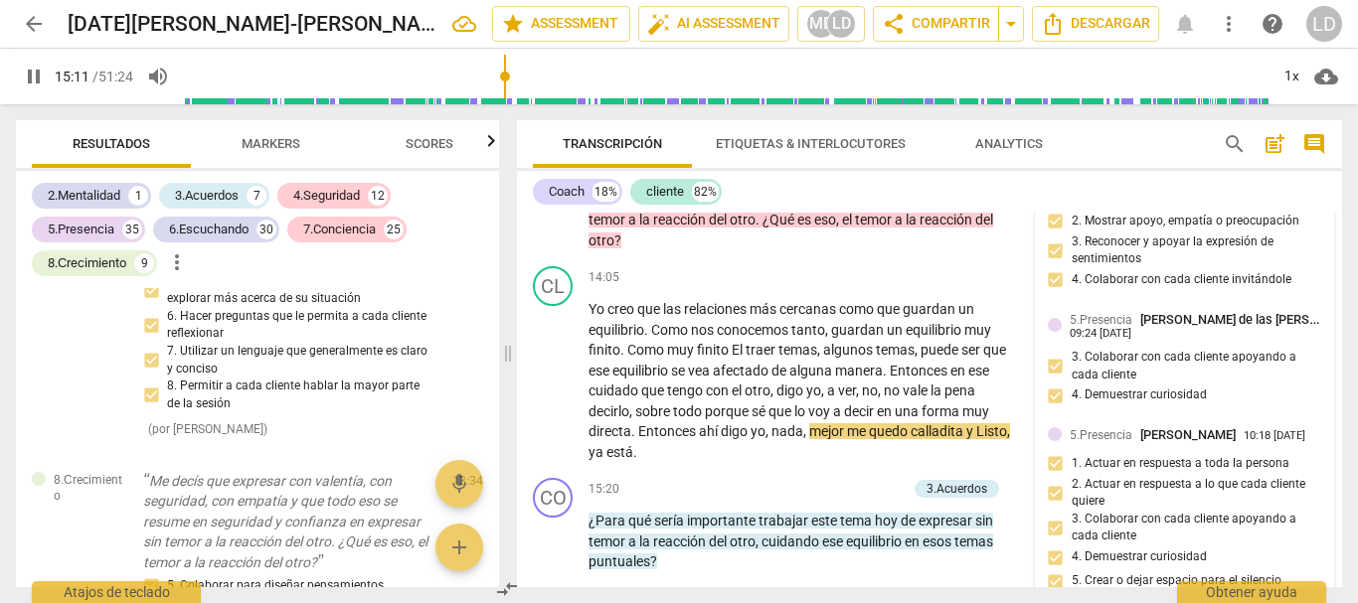
scroll to position [3688, 0]
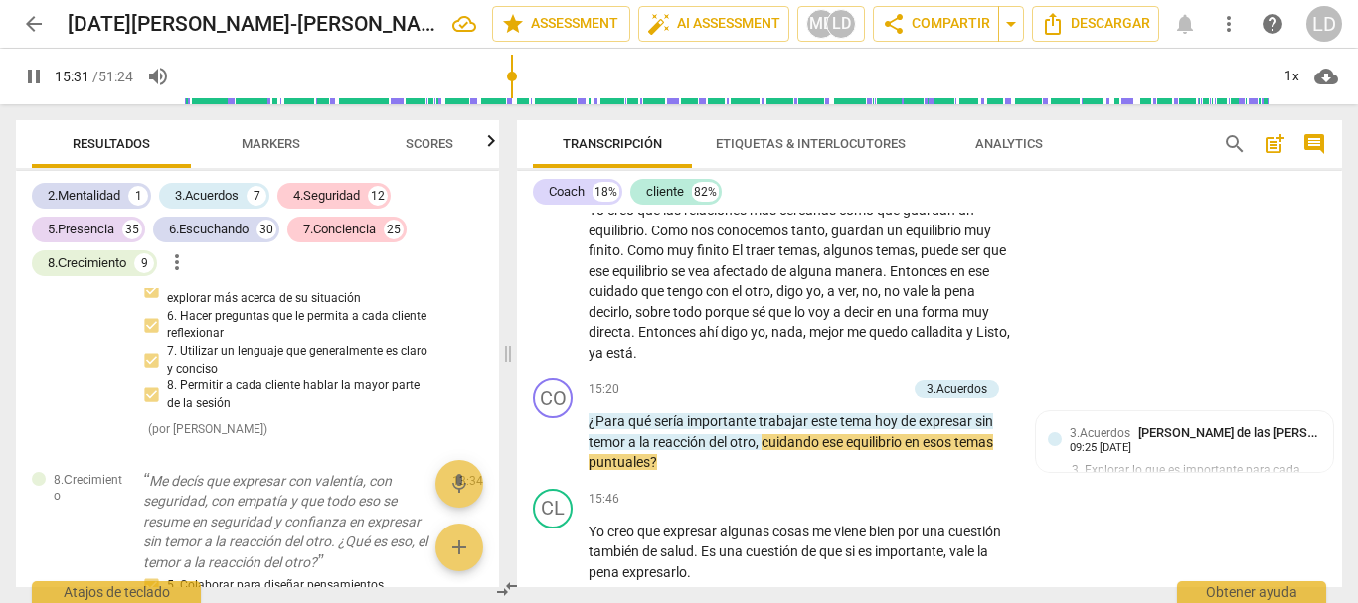
click at [27, 67] on span "pause" at bounding box center [34, 77] width 24 height 24
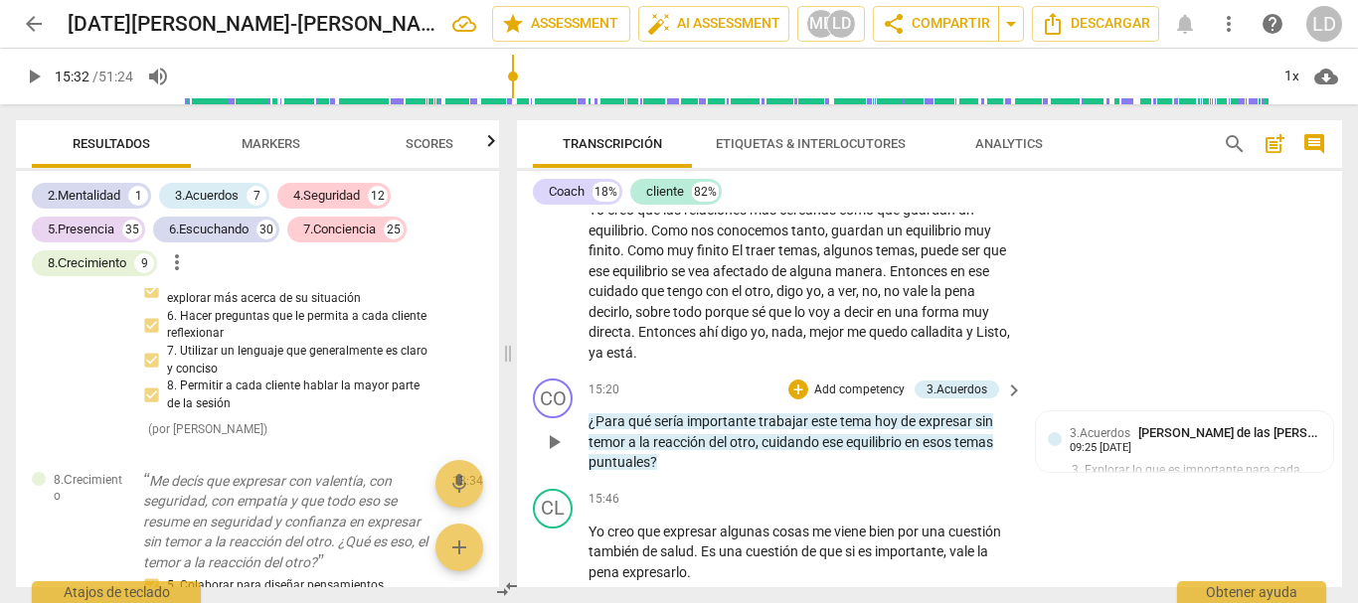
click at [873, 400] on div "+ Add competency" at bounding box center [847, 390] width 118 height 20
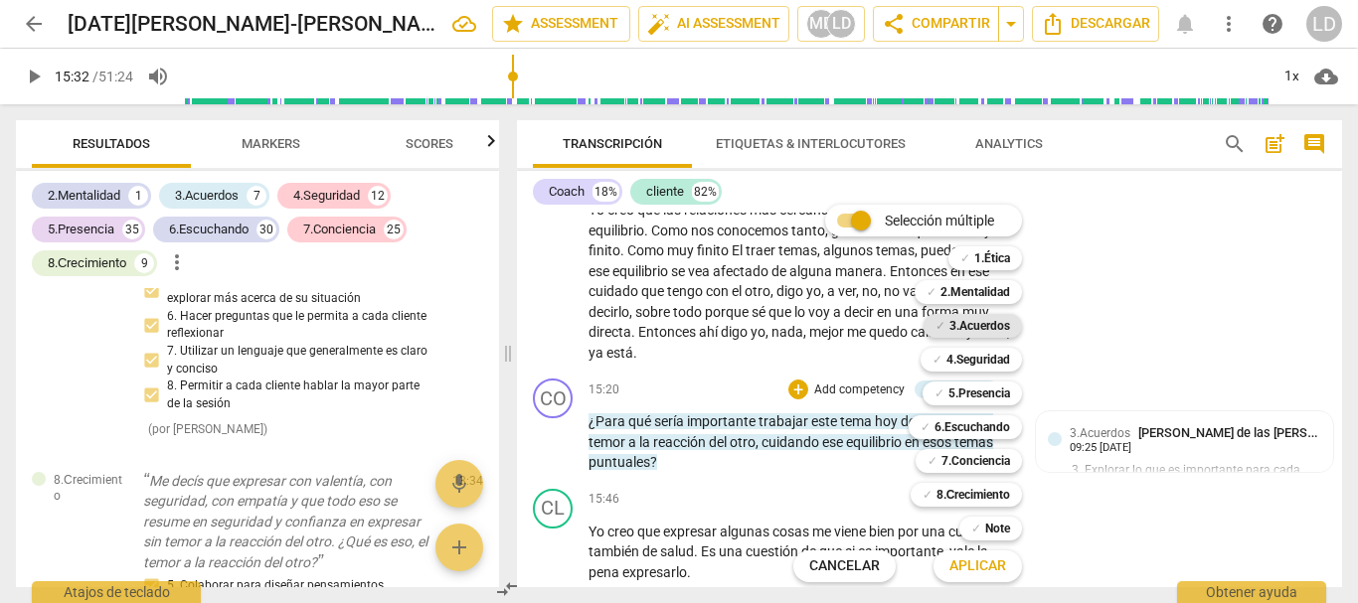
click at [1006, 322] on b "3.Acuerdos" at bounding box center [979, 326] width 61 height 24
click at [972, 425] on b "6.Escuchando" at bounding box center [972, 427] width 76 height 24
click at [997, 567] on span "Aplicar" at bounding box center [977, 567] width 57 height 20
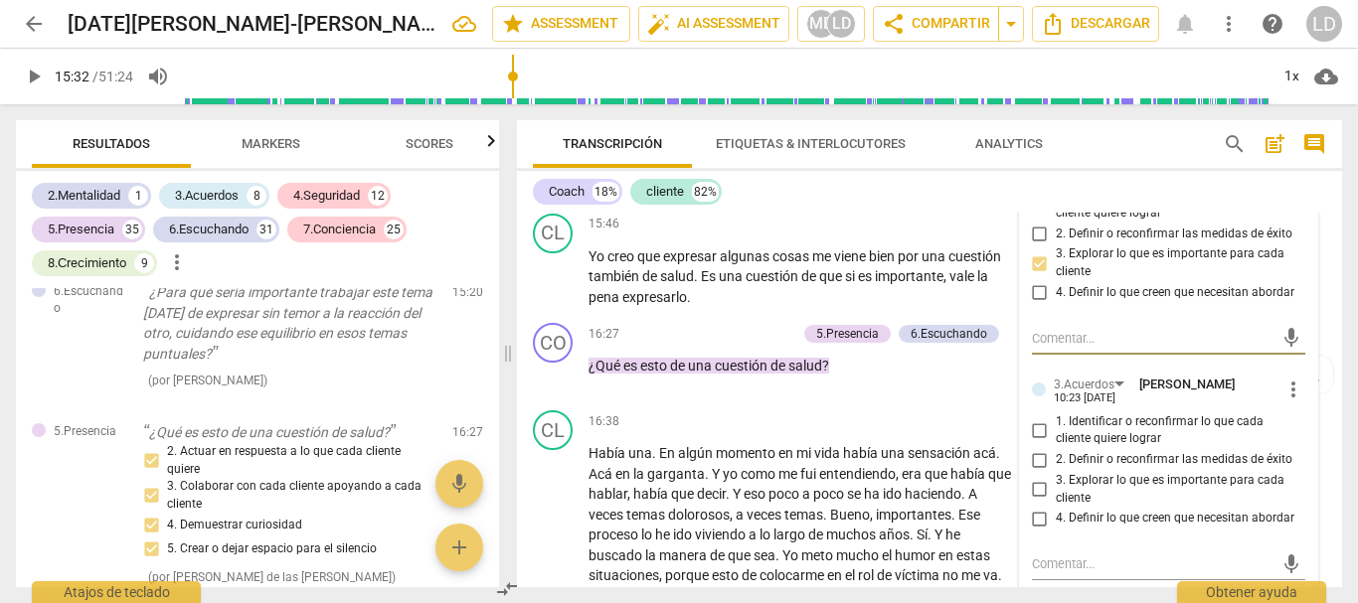
scroll to position [4063, 0]
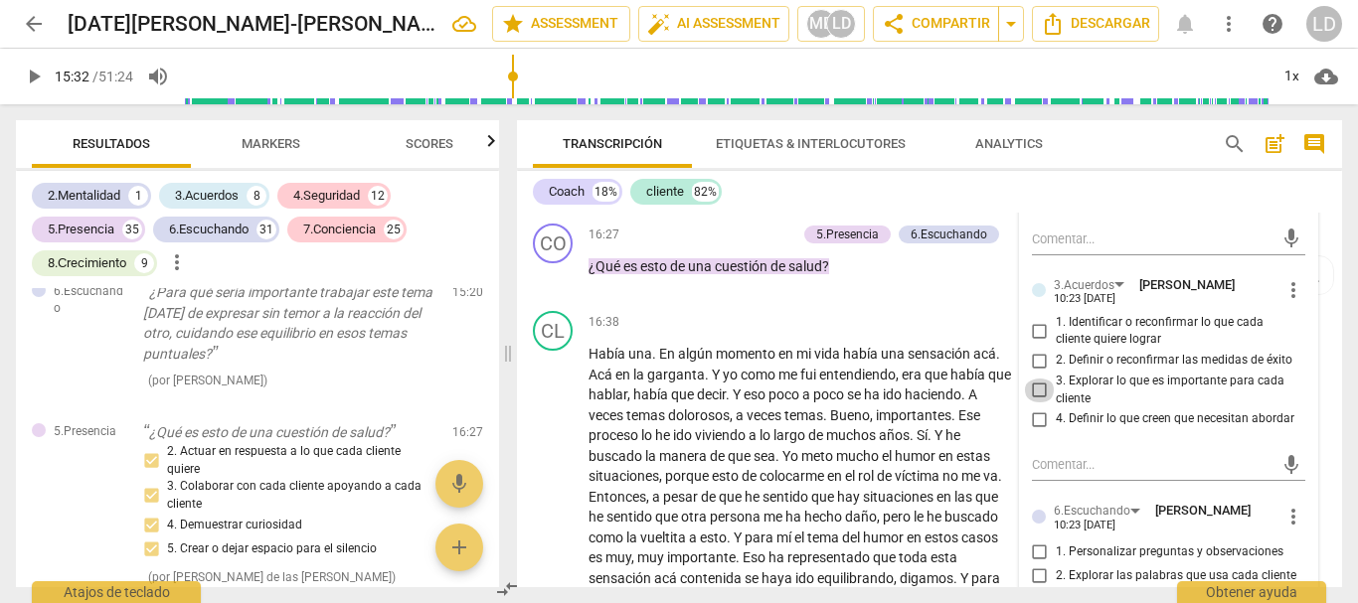
click at [1031, 403] on input "3. Explorar lo que es importante para cada cliente" at bounding box center [1040, 391] width 32 height 24
click at [1033, 343] on input "1. Identificar o reconfirmar lo que cada cliente quiere lograr" at bounding box center [1040, 331] width 32 height 24
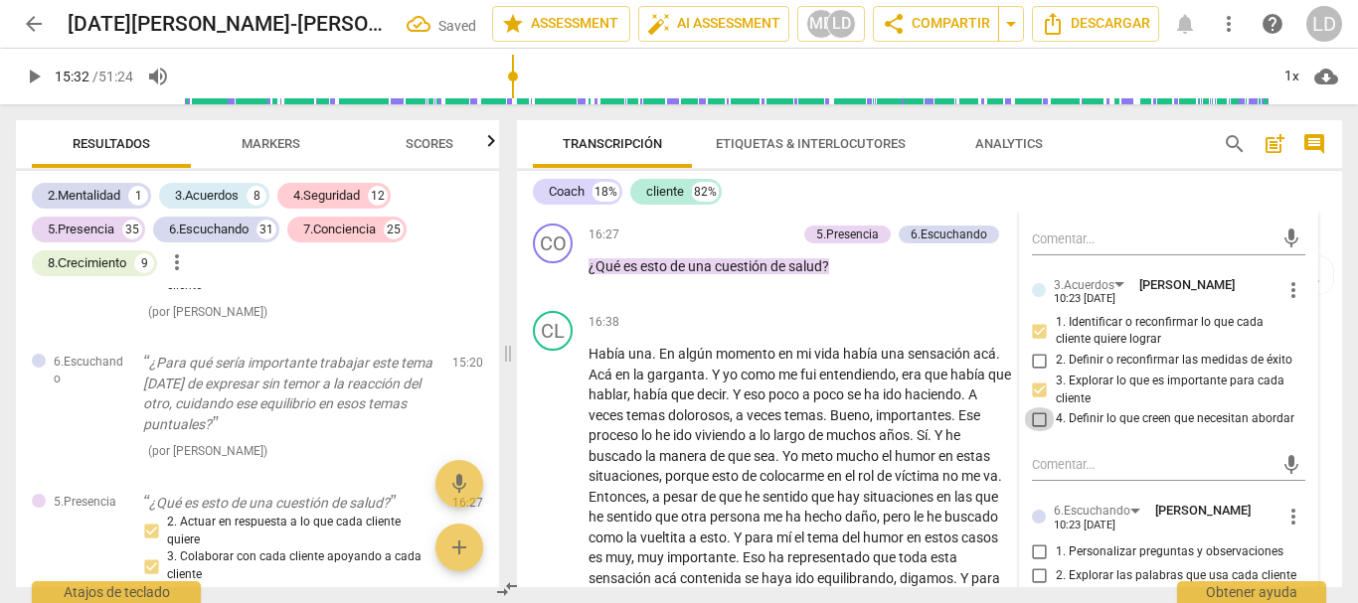
click at [1037, 431] on input "4. Definir lo que creen que necesitan abordar" at bounding box center [1040, 419] width 32 height 24
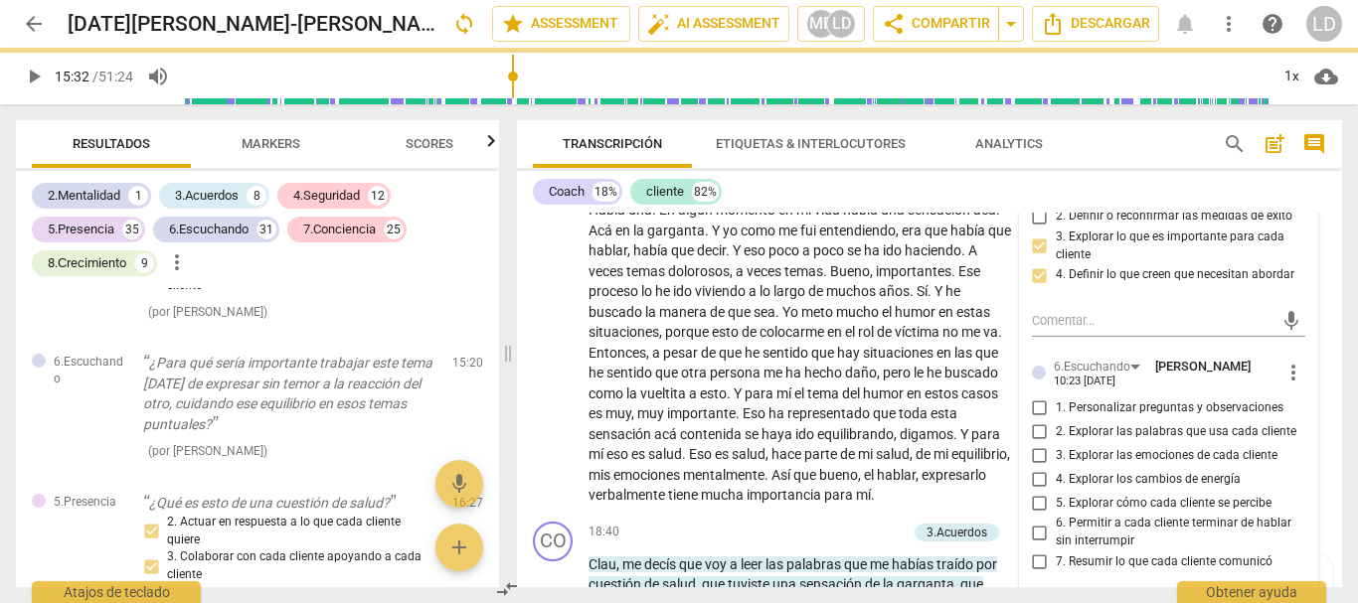
scroll to position [4262, 0]
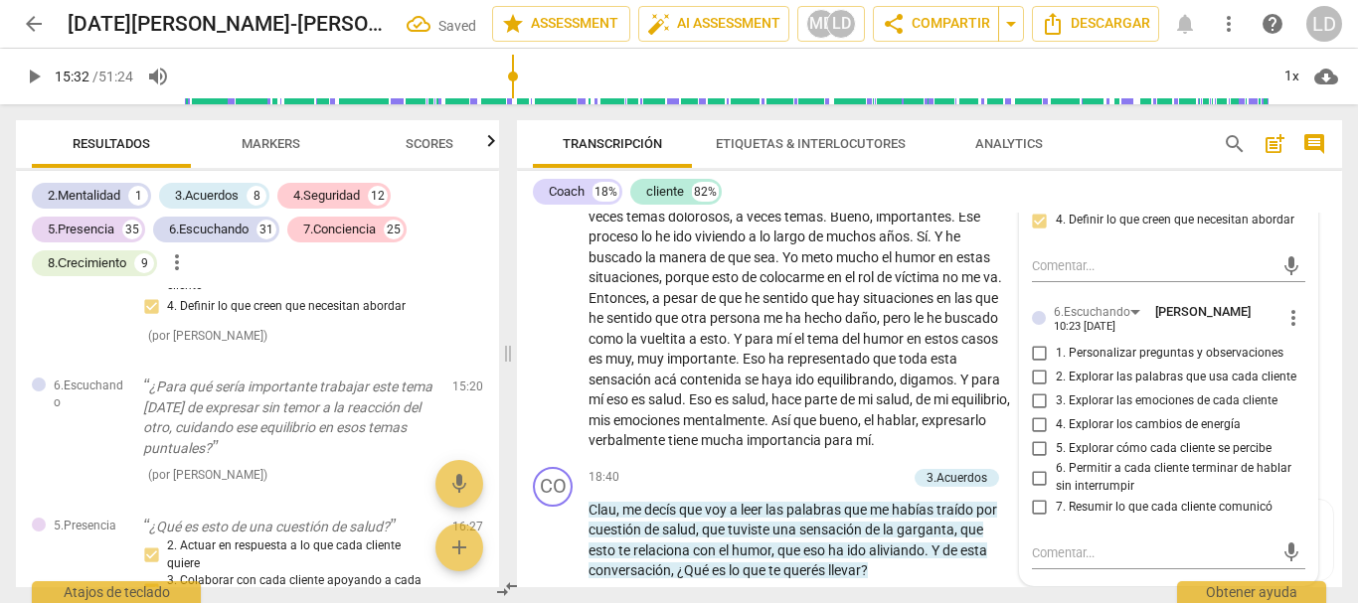
click at [1039, 365] on input "1. Personalizar preguntas y observaciones" at bounding box center [1040, 353] width 32 height 24
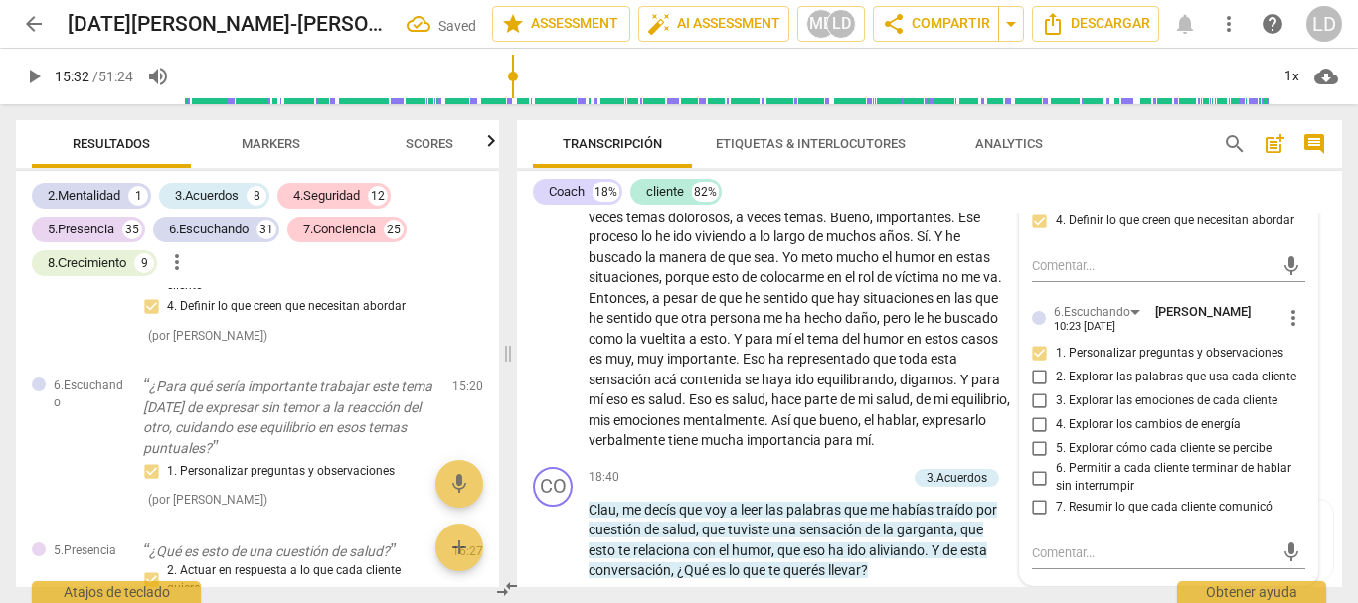
click at [1033, 389] on input "2. Explorar las palabras que usa cada cliente" at bounding box center [1040, 377] width 32 height 24
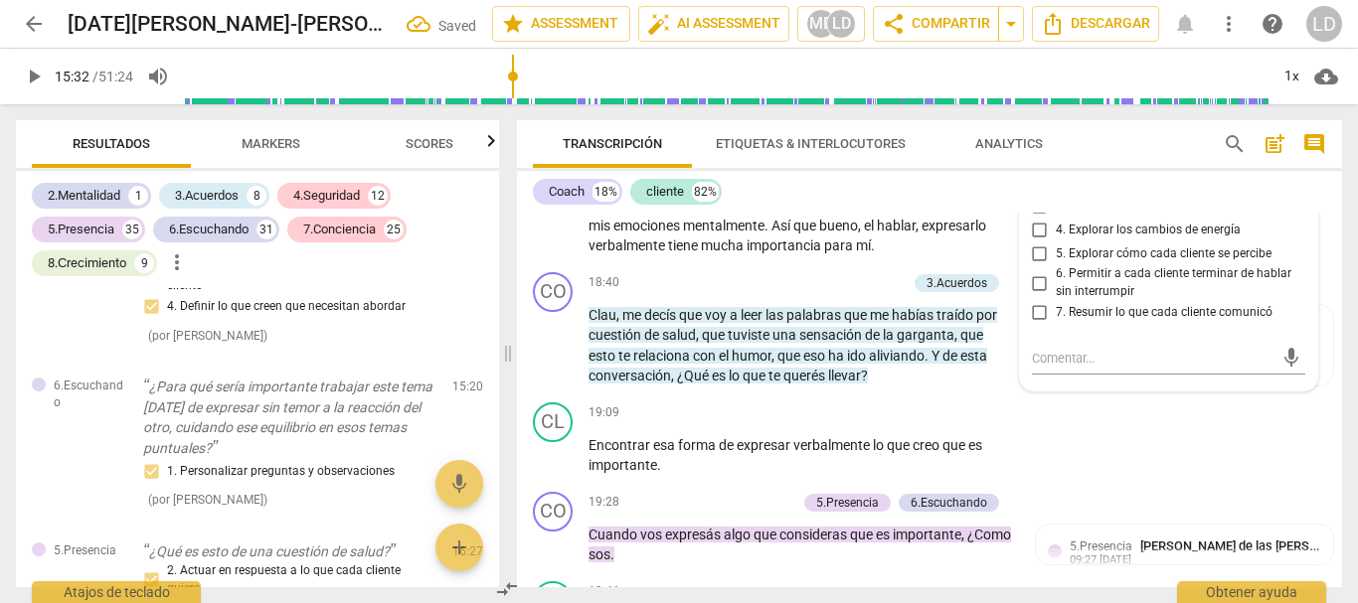
scroll to position [4461, 0]
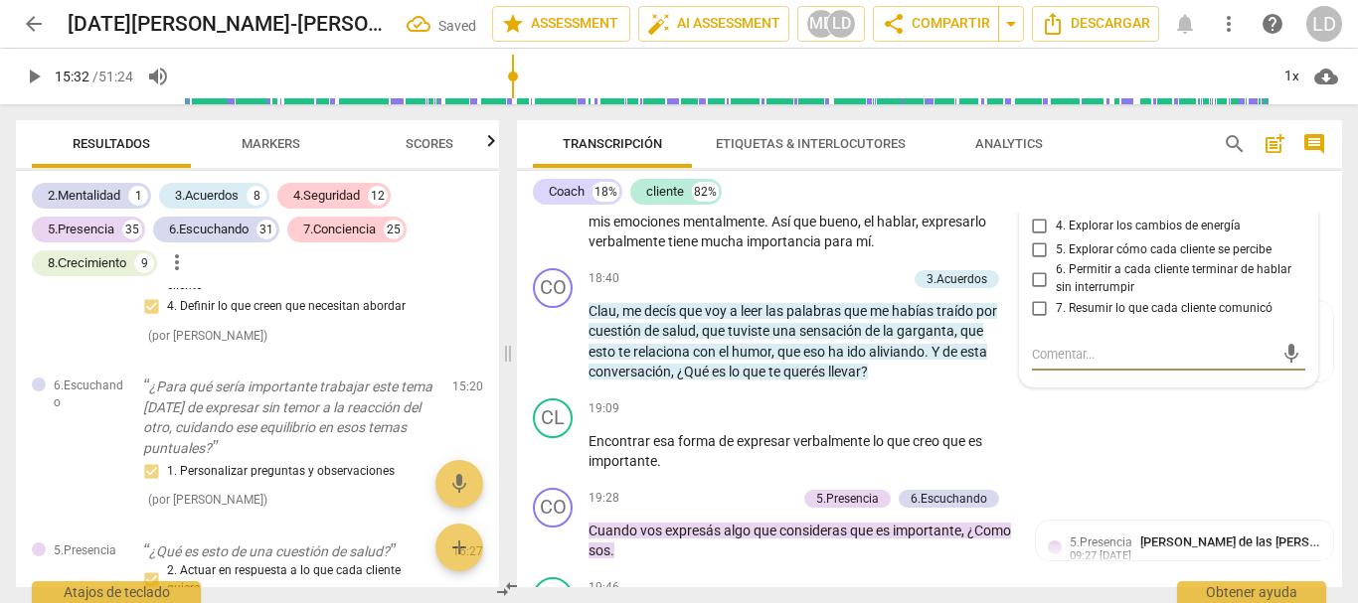
click at [1069, 364] on textarea at bounding box center [1153, 354] width 243 height 19
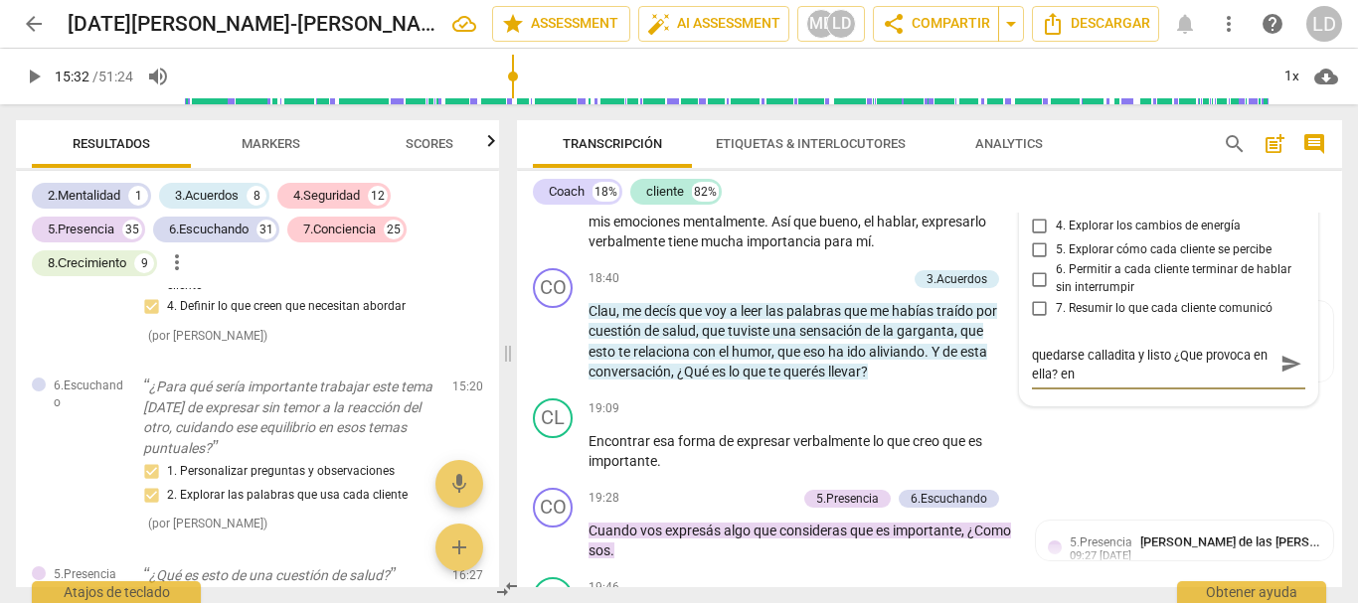
scroll to position [0, 0]
click at [1285, 375] on span "send" at bounding box center [1291, 364] width 22 height 22
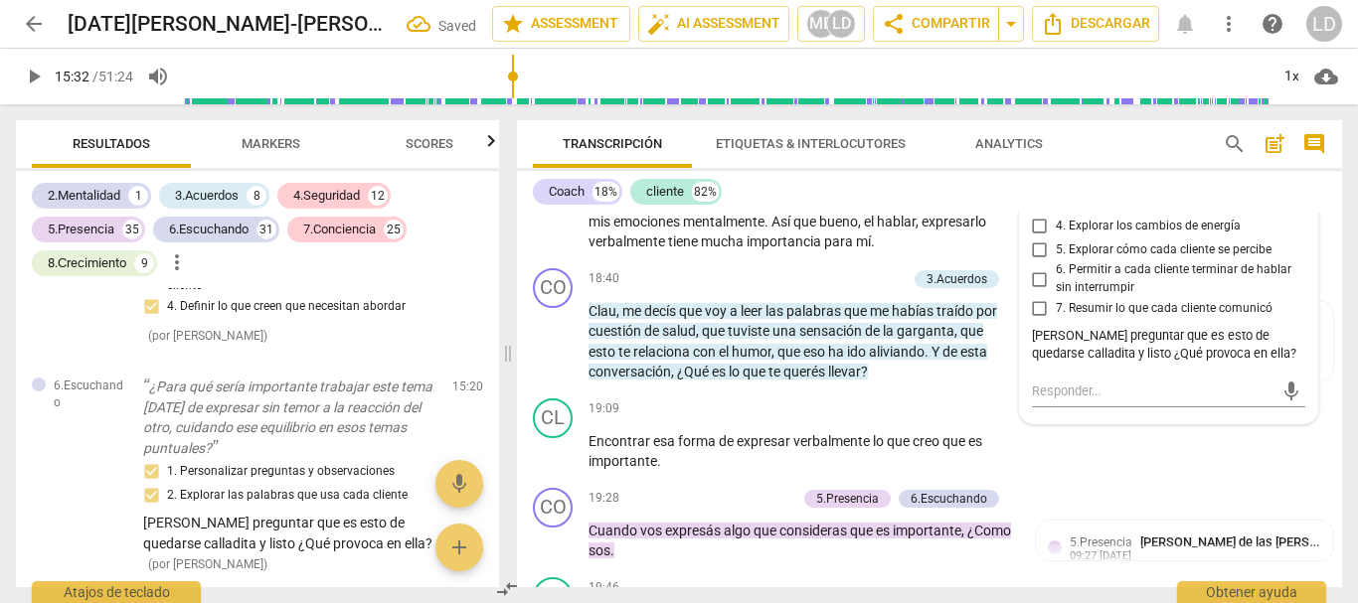
click at [36, 77] on span "play_arrow" at bounding box center [34, 77] width 24 height 24
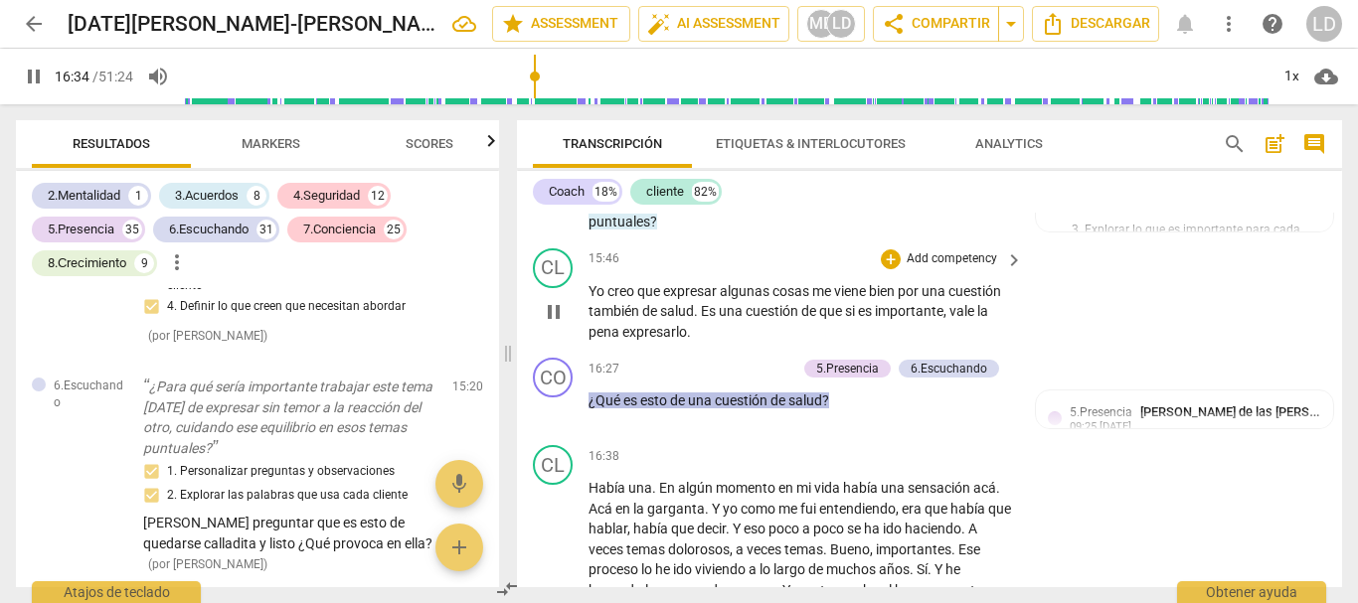
scroll to position [3964, 0]
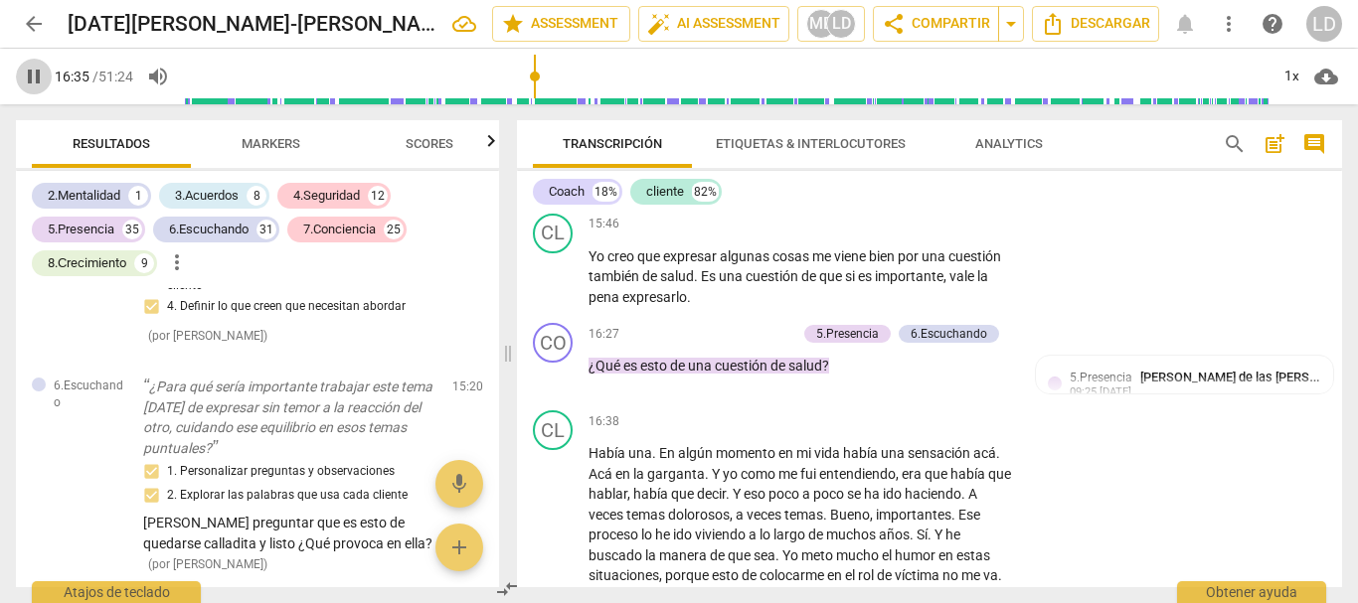
click at [30, 76] on span "pause" at bounding box center [34, 77] width 24 height 24
click at [770, 344] on p "Add competency" at bounding box center [749, 335] width 94 height 18
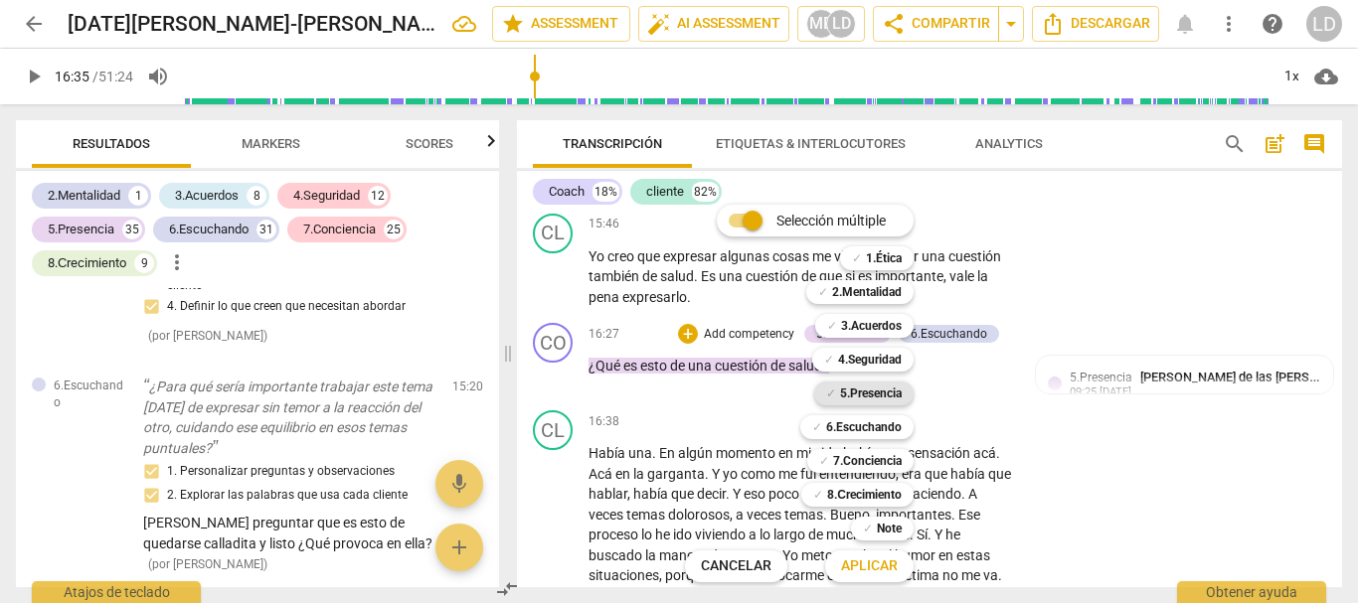
click at [887, 385] on b "5.Presencia" at bounding box center [871, 394] width 62 height 24
click at [885, 416] on b "6.Escuchando" at bounding box center [864, 427] width 76 height 24
click at [876, 350] on b "4.Seguridad" at bounding box center [870, 360] width 64 height 24
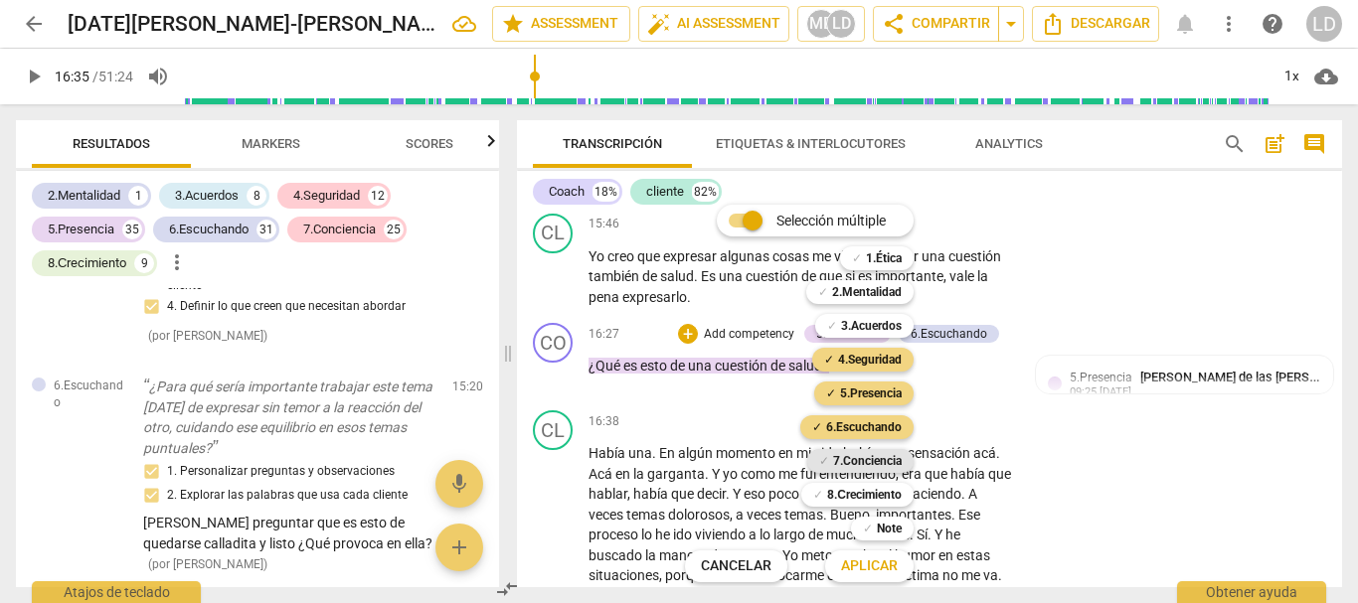
click at [880, 457] on b "7.Conciencia" at bounding box center [867, 461] width 69 height 24
click at [871, 563] on span "Aplicar" at bounding box center [869, 567] width 57 height 20
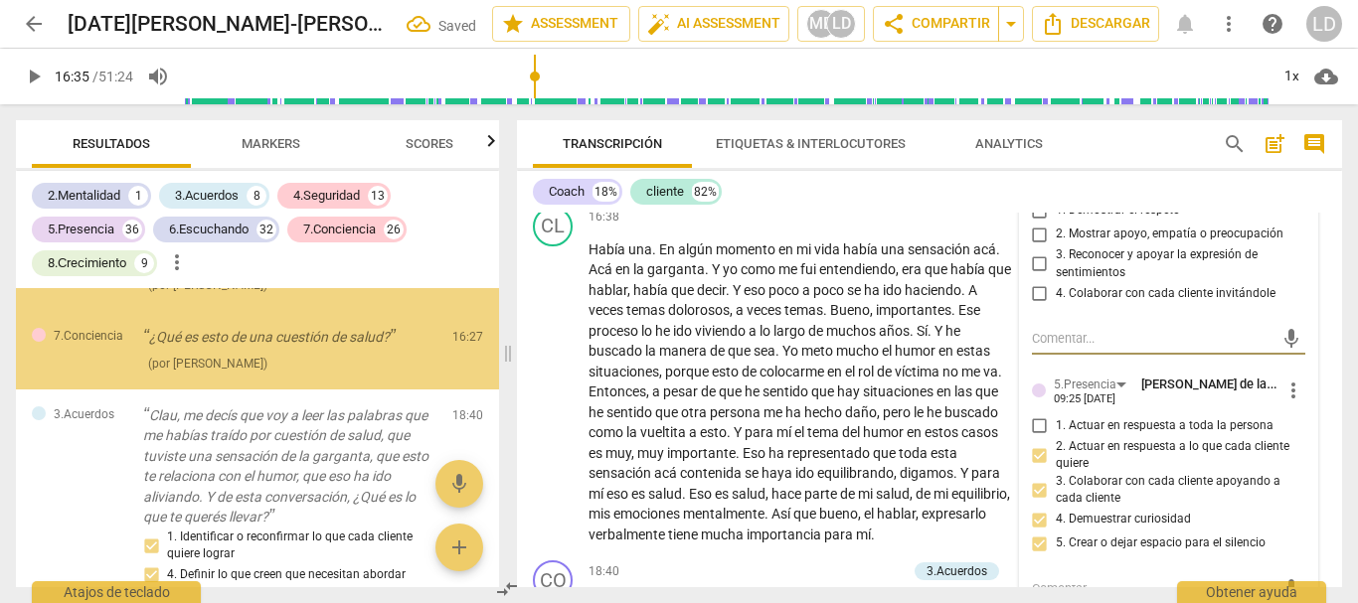
scroll to position [17999, 0]
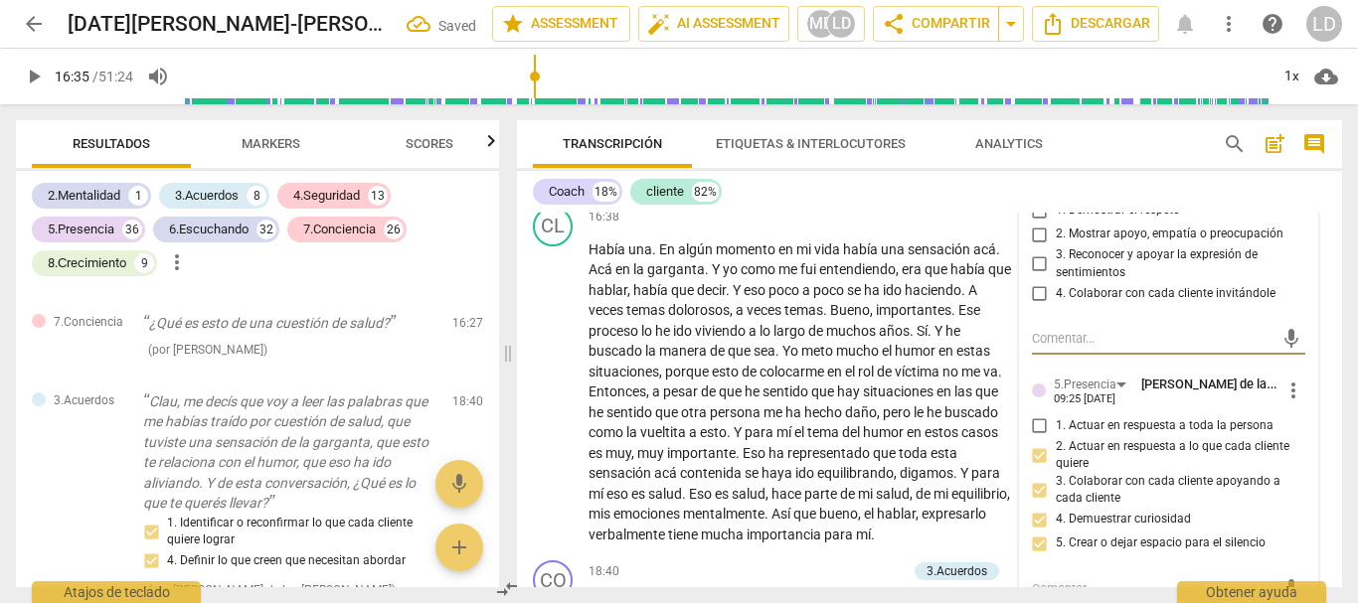
click at [1035, 223] on input "1. Demostrar el respeto" at bounding box center [1040, 211] width 32 height 24
click at [1024, 246] on input "2. Mostrar apoyo, empatía o preocupación" at bounding box center [1040, 235] width 32 height 24
drag, startPoint x: 1033, startPoint y: 322, endPoint x: 1039, endPoint y: 356, distance: 34.3
click at [1033, 276] on input "3. Reconocer y apoyar la expresión de sentimientos" at bounding box center [1040, 264] width 32 height 24
click at [1039, 305] on input "4. Colaborar con cada cliente invitándole" at bounding box center [1040, 293] width 32 height 24
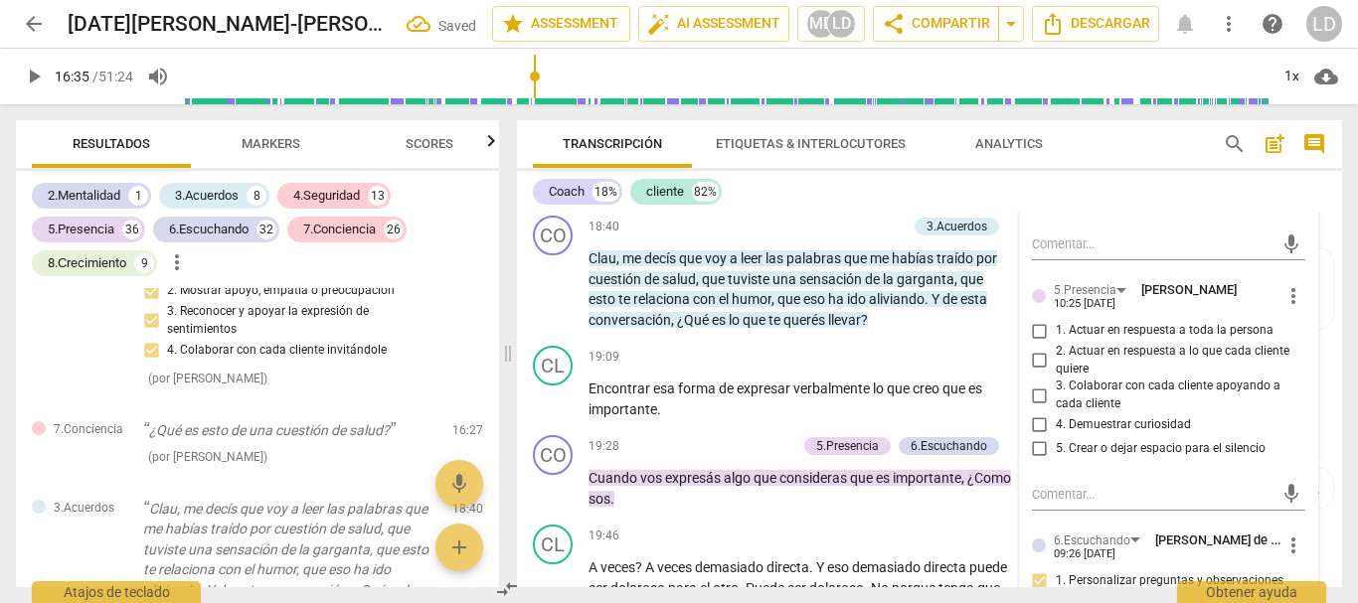
scroll to position [4569, 0]
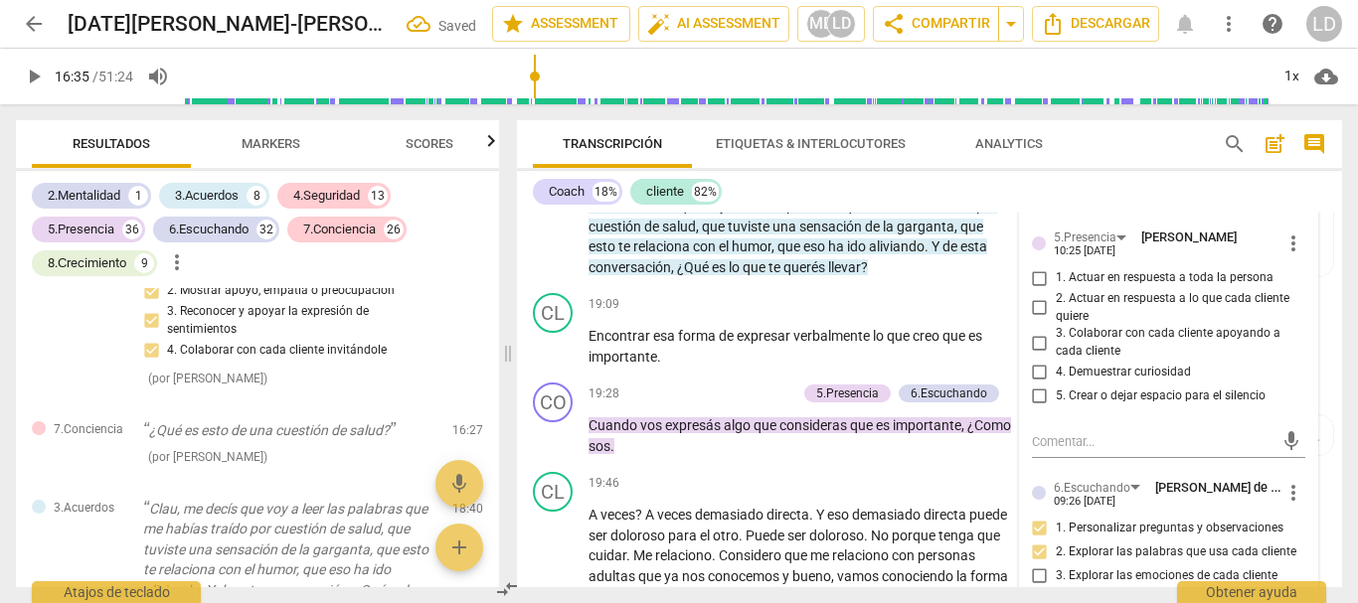
click at [1038, 290] on input "1. Actuar en respuesta a toda la persona" at bounding box center [1040, 278] width 32 height 24
click at [1038, 320] on input "2. Actuar en respuesta a lo que cada cliente quiere" at bounding box center [1040, 308] width 32 height 24
click at [1032, 355] on input "3. Colaborar con cada cliente apoyando a cada cliente" at bounding box center [1040, 343] width 32 height 24
drag, startPoint x: 1033, startPoint y: 426, endPoint x: 1033, endPoint y: 458, distance: 31.8
click at [1033, 385] on input "4. Demuestrar curiosidad" at bounding box center [1040, 373] width 32 height 24
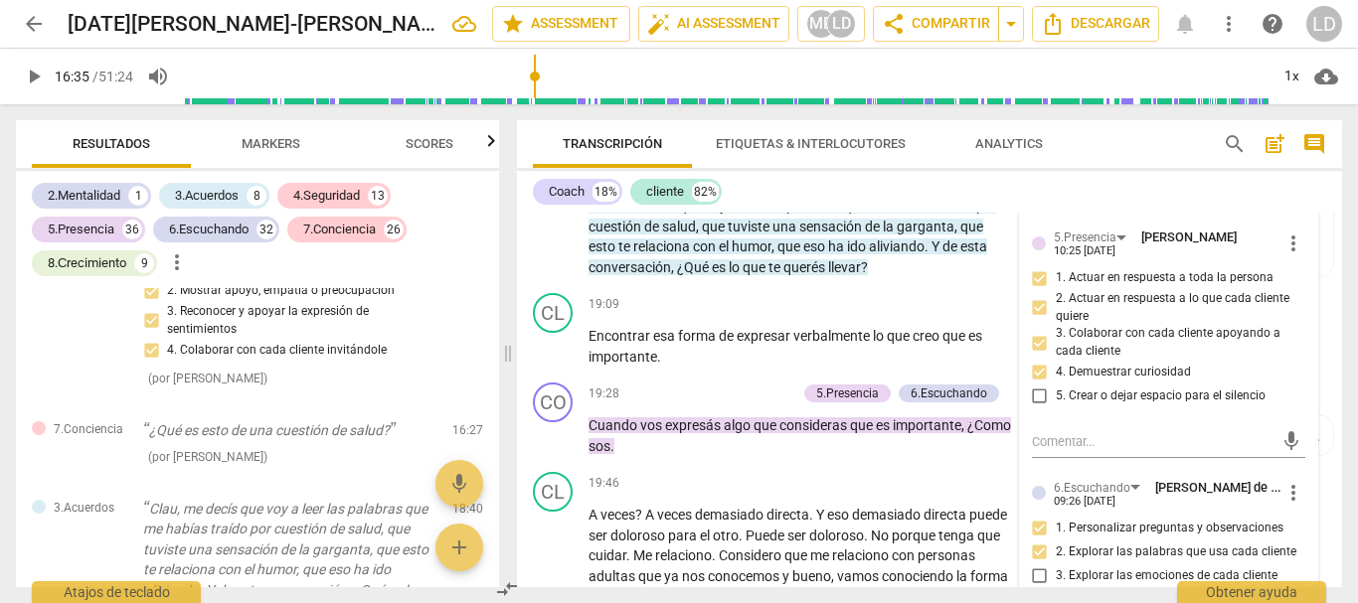
click at [1029, 408] on input "5. Crear o dejar espacio para el silencio" at bounding box center [1040, 397] width 32 height 24
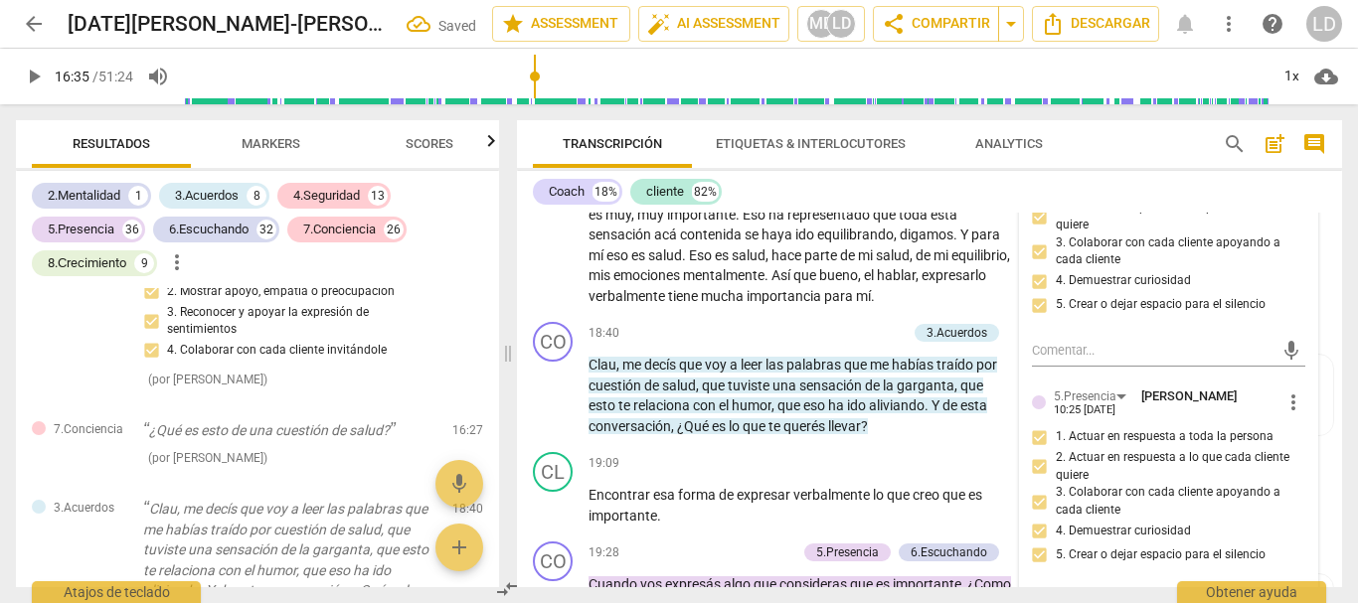
scroll to position [4469, 0]
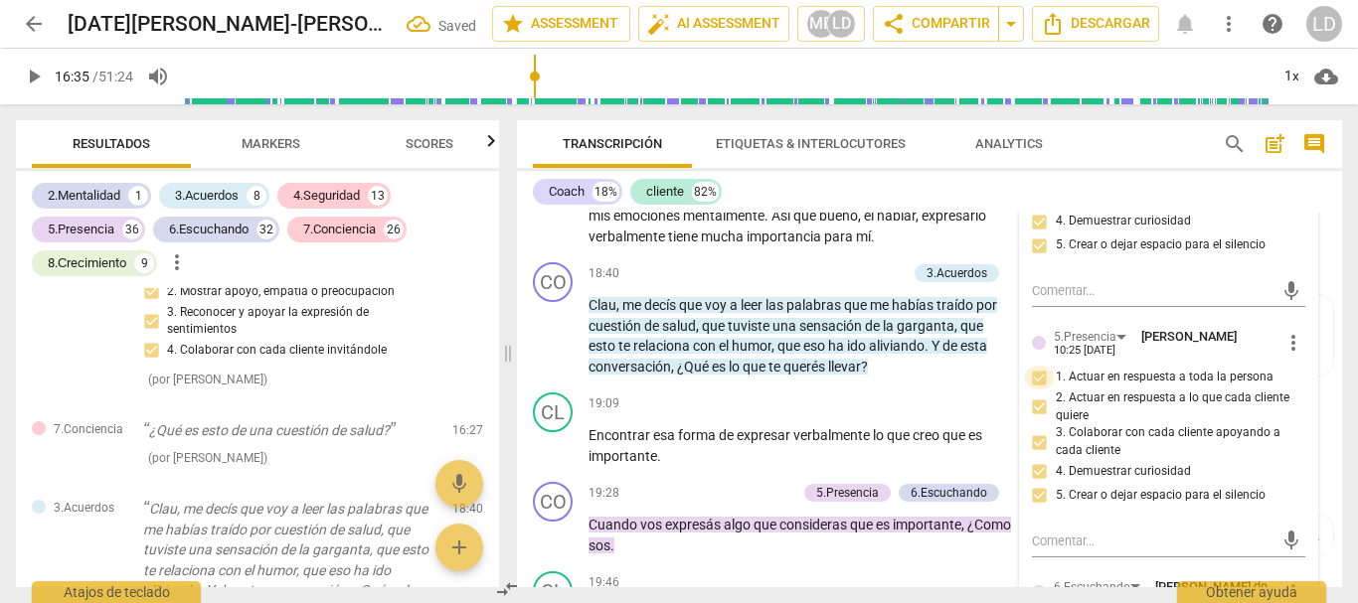
click at [1035, 390] on input "1. Actuar en respuesta a toda la persona" at bounding box center [1040, 378] width 32 height 24
click at [1033, 390] on input "1. Actuar en respuesta a toda la persona" at bounding box center [1040, 378] width 32 height 24
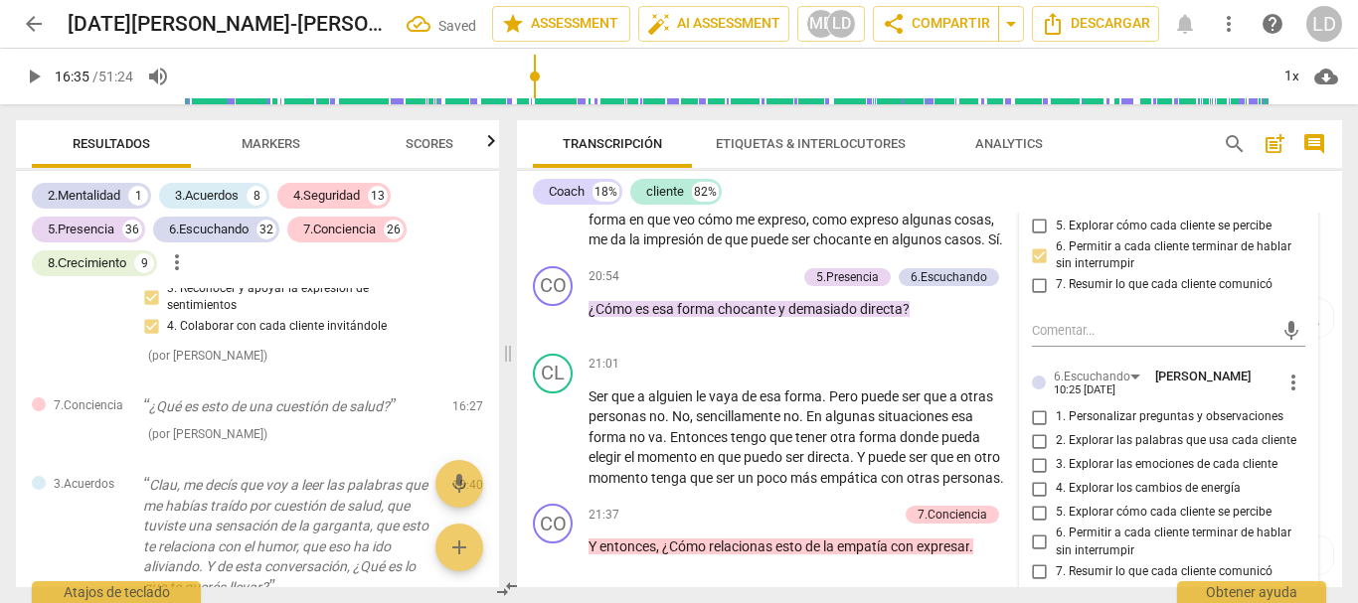
scroll to position [18118, 0]
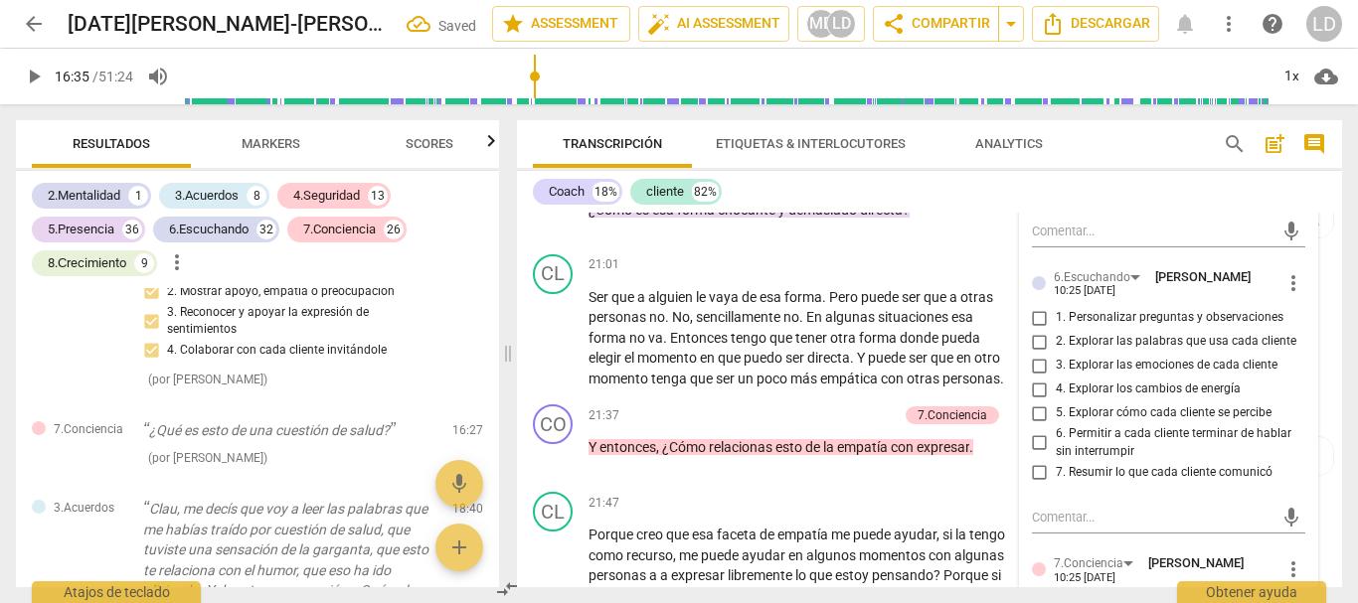
click at [1031, 330] on input "1. Personalizar preguntas y observaciones" at bounding box center [1040, 318] width 32 height 24
click at [1038, 354] on input "2. Explorar las palabras que usa cada cliente" at bounding box center [1040, 342] width 32 height 24
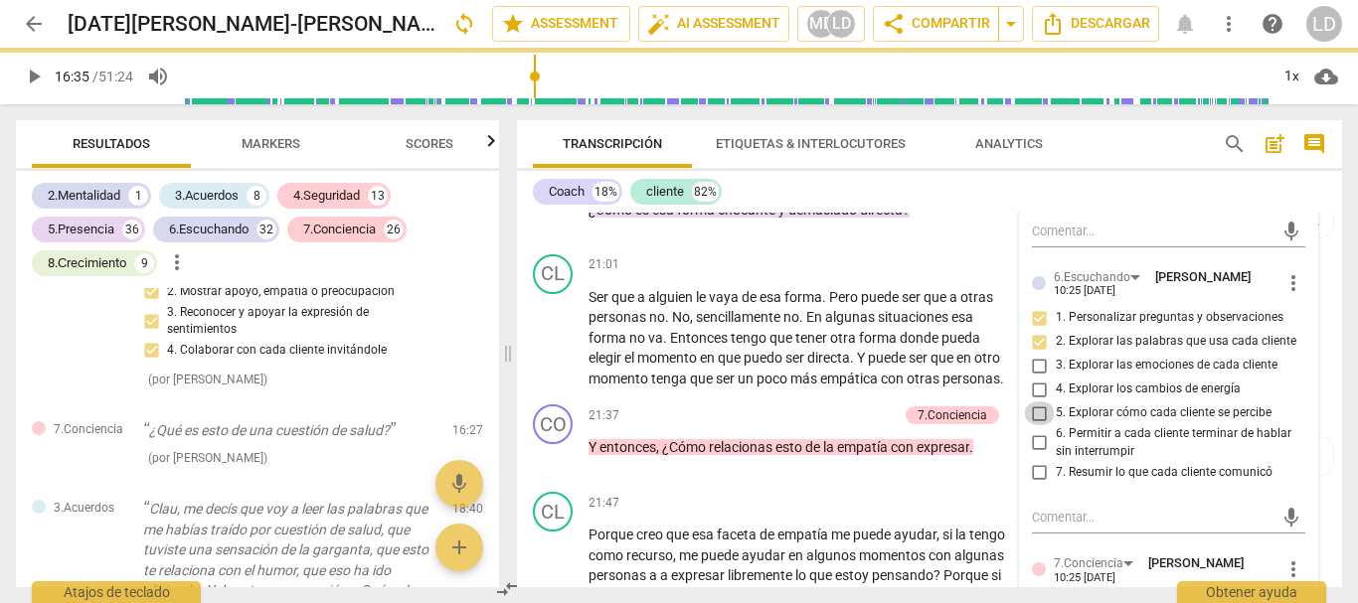
click at [1035, 425] on input "5. Explorar cómo cada cliente se percibe" at bounding box center [1040, 414] width 32 height 24
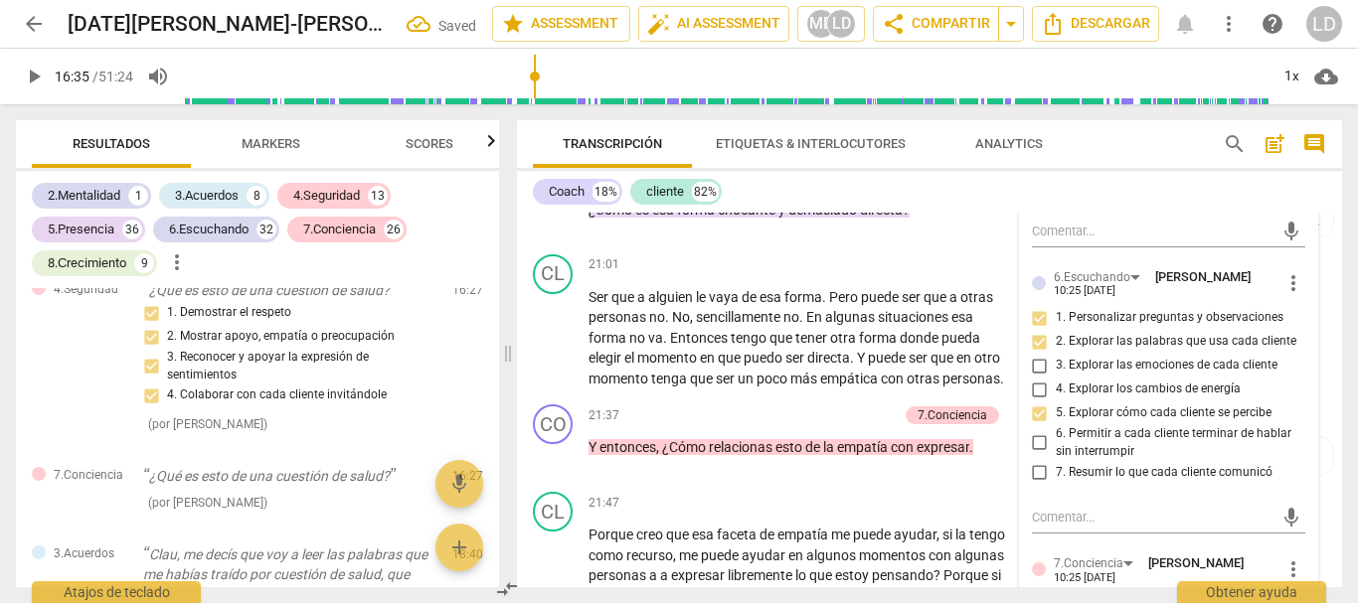
click at [1035, 455] on input "6. Permitir a cada cliente terminar de hablar sin interrumpir" at bounding box center [1040, 443] width 32 height 24
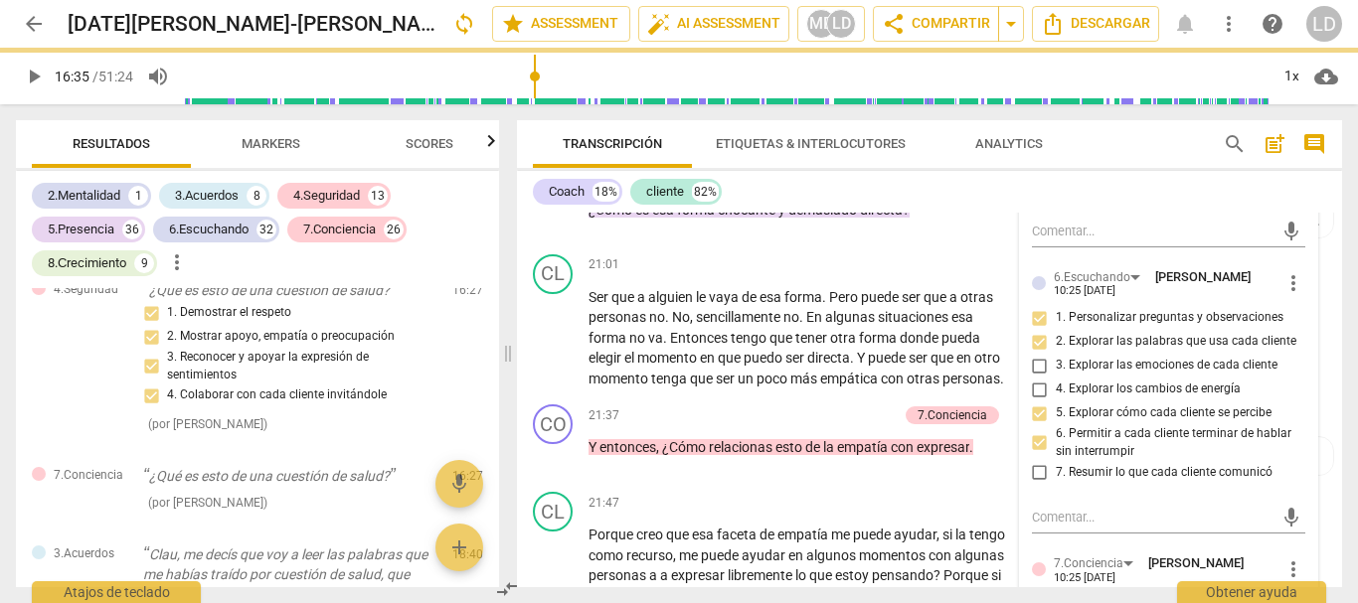
drag, startPoint x: 1036, startPoint y: 534, endPoint x: 1122, endPoint y: 518, distance: 87.9
click at [1036, 484] on input "7. Resumir lo que cada cliente comunicó" at bounding box center [1040, 472] width 32 height 24
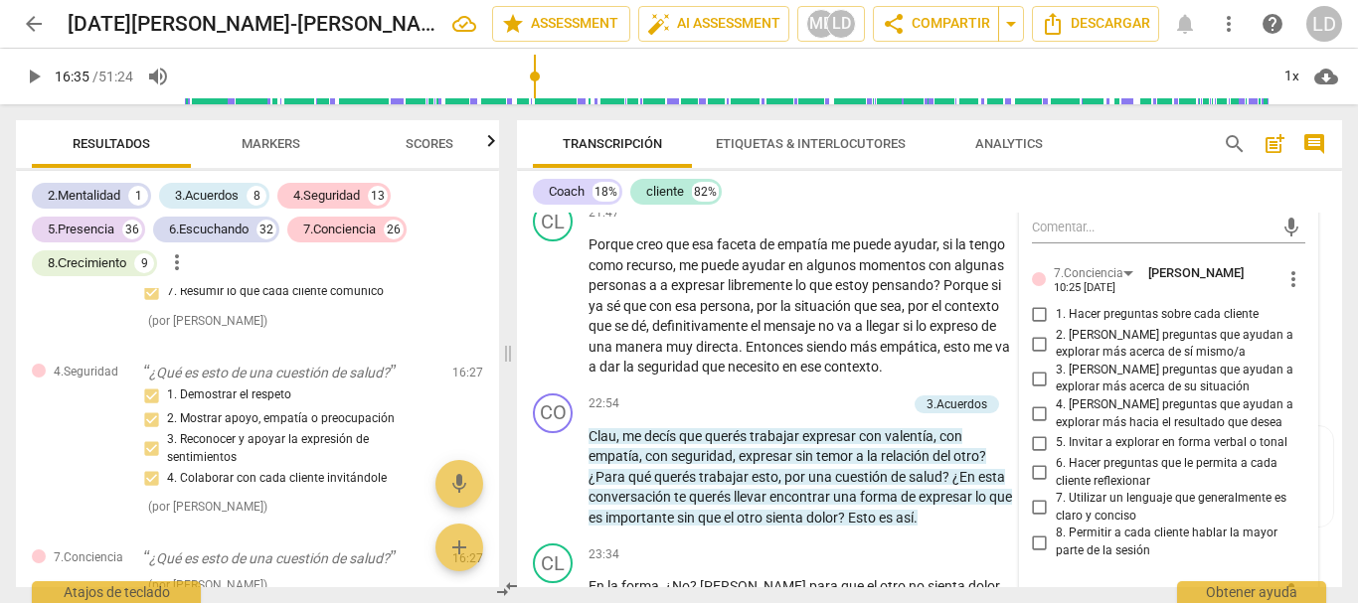
scroll to position [5364, 0]
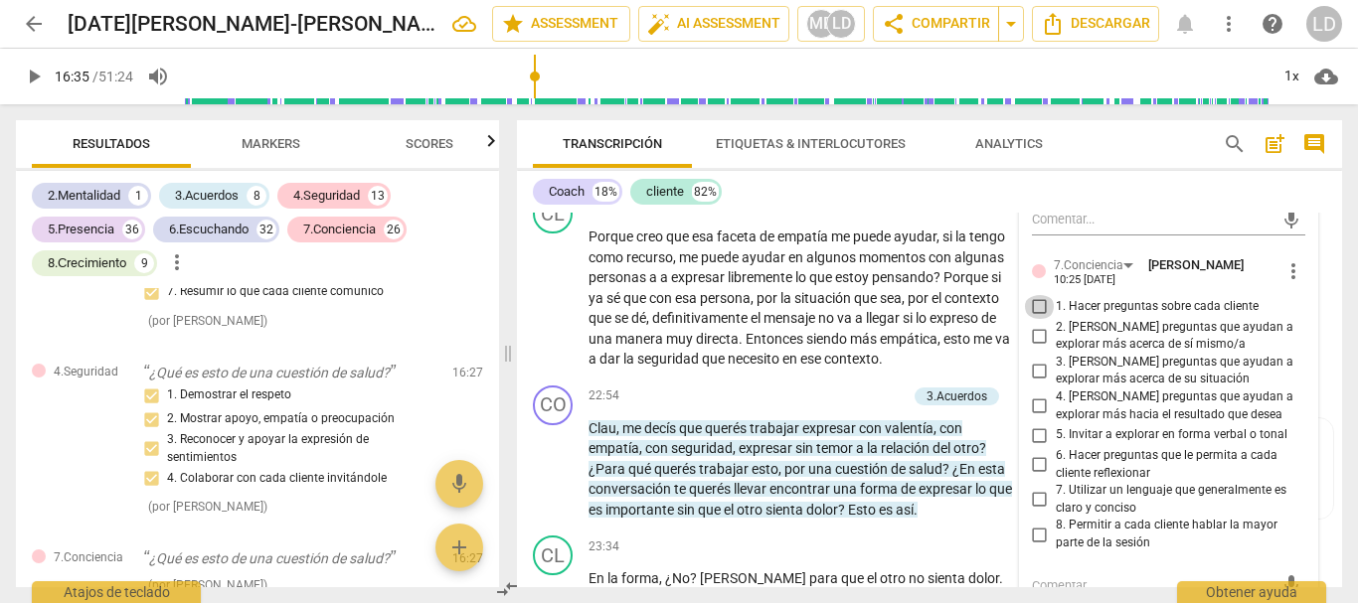
click at [1031, 319] on input "1. Hacer preguntas sobre cada cliente" at bounding box center [1040, 307] width 32 height 24
click at [1029, 348] on input "2. [PERSON_NAME] preguntas que ayudan a explorar más acerca de sí mismo/a" at bounding box center [1040, 336] width 32 height 24
drag, startPoint x: 1036, startPoint y: 432, endPoint x: 1050, endPoint y: 457, distance: 28.5
click at [1036, 383] on input "3. [PERSON_NAME] preguntas que ayudan a explorar más acerca de su situación" at bounding box center [1040, 371] width 32 height 24
drag, startPoint x: 1038, startPoint y: 468, endPoint x: 1041, endPoint y: 516, distance: 47.8
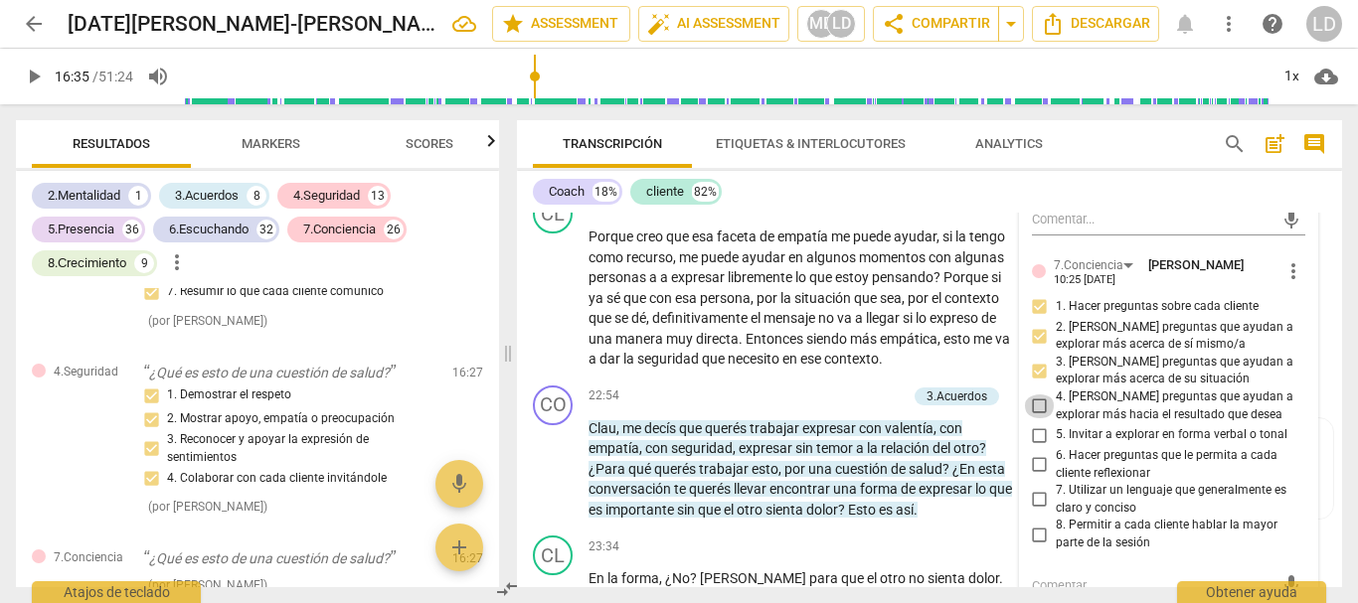
click at [1037, 418] on input "4. [PERSON_NAME] preguntas que ayudan a explorar más hacia el resultado que des…" at bounding box center [1040, 407] width 32 height 24
click at [1037, 477] on input "6. Hacer preguntas que le permita a cada cliente reflexionar" at bounding box center [1040, 465] width 32 height 24
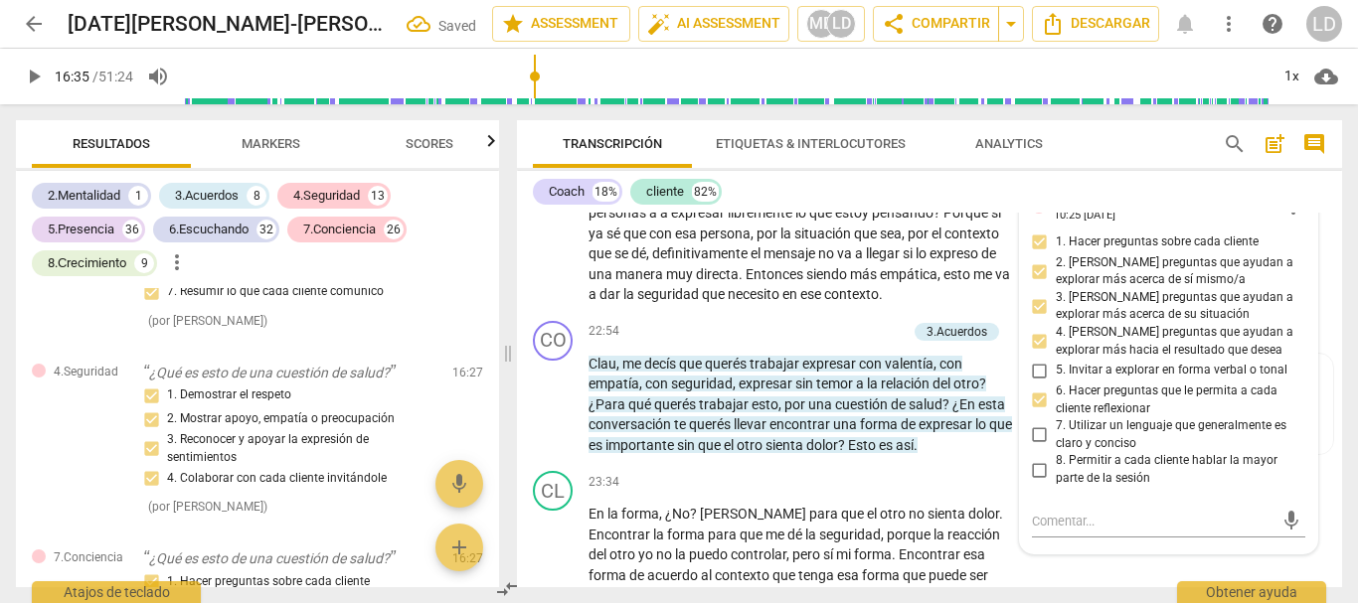
scroll to position [5463, 0]
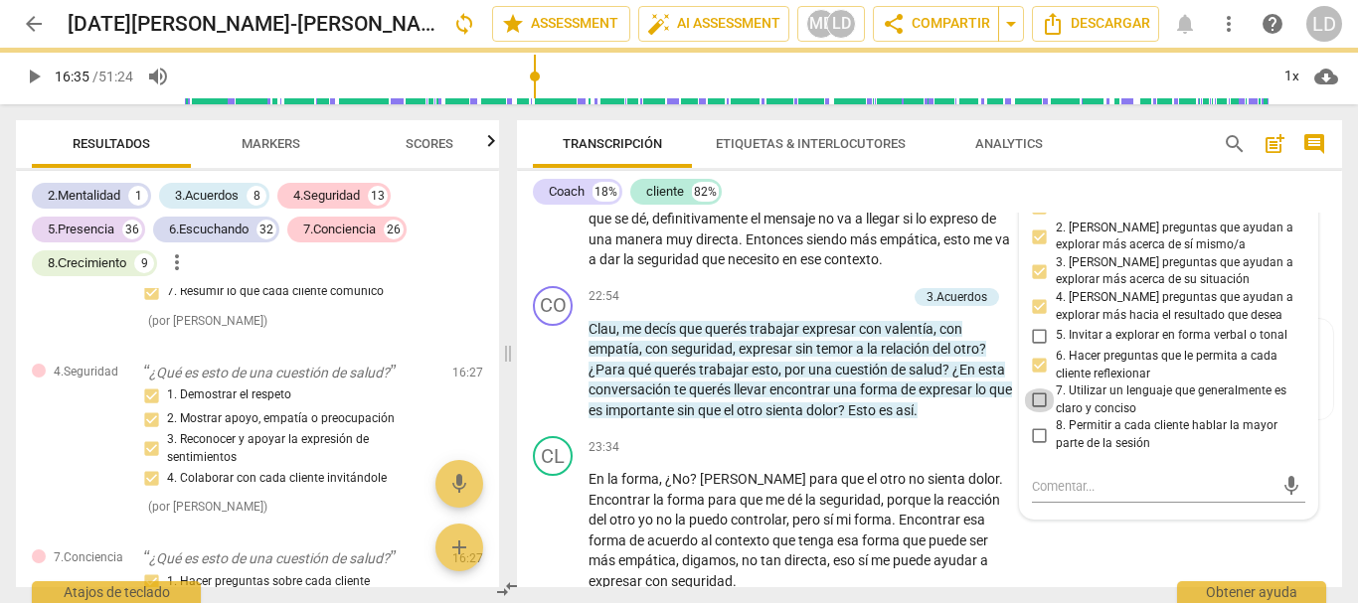
click at [1028, 412] on input "7. Utilizar un lenguaje que generalmente es claro y conciso" at bounding box center [1040, 401] width 32 height 24
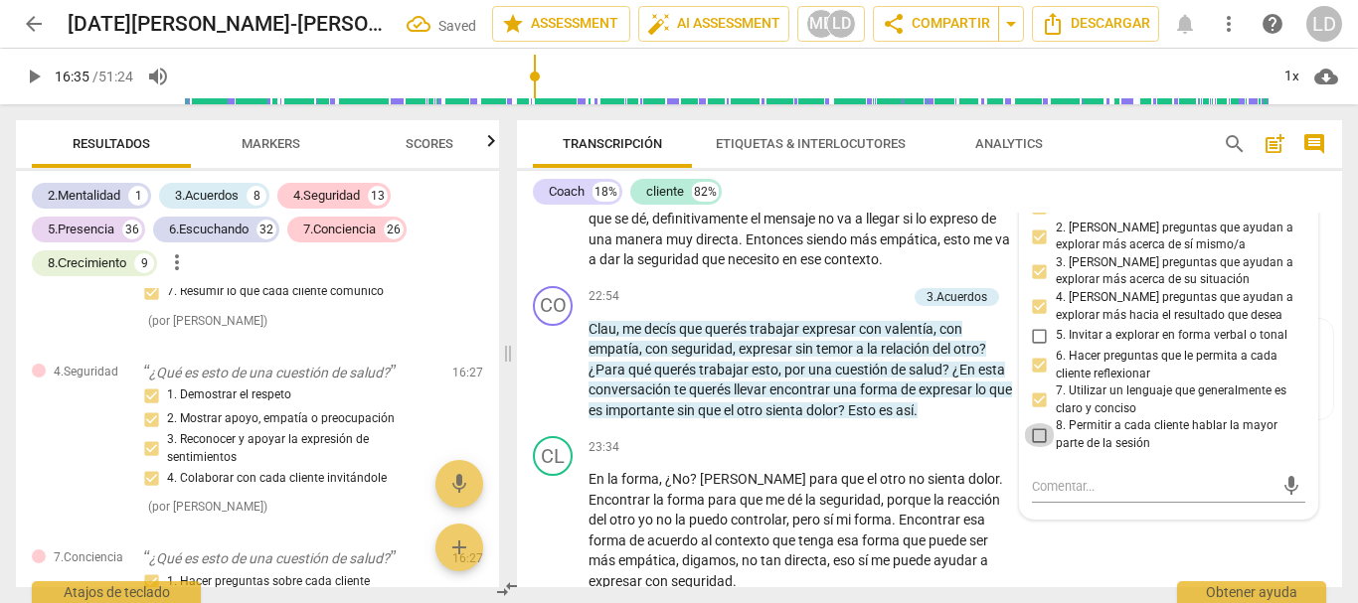
click at [1040, 447] on input "8. Permitir a cada cliente hablar la mayor parte de la sesión" at bounding box center [1040, 435] width 32 height 24
click at [30, 74] on span "play_arrow" at bounding box center [34, 77] width 24 height 24
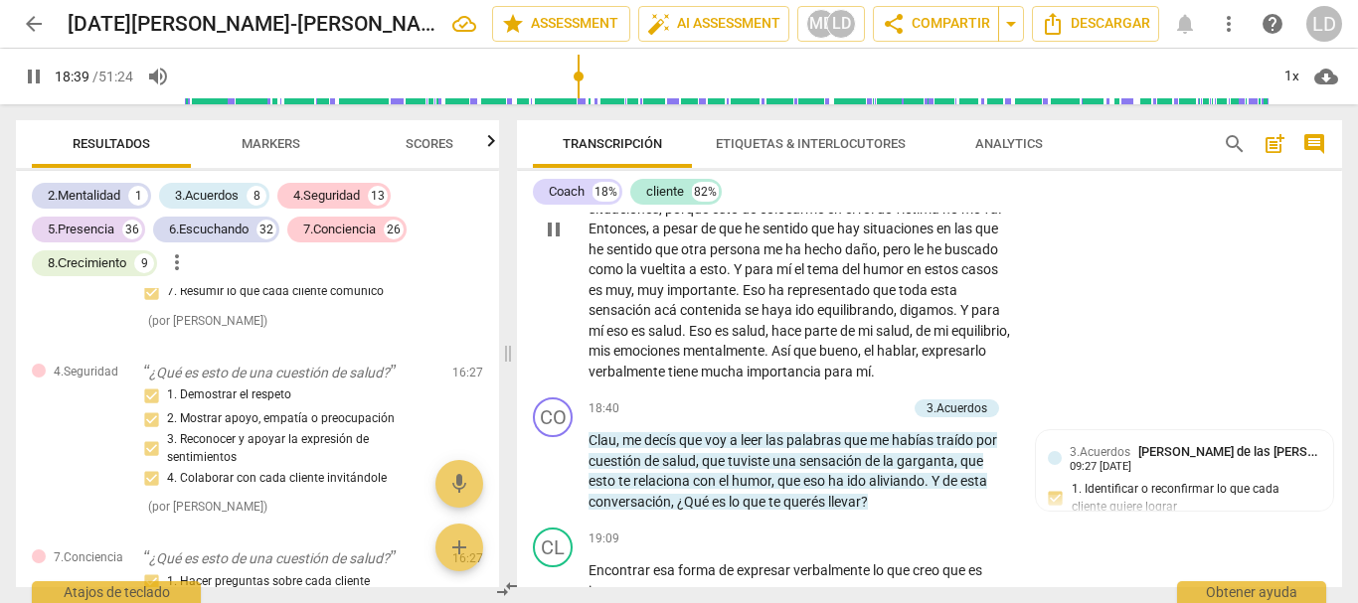
scroll to position [4370, 0]
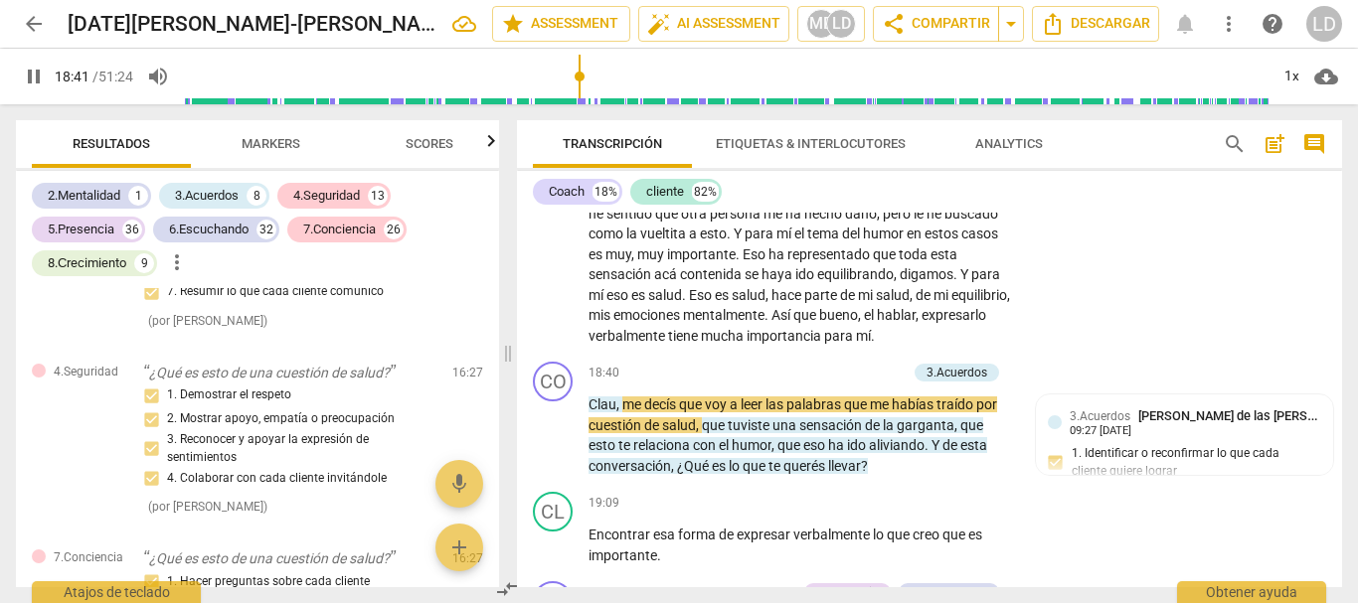
click at [40, 70] on span "pause" at bounding box center [34, 77] width 24 height 24
click at [40, 71] on span "play_arrow" at bounding box center [34, 77] width 24 height 24
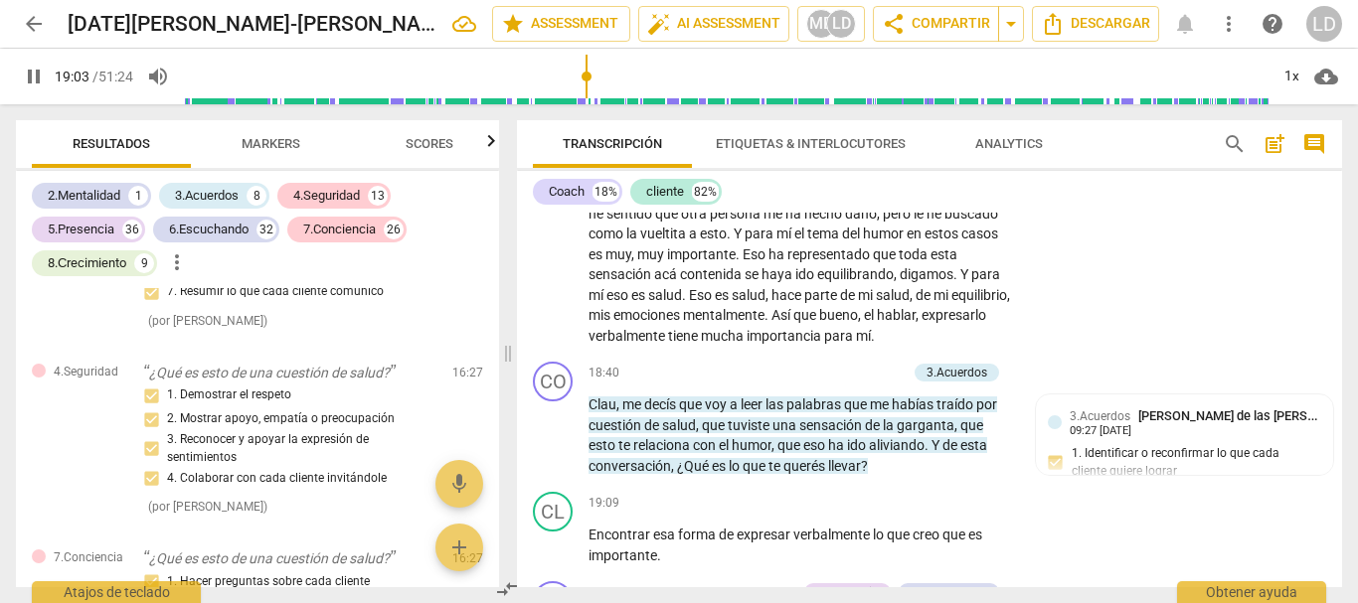
click at [43, 72] on span "pause" at bounding box center [34, 77] width 24 height 24
click at [874, 383] on p "Add competency" at bounding box center [859, 374] width 94 height 18
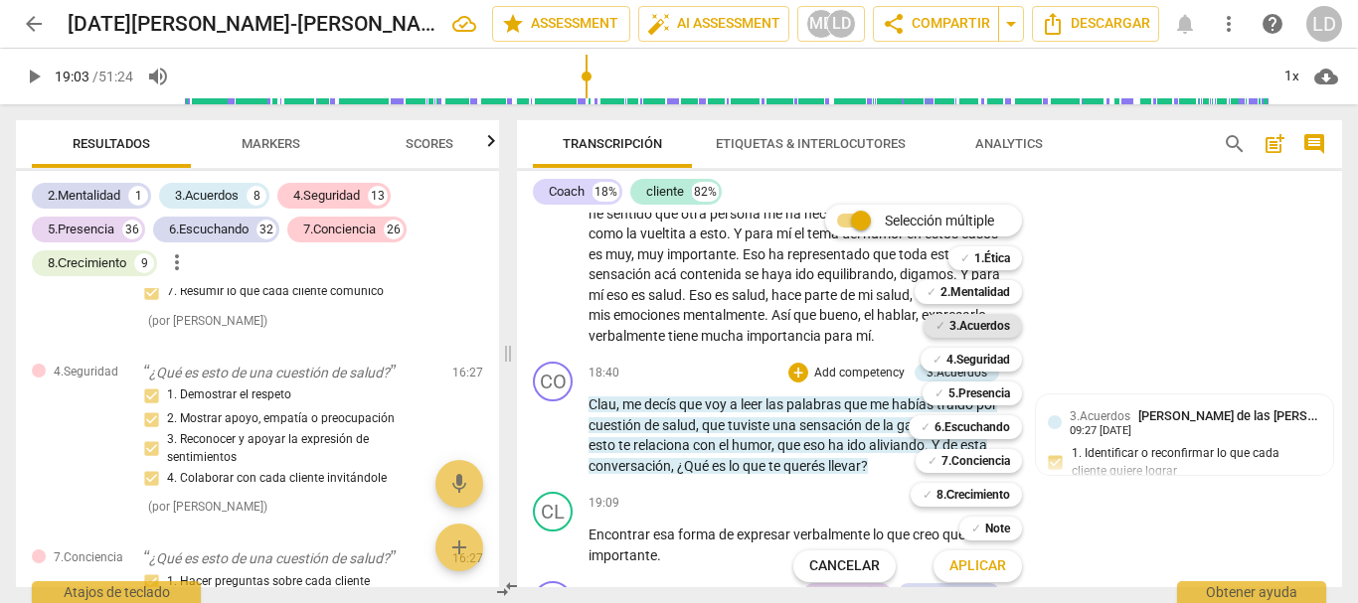
click at [983, 315] on b "3.Acuerdos" at bounding box center [979, 326] width 61 height 24
click at [992, 419] on b "6.Escuchando" at bounding box center [972, 427] width 76 height 24
click at [992, 396] on b "5.Presencia" at bounding box center [979, 394] width 62 height 24
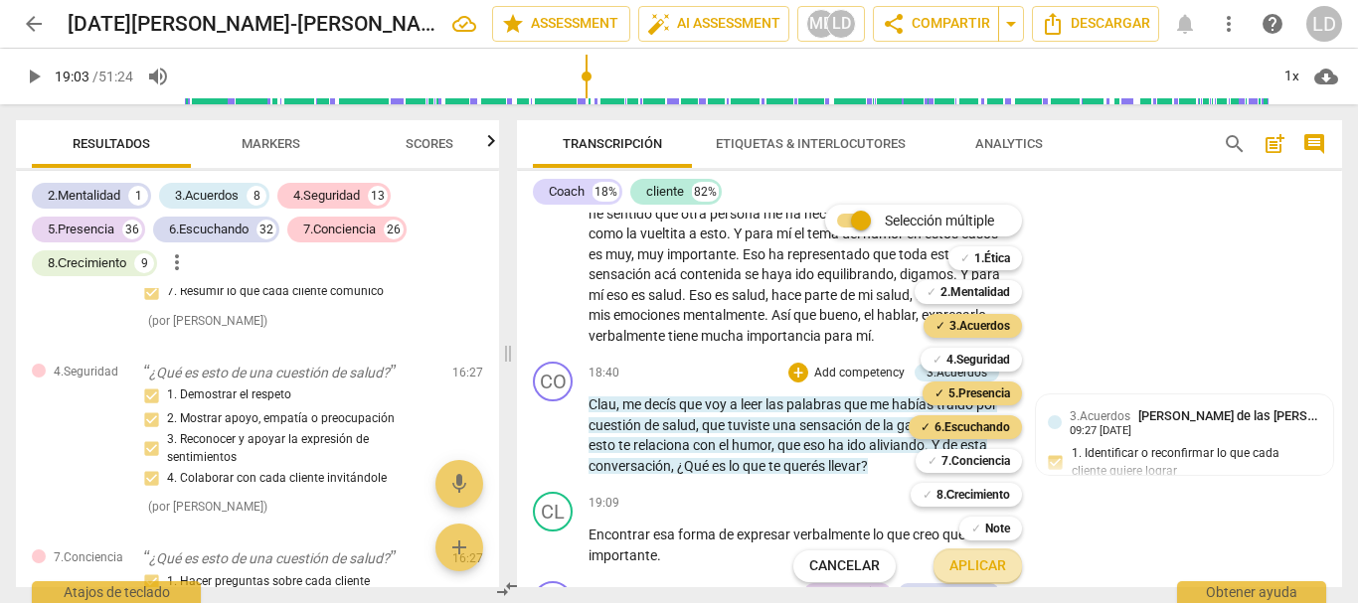
click at [998, 565] on span "Aplicar" at bounding box center [977, 567] width 57 height 20
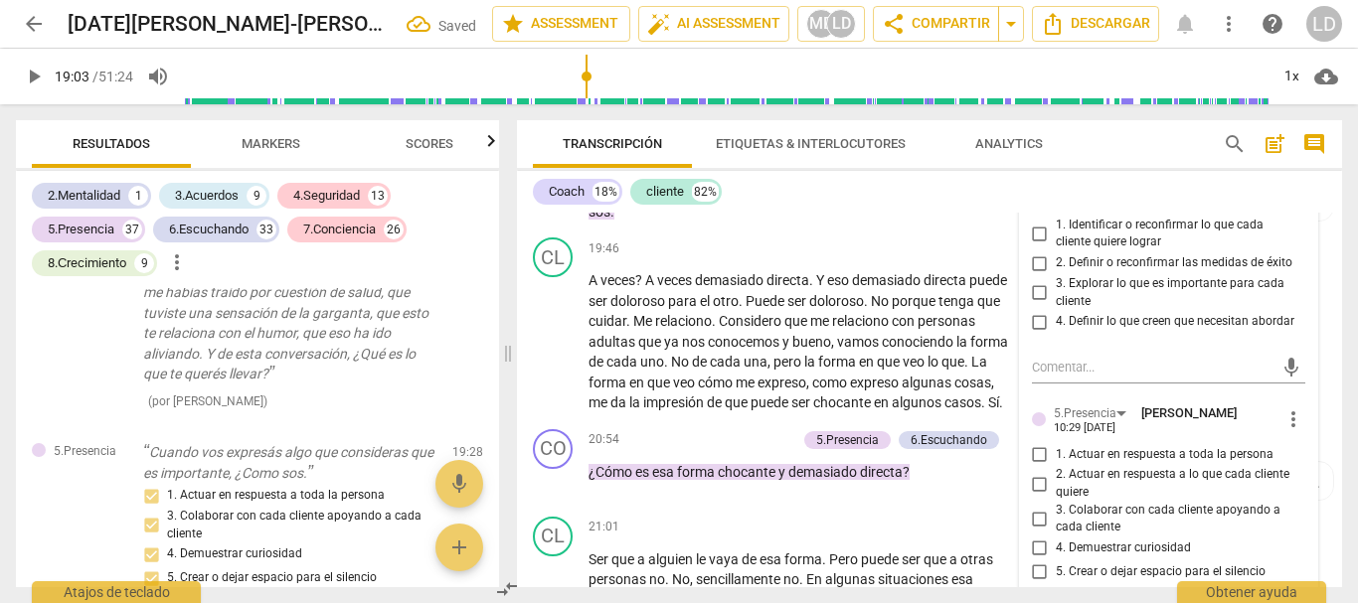
scroll to position [4827, 0]
click at [1033, 244] on input "1. Identificar o reconfirmar lo que cada cliente quiere lograr" at bounding box center [1040, 232] width 32 height 24
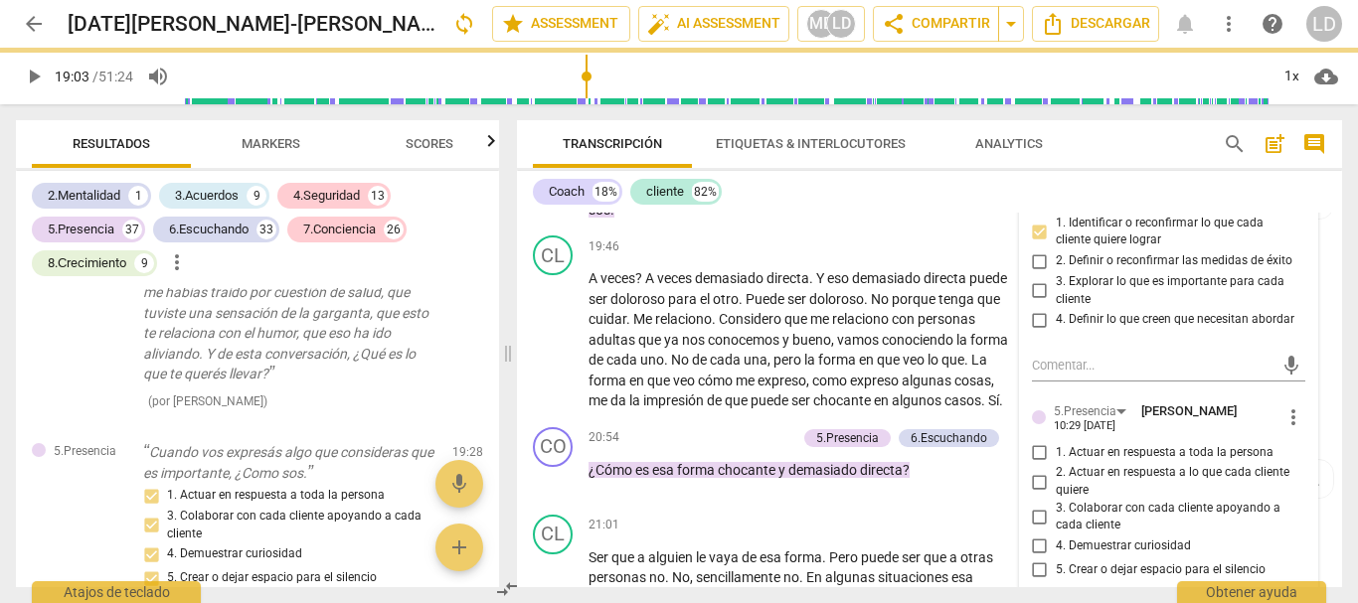
click at [1033, 273] on input "2. Definir o reconfirmar las medidas de éxito" at bounding box center [1040, 261] width 32 height 24
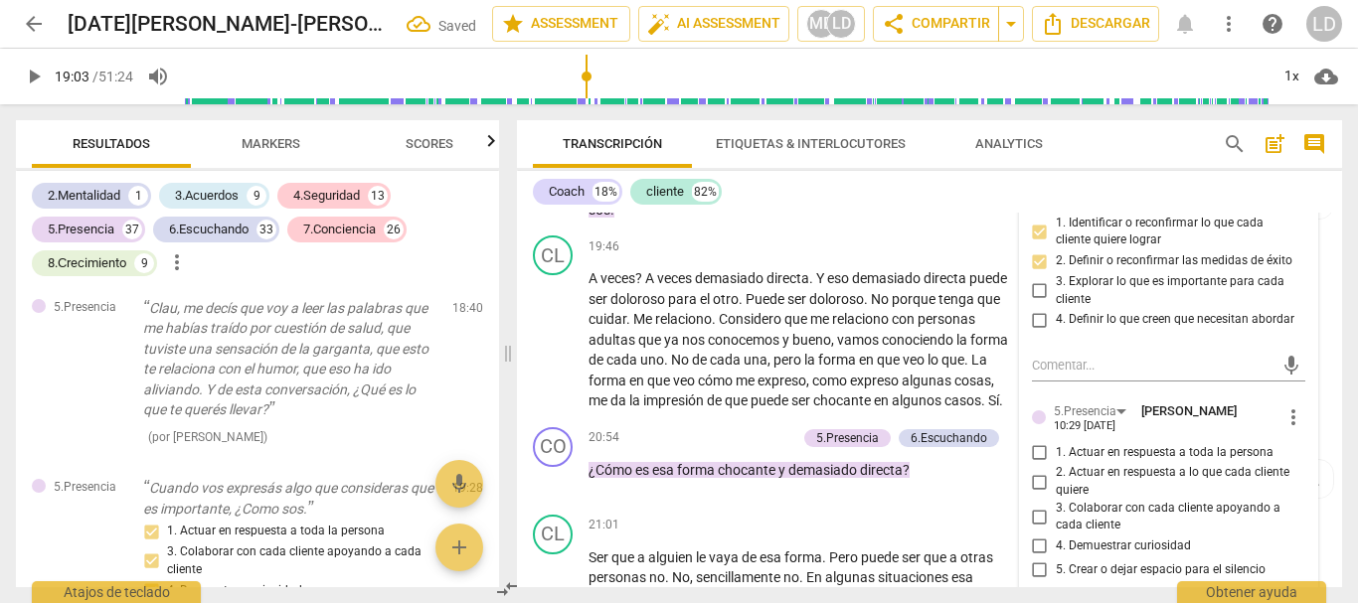
scroll to position [19354, 0]
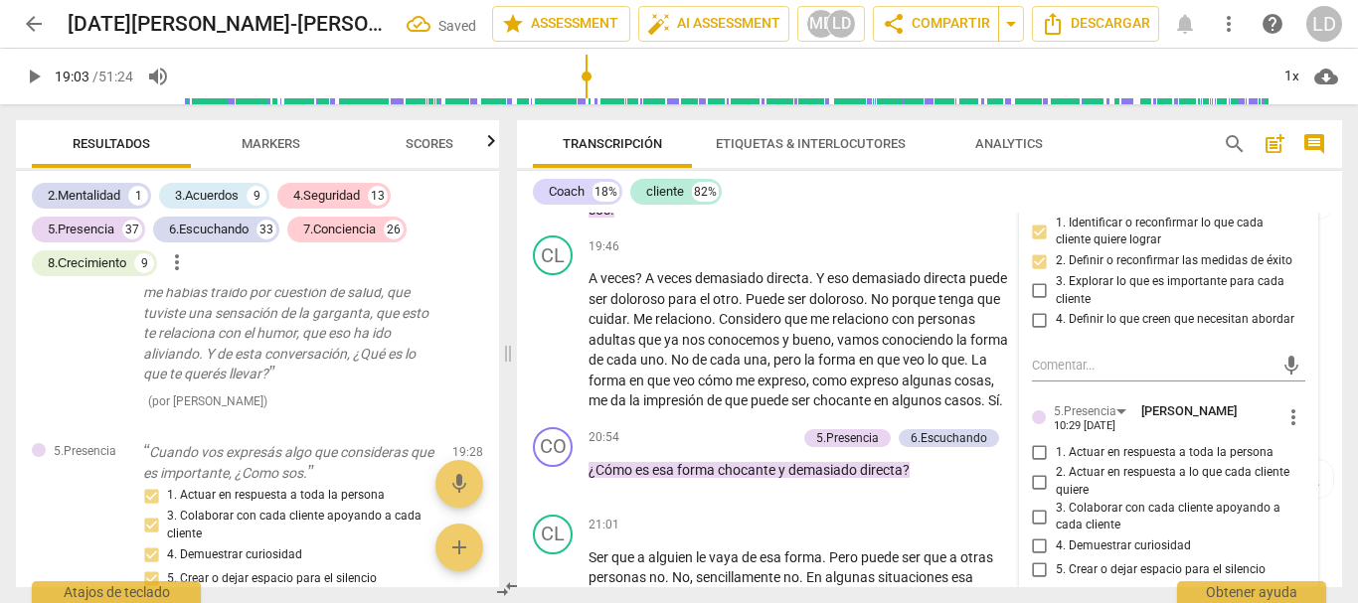
click at [1036, 303] on input "3. Explorar lo que es importante para cada cliente" at bounding box center [1040, 291] width 32 height 24
click at [1035, 332] on input "4. Definir lo que creen que necesitan abordar" at bounding box center [1040, 320] width 32 height 24
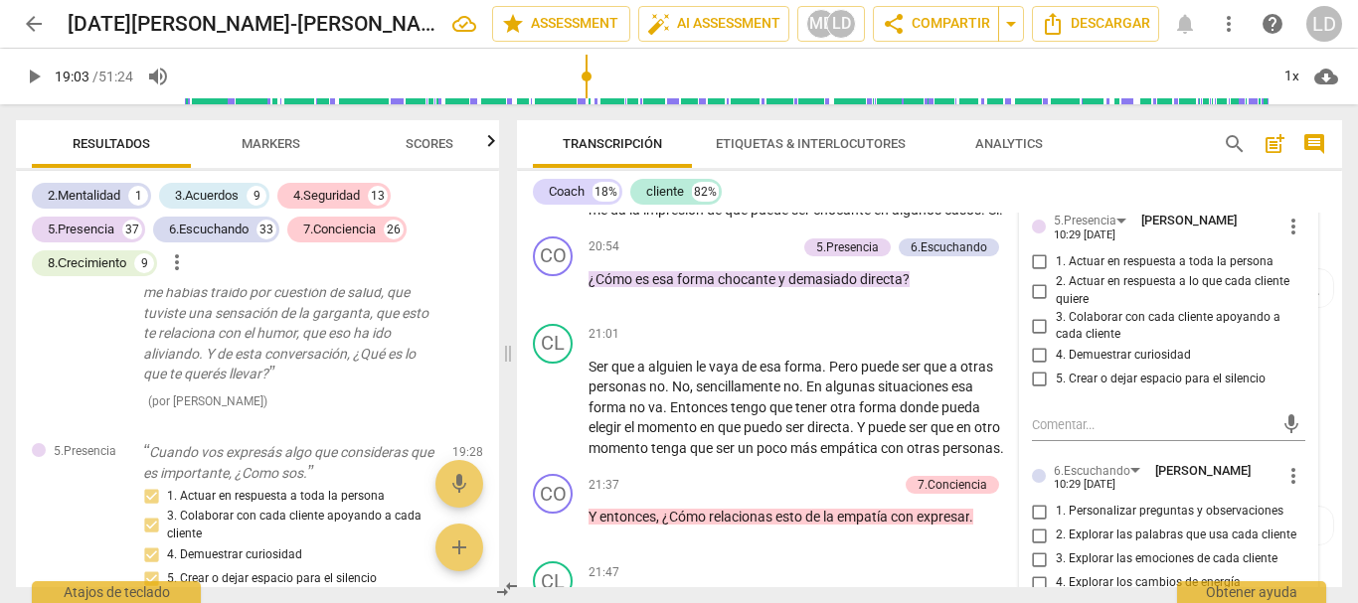
scroll to position [5026, 0]
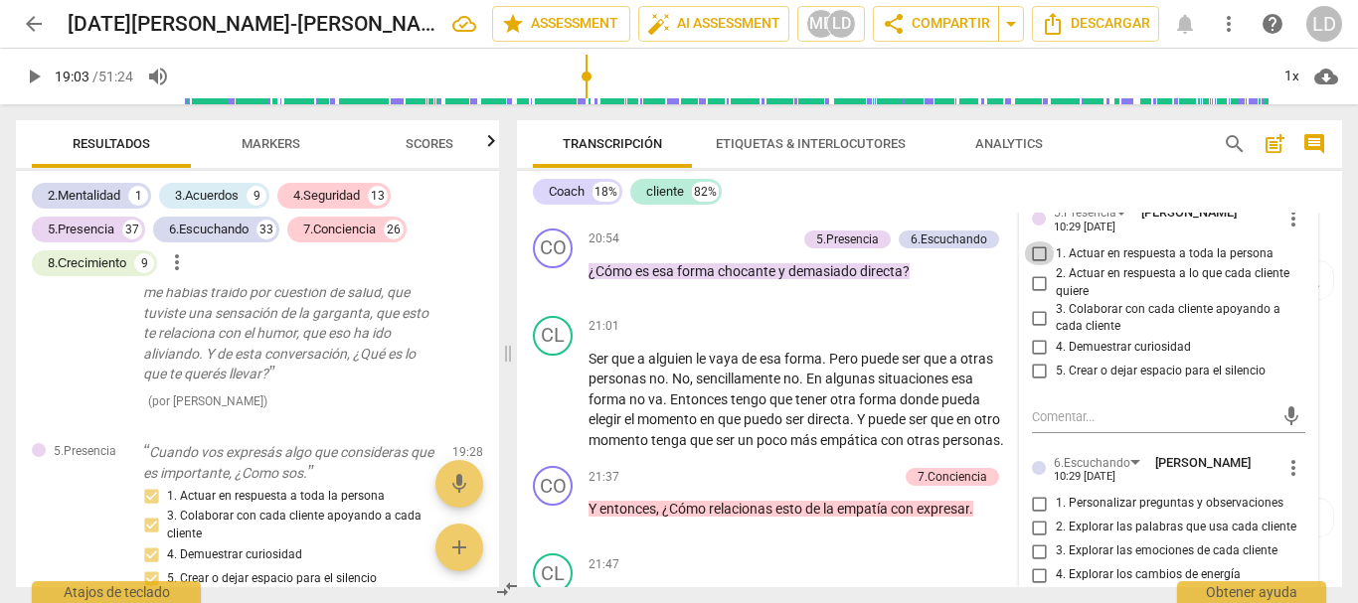
click at [1042, 265] on input "1. Actuar en respuesta a toda la persona" at bounding box center [1040, 254] width 32 height 24
click at [1034, 295] on input "2. Actuar en respuesta a lo que cada cliente quiere" at bounding box center [1040, 283] width 32 height 24
click at [1036, 330] on input "3. Colaborar con cada cliente apoyando a cada cliente" at bounding box center [1040, 318] width 32 height 24
click at [1037, 360] on input "4. Demuestrar curiosidad" at bounding box center [1040, 348] width 32 height 24
click at [1037, 384] on input "5. Crear o dejar espacio para el silencio" at bounding box center [1040, 372] width 32 height 24
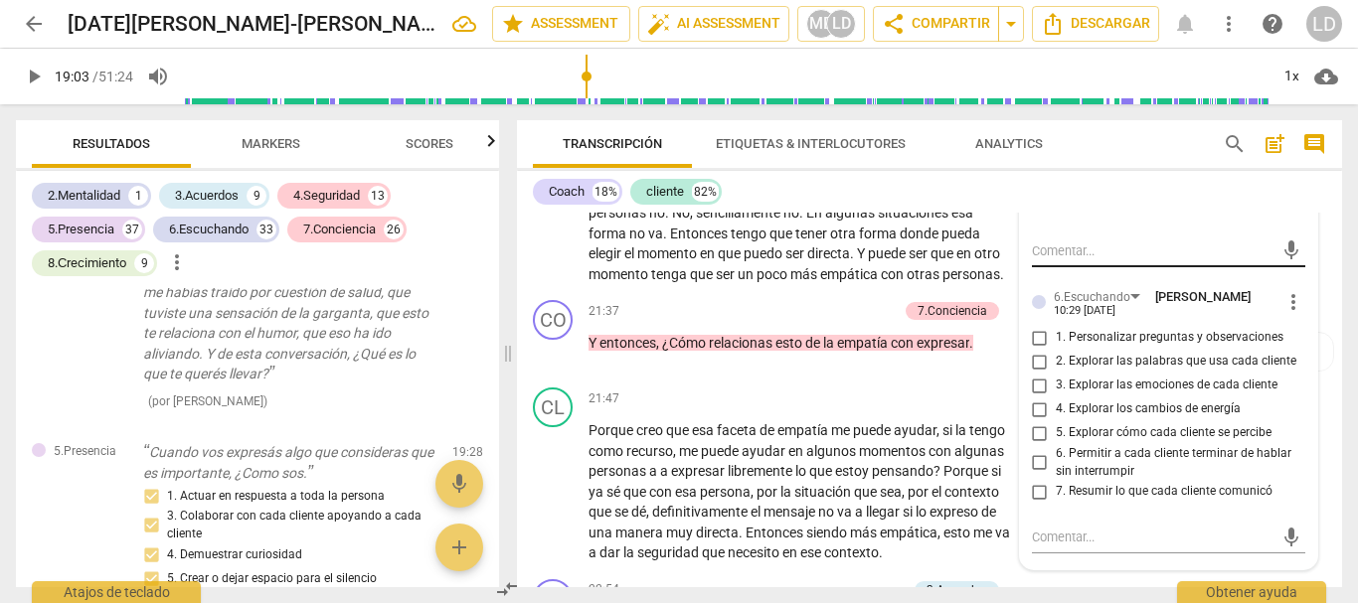
scroll to position [5225, 0]
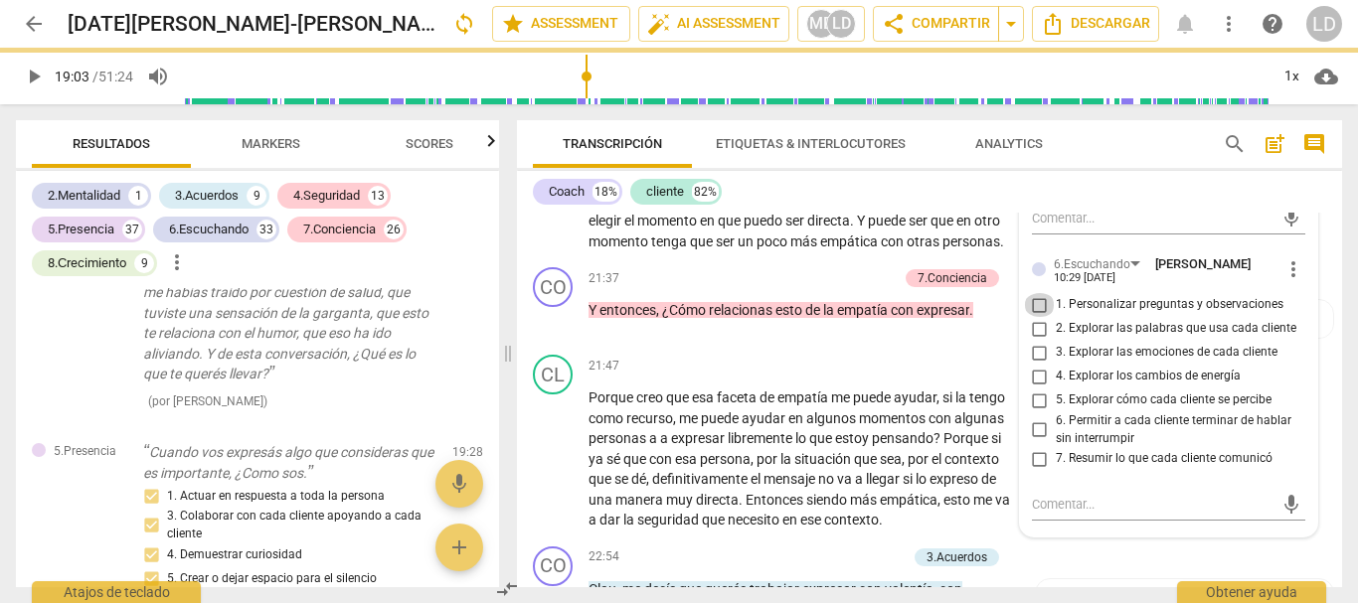
click at [1044, 317] on input "1. Personalizar preguntas y observaciones" at bounding box center [1040, 305] width 32 height 24
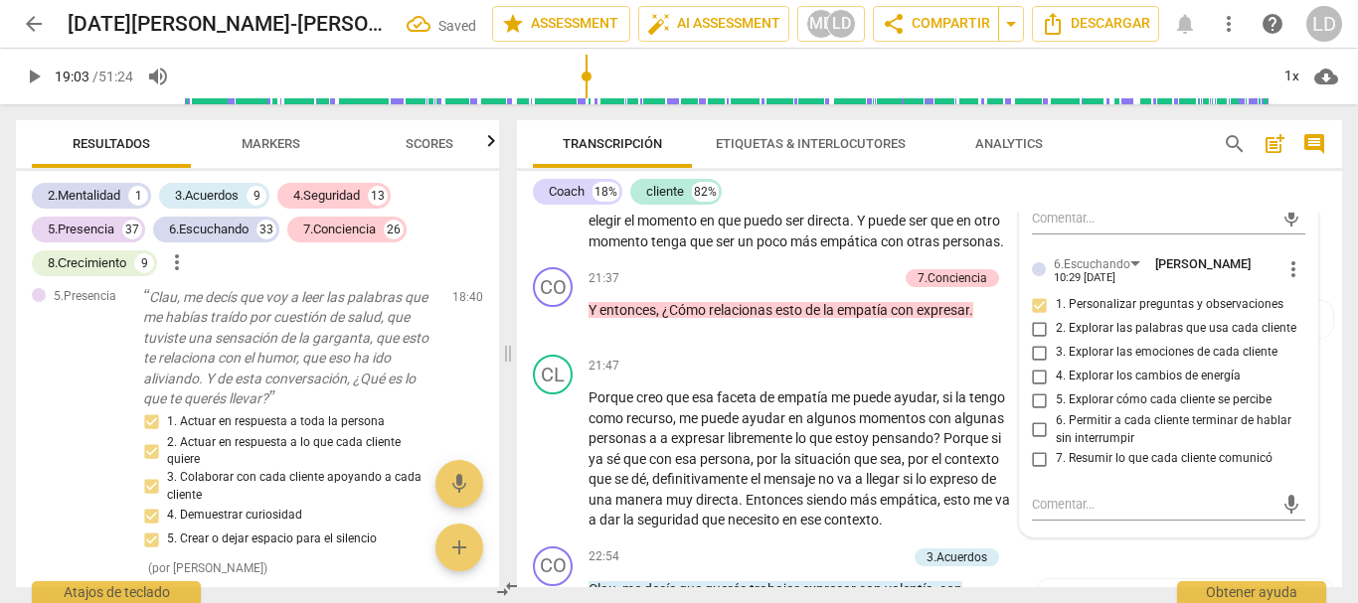
click at [1039, 341] on input "2. Explorar las palabras que usa cada cliente" at bounding box center [1040, 329] width 32 height 24
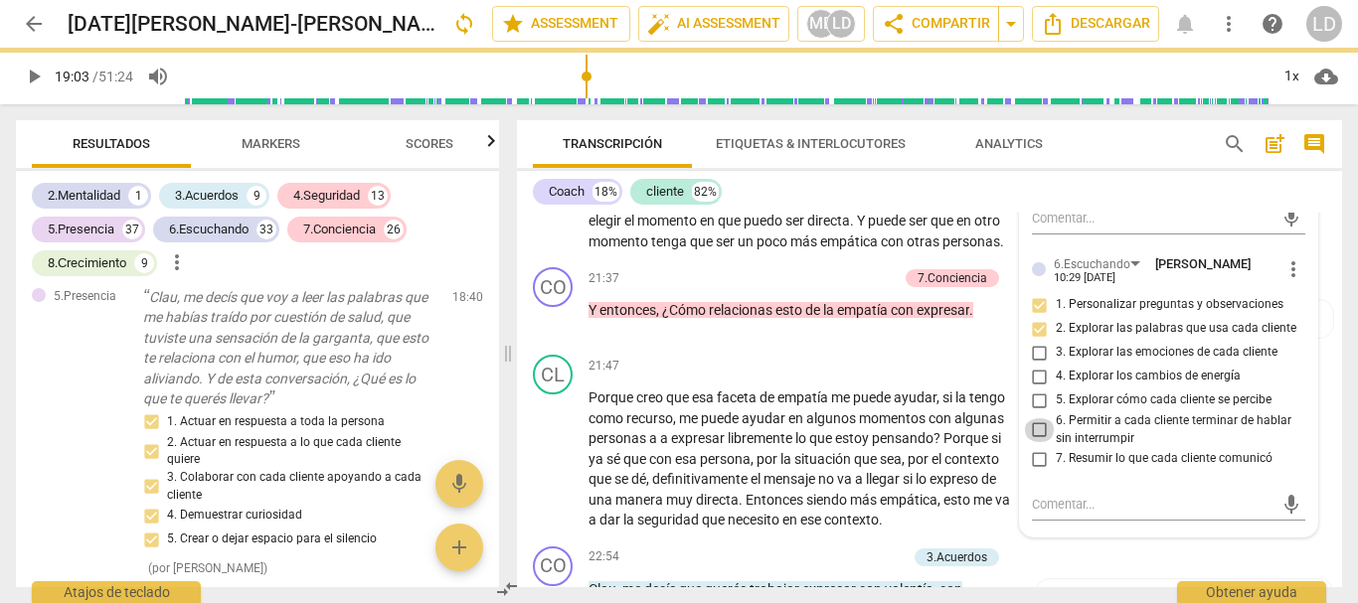
click at [1037, 442] on input "6. Permitir a cada cliente terminar de hablar sin interrumpir" at bounding box center [1040, 430] width 32 height 24
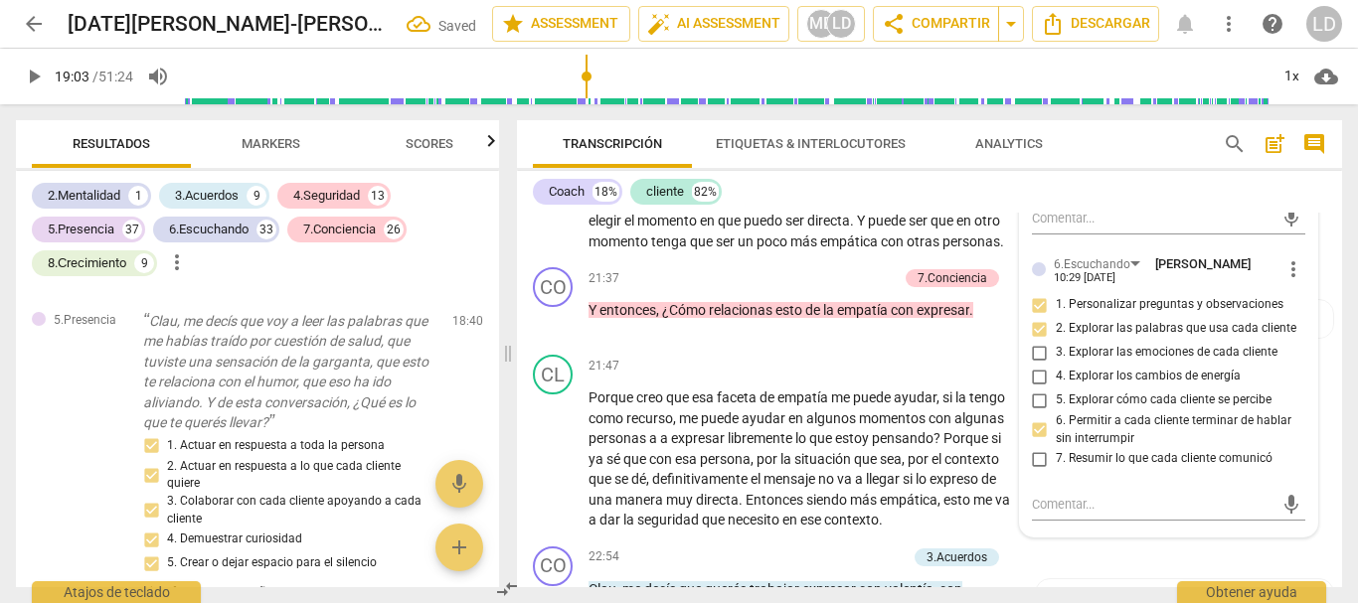
click at [1034, 471] on input "7. Resumir lo que cada cliente comunicó" at bounding box center [1040, 459] width 32 height 24
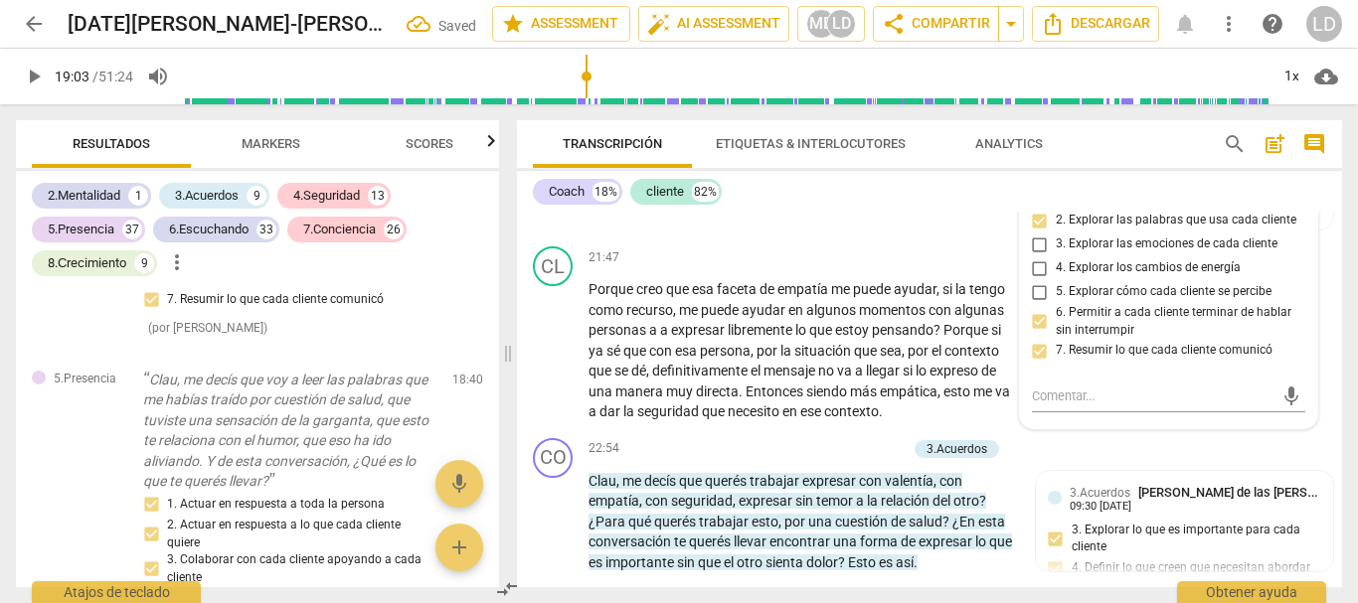
scroll to position [5424, 0]
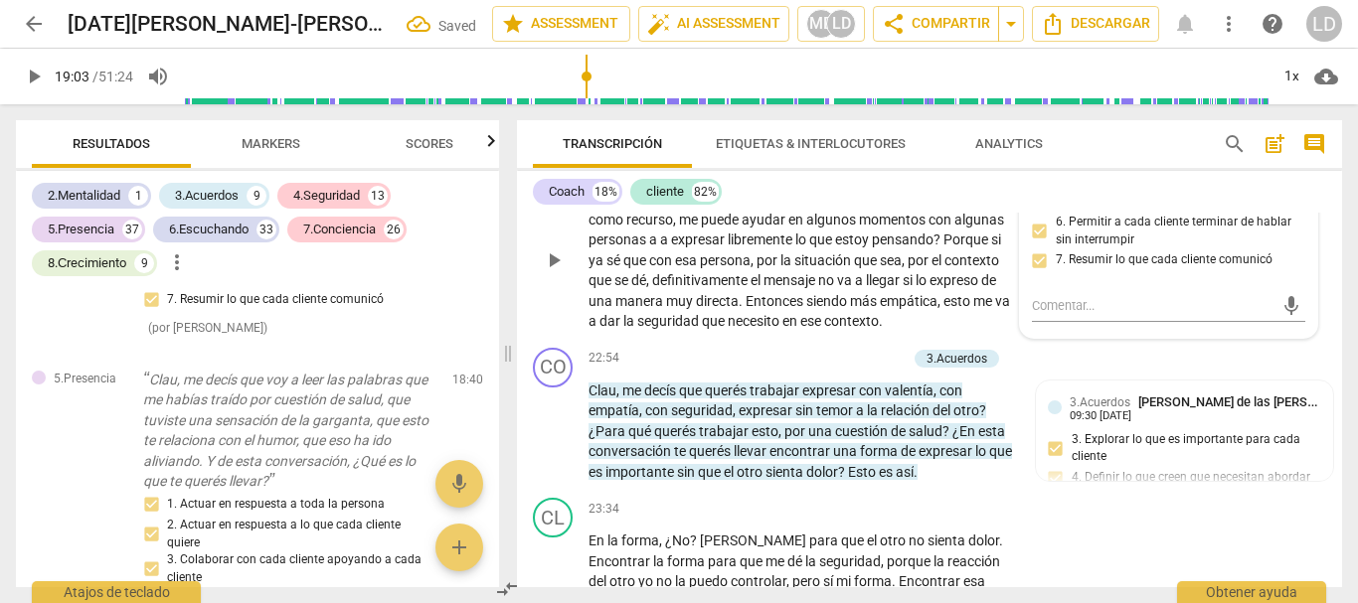
drag, startPoint x: 1322, startPoint y: 313, endPoint x: 1140, endPoint y: 300, distance: 182.3
click at [1322, 312] on div "CL play_arrow pause 21:47 + Add competency keyboard_arrow_right Porque creo que…" at bounding box center [929, 244] width 825 height 192
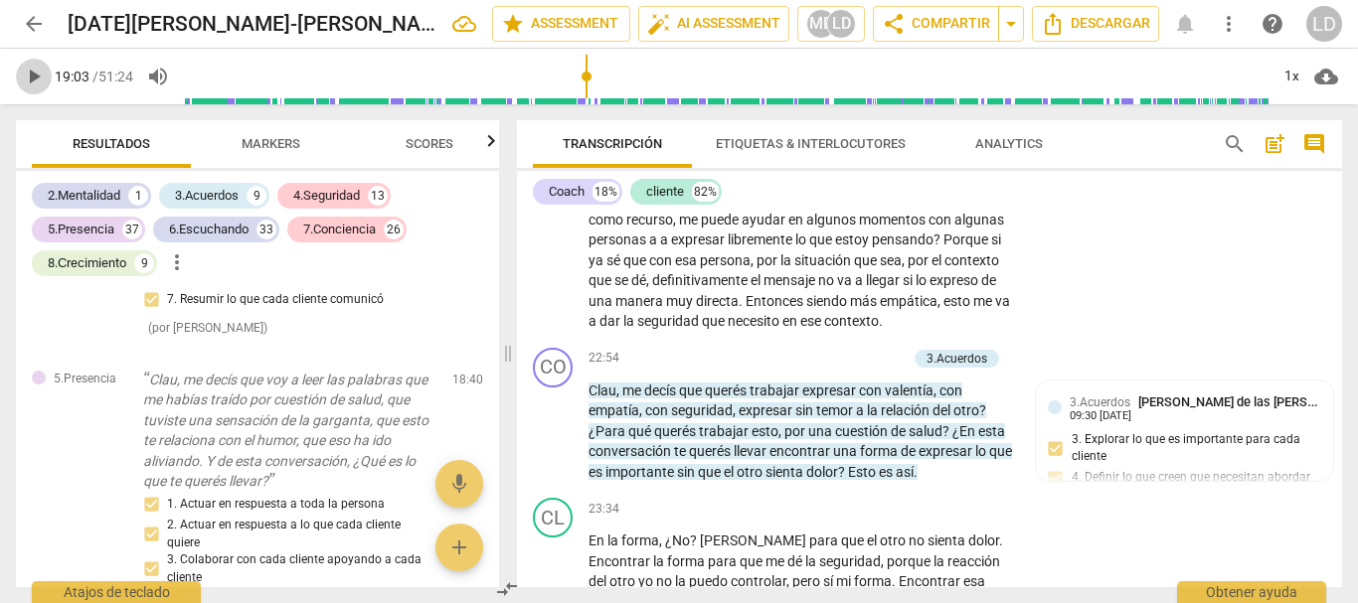
click at [41, 73] on span "play_arrow" at bounding box center [34, 77] width 24 height 24
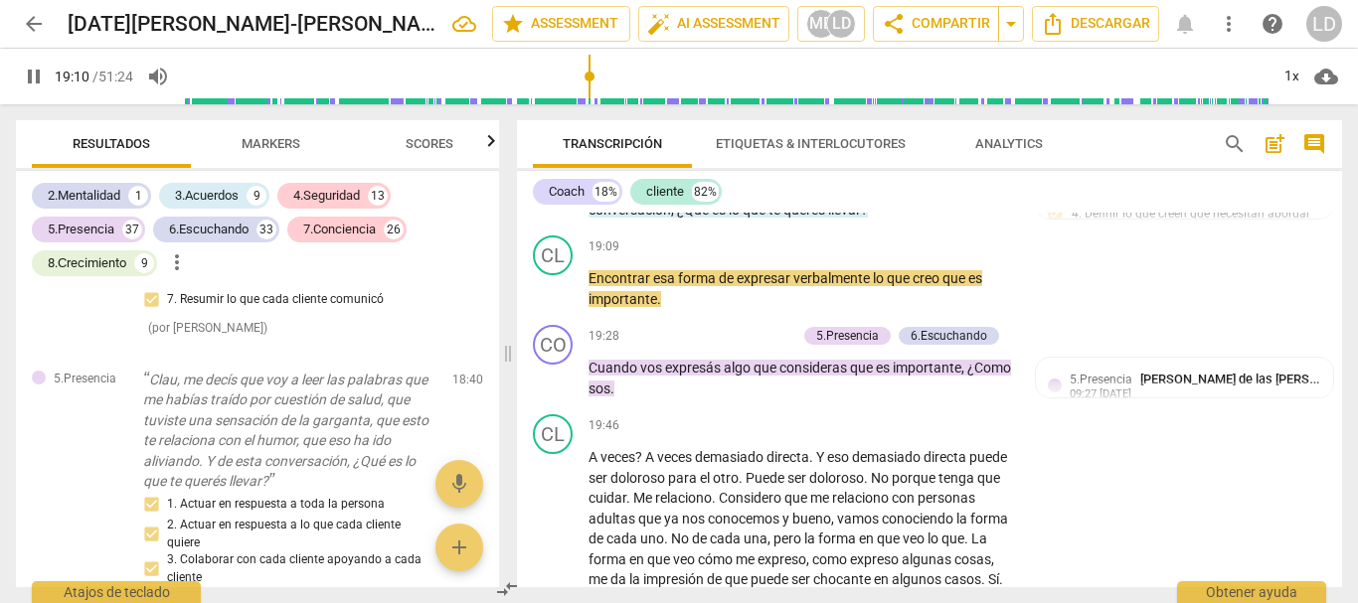
scroll to position [4629, 0]
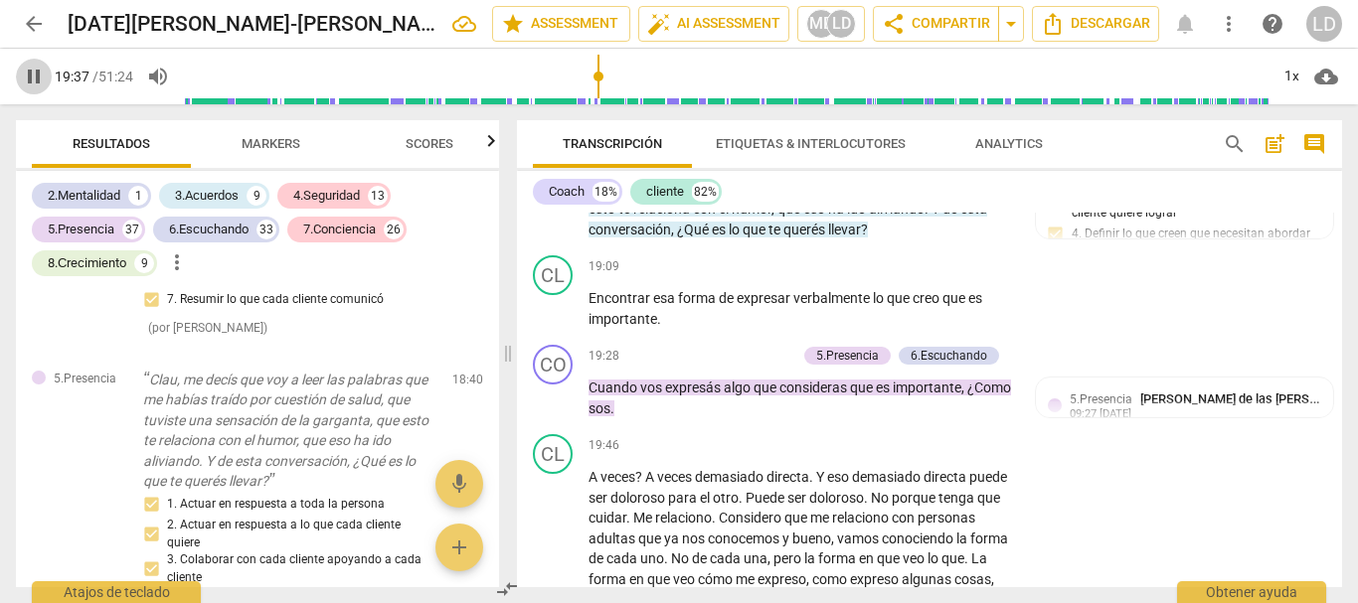
click at [33, 76] on span "pause" at bounding box center [34, 77] width 24 height 24
click at [761, 366] on p "Add competency" at bounding box center [749, 357] width 94 height 18
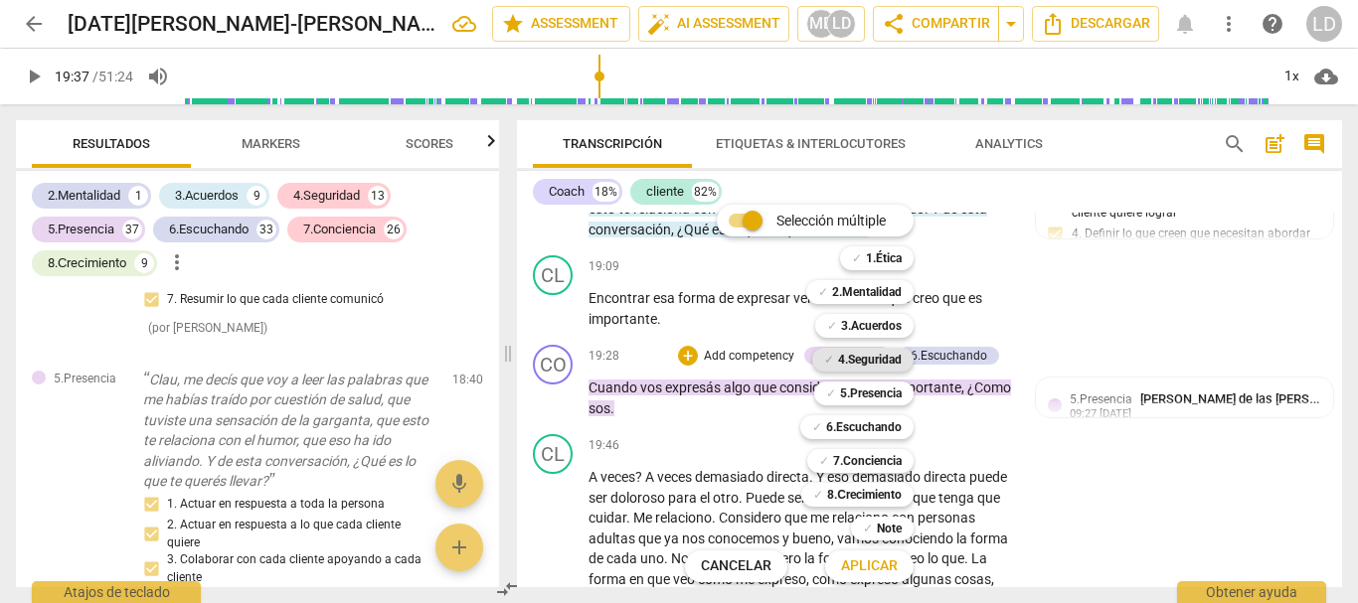
click at [865, 364] on b "4.Seguridad" at bounding box center [870, 360] width 64 height 24
click at [867, 404] on b "5.Presencia" at bounding box center [871, 394] width 62 height 24
click at [868, 437] on b "6.Escuchando" at bounding box center [864, 427] width 76 height 24
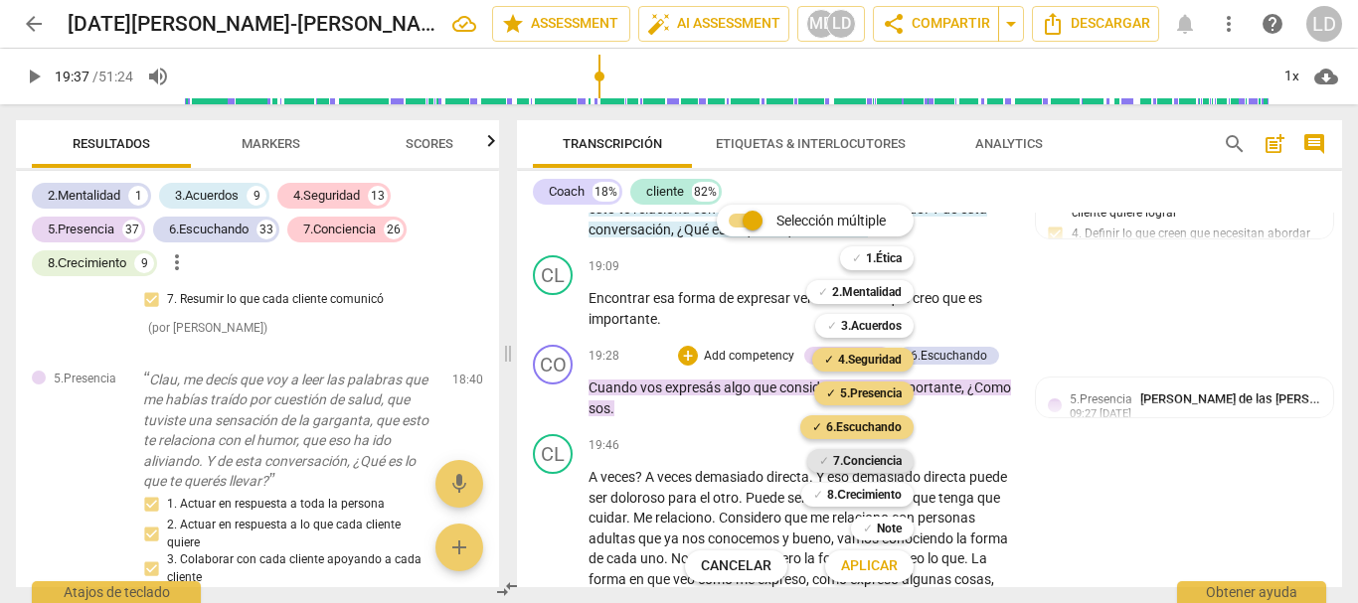
click at [871, 461] on b "7.Conciencia" at bounding box center [867, 461] width 69 height 24
click at [879, 497] on b "8.Сrecimiento" at bounding box center [864, 495] width 75 height 24
click at [886, 567] on span "Aplicar" at bounding box center [869, 567] width 57 height 20
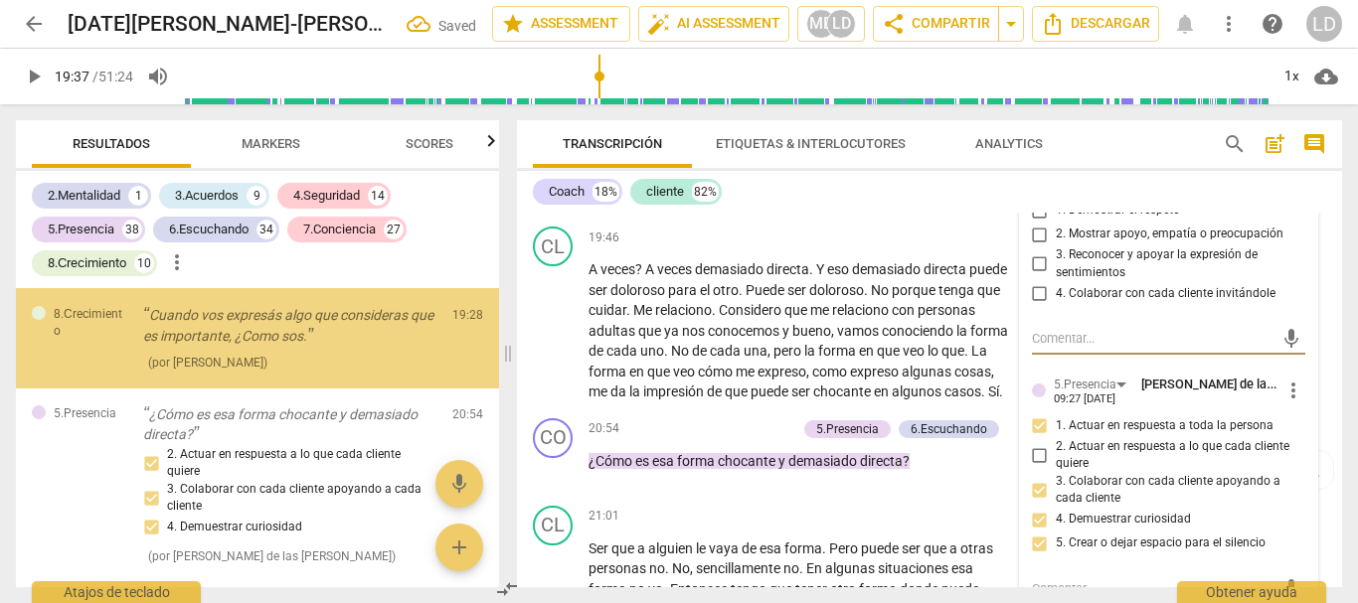
scroll to position [20659, 0]
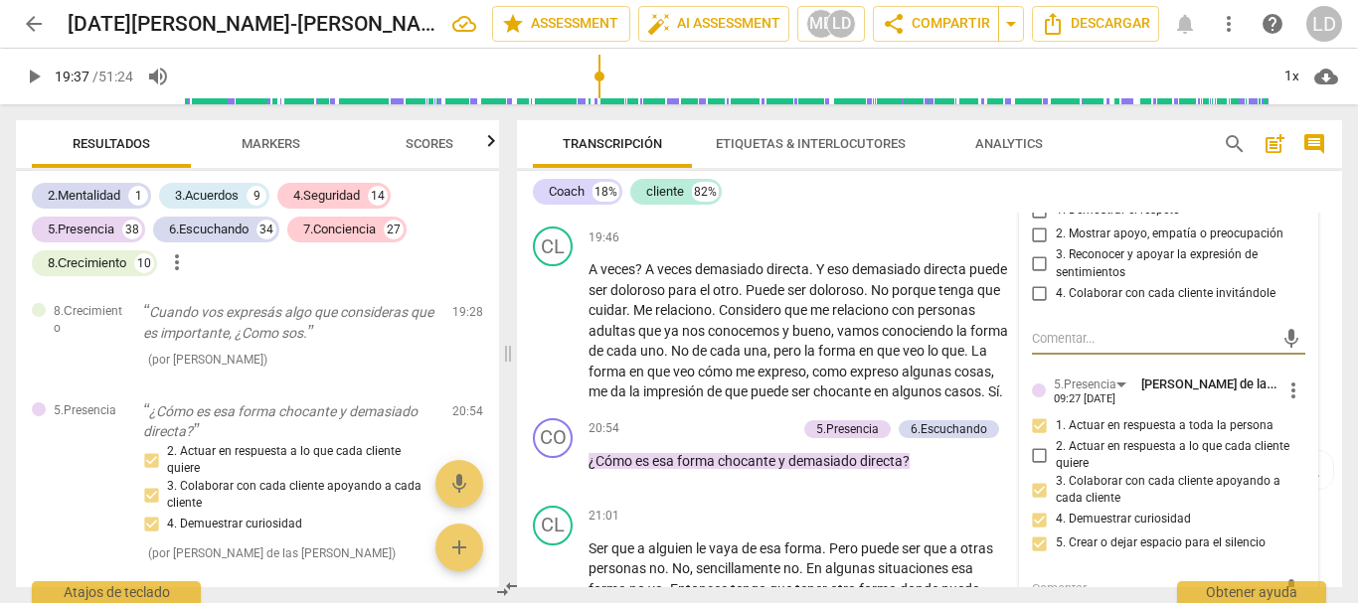
drag, startPoint x: 1030, startPoint y: 267, endPoint x: 1045, endPoint y: 281, distance: 20.4
click at [1031, 223] on input "1. Demostrar el respeto" at bounding box center [1040, 211] width 32 height 24
click at [1037, 246] on input "2. Mostrar apoyo, empatía o preocupación" at bounding box center [1040, 235] width 32 height 24
click at [1035, 276] on input "3. Reconocer y apoyar la expresión de sentimientos" at bounding box center [1040, 264] width 32 height 24
drag, startPoint x: 1032, startPoint y: 344, endPoint x: 1058, endPoint y: 363, distance: 32.8
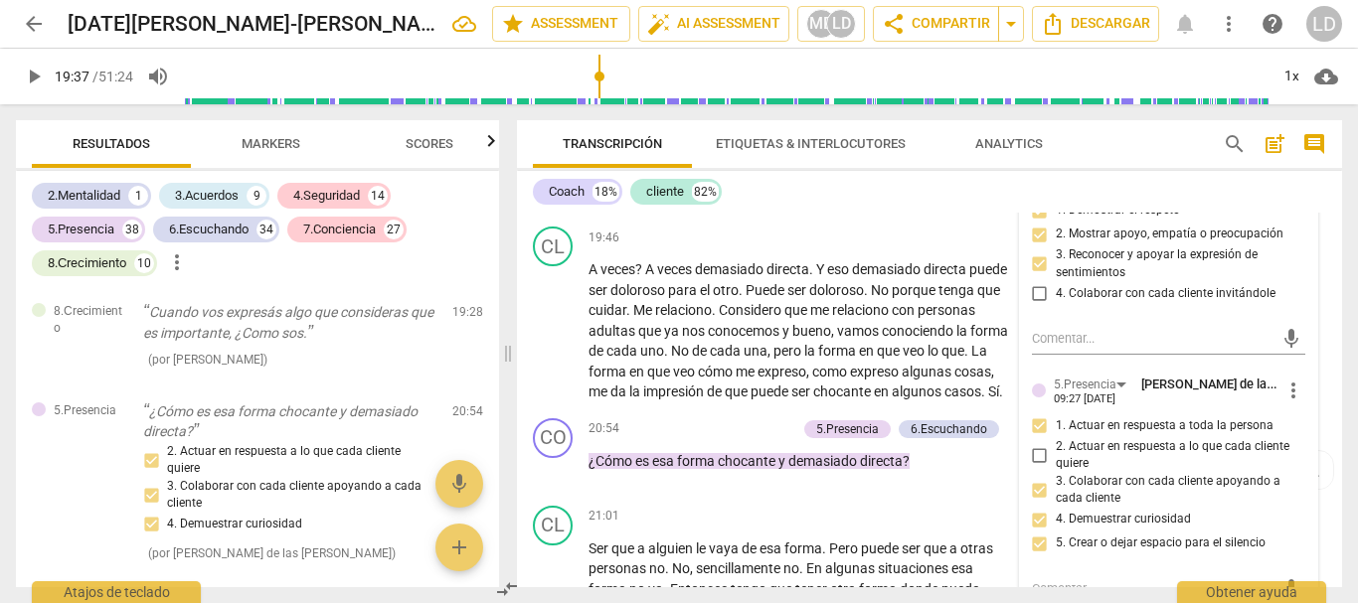
click at [1032, 305] on input "4. Colaborar con cada cliente invitándole" at bounding box center [1040, 293] width 32 height 24
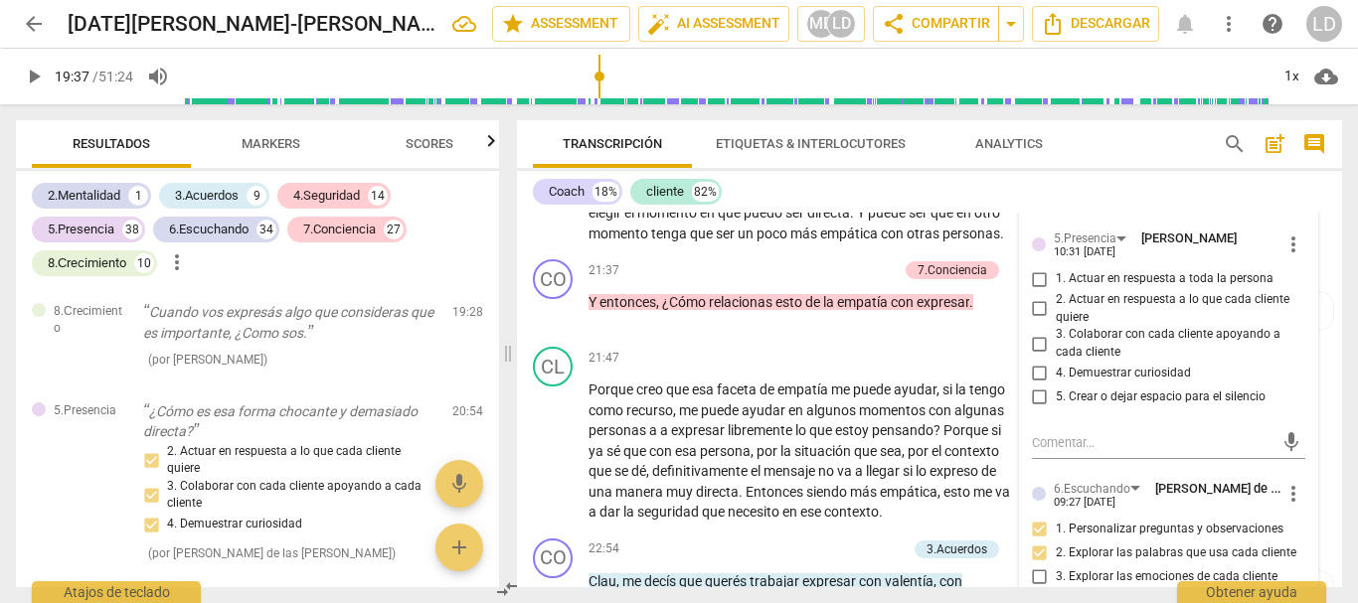
scroll to position [5257, 0]
click at [1039, 289] on input "1. Actuar en respuesta a toda la persona" at bounding box center [1040, 277] width 32 height 24
click at [1038, 319] on input "2. Actuar en respuesta a lo que cada cliente quiere" at bounding box center [1040, 307] width 32 height 24
drag, startPoint x: 1037, startPoint y: 406, endPoint x: 1037, endPoint y: 419, distance: 13.9
click at [1037, 354] on input "3. Colaborar con cada cliente apoyando a cada cliente" at bounding box center [1040, 342] width 32 height 24
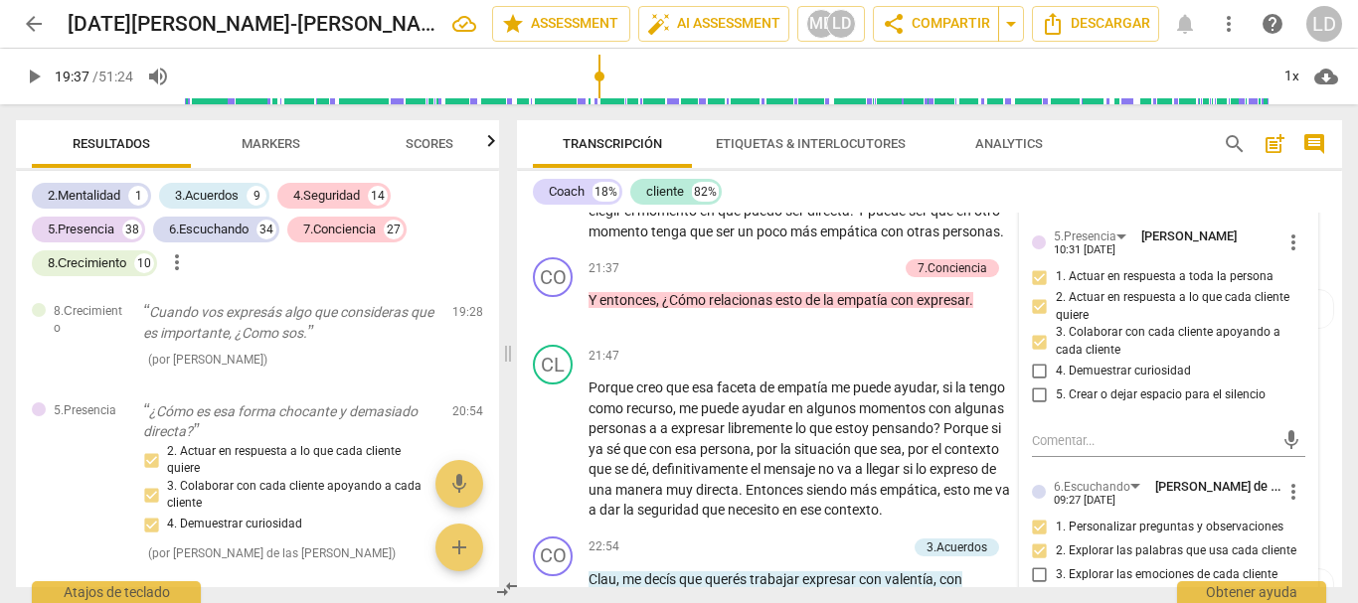
click at [1037, 384] on input "4. Demuestrar curiosidad" at bounding box center [1040, 372] width 32 height 24
click at [1032, 407] on input "5. Crear o dejar espacio para el silencio" at bounding box center [1040, 396] width 32 height 24
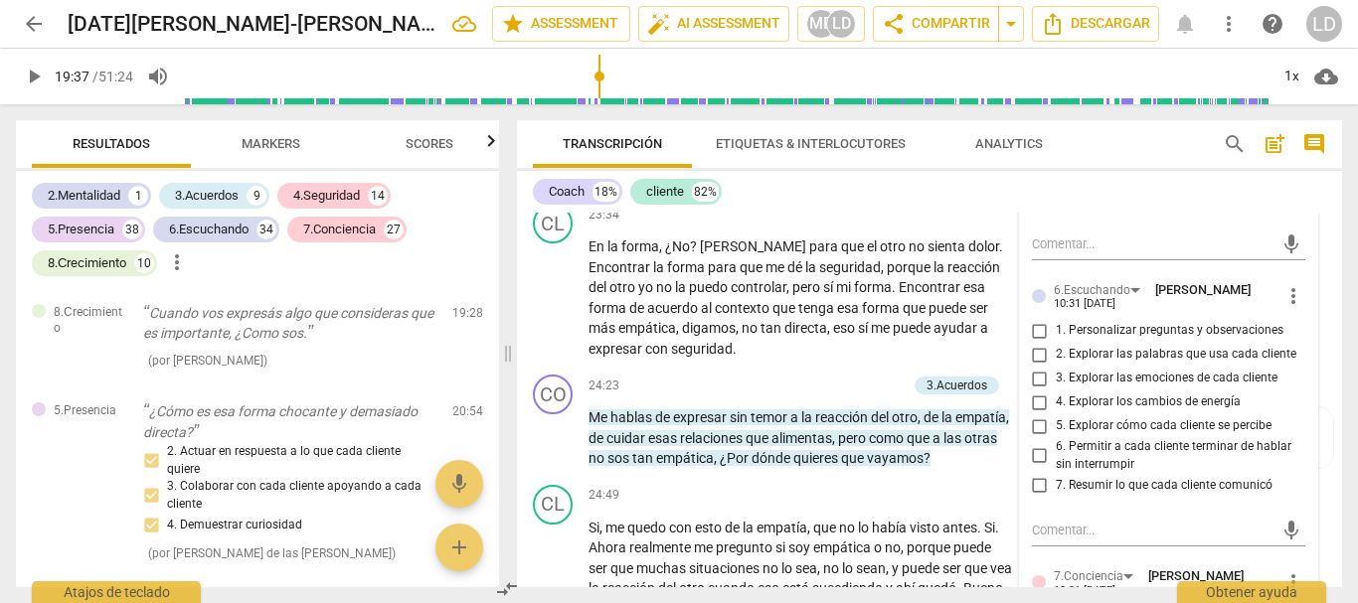
scroll to position [5853, 0]
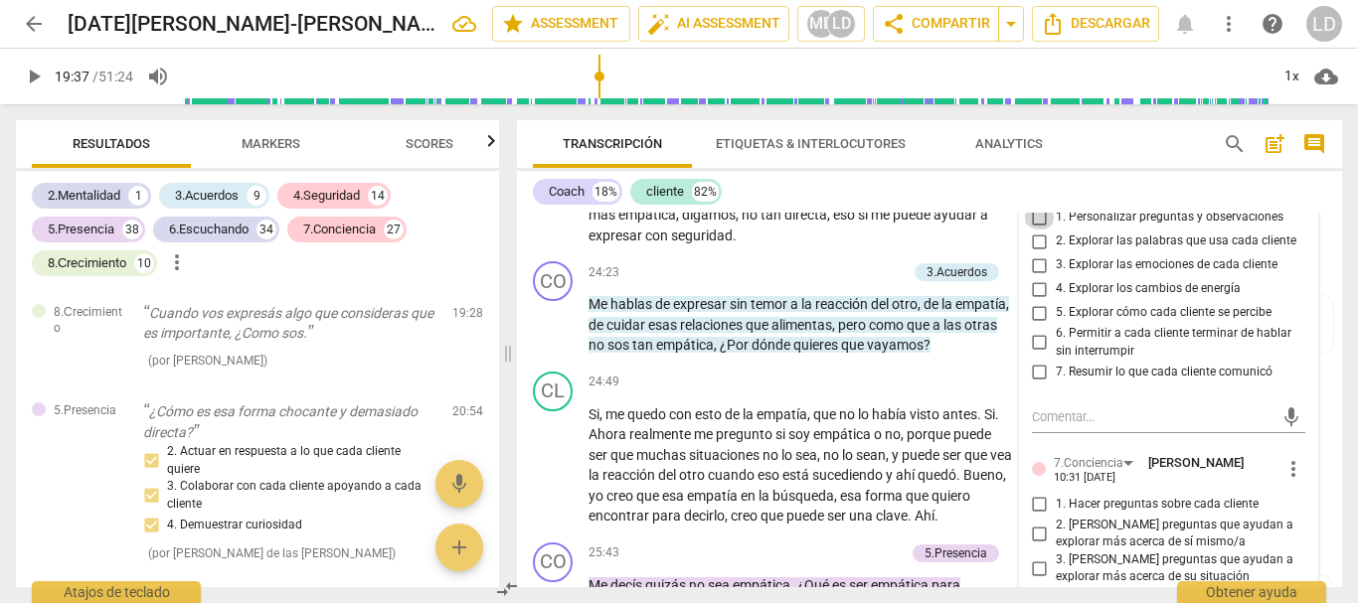
click at [1031, 230] on input "1. Personalizar preguntas y observaciones" at bounding box center [1040, 218] width 32 height 24
click at [1033, 325] on input "5. Explorar cómo cada cliente se percibe" at bounding box center [1040, 313] width 32 height 24
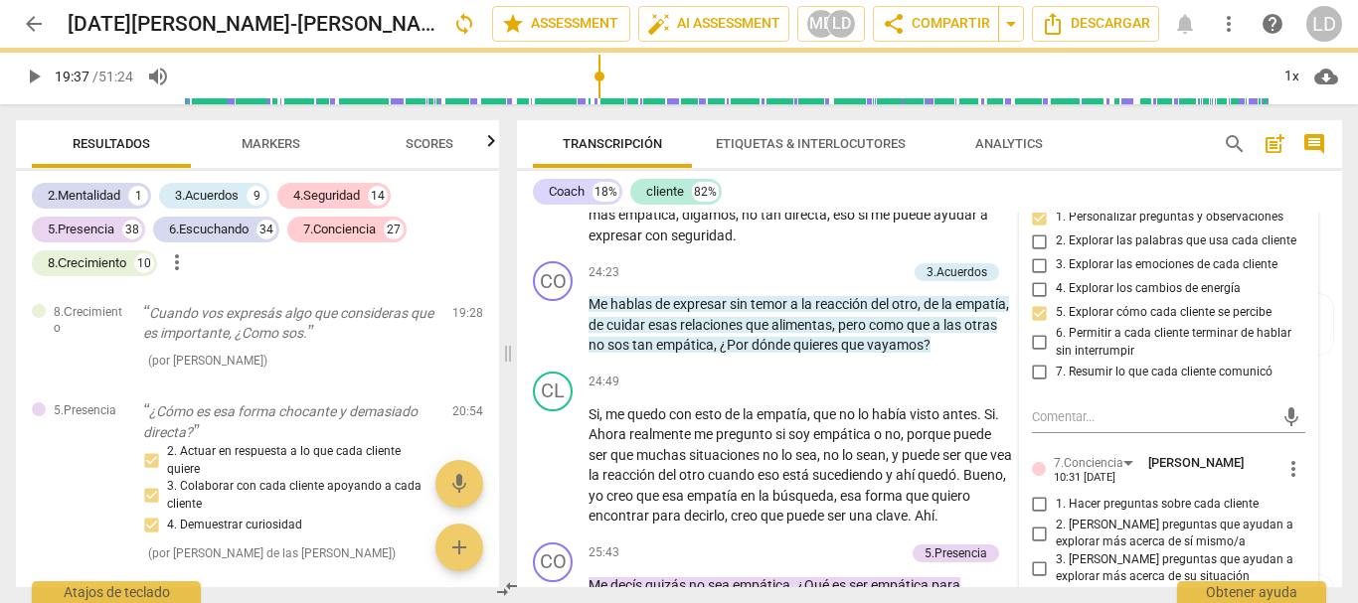
click at [1033, 355] on input "6. Permitir a cada cliente terminar de hablar sin interrumpir" at bounding box center [1040, 343] width 32 height 24
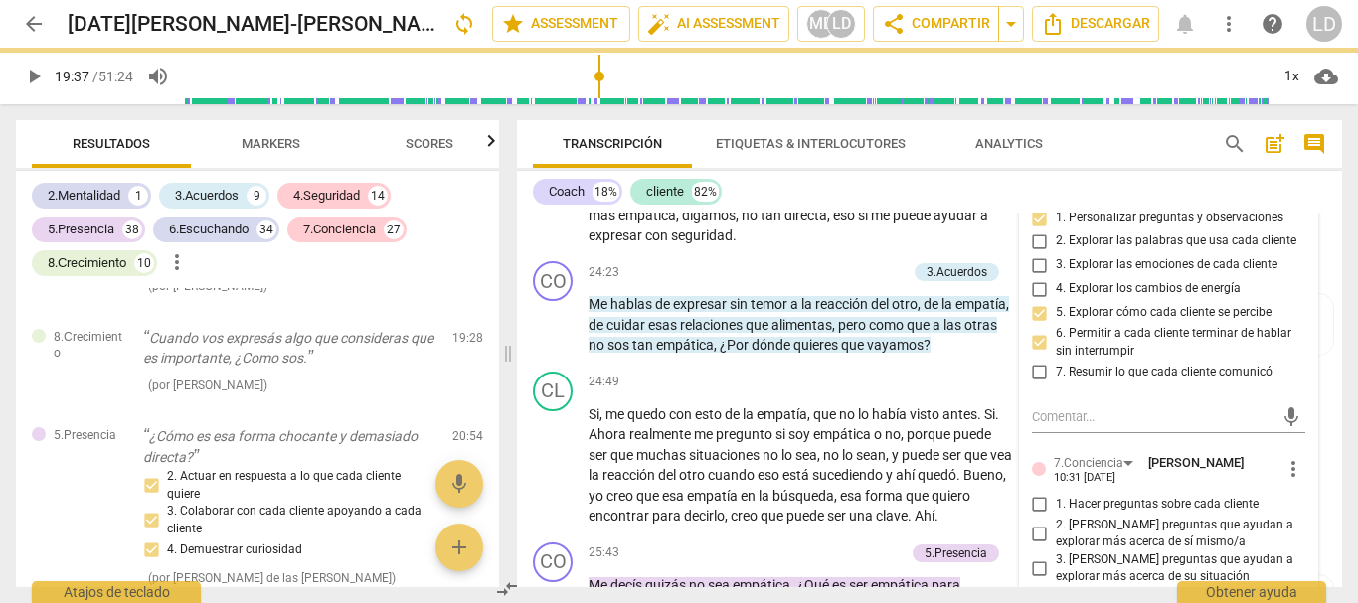
click at [1035, 384] on input "7. Resumir lo que cada cliente comunicó" at bounding box center [1040, 372] width 32 height 24
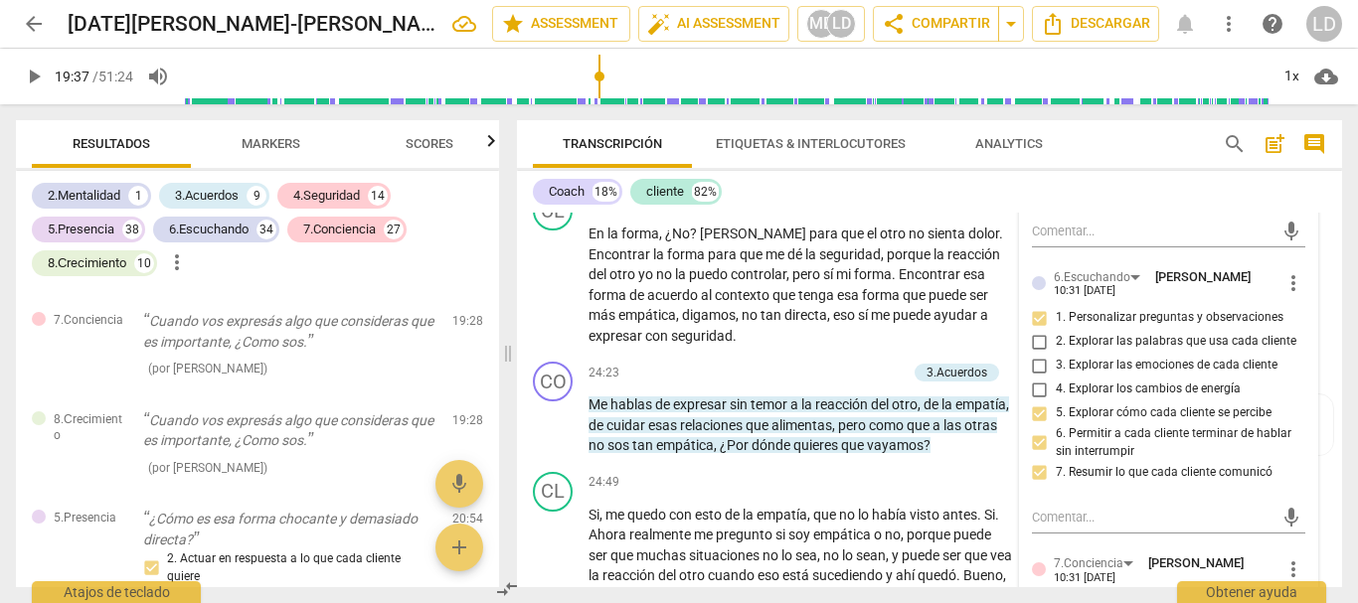
scroll to position [5754, 0]
click at [1041, 353] on input "2. Explorar las palabras que usa cada cliente" at bounding box center [1040, 341] width 32 height 24
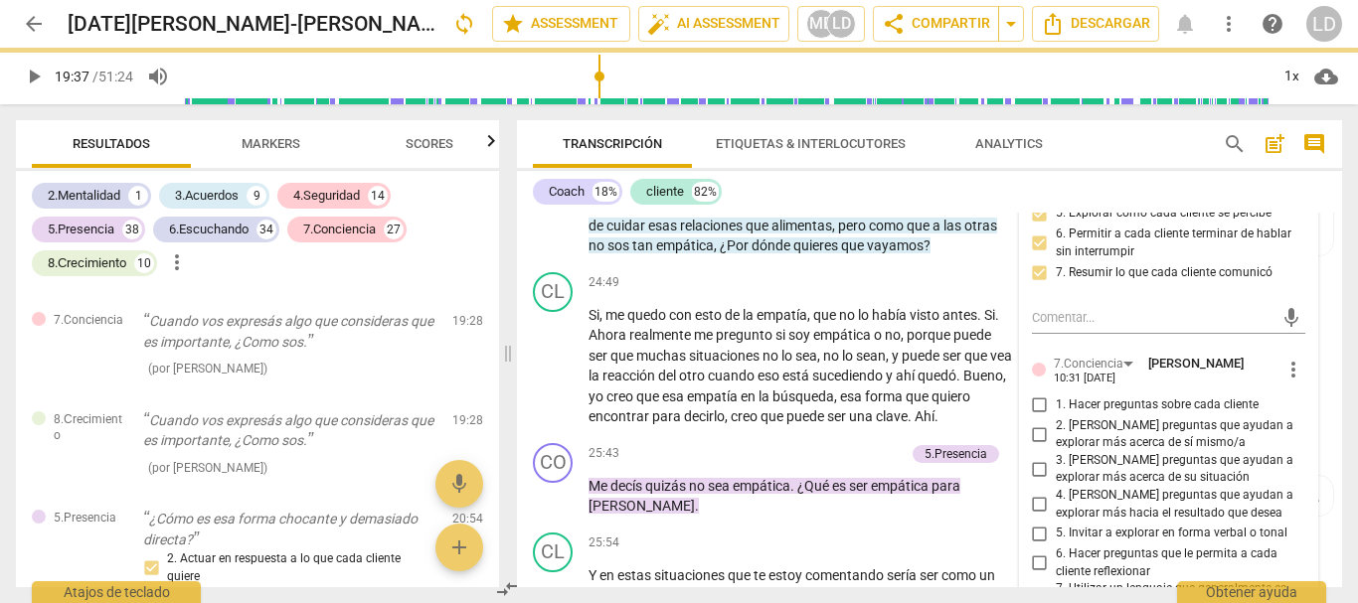
scroll to position [6052, 0]
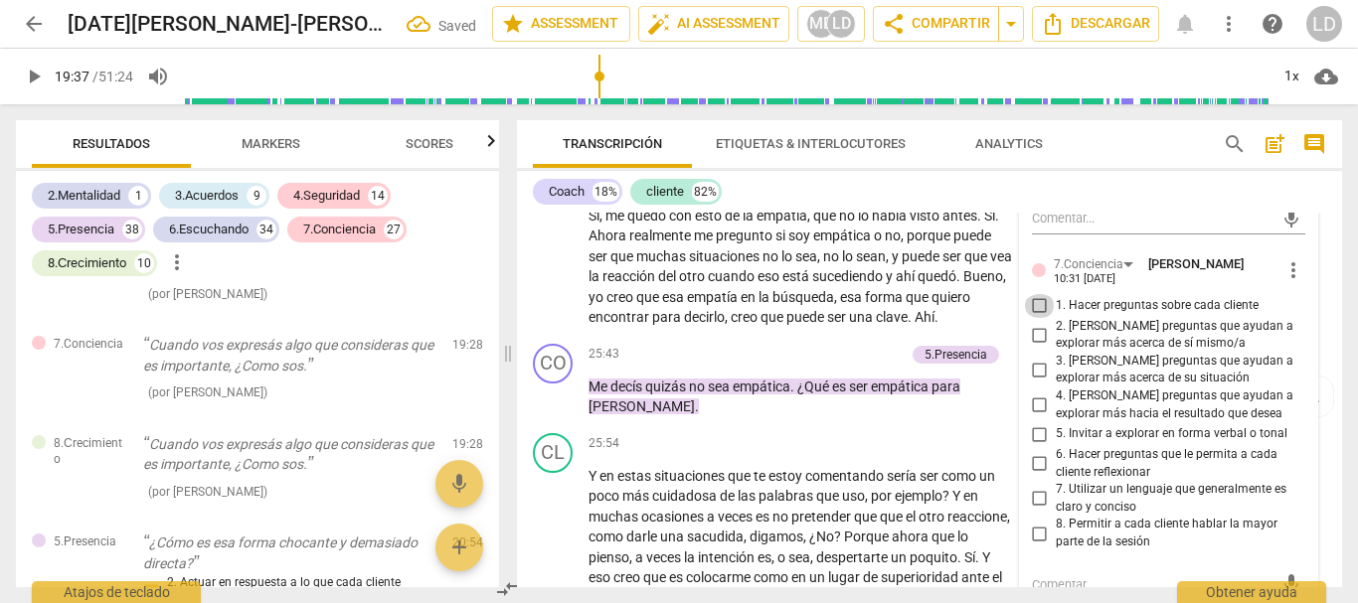
click at [1032, 318] on input "1. Hacer preguntas sobre cada cliente" at bounding box center [1040, 306] width 32 height 24
click at [1027, 347] on input "2. [PERSON_NAME] preguntas que ayudan a explorar más acerca de sí mismo/a" at bounding box center [1040, 335] width 32 height 24
click at [1039, 382] on input "3. [PERSON_NAME] preguntas que ayudan a explorar más acerca de su situación" at bounding box center [1040, 370] width 32 height 24
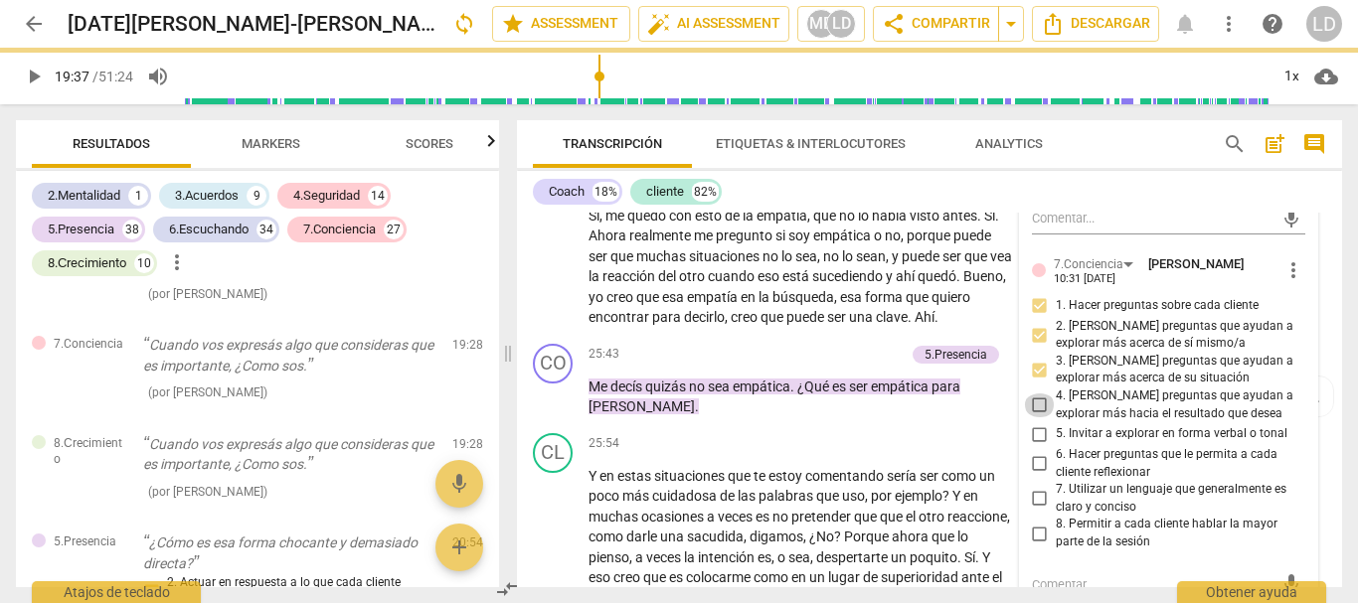
click at [1029, 417] on input "4. [PERSON_NAME] preguntas que ayudan a explorar más hacia el resultado que des…" at bounding box center [1040, 406] width 32 height 24
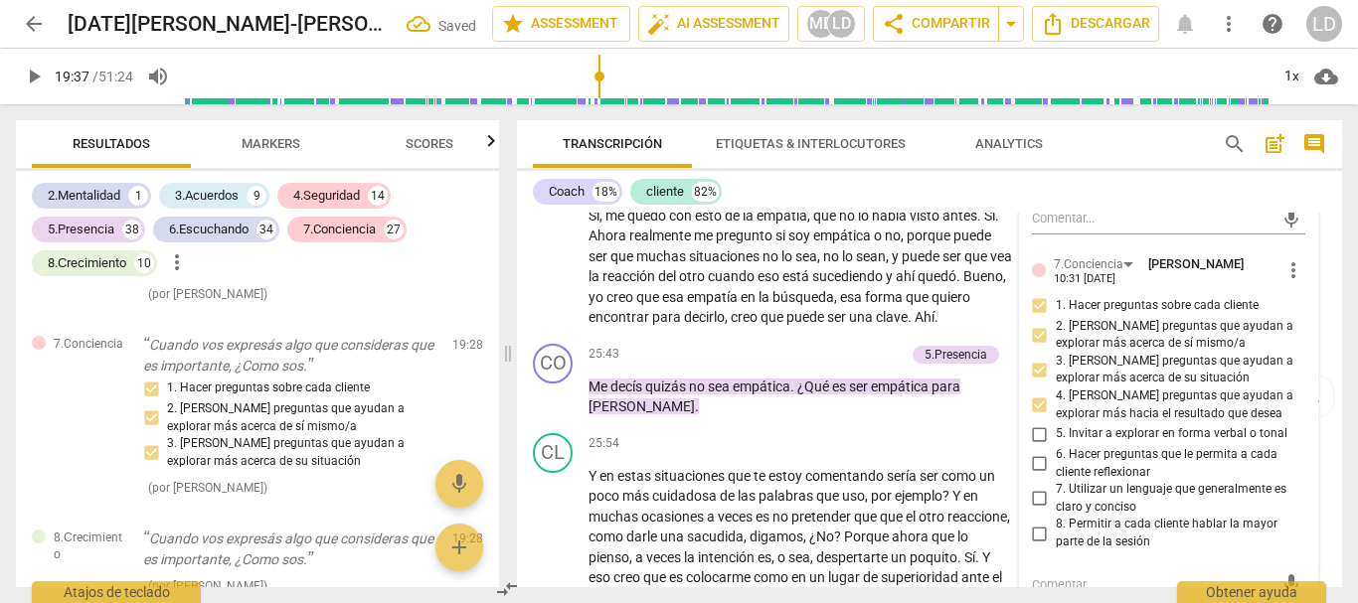
click at [1036, 446] on input "5. Invitar a explorar en forma verbal o tonal" at bounding box center [1040, 434] width 32 height 24
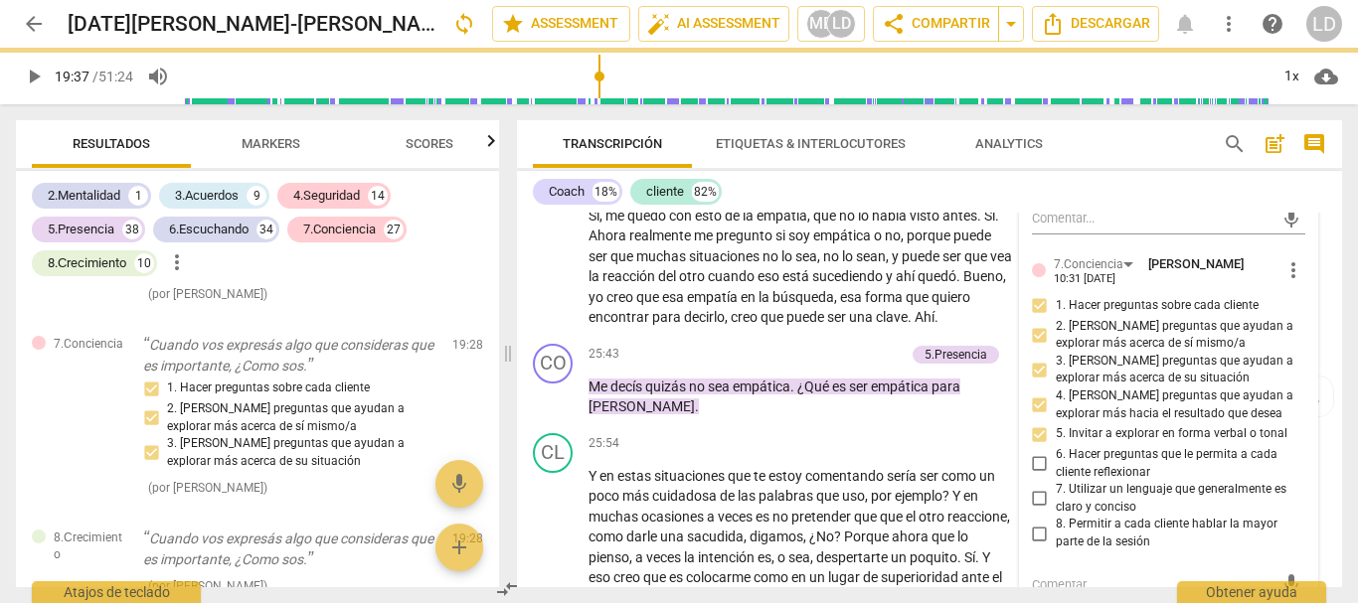
drag, startPoint x: 1039, startPoint y: 528, endPoint x: 1095, endPoint y: 554, distance: 62.3
click at [1039, 476] on input "6. Hacer preguntas que le permita a cada cliente reflexionar" at bounding box center [1040, 464] width 32 height 24
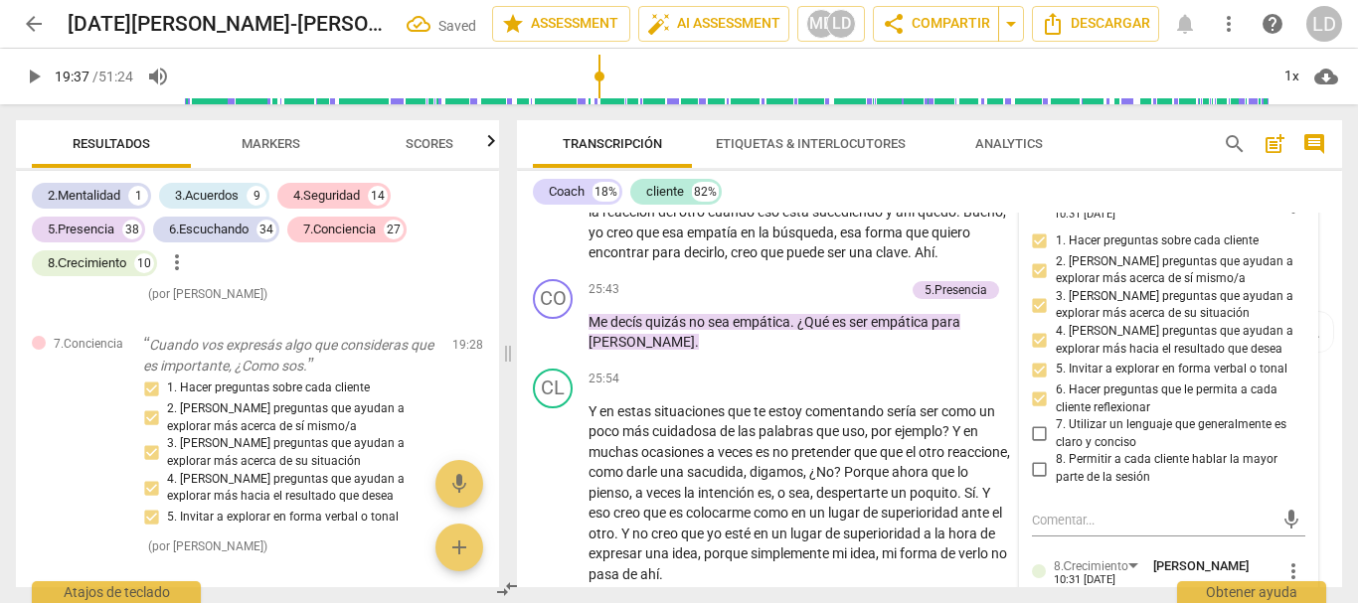
scroll to position [6151, 0]
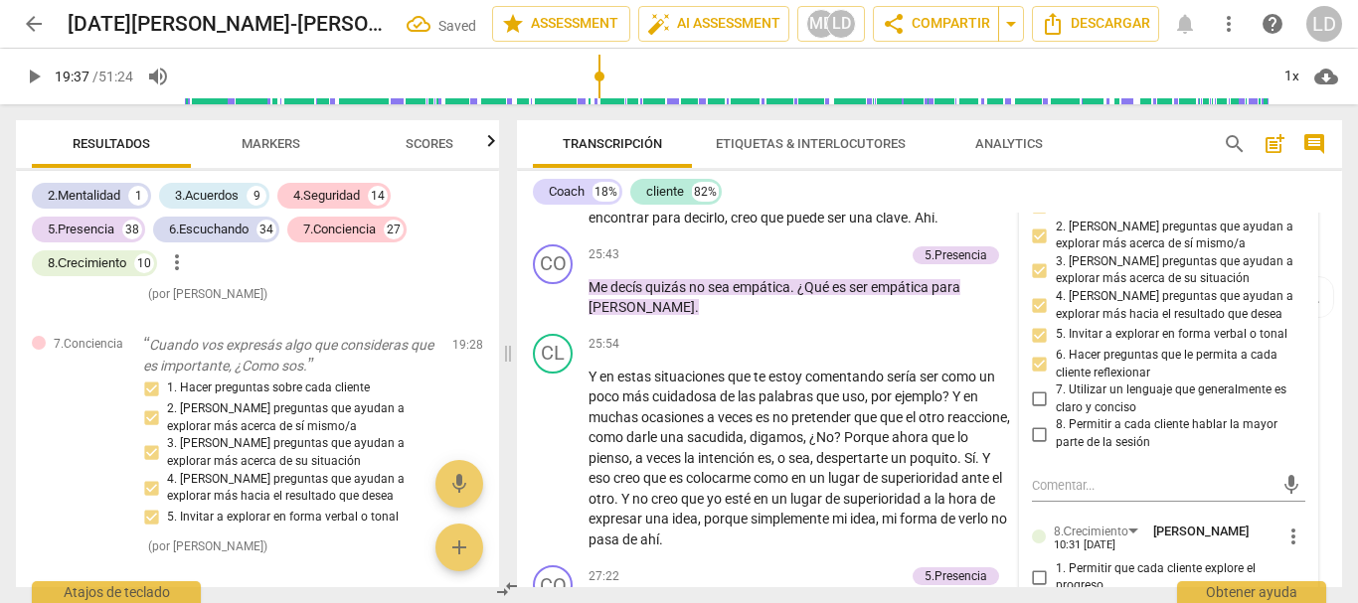
click at [1035, 411] on input "7. Utilizar un lenguaje que generalmente es claro y conciso" at bounding box center [1040, 400] width 32 height 24
click at [1037, 446] on input "8. Permitir a cada cliente hablar la mayor parte de la sesión" at bounding box center [1040, 434] width 32 height 24
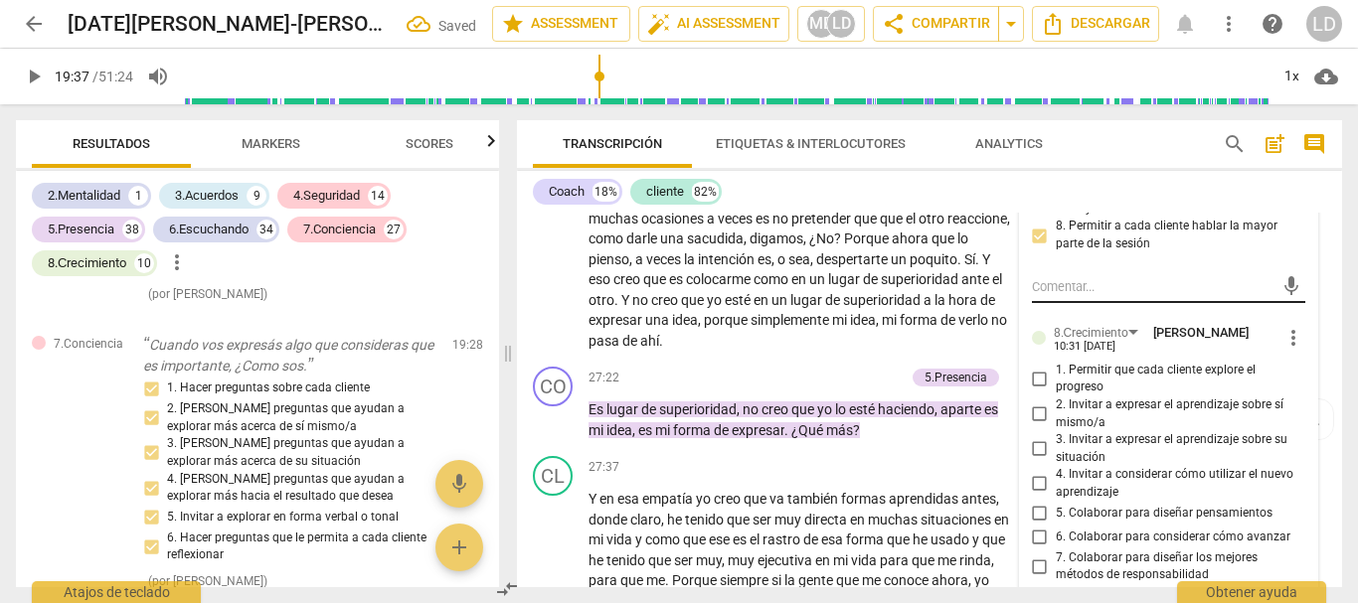
scroll to position [6449, 0]
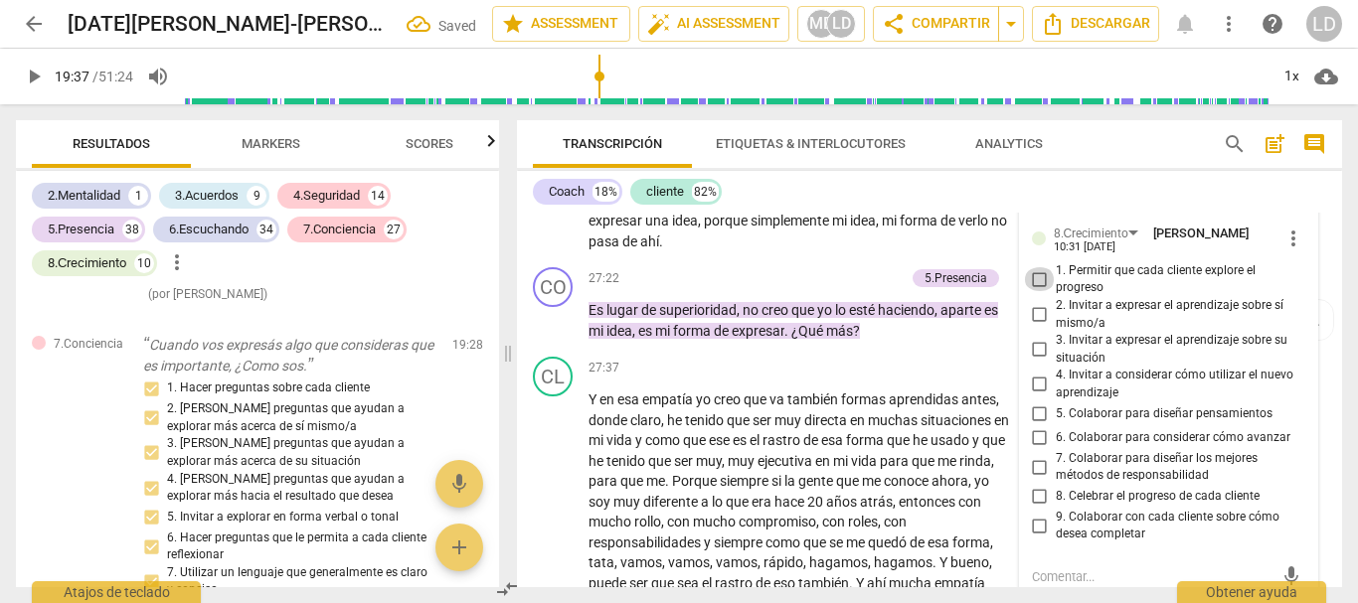
click at [1034, 291] on input "1. Permitir que cada cliente explore el progreso" at bounding box center [1040, 279] width 32 height 24
click at [1037, 291] on input "1. Permitir que cada cliente explore el progreso" at bounding box center [1040, 279] width 32 height 24
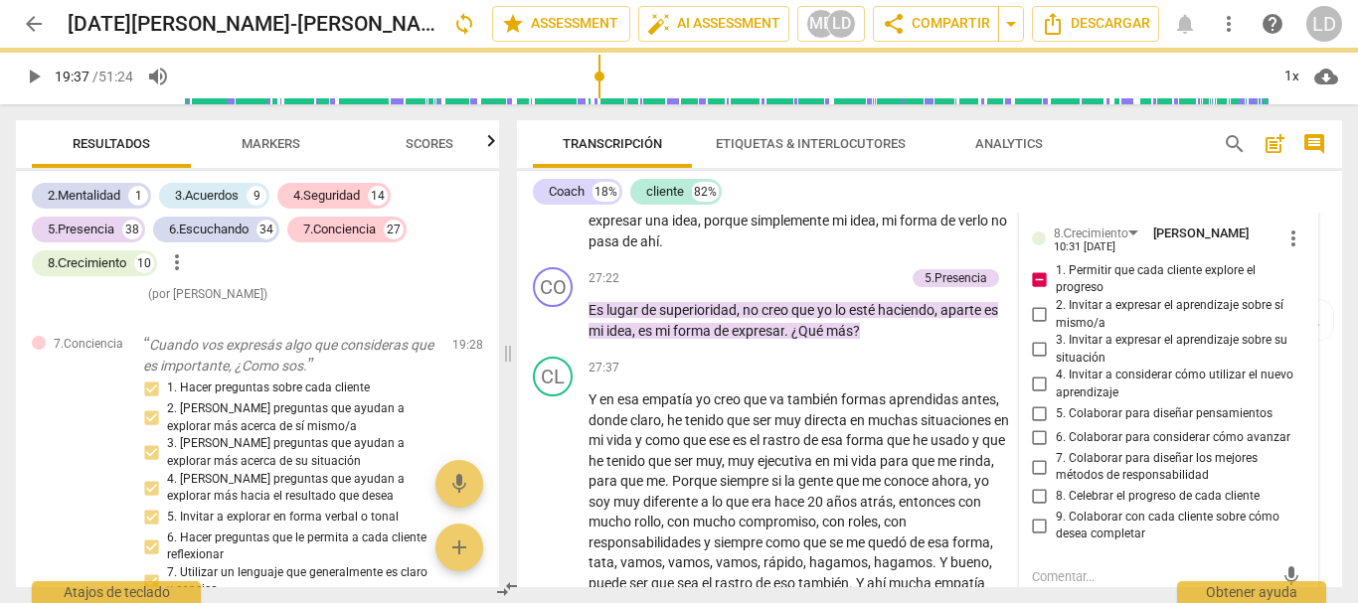
click at [1041, 291] on input "1. Permitir que cada cliente explore el progreso" at bounding box center [1040, 279] width 32 height 24
click at [1037, 426] on input "5. Colaborar para diseñar pensamientos" at bounding box center [1040, 415] width 32 height 24
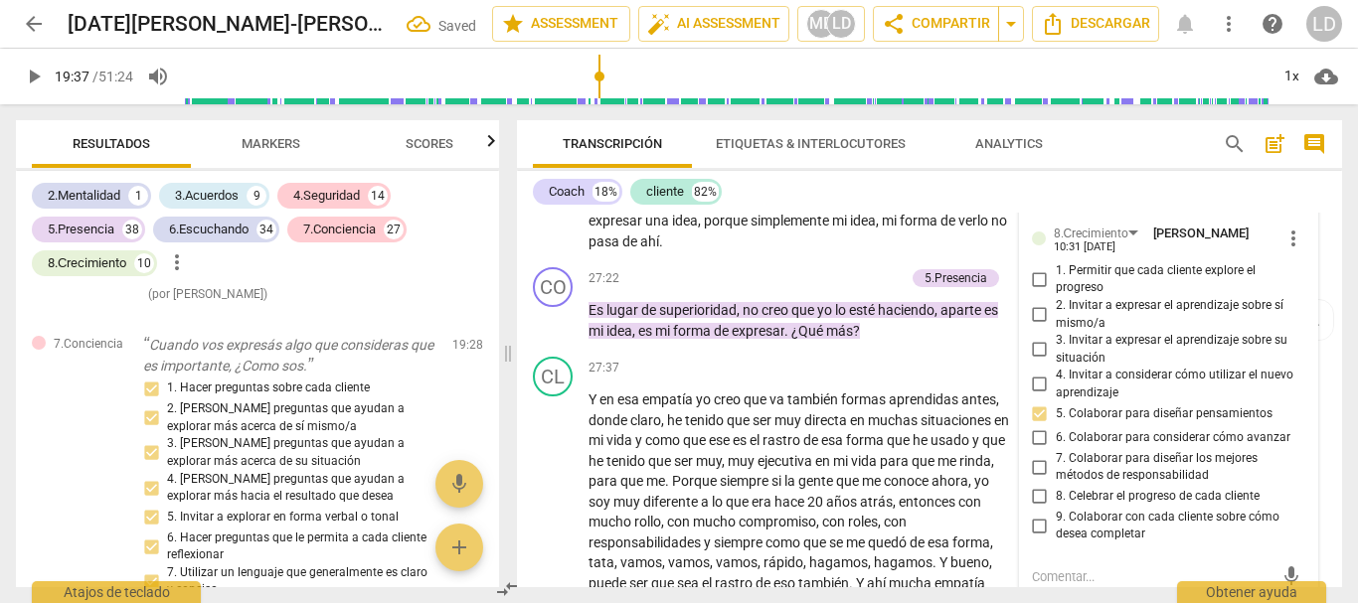
click at [1036, 479] on input "7. Colaborar para diseñar los mejores métodos de responsabilidad" at bounding box center [1040, 467] width 32 height 24
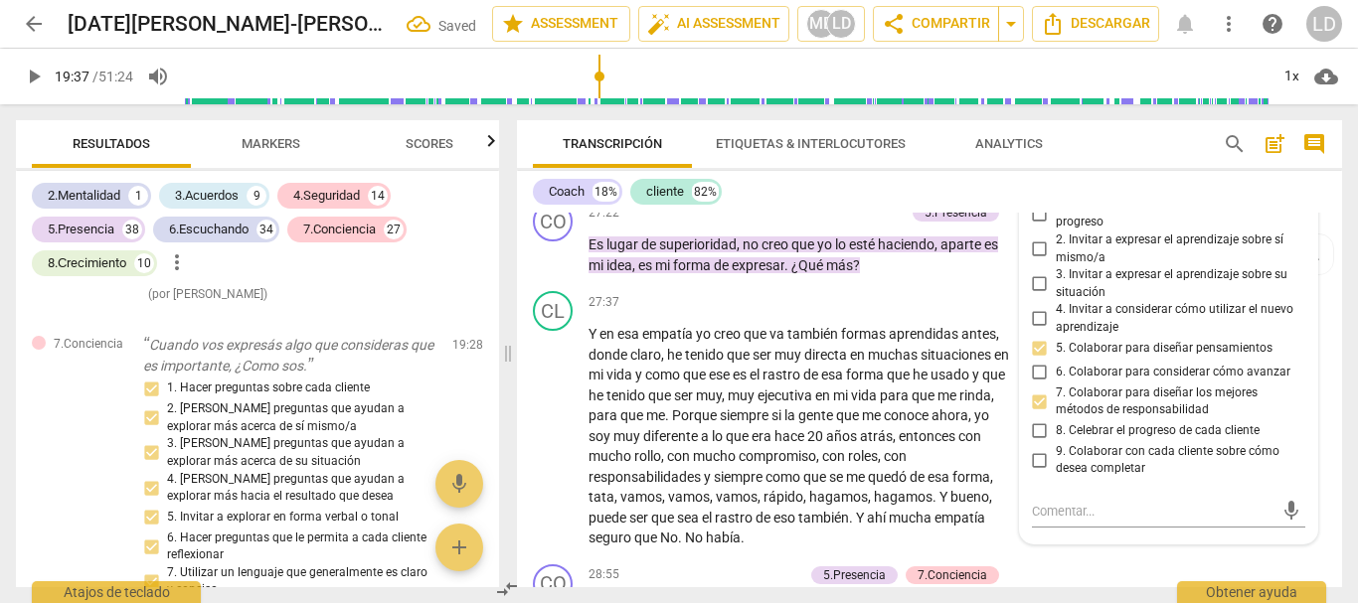
scroll to position [6549, 0]
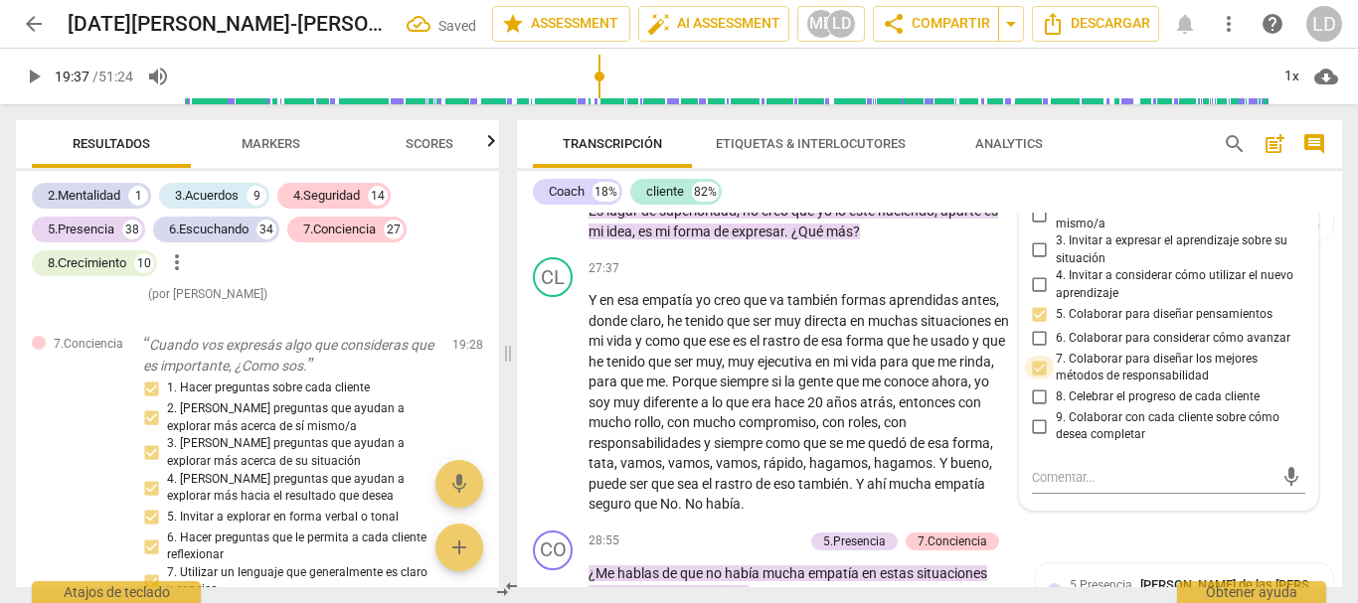
click at [1034, 380] on input "7. Colaborar para diseñar los mejores métodos de responsabilidad" at bounding box center [1040, 368] width 32 height 24
click at [1036, 380] on input "7. Colaborar para diseñar los mejores métodos de responsabilidad" at bounding box center [1040, 368] width 32 height 24
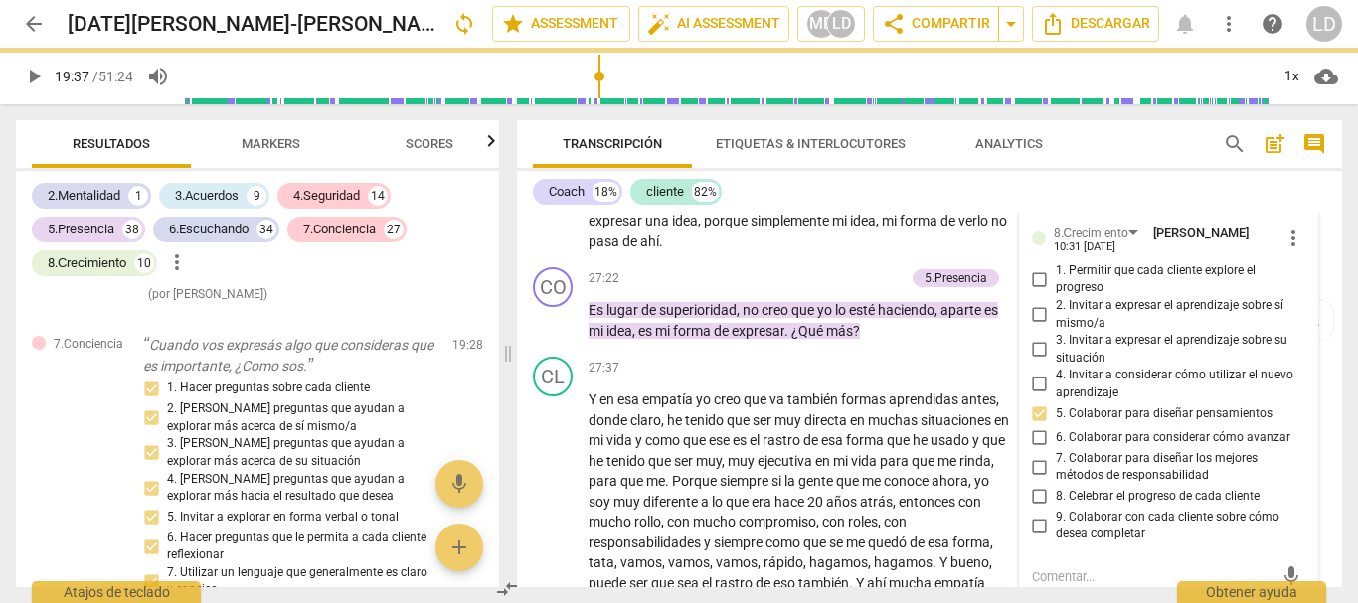
scroll to position [6251, 0]
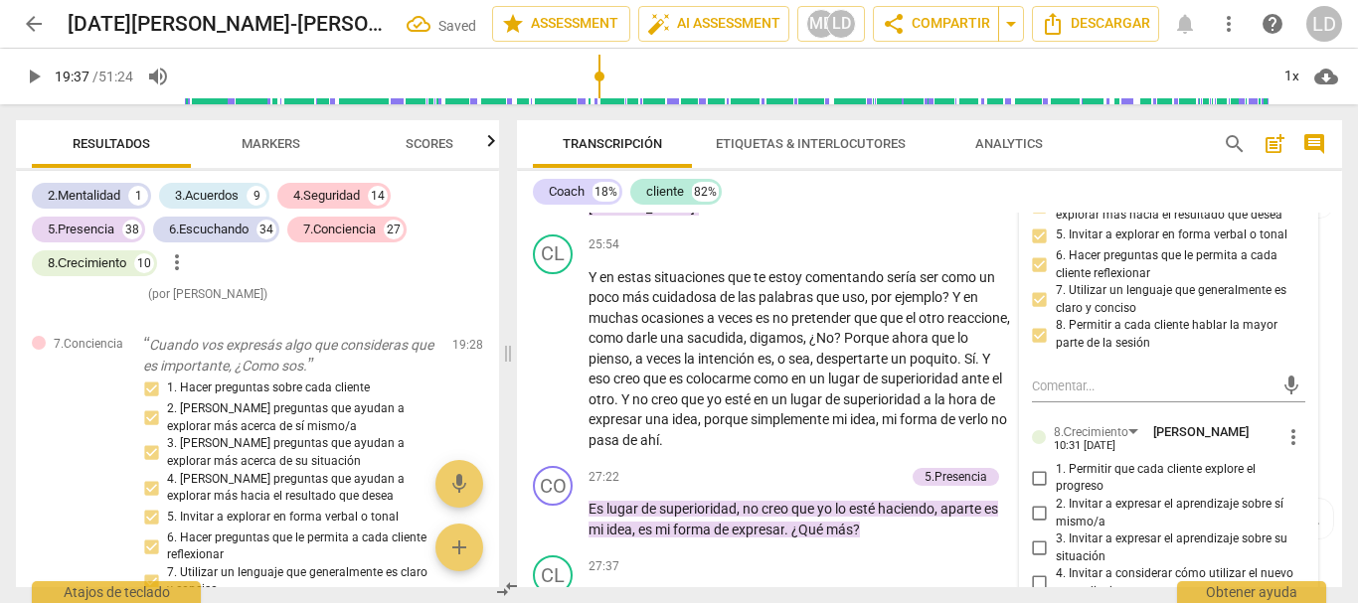
click at [1319, 227] on div "CO play_arrow pause 25:43 + Add competency 5.Presencia keyboard_arrow_right Me …" at bounding box center [929, 181] width 825 height 89
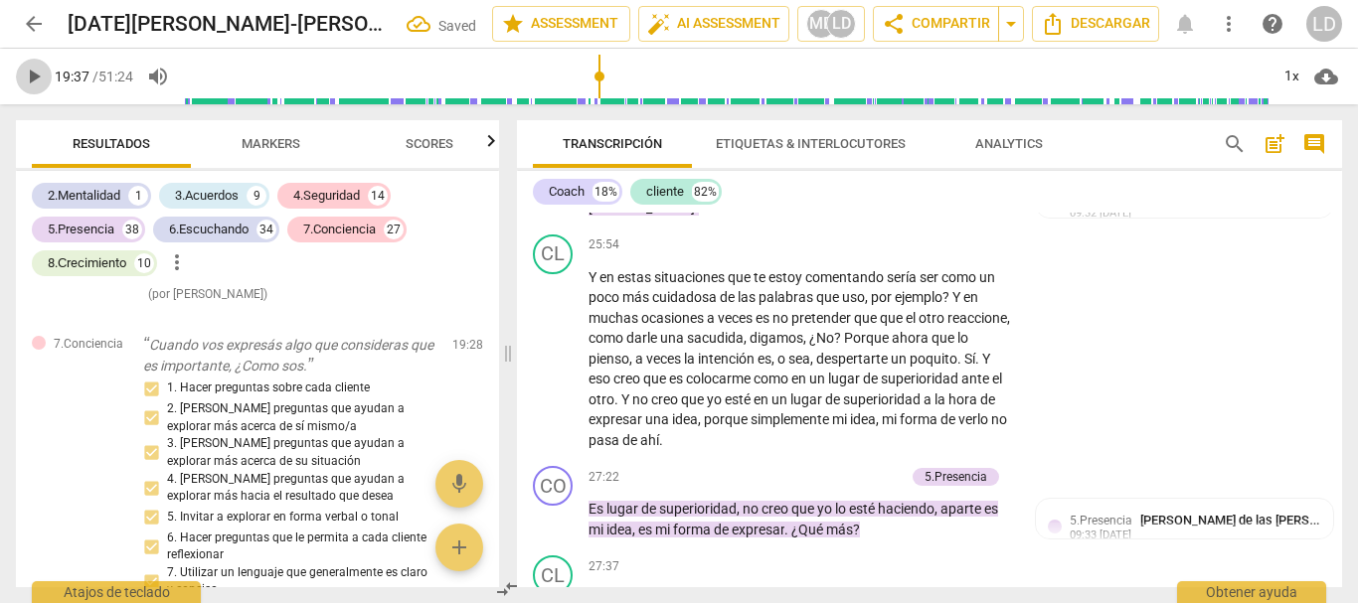
click at [33, 75] on span "play_arrow" at bounding box center [34, 77] width 24 height 24
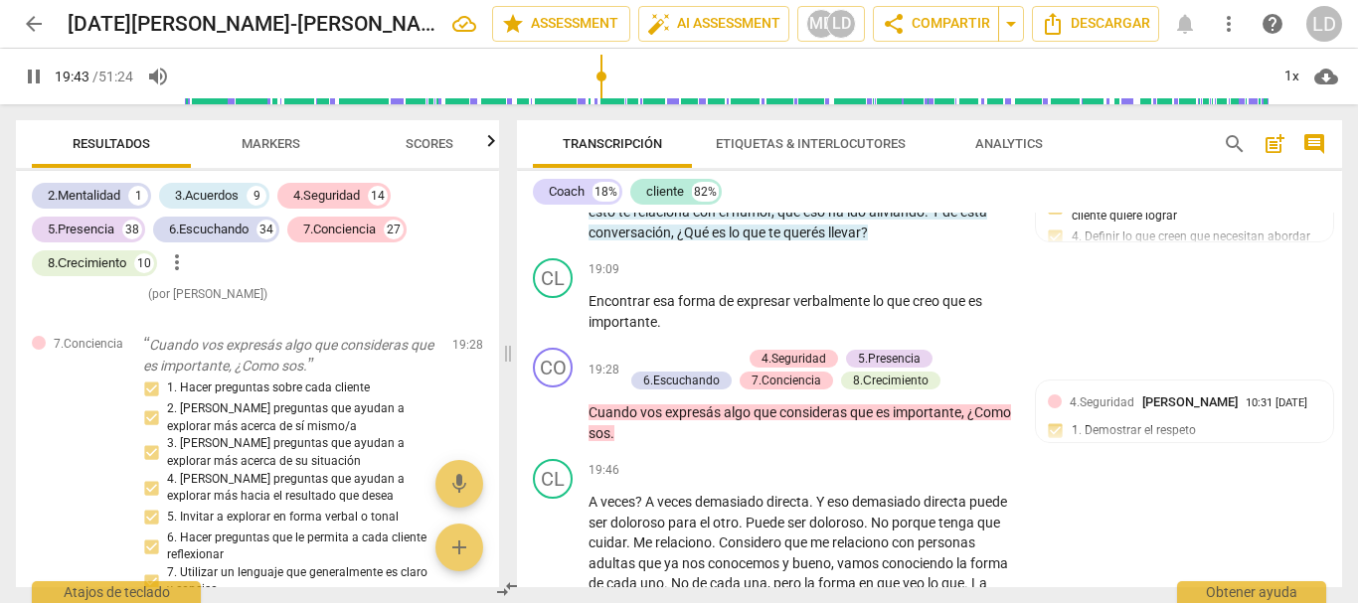
scroll to position [4760, 0]
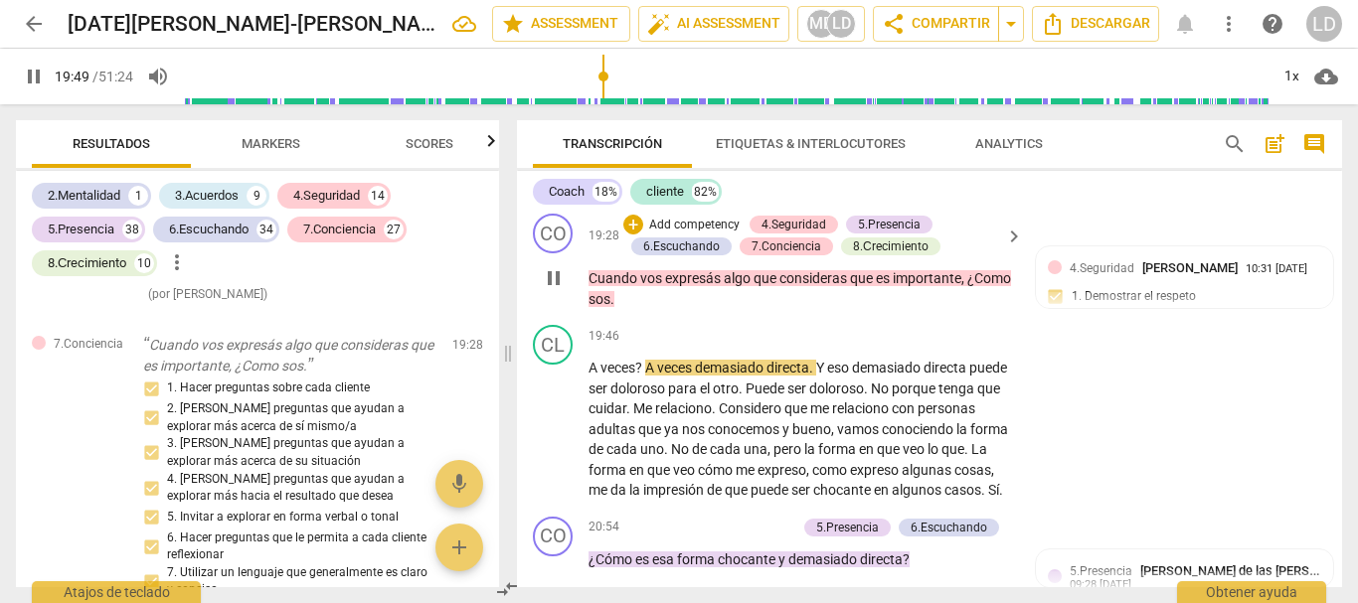
click at [664, 309] on p "Cuando vos expresás algo que consideras que es importante , ¿Como sos ." at bounding box center [800, 288] width 424 height 41
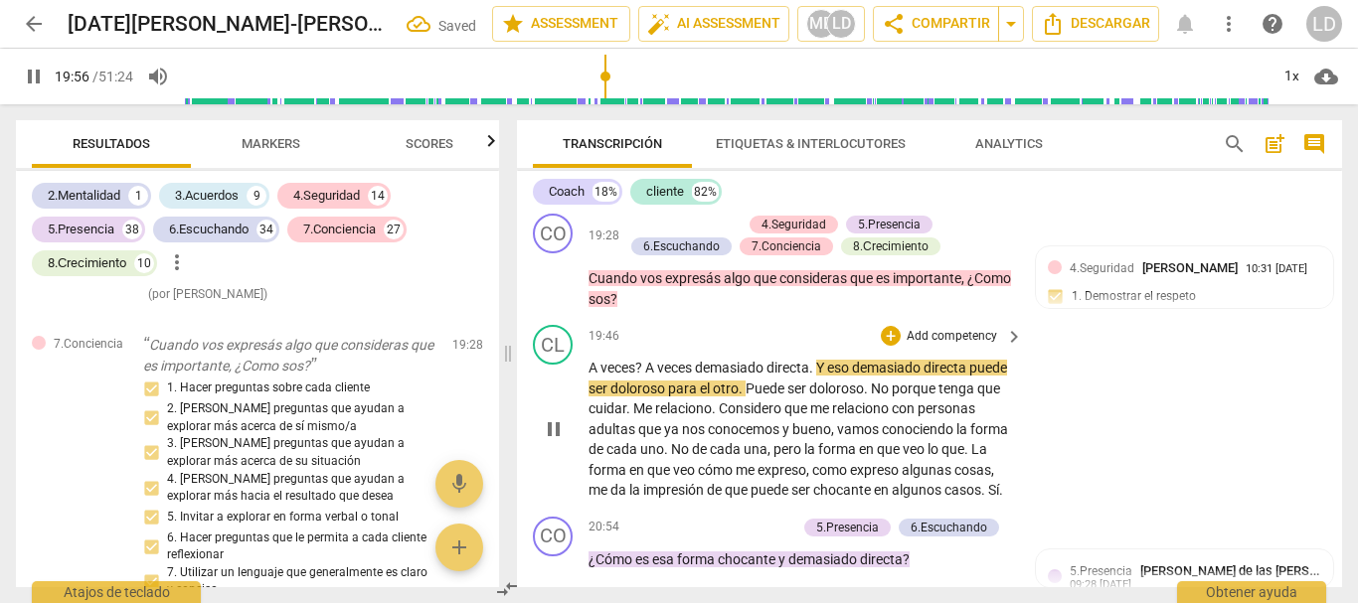
click at [639, 376] on span "?" at bounding box center [640, 368] width 10 height 16
click at [645, 376] on span "?" at bounding box center [640, 368] width 10 height 16
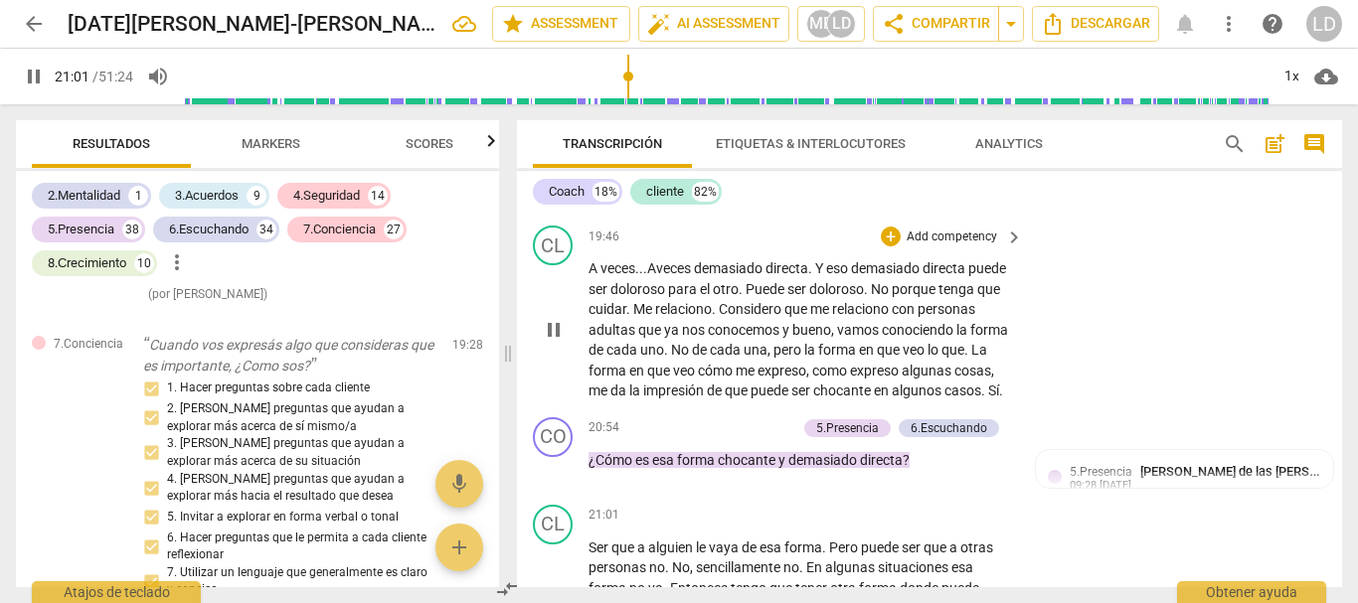
scroll to position [5267, 0]
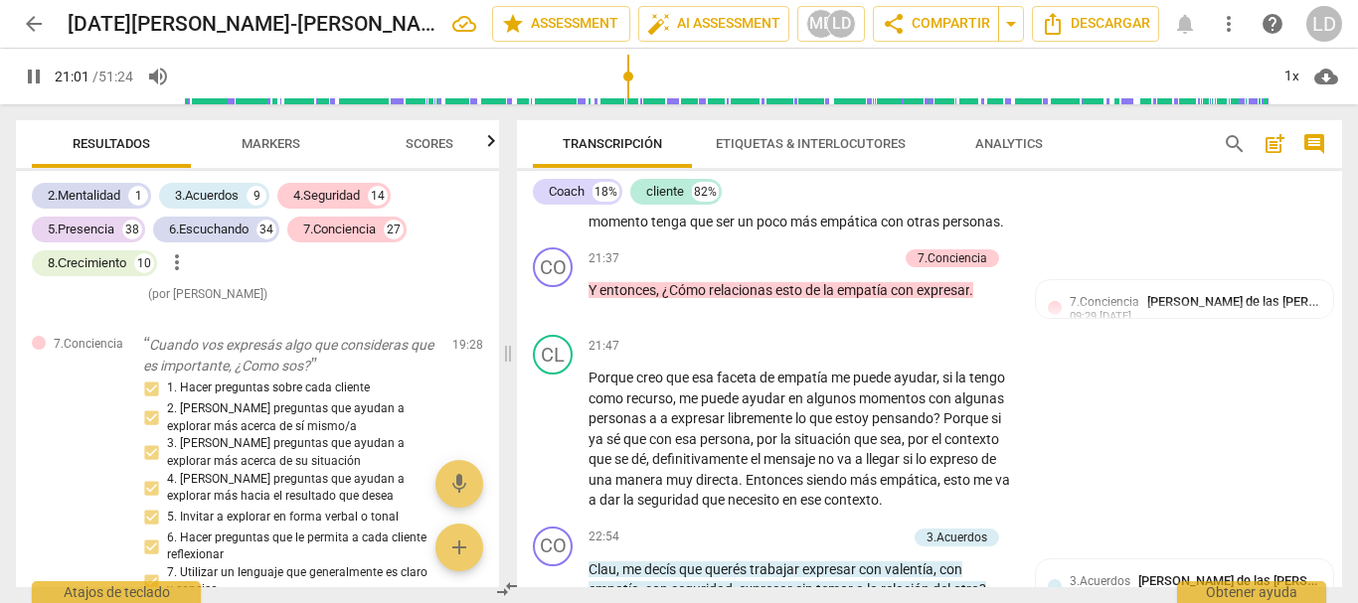
click at [37, 74] on span "pause" at bounding box center [34, 77] width 24 height 24
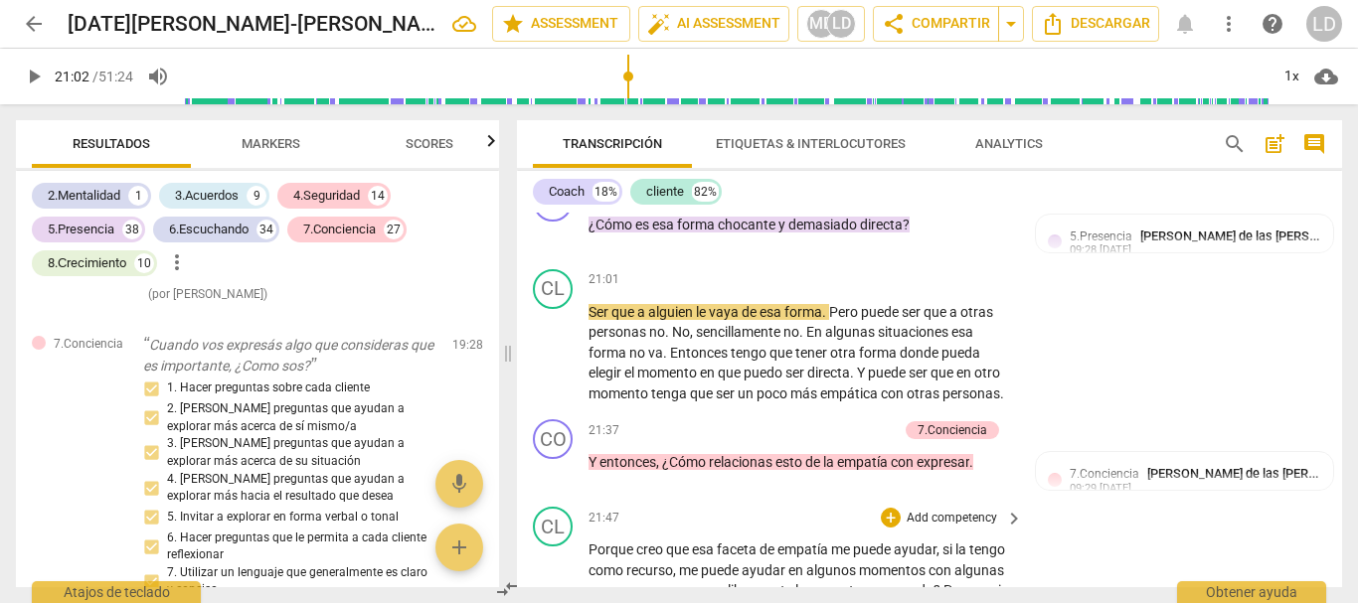
scroll to position [5068, 0]
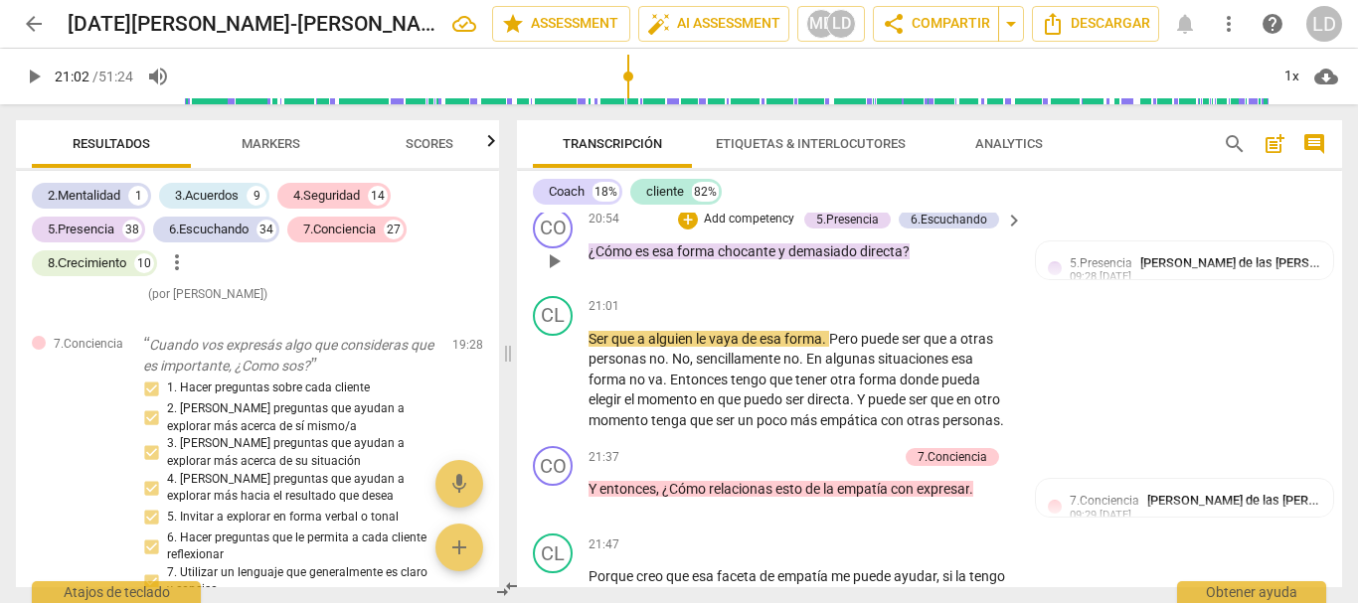
click at [778, 259] on span "chocante" at bounding box center [748, 252] width 61 height 16
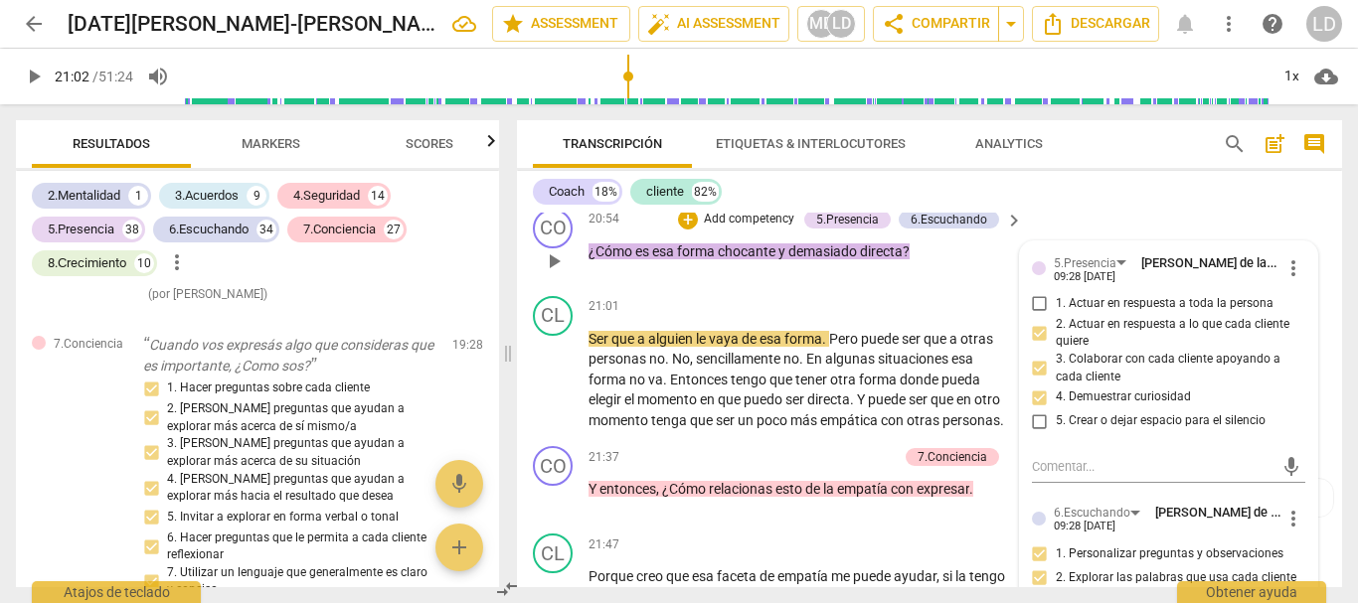
click at [778, 259] on span "chocante" at bounding box center [748, 252] width 61 height 16
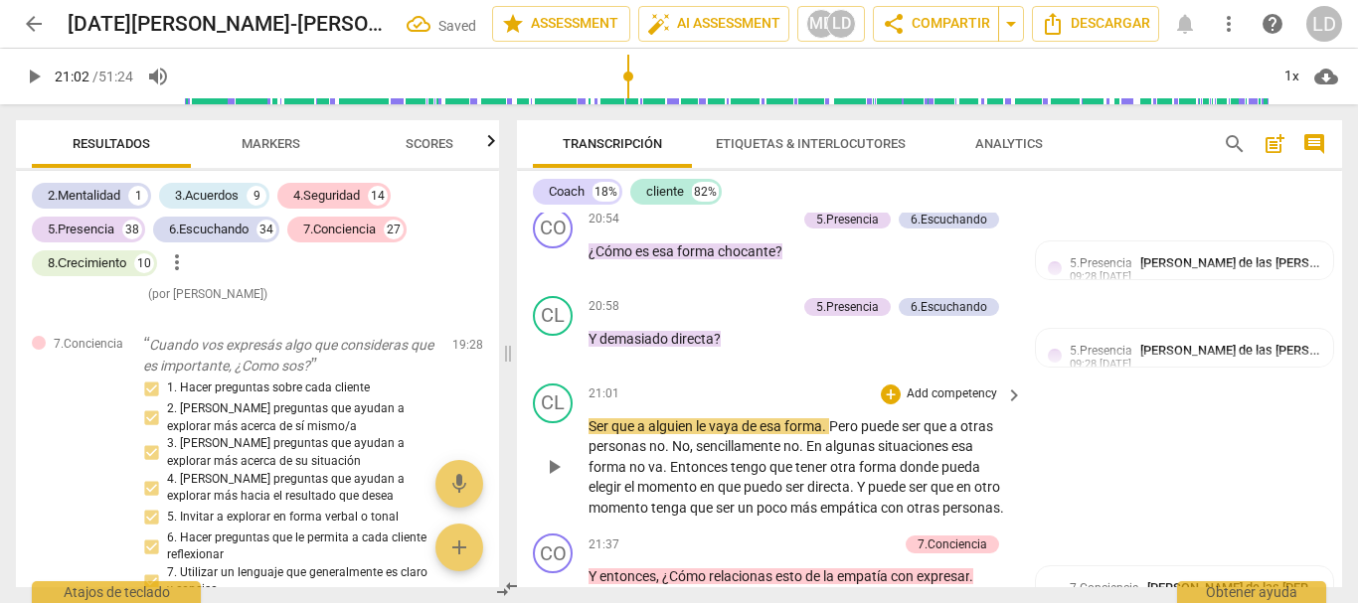
click at [592, 434] on span "Ser" at bounding box center [599, 426] width 23 height 16
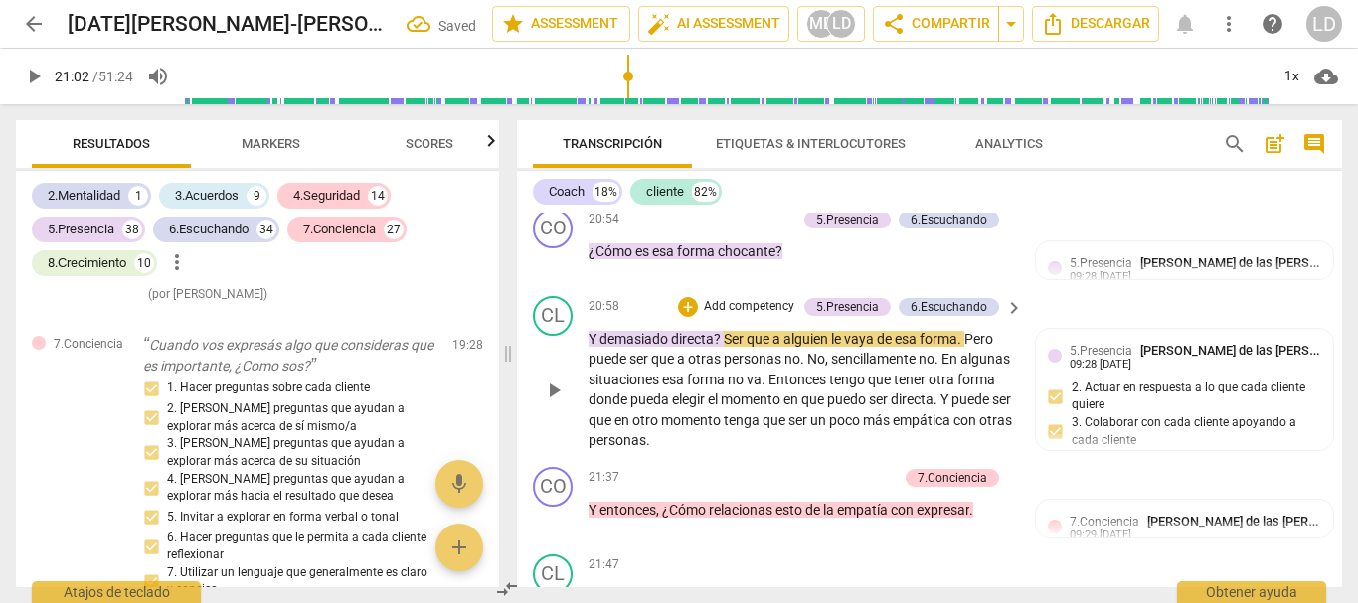
click at [722, 347] on span "?" at bounding box center [719, 339] width 10 height 16
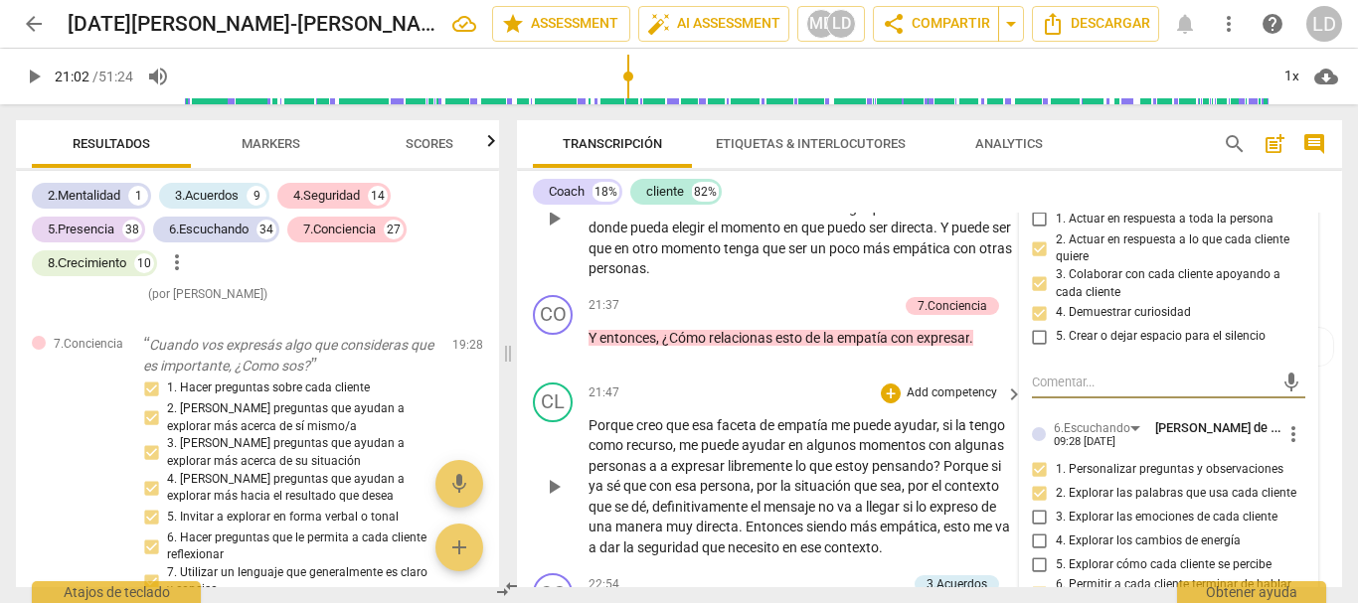
scroll to position [5205, 0]
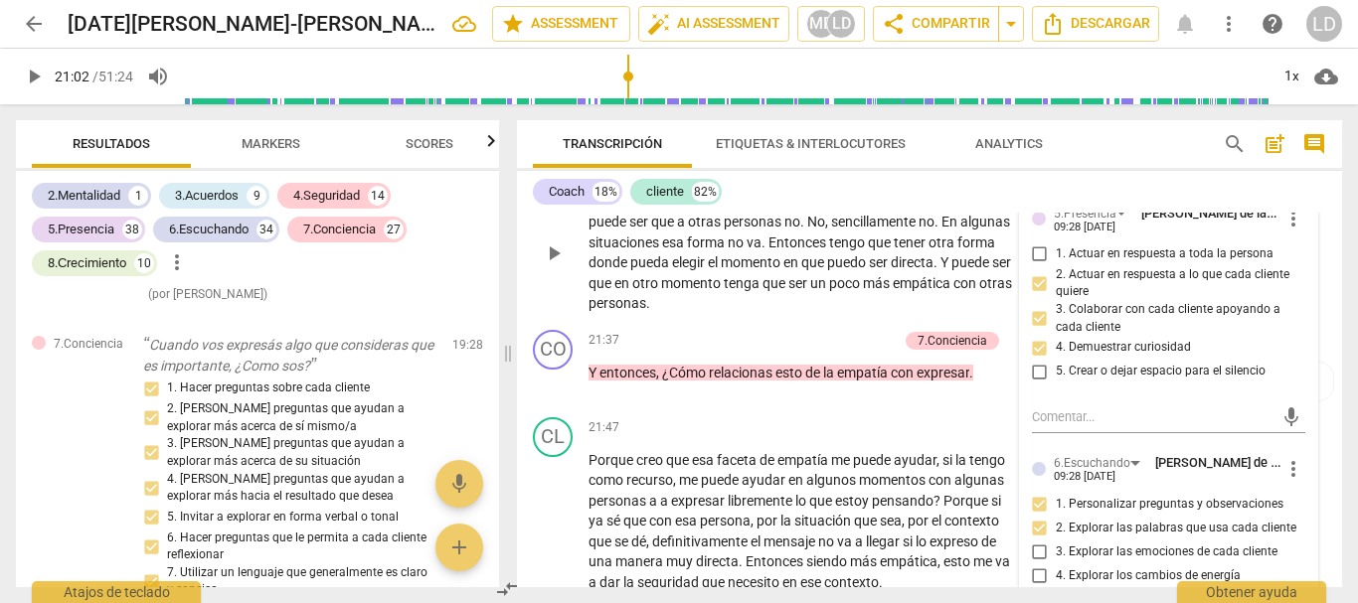
click at [722, 210] on span "?" at bounding box center [719, 202] width 10 height 16
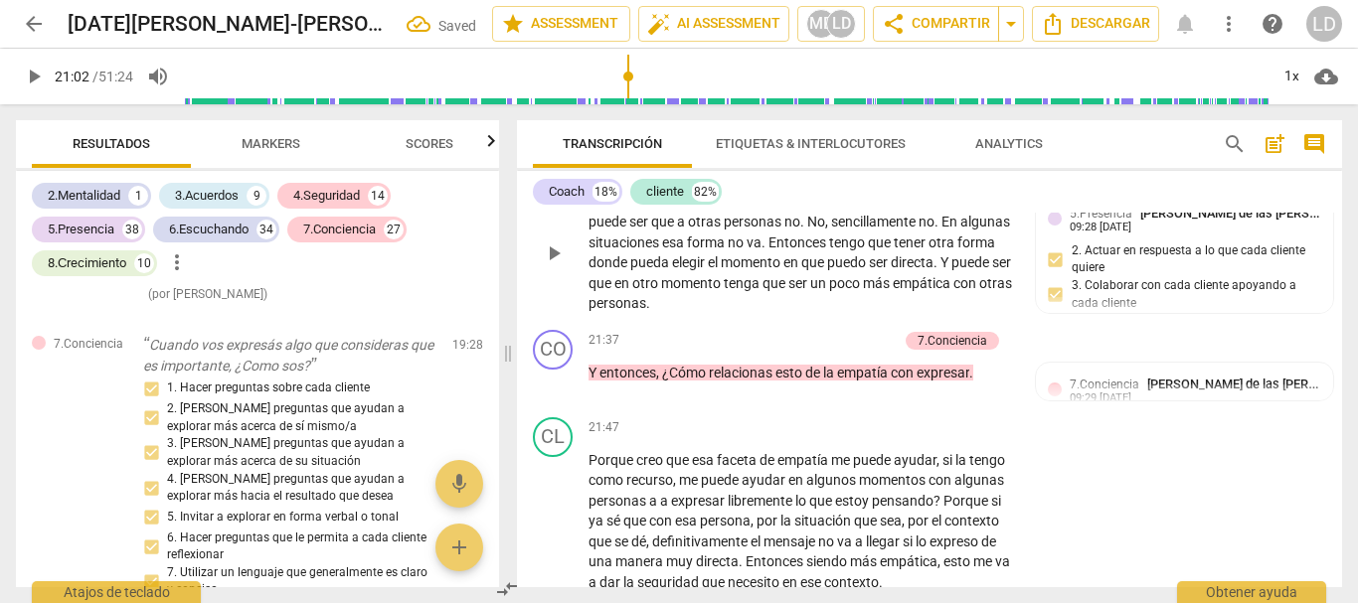
click at [1090, 243] on div "CL play_arrow pause 20:58 + Add competency 5.Presencia 6.Escuchando keyboard_ar…" at bounding box center [929, 236] width 825 height 171
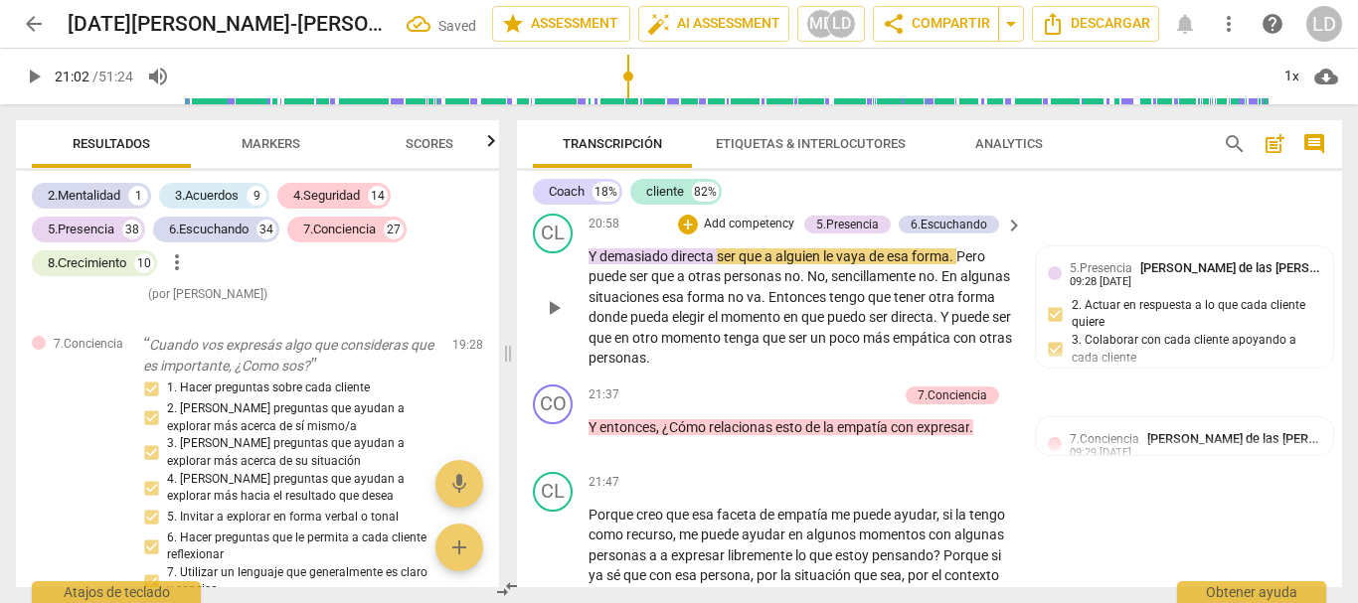
scroll to position [5106, 0]
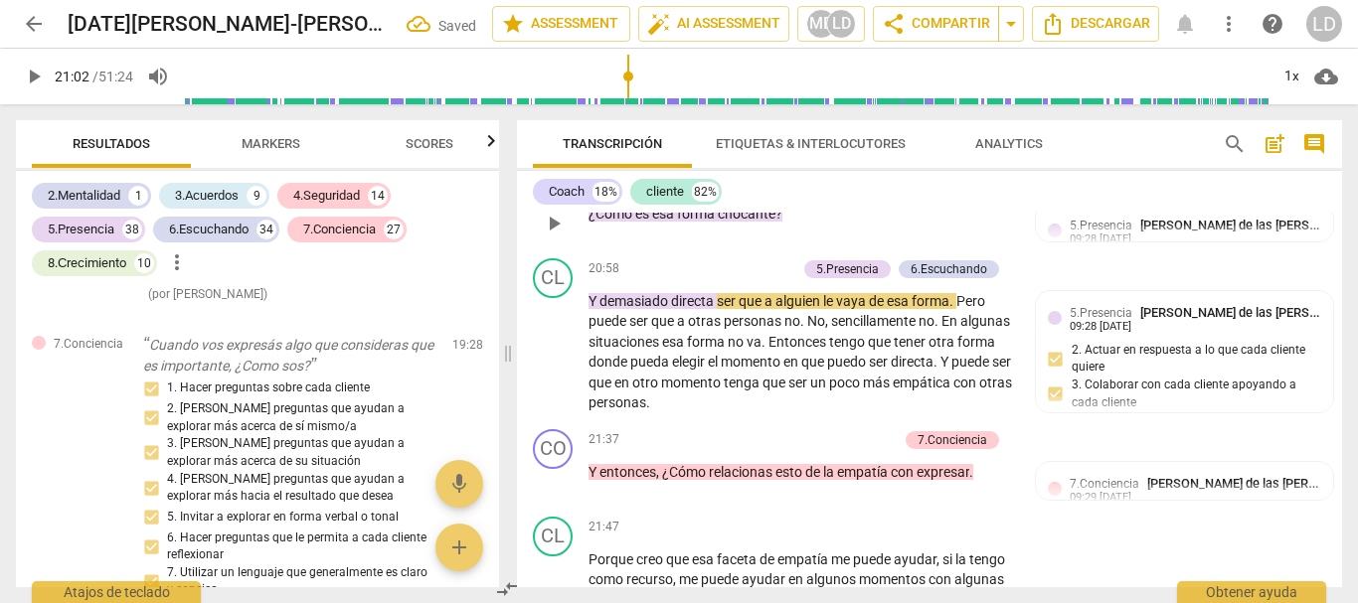
click at [754, 191] on p "Add competency" at bounding box center [749, 182] width 94 height 18
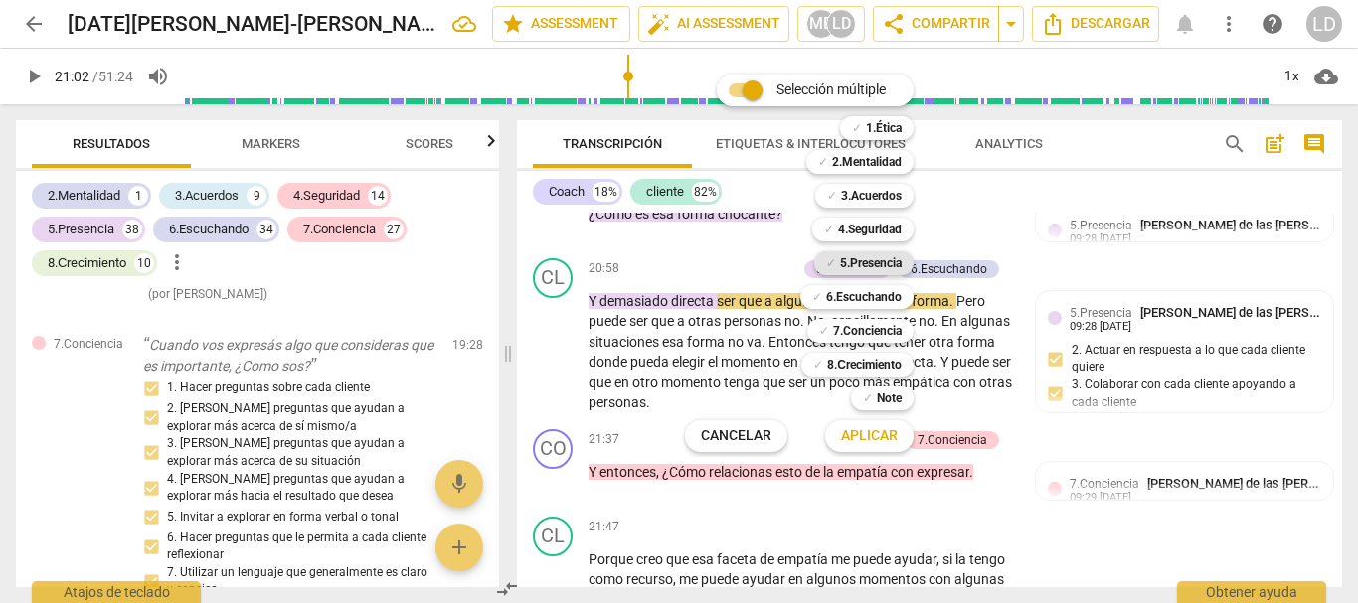
click at [868, 262] on b "5.Presencia" at bounding box center [871, 263] width 62 height 24
click at [884, 291] on b "6.Escuchando" at bounding box center [864, 297] width 76 height 24
click at [880, 330] on b "7.Conciencia" at bounding box center [867, 331] width 69 height 24
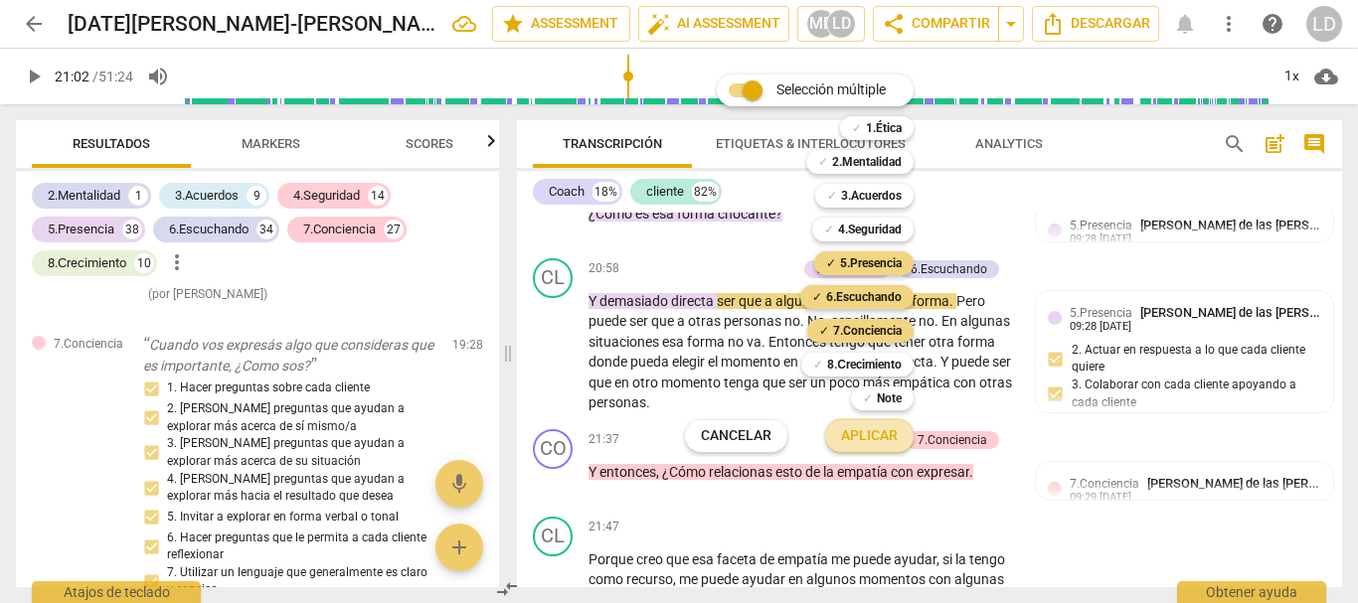
click at [863, 434] on span "Aplicar" at bounding box center [869, 436] width 57 height 20
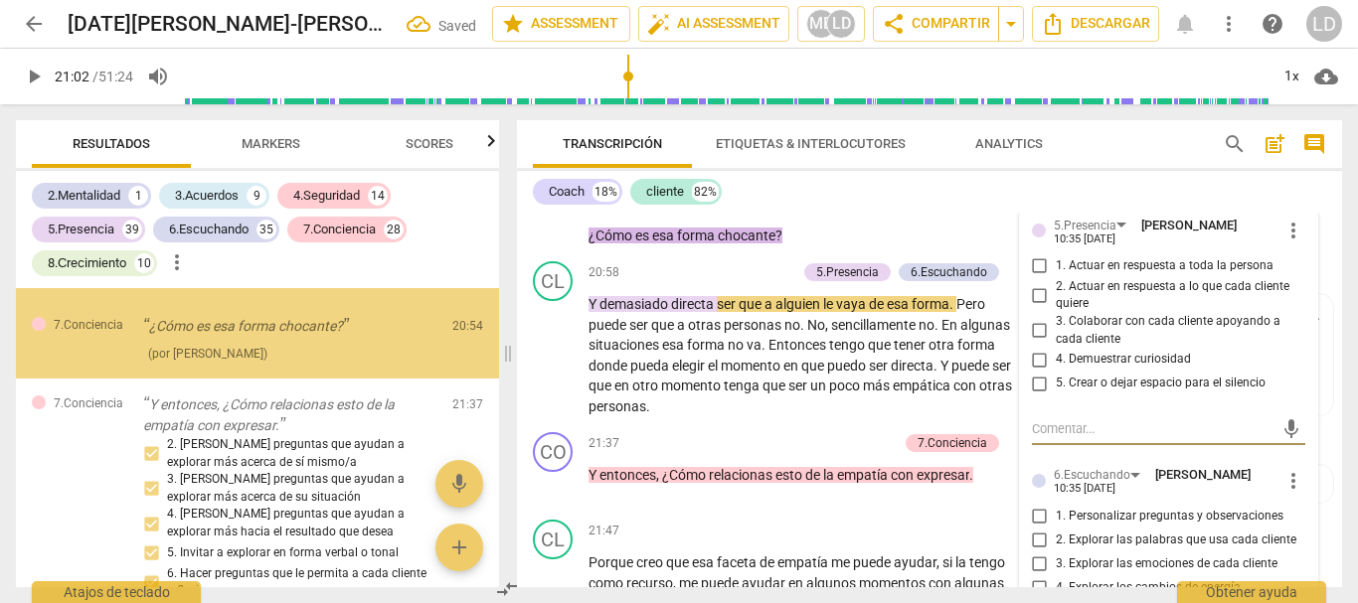
scroll to position [21949, 0]
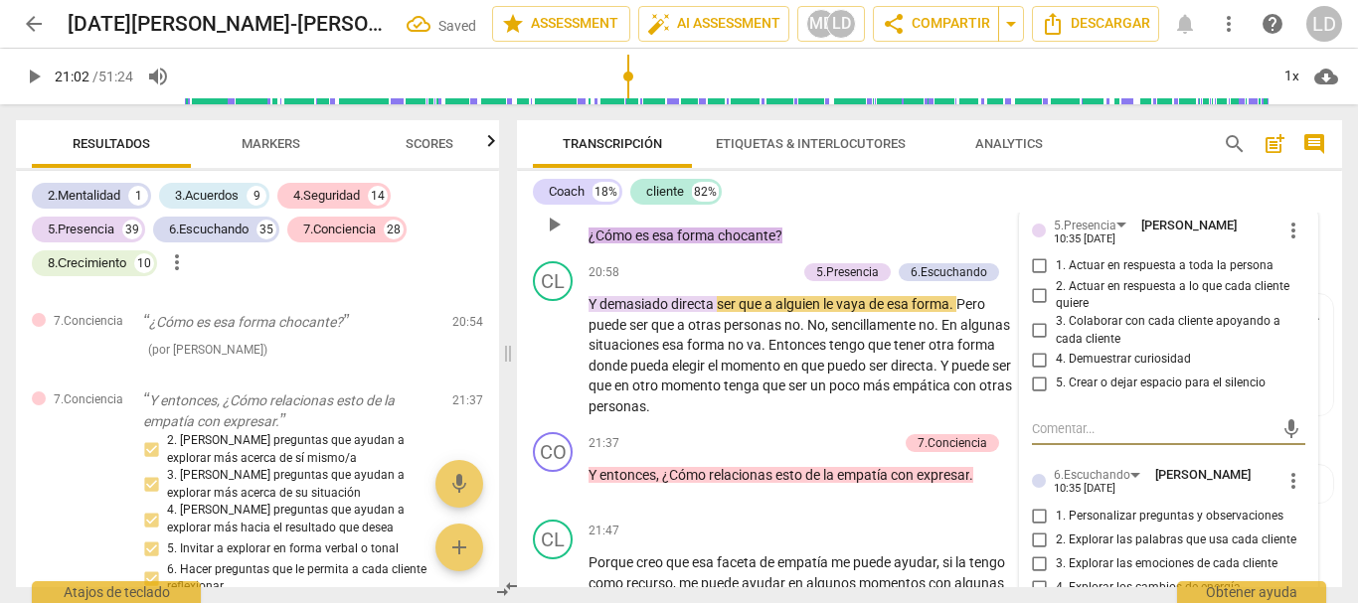
click at [1036, 278] on input "1. Actuar en respuesta a toda la persona" at bounding box center [1040, 266] width 32 height 24
click at [1039, 372] on input "4. Demuestrar curiosidad" at bounding box center [1040, 360] width 32 height 24
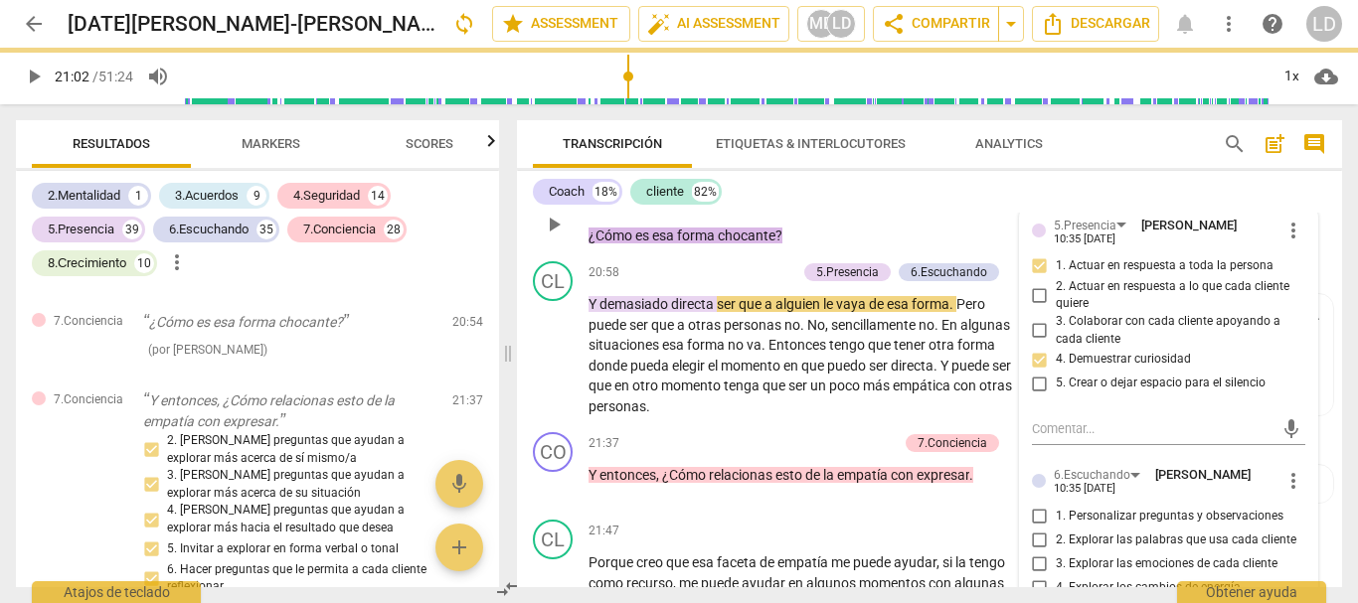
click at [1039, 343] on input "3. Colaborar con cada cliente apoyando a cada cliente" at bounding box center [1040, 331] width 32 height 24
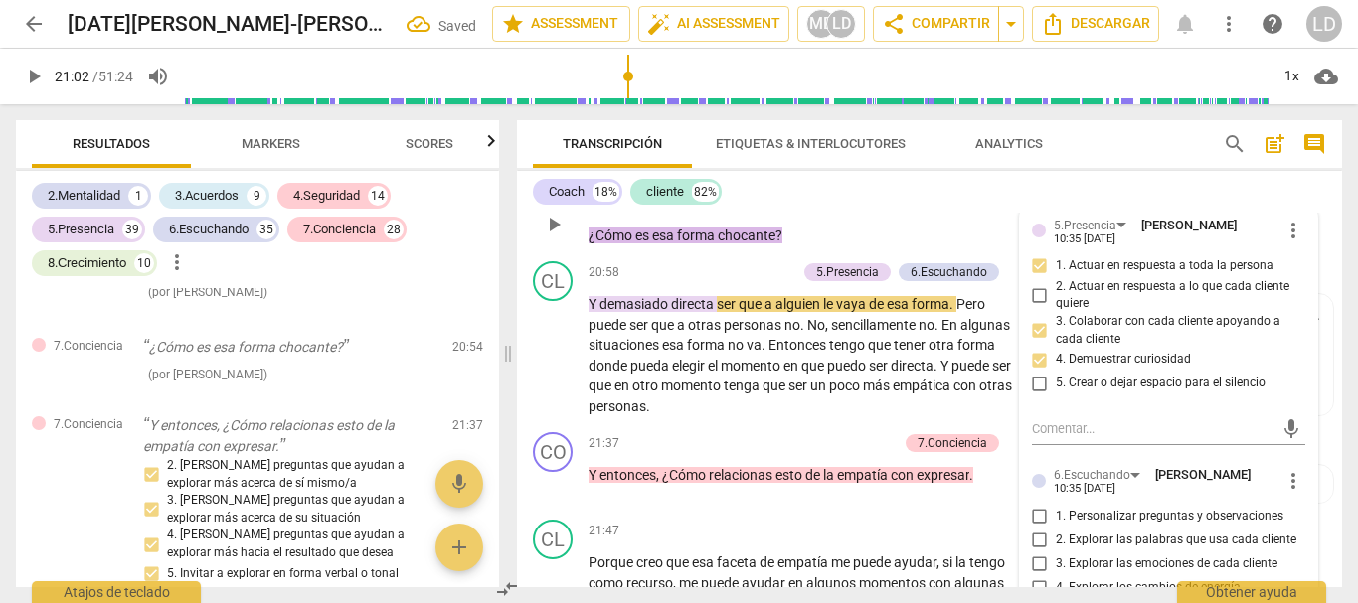
scroll to position [21974, 0]
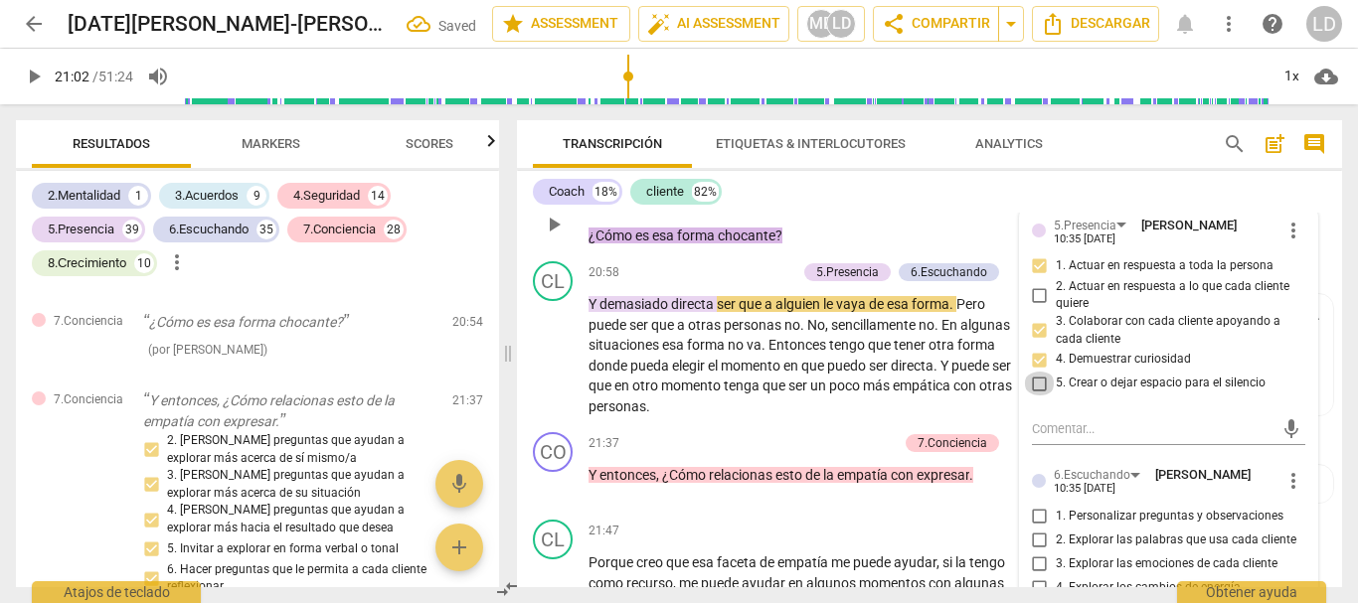
click at [1036, 396] on input "5. Crear o dejar espacio para el silencio" at bounding box center [1040, 384] width 32 height 24
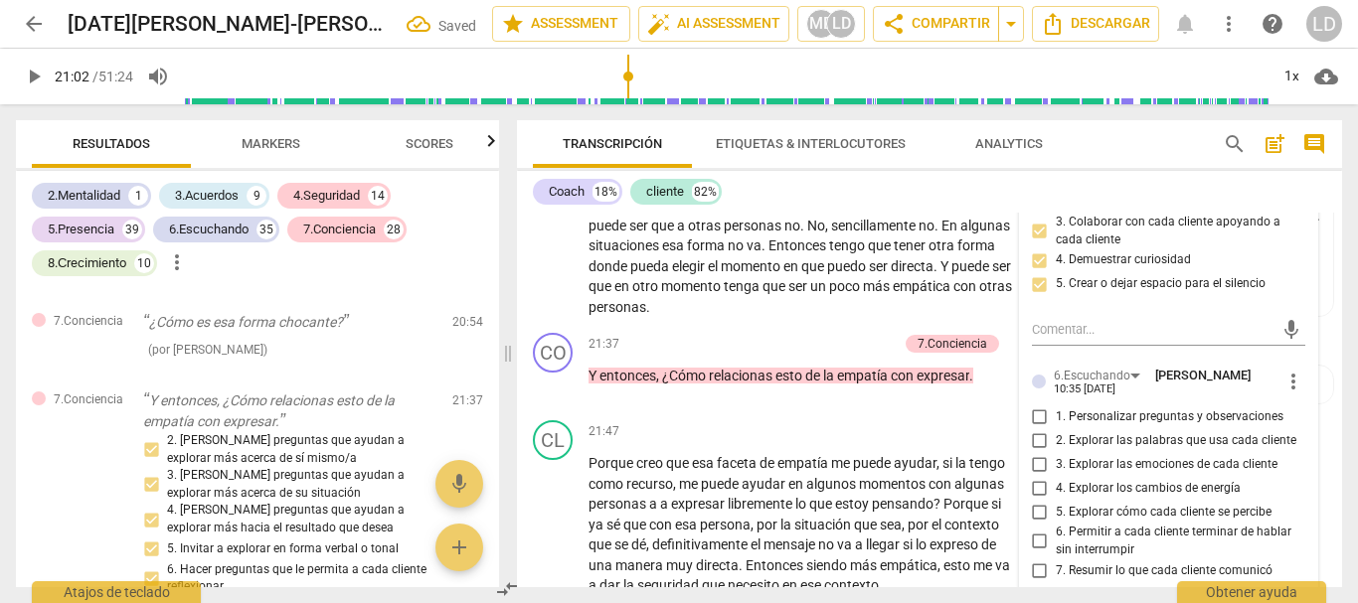
scroll to position [5304, 0]
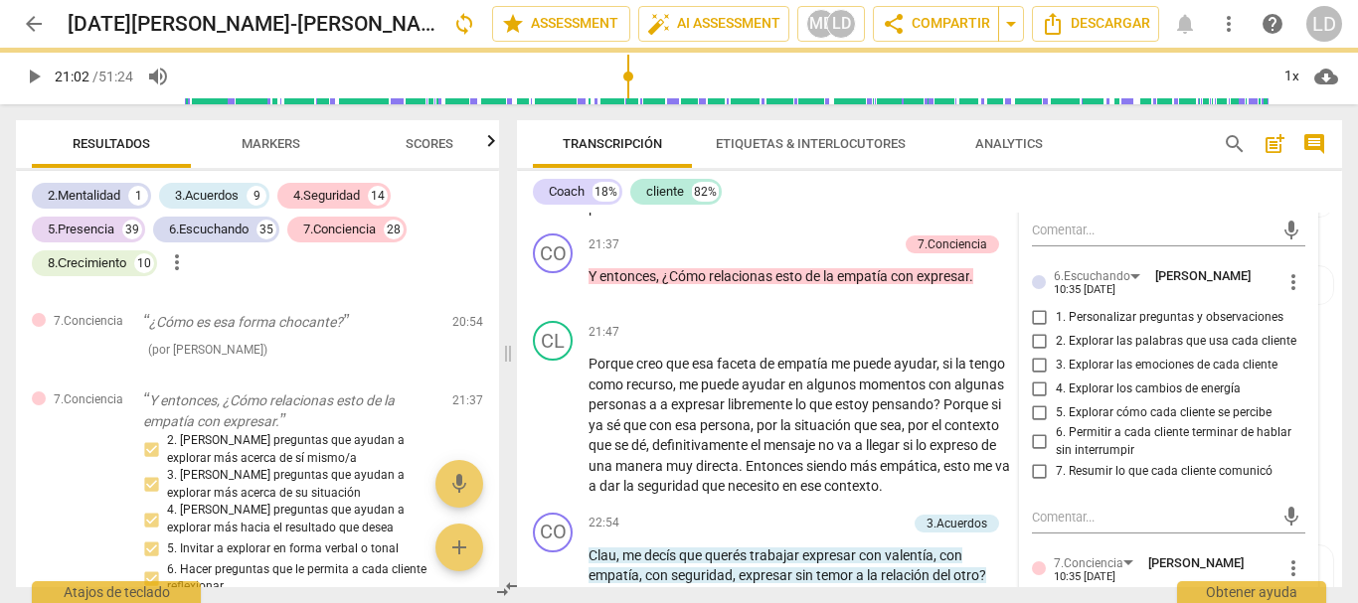
click at [1035, 329] on input "1. Personalizar preguntas y observaciones" at bounding box center [1040, 317] width 32 height 24
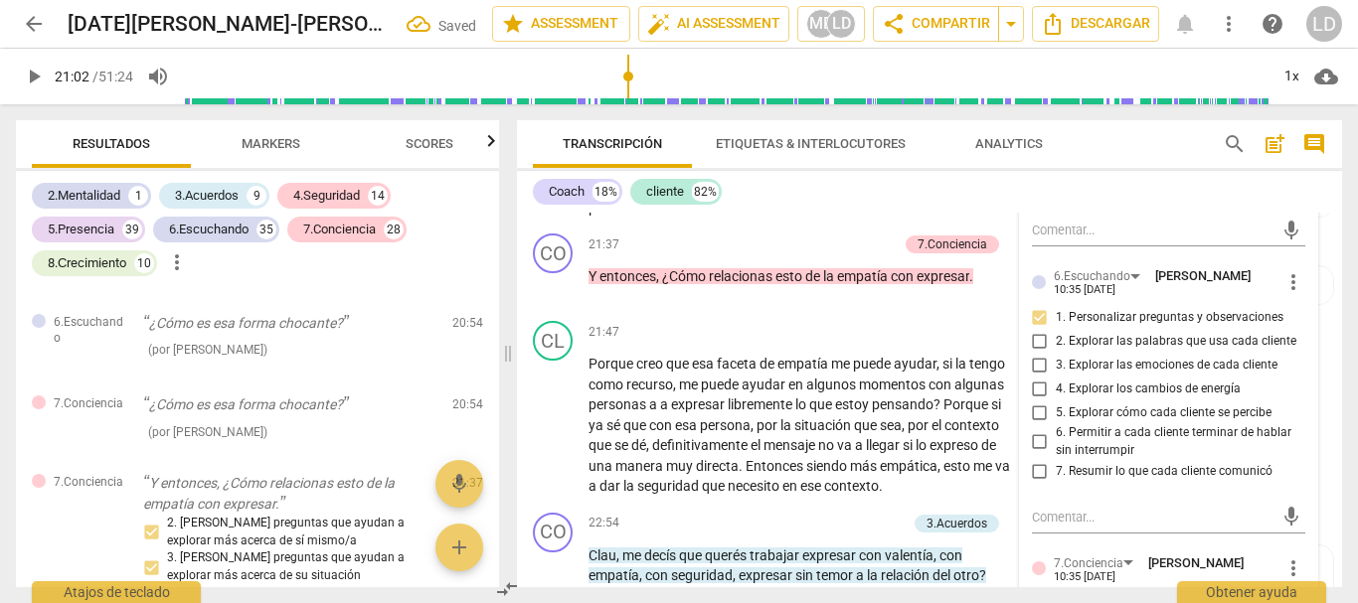
scroll to position [22056, 0]
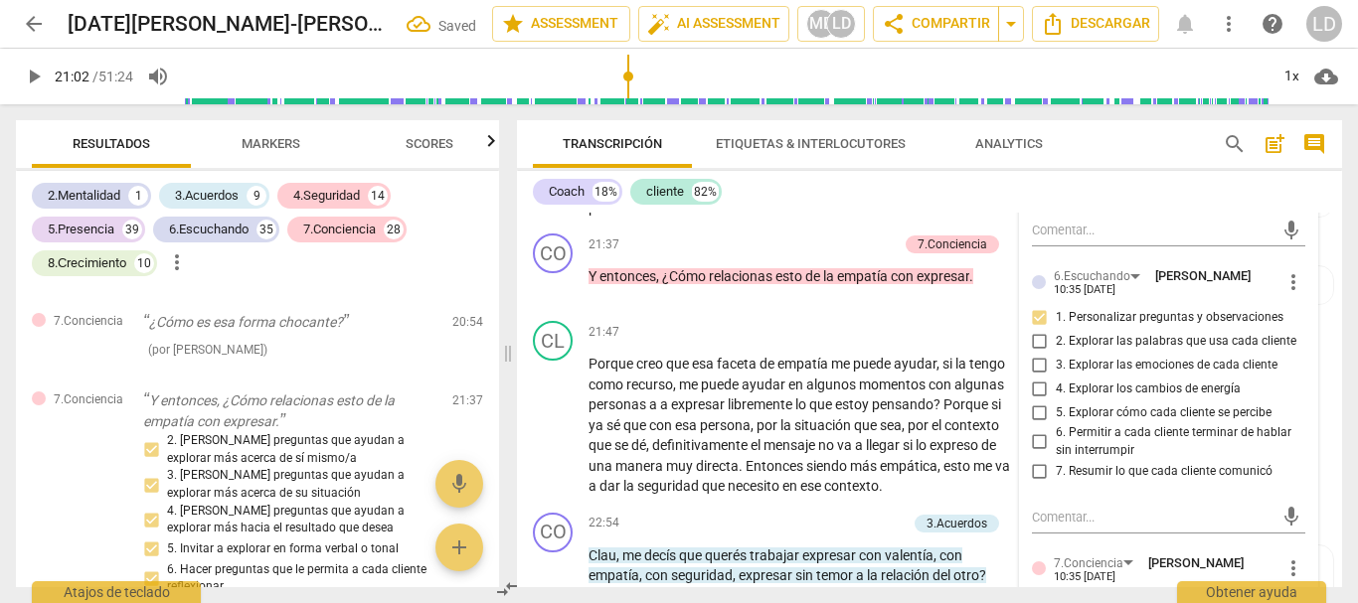
click at [1037, 353] on input "2. Explorar las palabras que usa cada cliente" at bounding box center [1040, 341] width 32 height 24
click at [1037, 424] on input "5. Explorar cómo cada cliente se percibe" at bounding box center [1040, 413] width 32 height 24
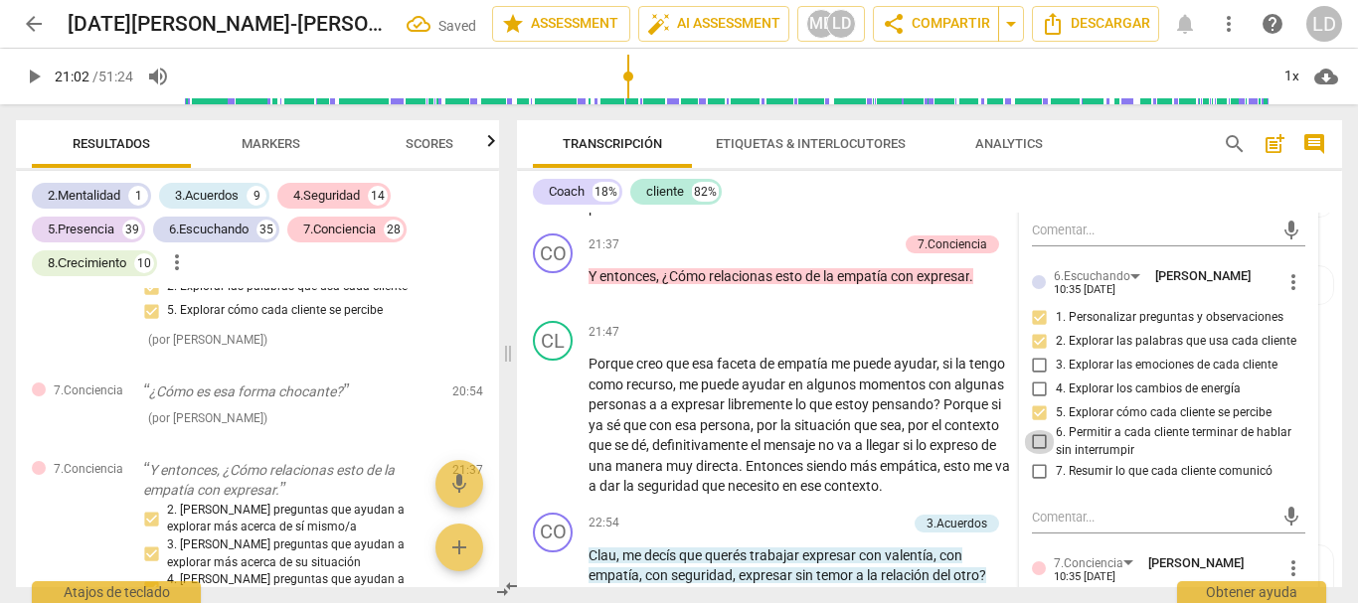
click at [1035, 454] on input "6. Permitir a cada cliente terminar de hablar sin interrumpir" at bounding box center [1040, 442] width 32 height 24
drag, startPoint x: 1038, startPoint y: 551, endPoint x: 1146, endPoint y: 521, distance: 112.4
click at [1037, 484] on input "7. Resumir lo que cada cliente comunicó" at bounding box center [1040, 472] width 32 height 24
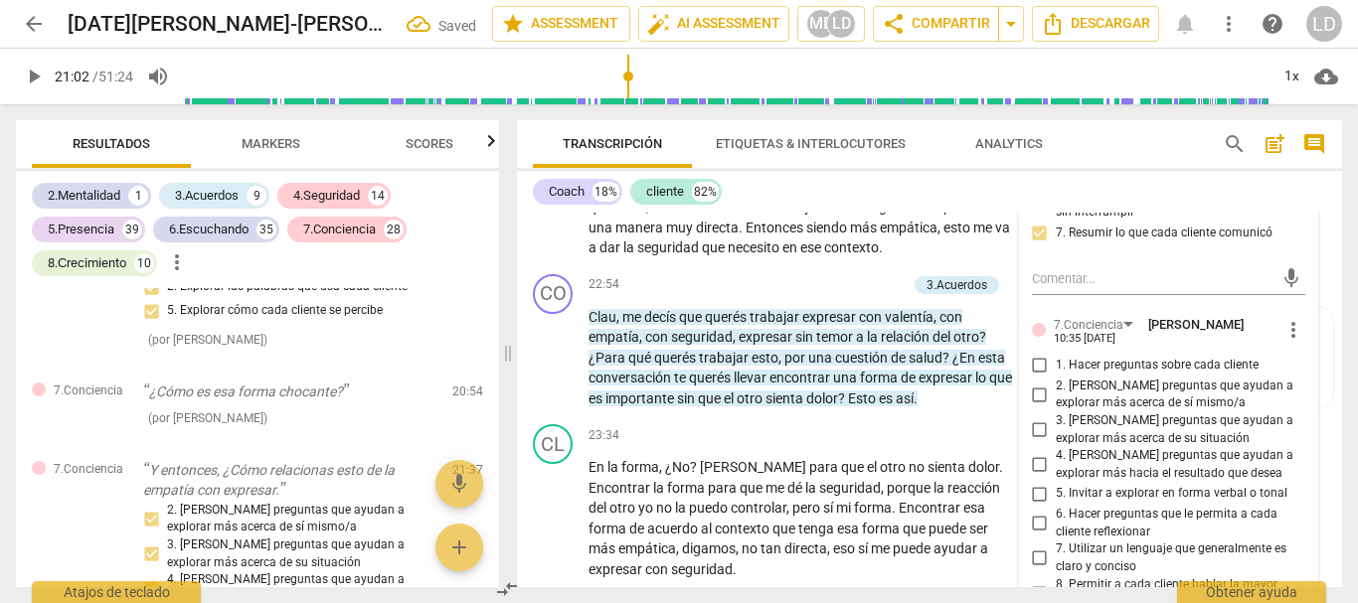
scroll to position [5603, 0]
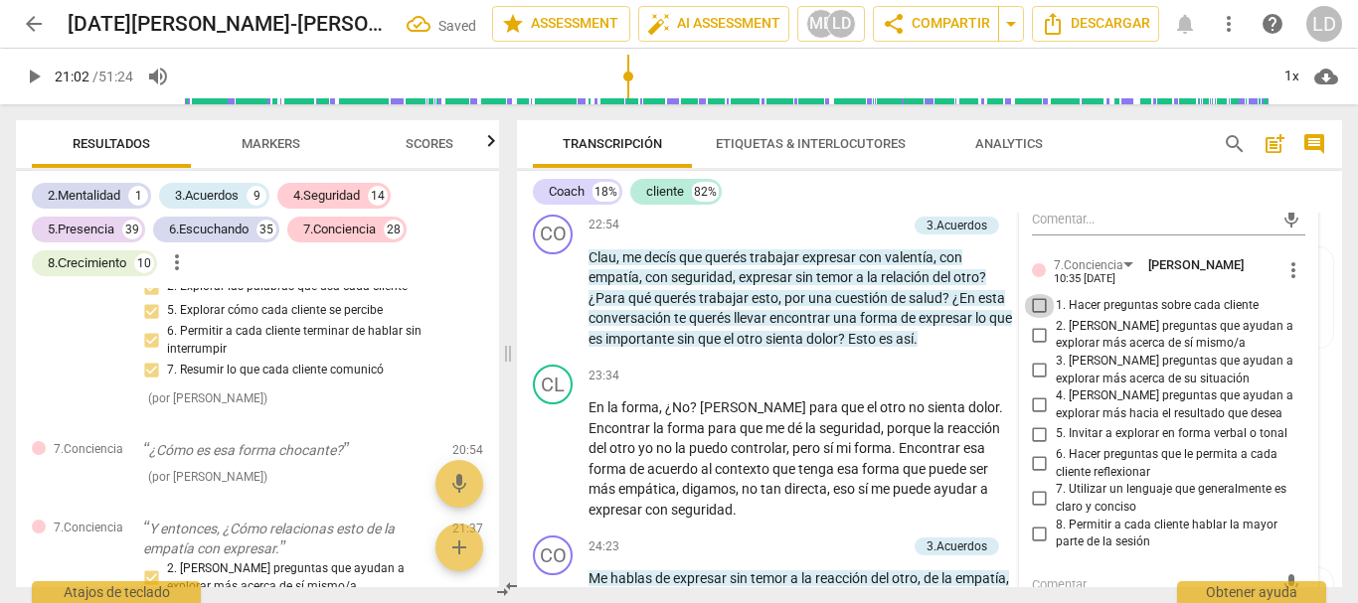
click at [1038, 318] on input "1. Hacer preguntas sobre cada cliente" at bounding box center [1040, 306] width 32 height 24
click at [1033, 347] on input "2. [PERSON_NAME] preguntas que ayudan a explorar más acerca de sí mismo/a" at bounding box center [1040, 335] width 32 height 24
click at [1031, 476] on input "6. Hacer preguntas que le permita a cada cliente reflexionar" at bounding box center [1040, 464] width 32 height 24
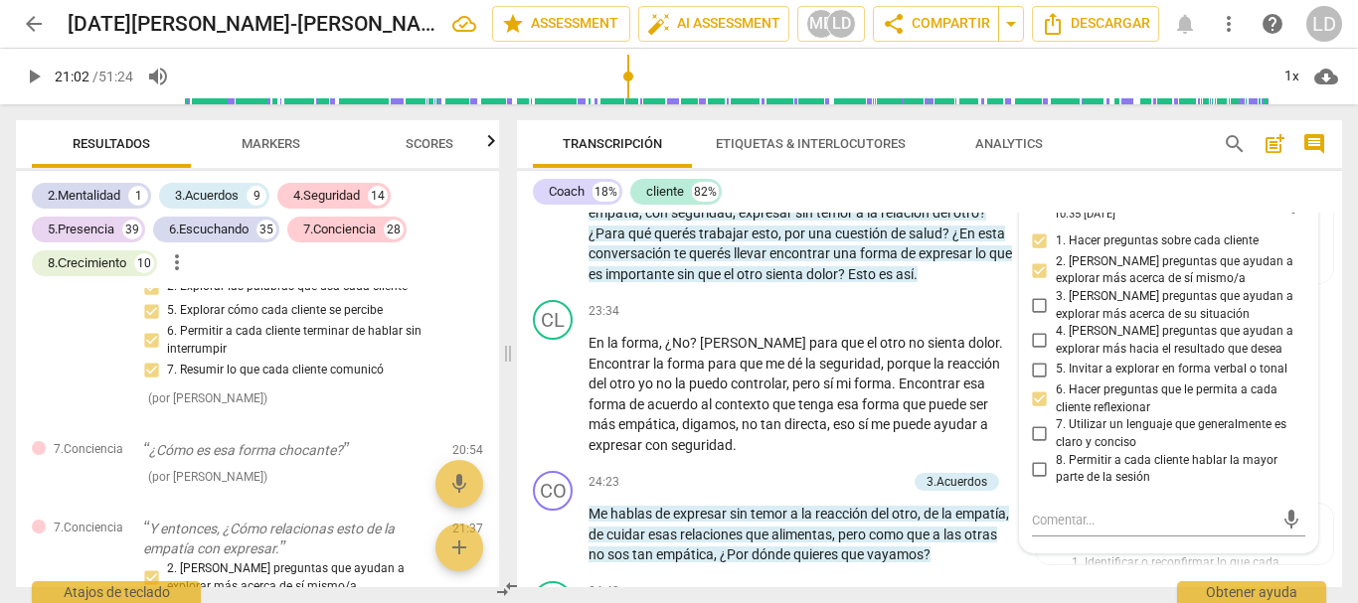
scroll to position [5702, 0]
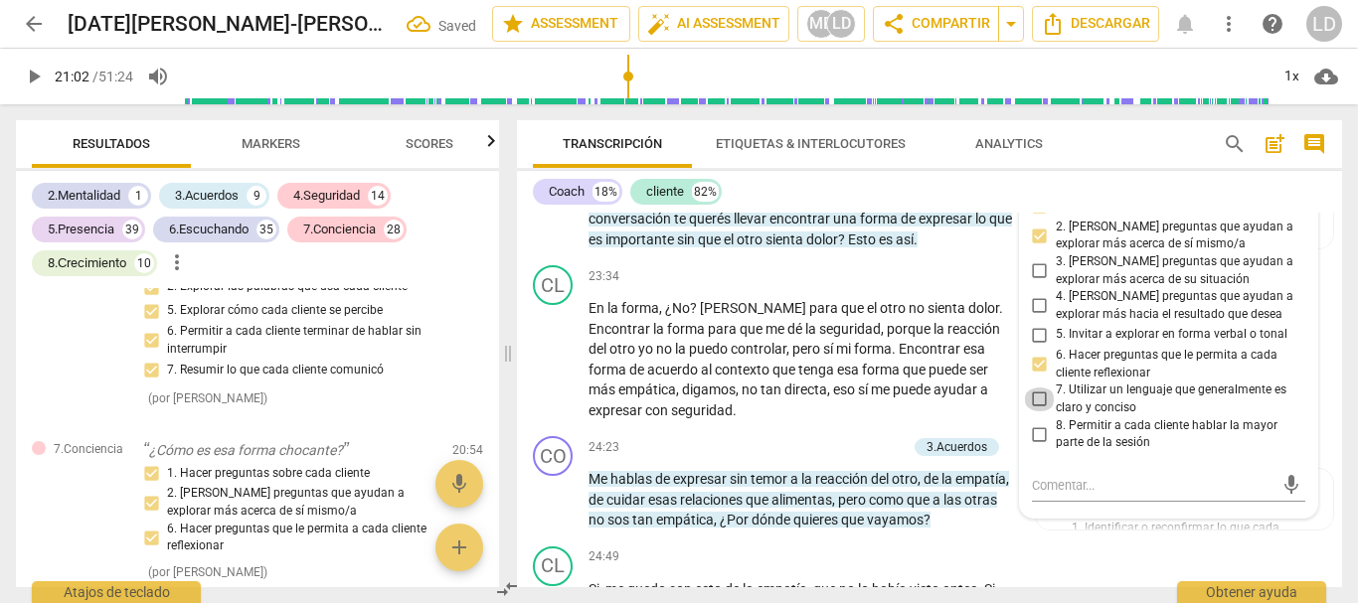
click at [1038, 411] on input "7. Utilizar un lenguaje que generalmente es claro y conciso" at bounding box center [1040, 400] width 32 height 24
click at [1036, 446] on input "8. Permitir a cada cliente hablar la mayor parte de la sesión" at bounding box center [1040, 434] width 32 height 24
click at [1331, 225] on div "CO play_arrow pause 22:54 + Add competency 3.Acuerdos keyboard_arrow_right Clau…" at bounding box center [929, 182] width 825 height 151
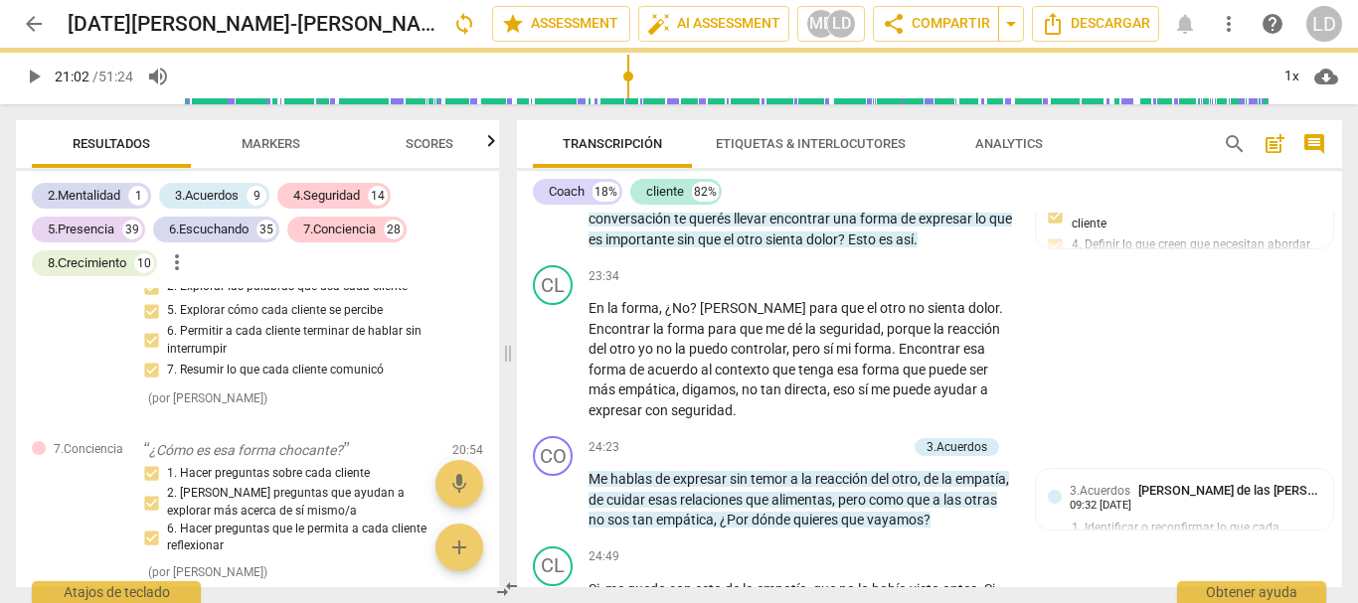
click at [44, 75] on span "play_arrow" at bounding box center [34, 77] width 24 height 24
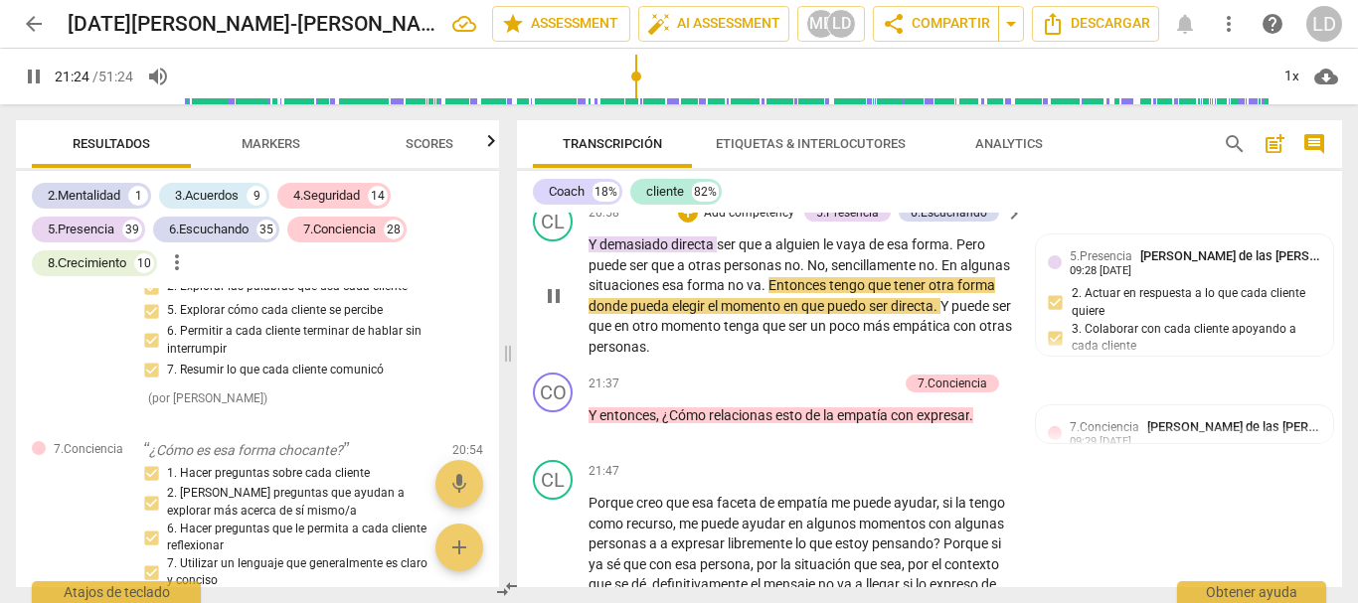
scroll to position [5170, 0]
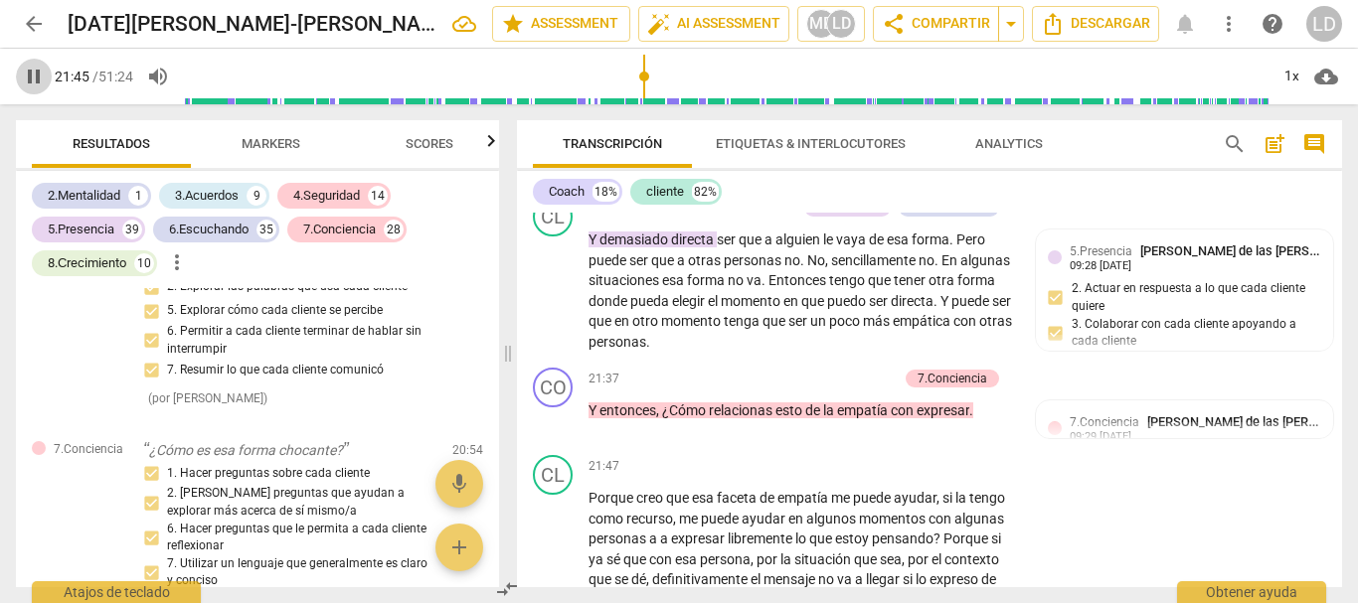
click at [37, 69] on span "pause" at bounding box center [34, 77] width 24 height 24
click at [987, 421] on p "Y entonces , ¿Cómo relacionas esto de la empatía con expresar ." at bounding box center [800, 411] width 424 height 21
click at [847, 389] on p "Add competency" at bounding box center [850, 380] width 94 height 18
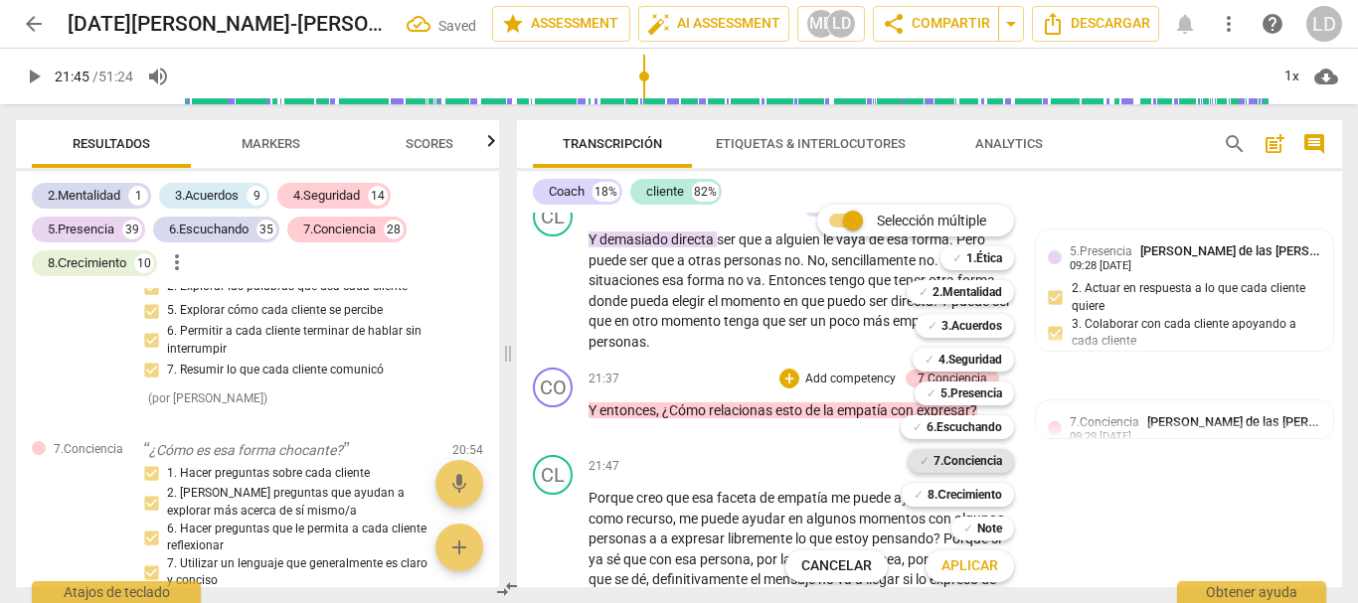
click at [994, 461] on b "7.Conciencia" at bounding box center [967, 461] width 69 height 24
click at [980, 423] on b "6.Escuchando" at bounding box center [964, 427] width 76 height 24
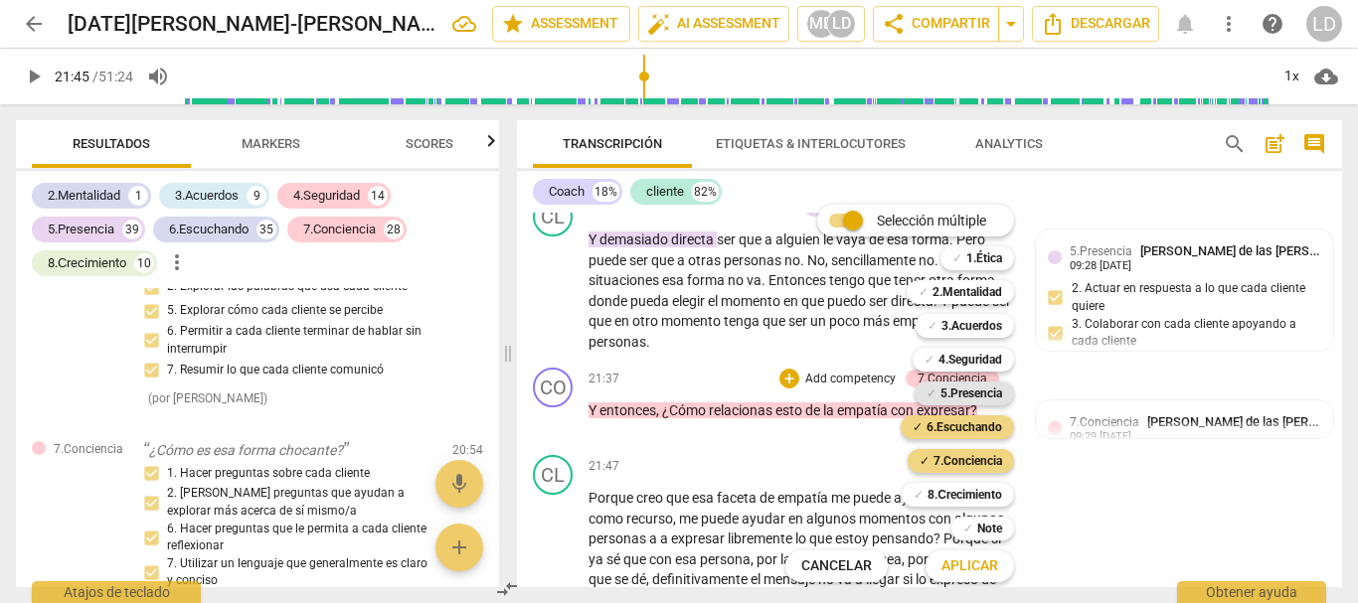
click at [973, 393] on b "5.Presencia" at bounding box center [971, 394] width 62 height 24
click at [968, 357] on b "4.Seguridad" at bounding box center [970, 360] width 64 height 24
click at [967, 495] on b "8.Сrecimiento" at bounding box center [964, 495] width 75 height 24
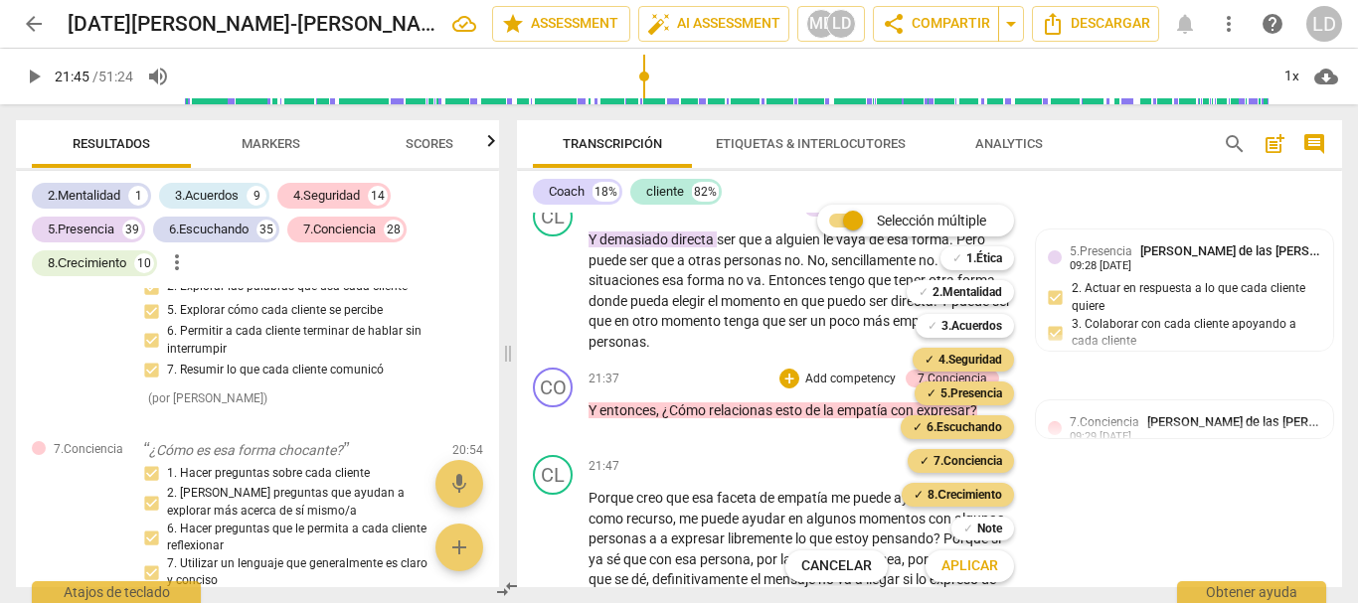
click at [971, 561] on span "Aplicar" at bounding box center [969, 567] width 57 height 20
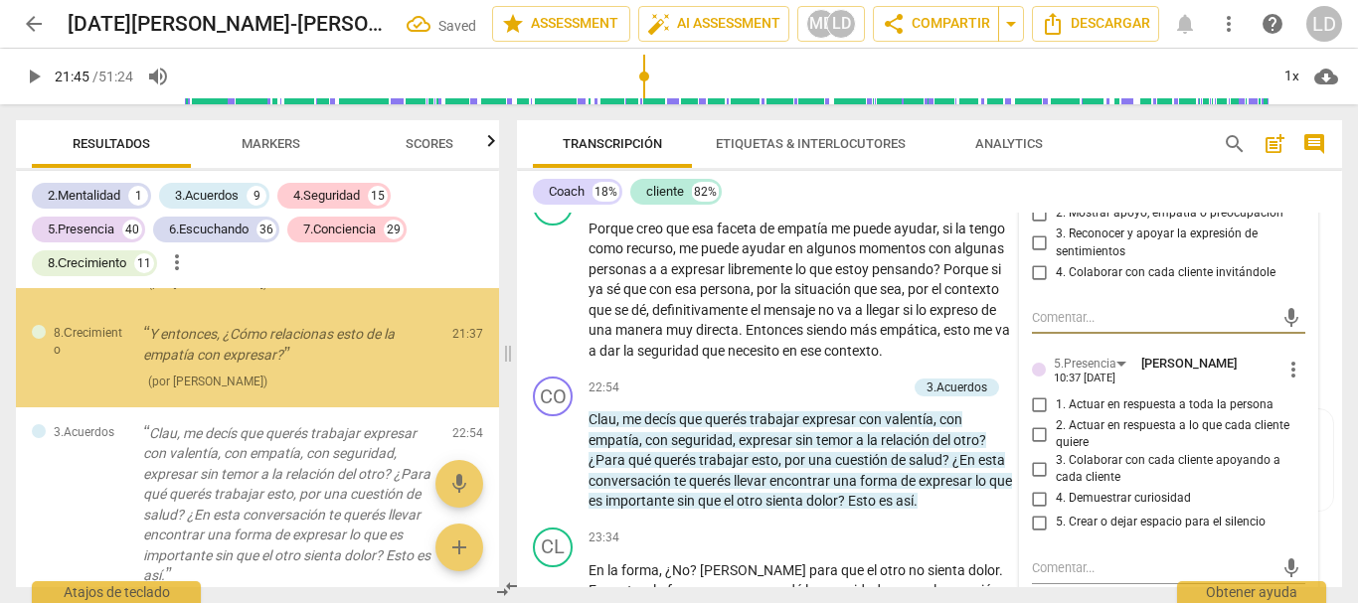
scroll to position [23166, 0]
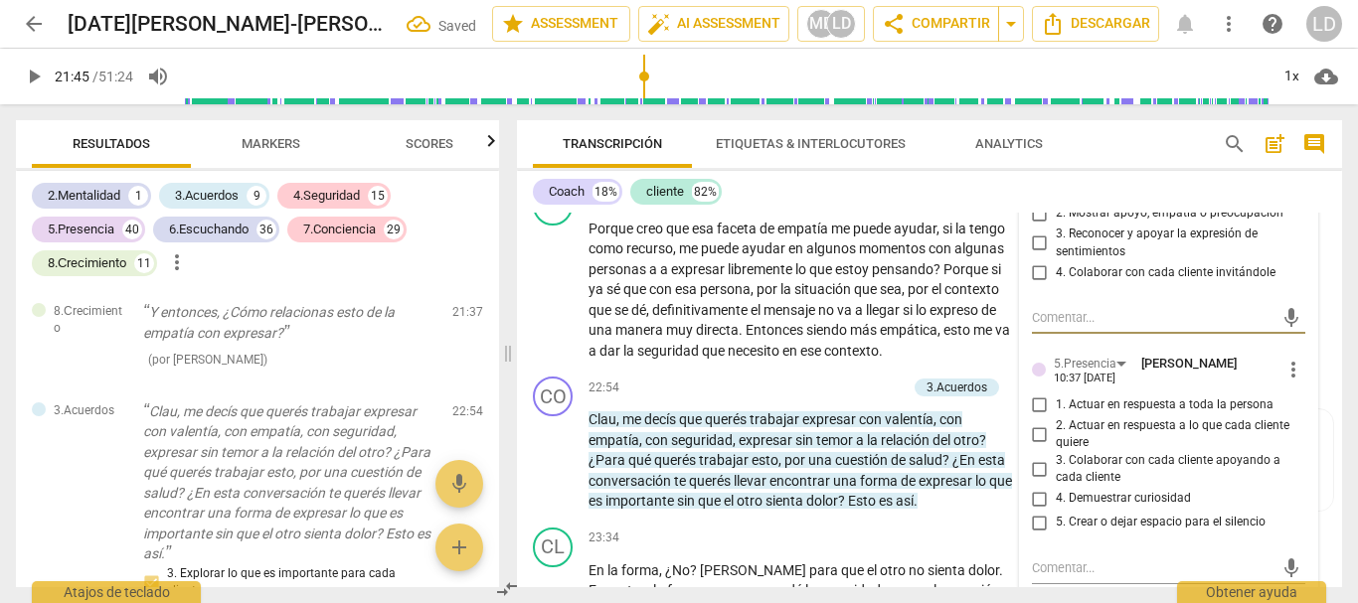
click at [1033, 202] on input "1. Demostrar el respeto" at bounding box center [1040, 190] width 32 height 24
click at [1032, 226] on input "2. Mostrar apoyo, empatía o preocupación" at bounding box center [1040, 214] width 32 height 24
click at [1033, 255] on input "3. Reconocer y apoyar la expresión de sentimientos" at bounding box center [1040, 244] width 32 height 24
click at [1033, 284] on input "4. Colaborar con cada cliente invitándole" at bounding box center [1040, 272] width 32 height 24
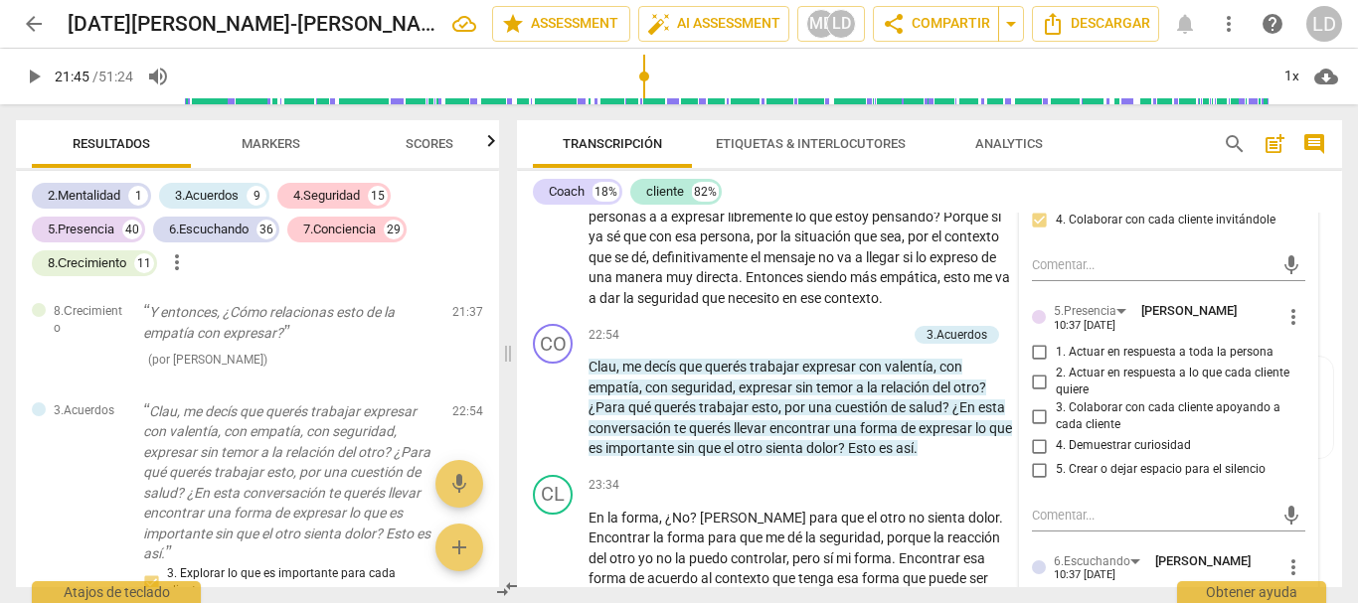
scroll to position [5543, 0]
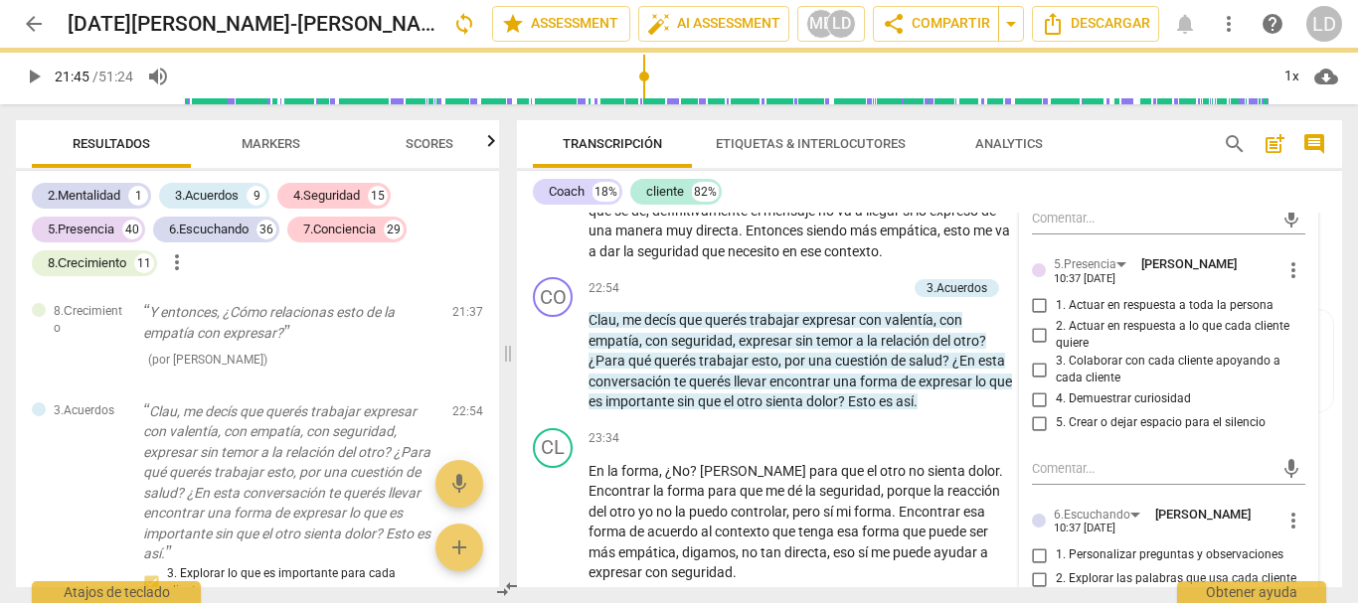
click at [1031, 318] on input "1. Actuar en respuesta a toda la persona" at bounding box center [1040, 306] width 32 height 24
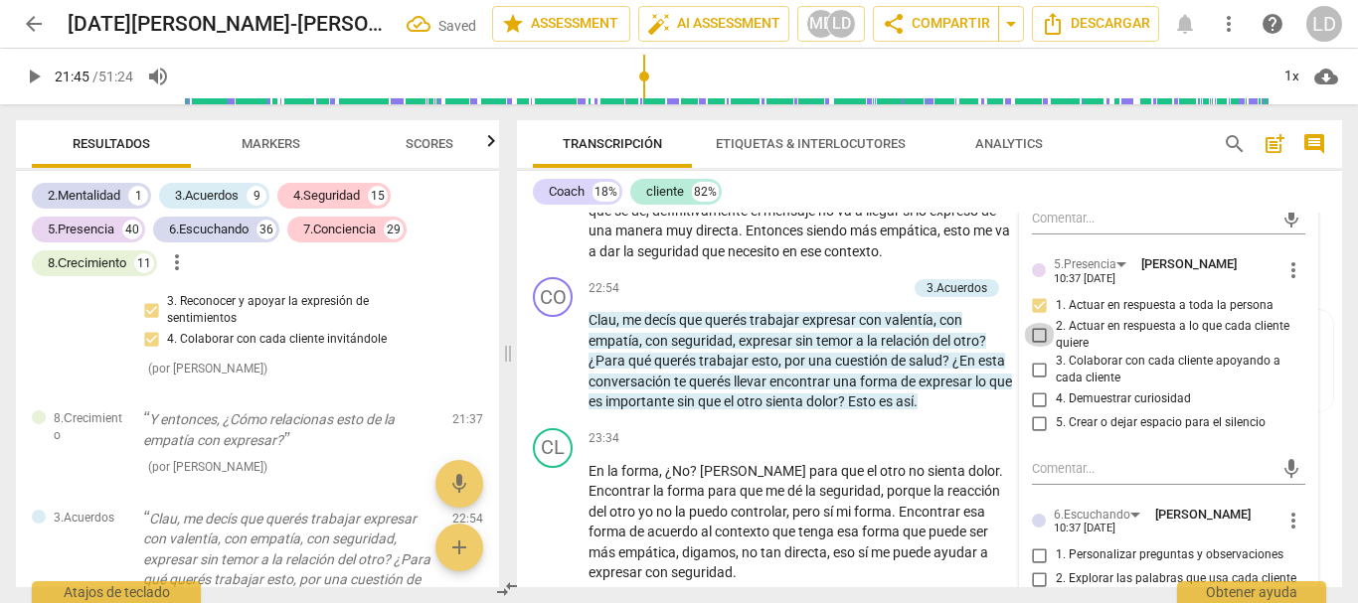
click at [1038, 347] on input "2. Actuar en respuesta a lo que cada cliente quiere" at bounding box center [1040, 335] width 32 height 24
click at [1036, 382] on input "3. Colaborar con cada cliente apoyando a cada cliente" at bounding box center [1040, 370] width 32 height 24
click at [1040, 411] on input "4. Demuestrar curiosidad" at bounding box center [1040, 400] width 32 height 24
click at [1036, 435] on input "5. Crear o dejar espacio para el silencio" at bounding box center [1040, 423] width 32 height 24
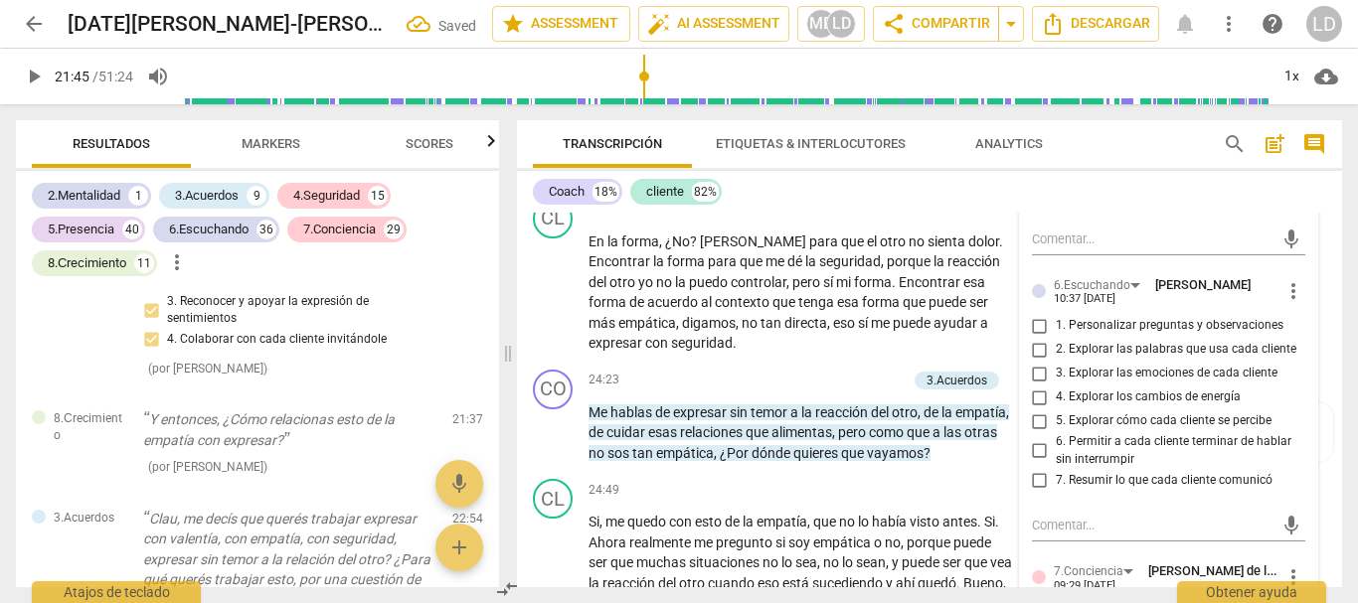
scroll to position [5841, 0]
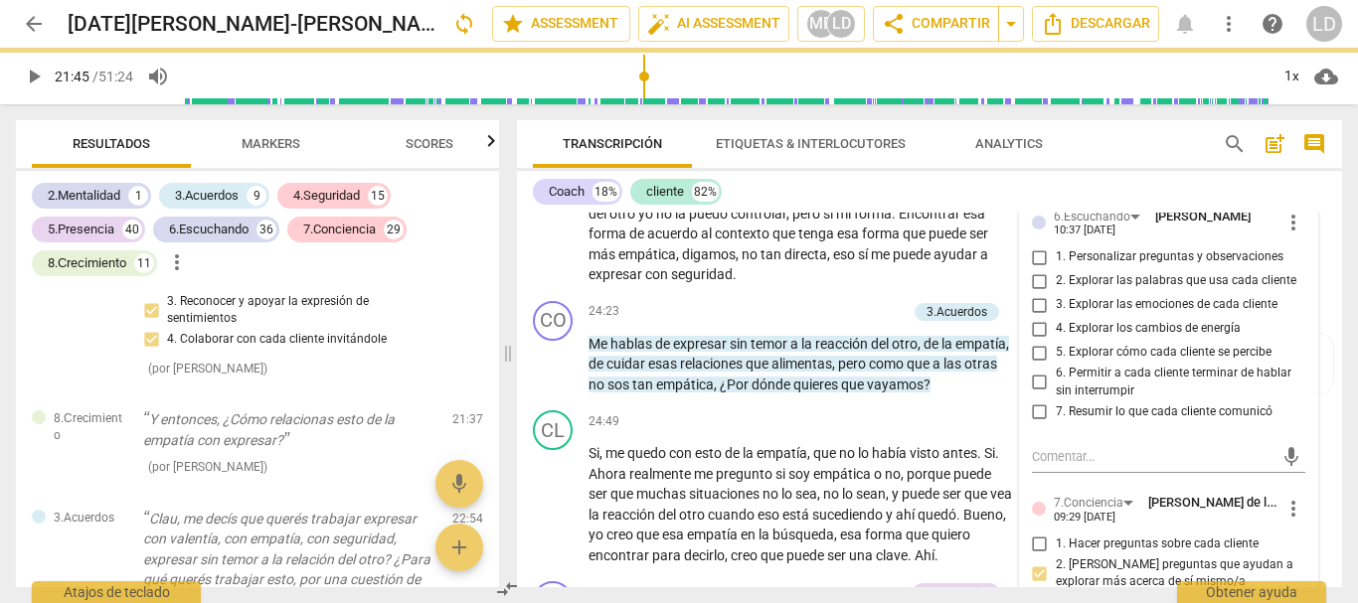
click at [1036, 269] on input "1. Personalizar preguntas y observaciones" at bounding box center [1040, 257] width 32 height 24
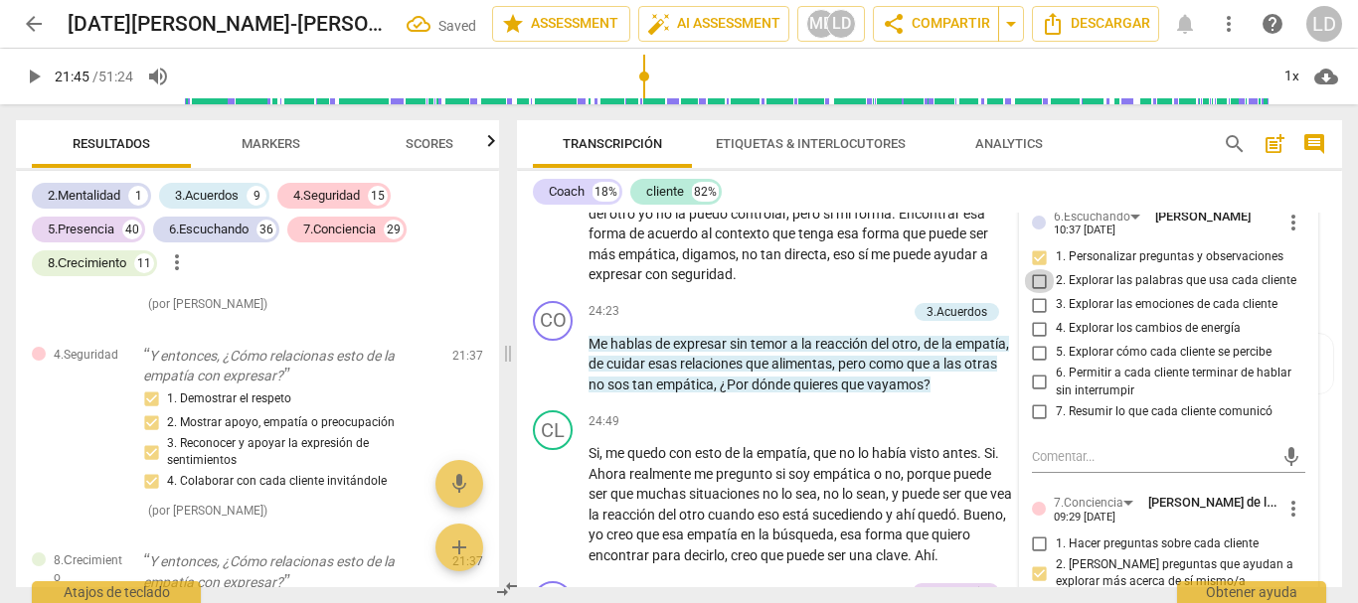
click at [1033, 293] on input "2. Explorar las palabras que usa cada cliente" at bounding box center [1040, 281] width 32 height 24
click at [1034, 365] on input "5. Explorar cómo cada cliente se percibe" at bounding box center [1040, 353] width 32 height 24
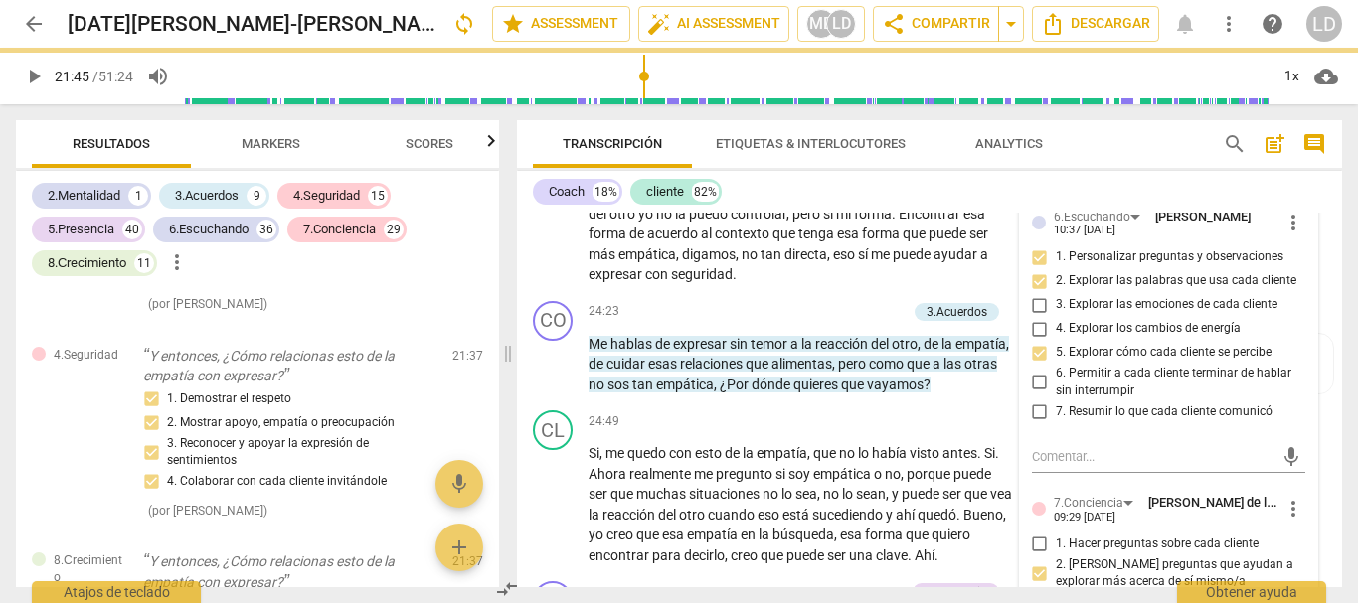
drag, startPoint x: 1037, startPoint y: 464, endPoint x: 1037, endPoint y: 481, distance: 16.9
click at [1037, 395] on input "6. Permitir a cada cliente terminar de hablar sin interrumpir" at bounding box center [1040, 383] width 32 height 24
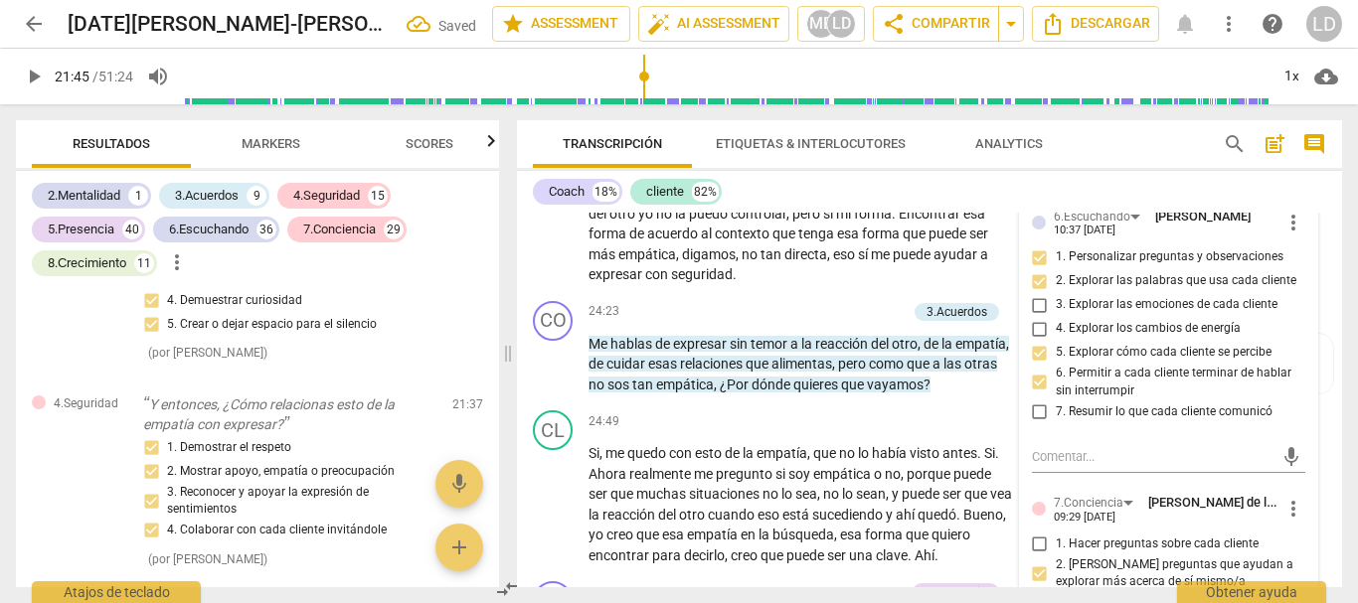
scroll to position [23215, 0]
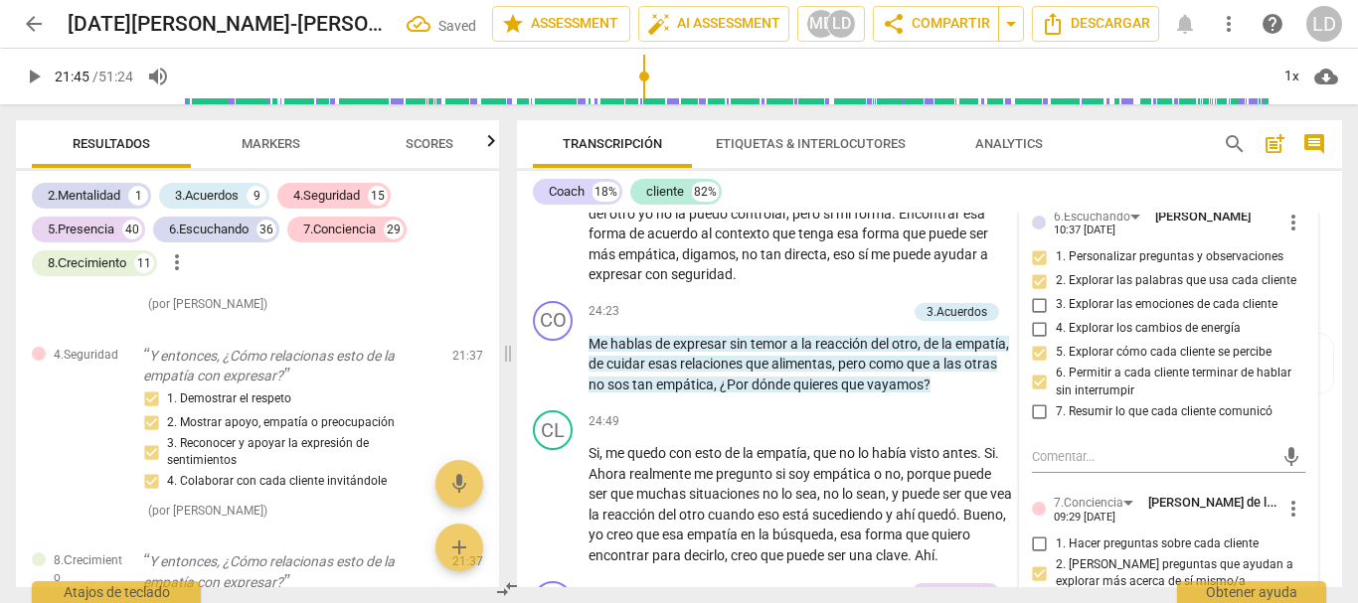
click at [1037, 423] on input "7. Resumir lo que cada cliente comunicó" at bounding box center [1040, 412] width 32 height 24
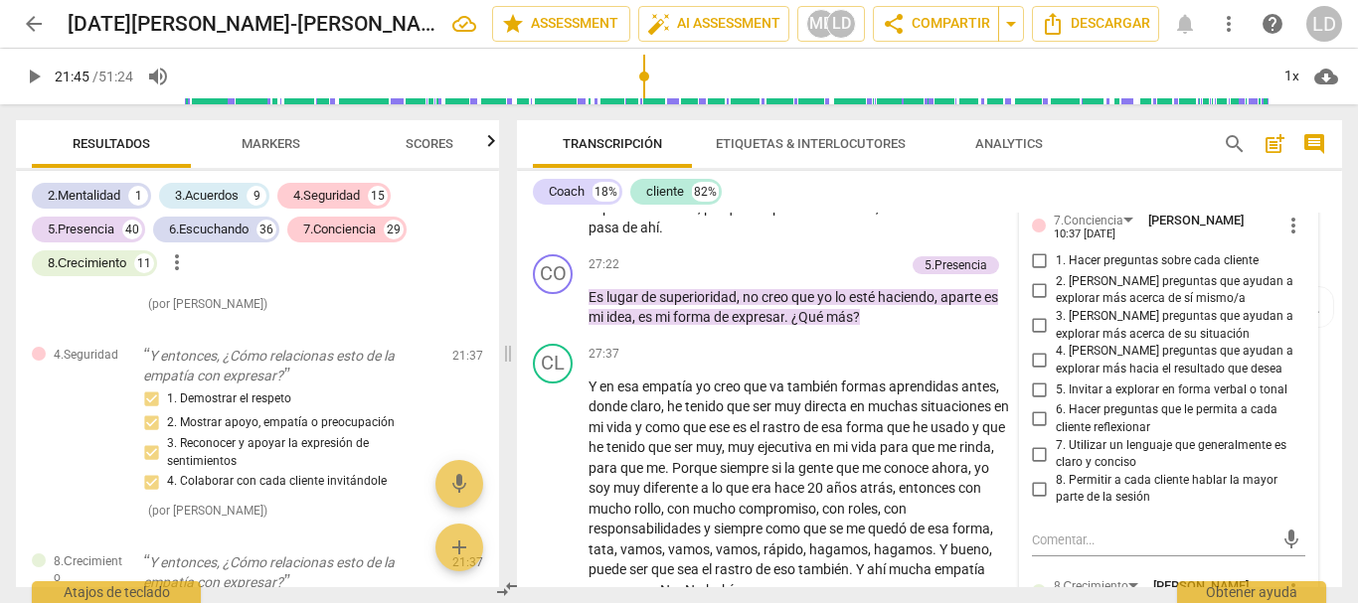
scroll to position [6537, 0]
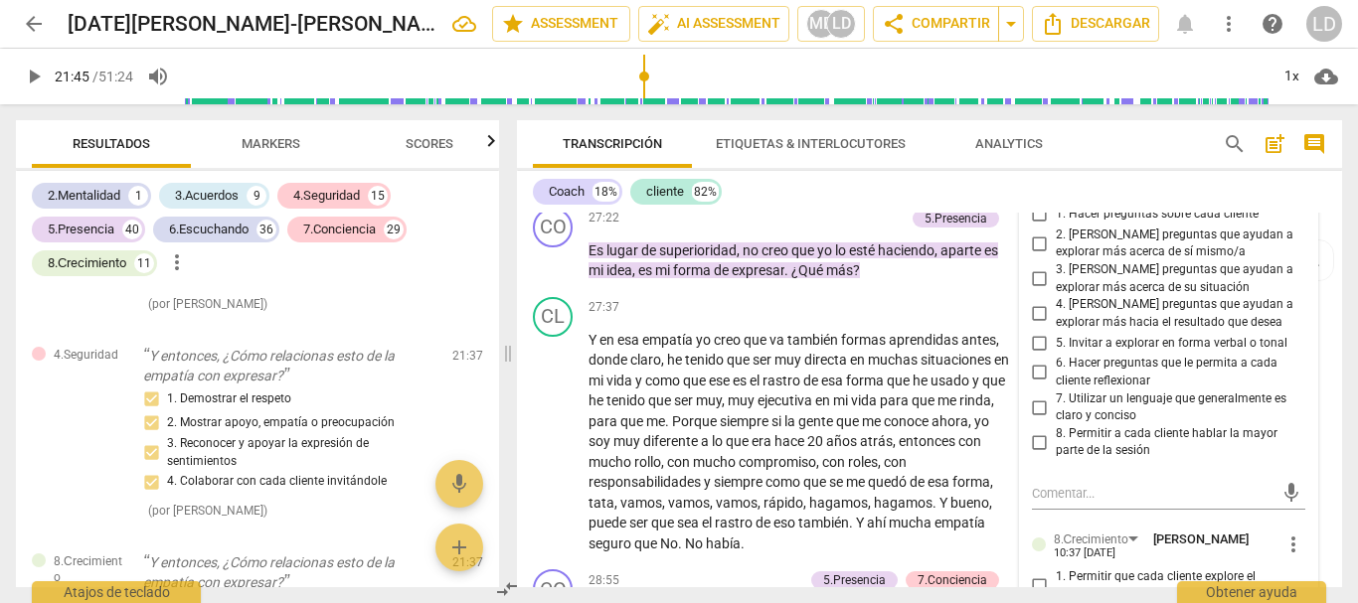
click at [1034, 227] on input "1. Hacer preguntas sobre cada cliente" at bounding box center [1040, 215] width 32 height 24
click at [1027, 255] on input "2. [PERSON_NAME] preguntas que ayudan a explorar más acerca de sí mismo/a" at bounding box center [1040, 244] width 32 height 24
click at [1034, 291] on input "3. [PERSON_NAME] preguntas que ayudan a explorar más acerca de su situación" at bounding box center [1040, 279] width 32 height 24
click at [1039, 326] on input "4. [PERSON_NAME] preguntas que ayudan a explorar más hacia el resultado que des…" at bounding box center [1040, 314] width 32 height 24
click at [1034, 355] on input "5. Invitar a explorar en forma verbal o tonal" at bounding box center [1040, 343] width 32 height 24
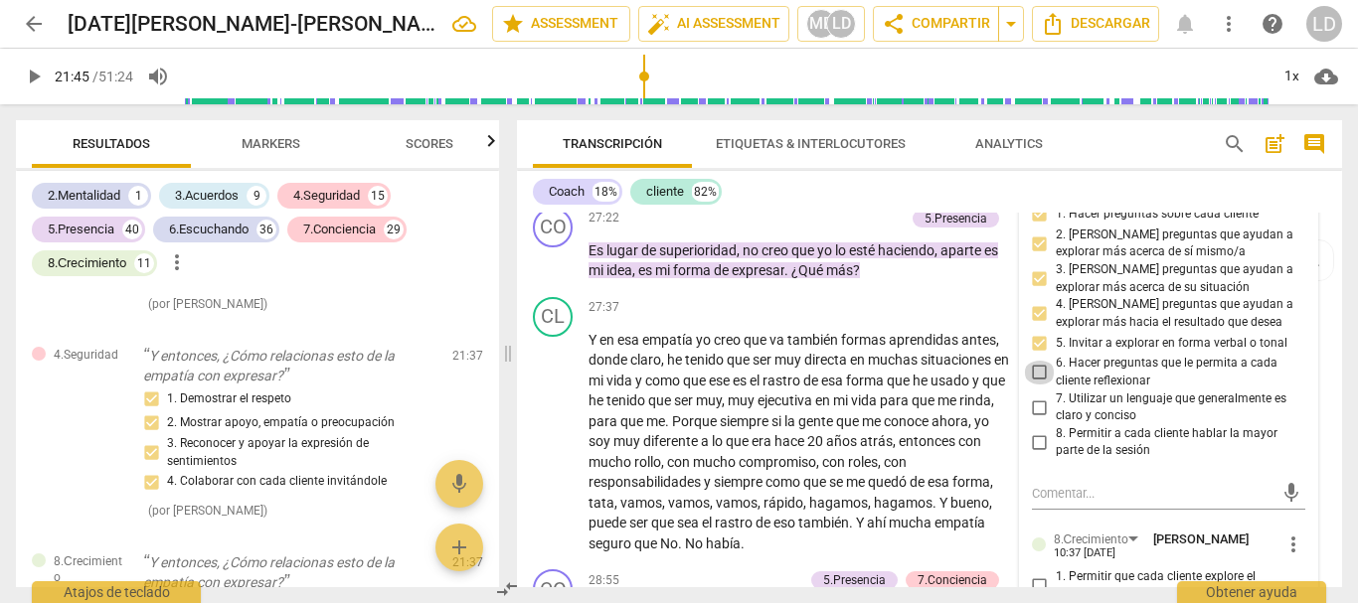
click at [1030, 385] on input "6. Hacer preguntas que le permita a cada cliente reflexionar" at bounding box center [1040, 373] width 32 height 24
click at [1031, 419] on input "7. Utilizar un lenguaje que generalmente es claro y conciso" at bounding box center [1040, 408] width 32 height 24
click at [1029, 454] on input "8. Permitir a cada cliente hablar la mayor parte de la sesión" at bounding box center [1040, 442] width 32 height 24
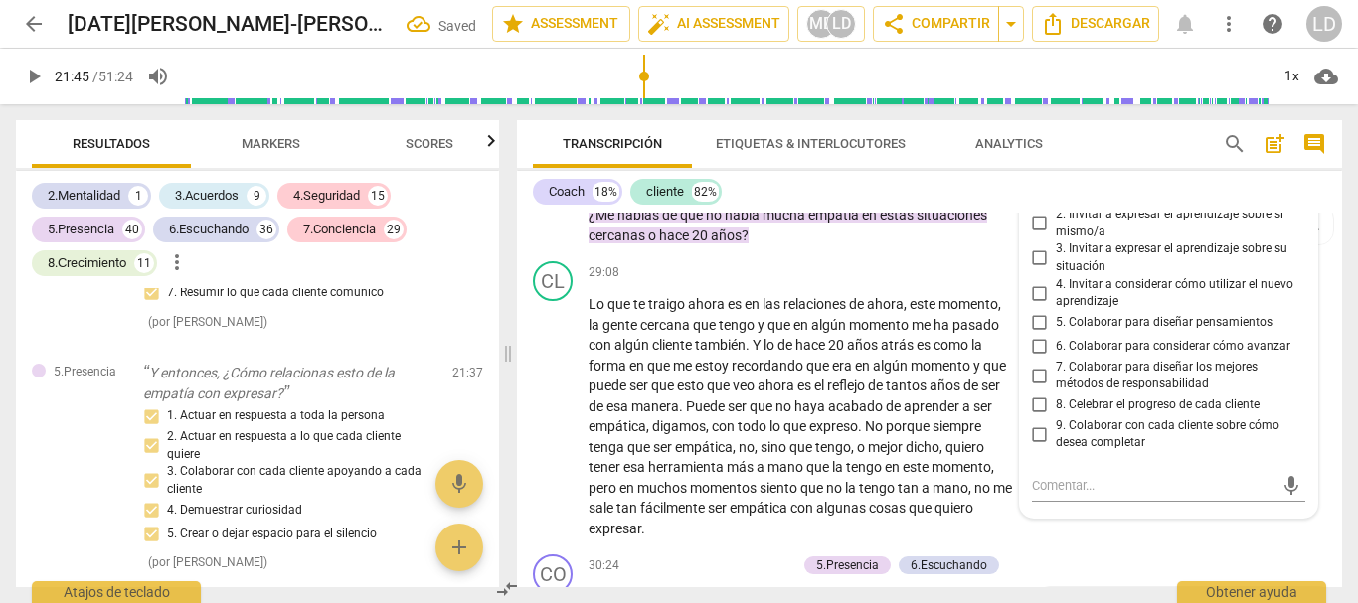
scroll to position [23556, 0]
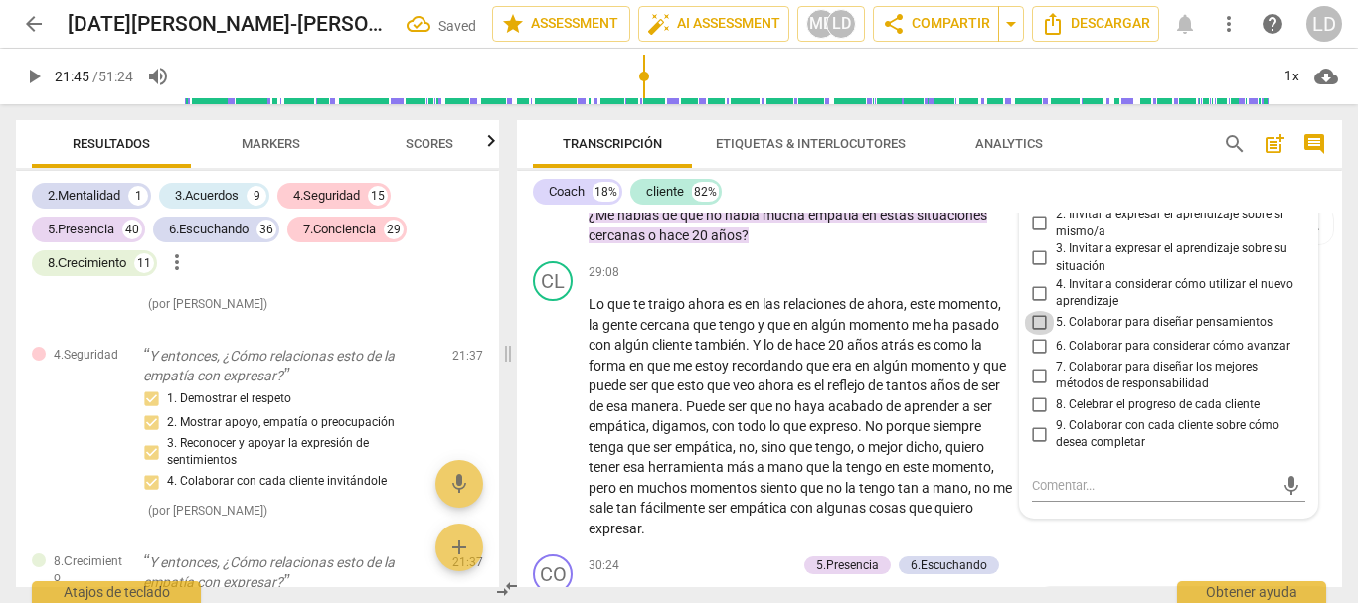
click at [1035, 335] on input "5. Colaborar para diseñar pensamientos" at bounding box center [1040, 323] width 32 height 24
click at [1330, 187] on div "Coach 18% cliente 82% CO play_arrow pause 00:03 + Add competency 4.Seguridad ke…" at bounding box center [929, 379] width 825 height 416
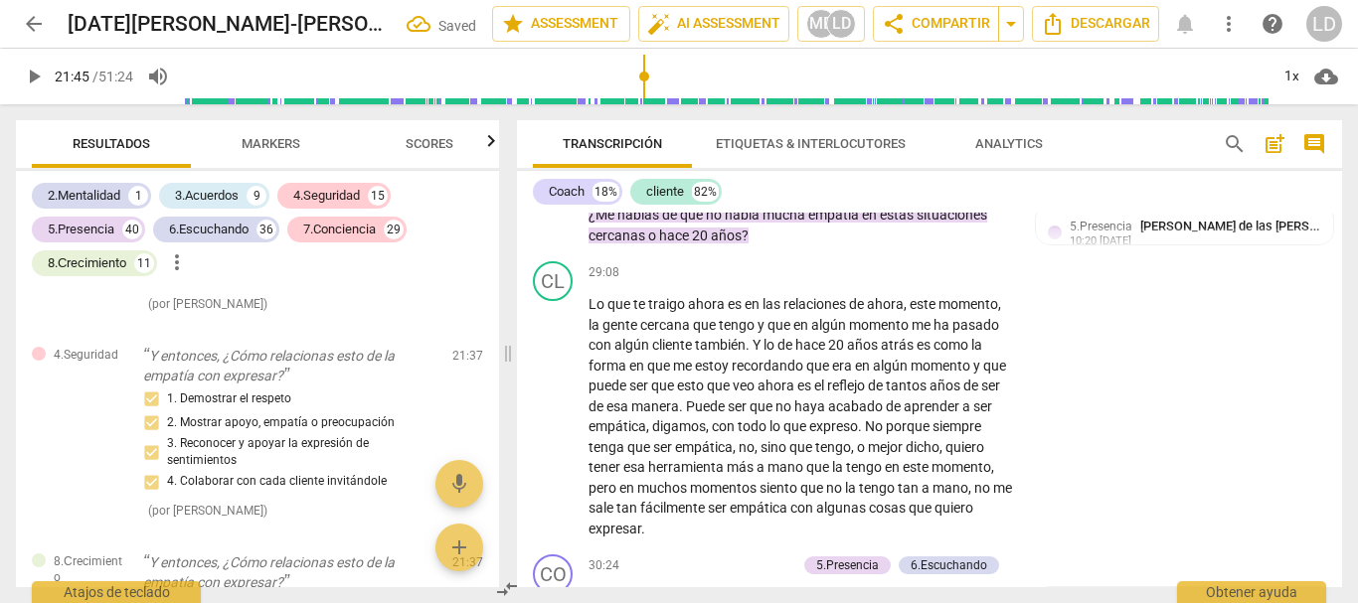
click at [34, 69] on span "play_arrow" at bounding box center [34, 77] width 24 height 24
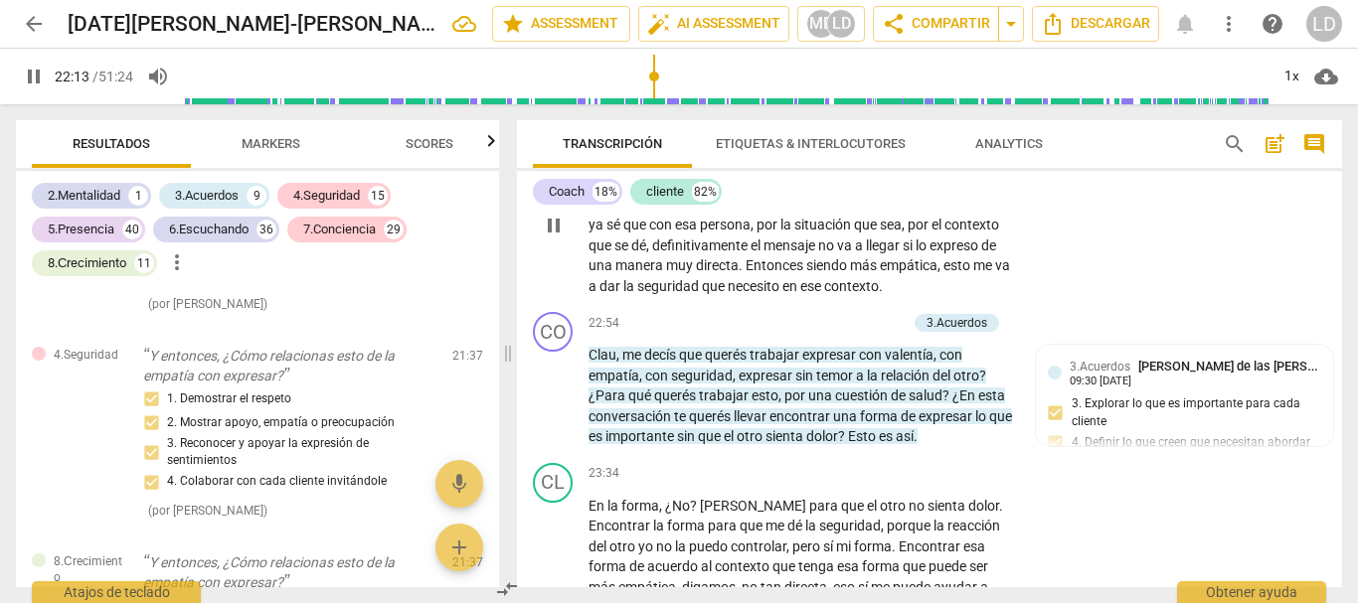
scroll to position [5543, 0]
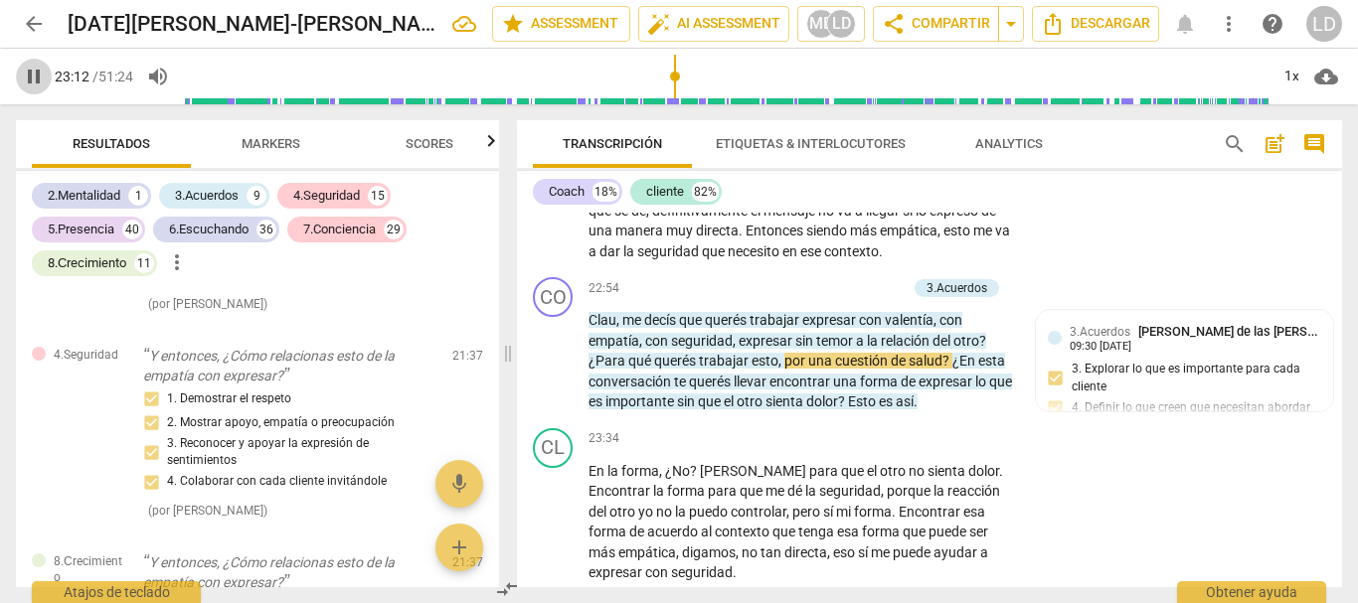
click at [36, 73] on span "pause" at bounding box center [34, 77] width 24 height 24
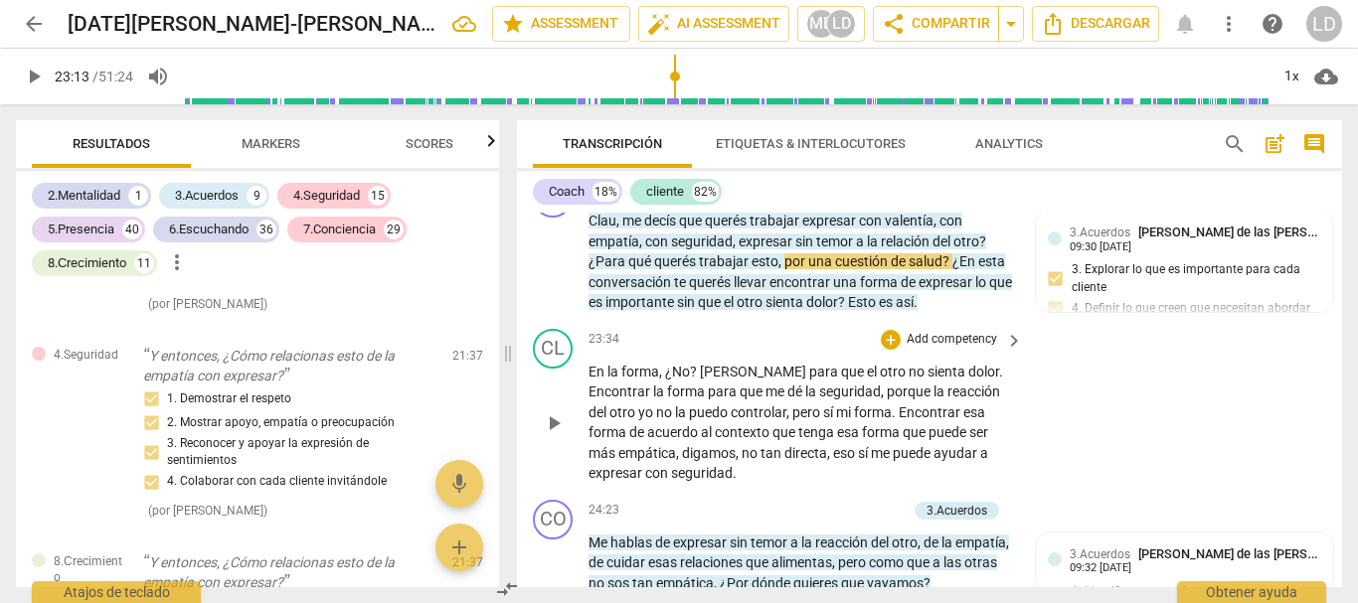
scroll to position [5742, 0]
